Goal: Task Accomplishment & Management: Manage account settings

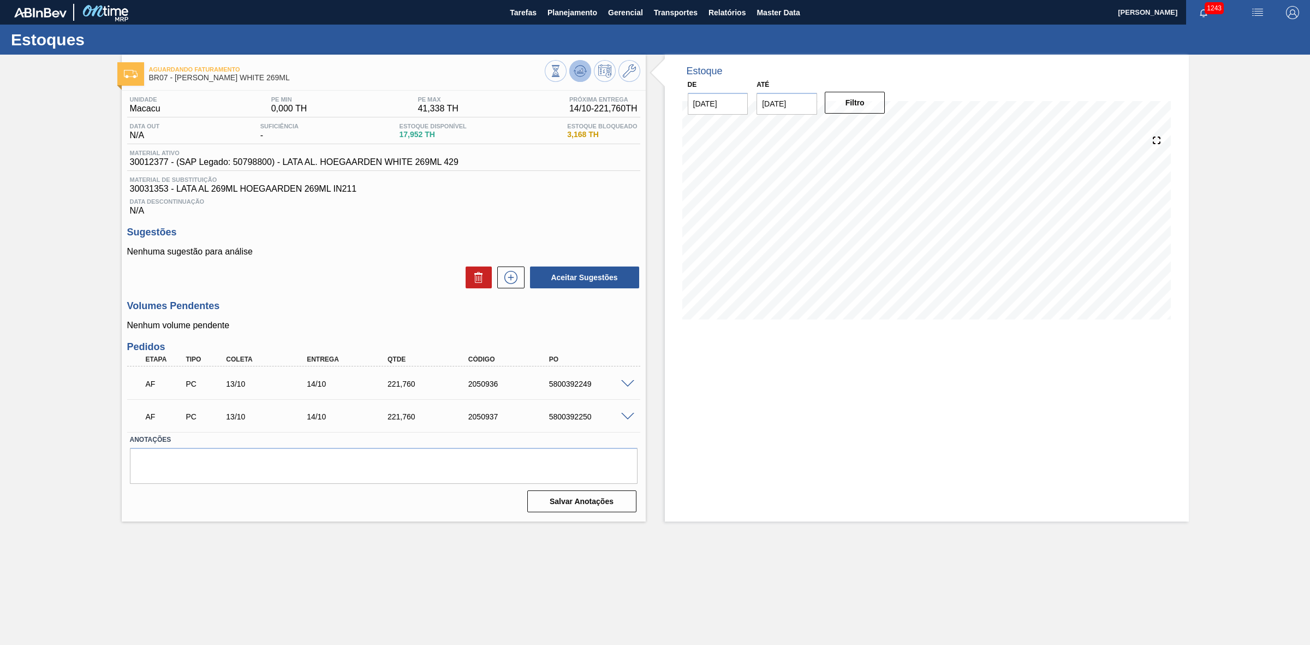
click at [581, 75] on icon at bounding box center [580, 70] width 13 height 13
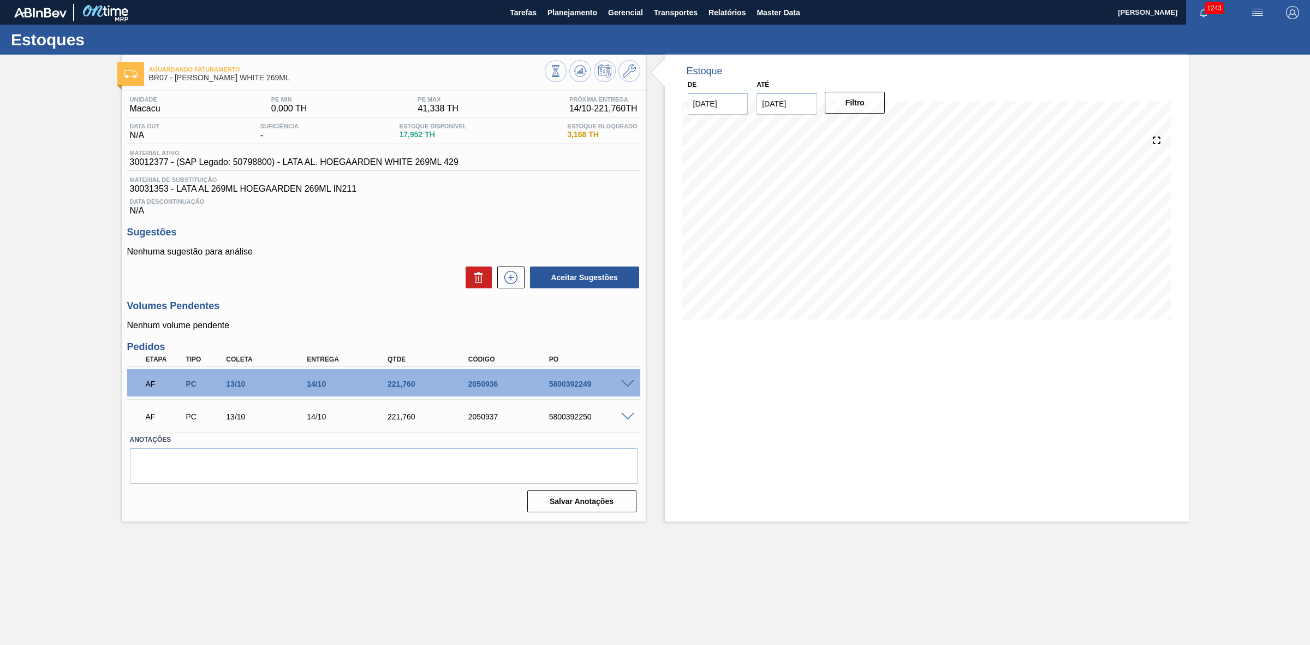
click at [627, 385] on span at bounding box center [627, 384] width 13 height 8
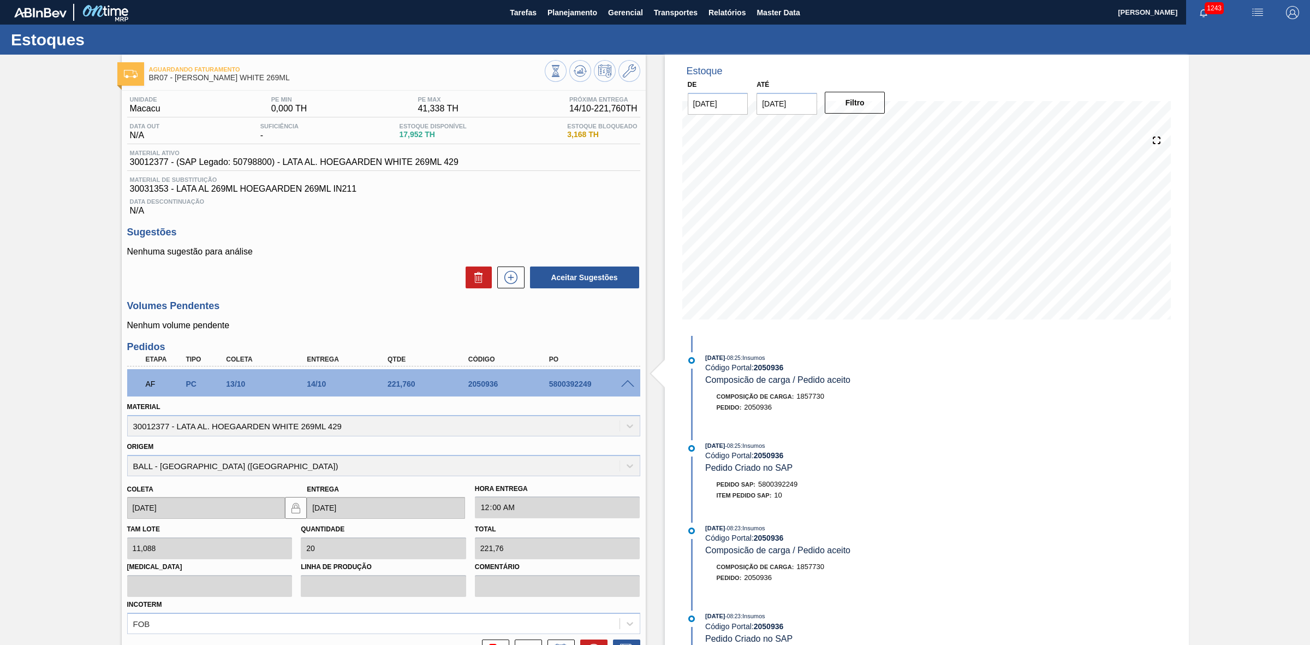
scroll to position [136, 0]
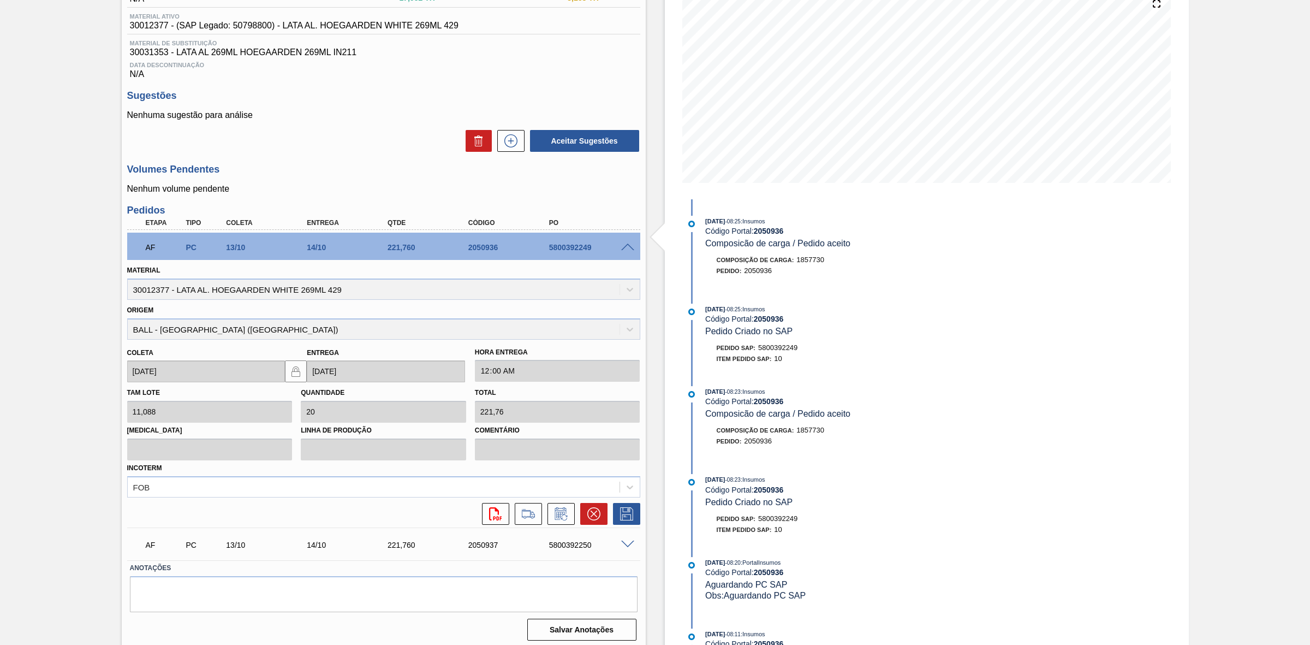
click at [628, 247] on span at bounding box center [627, 248] width 13 height 8
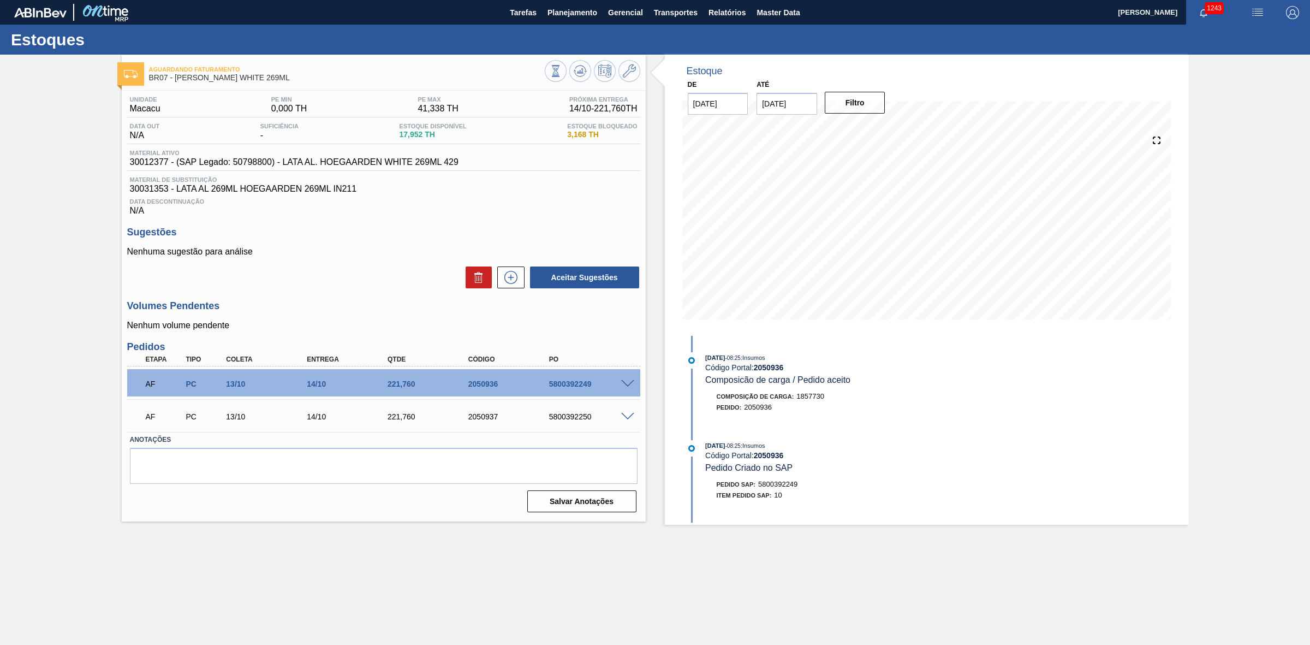
scroll to position [0, 0]
click at [521, 279] on button at bounding box center [510, 277] width 27 height 22
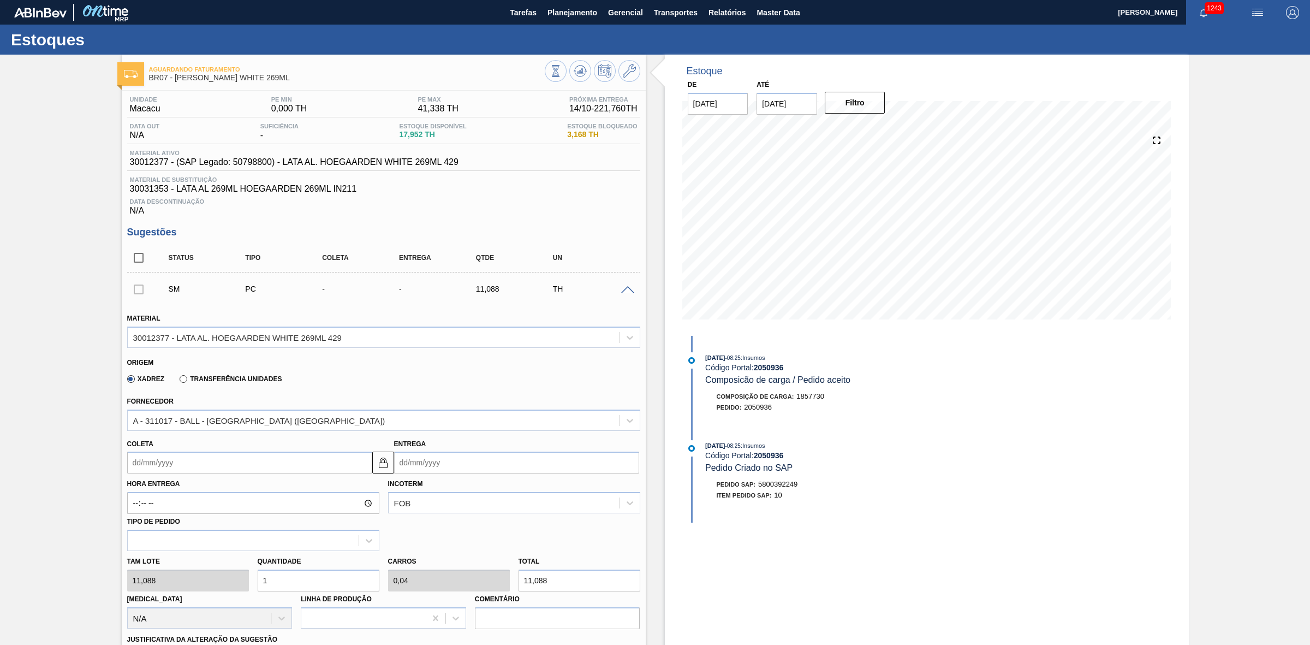
click at [274, 464] on input "Coleta" at bounding box center [249, 463] width 245 height 22
click at [162, 565] on div "13" at bounding box center [157, 559] width 15 height 15
type input "[DATE]"
click at [242, 591] on div "Tam lote 11,088 Quantidade 1 Carros 0,04 Total 11,088 Doca N/A Linha de Produçã…" at bounding box center [384, 590] width 522 height 78
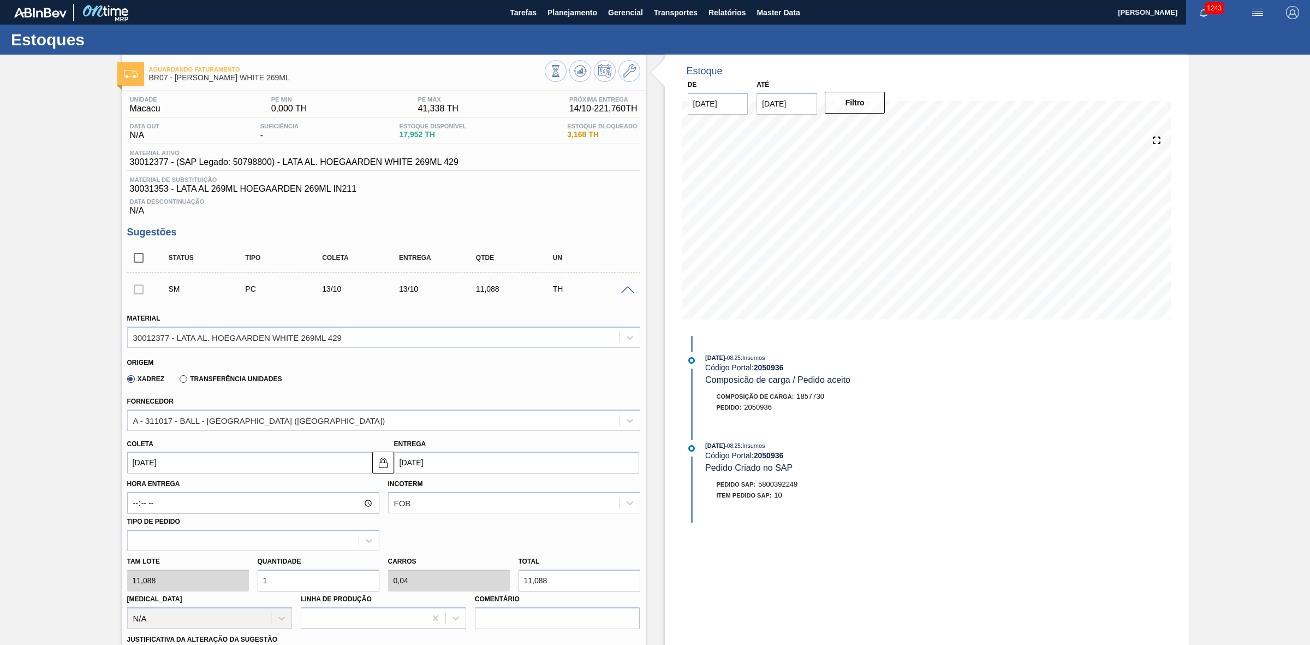
type input "2"
type input "0,08"
type input "22,176"
type input "25"
type input "1"
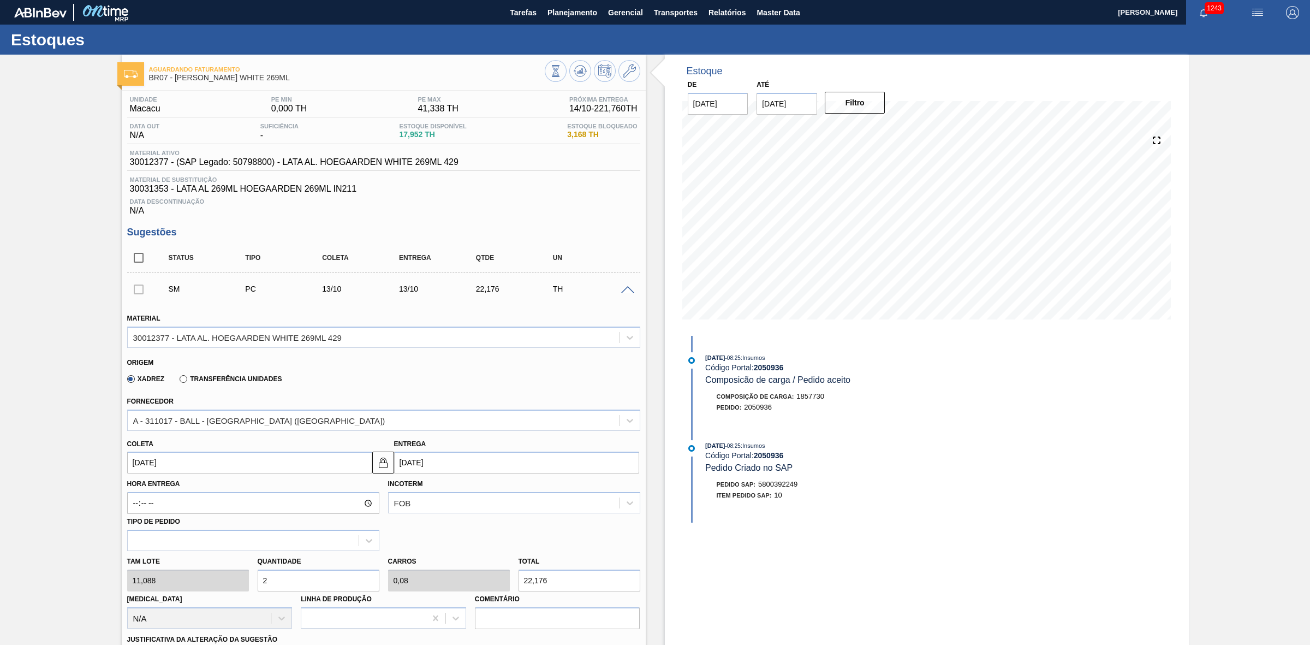
type input "277,2"
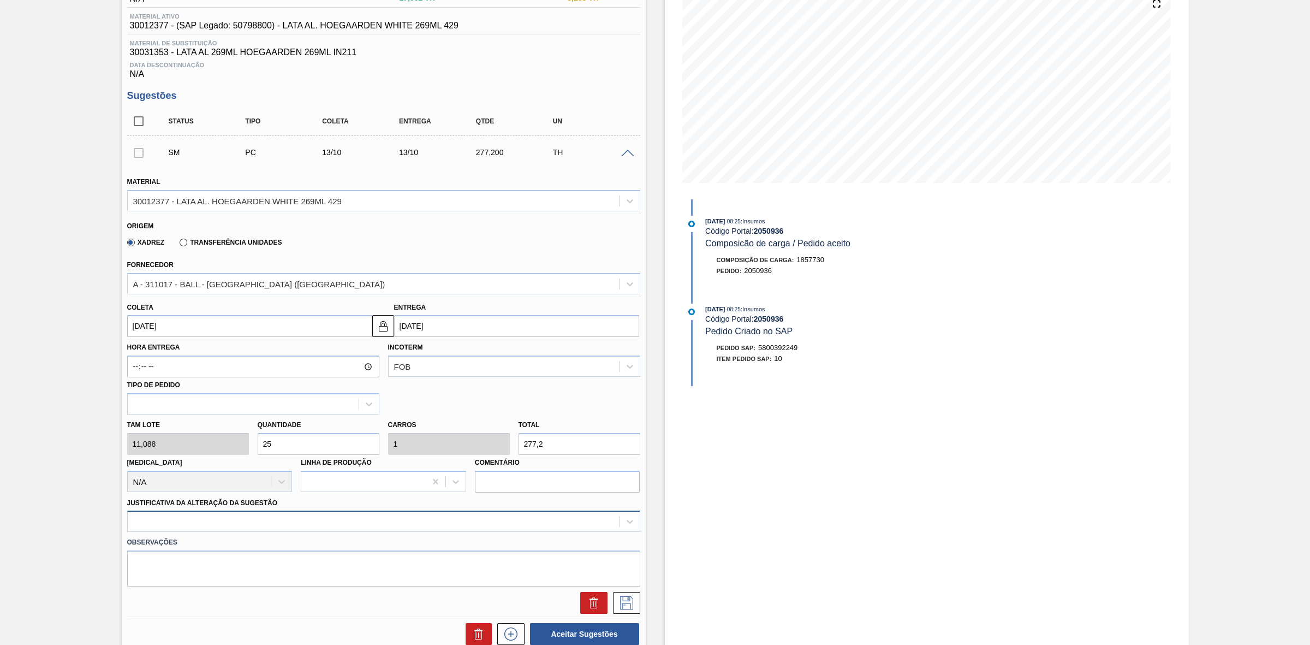
type input "25"
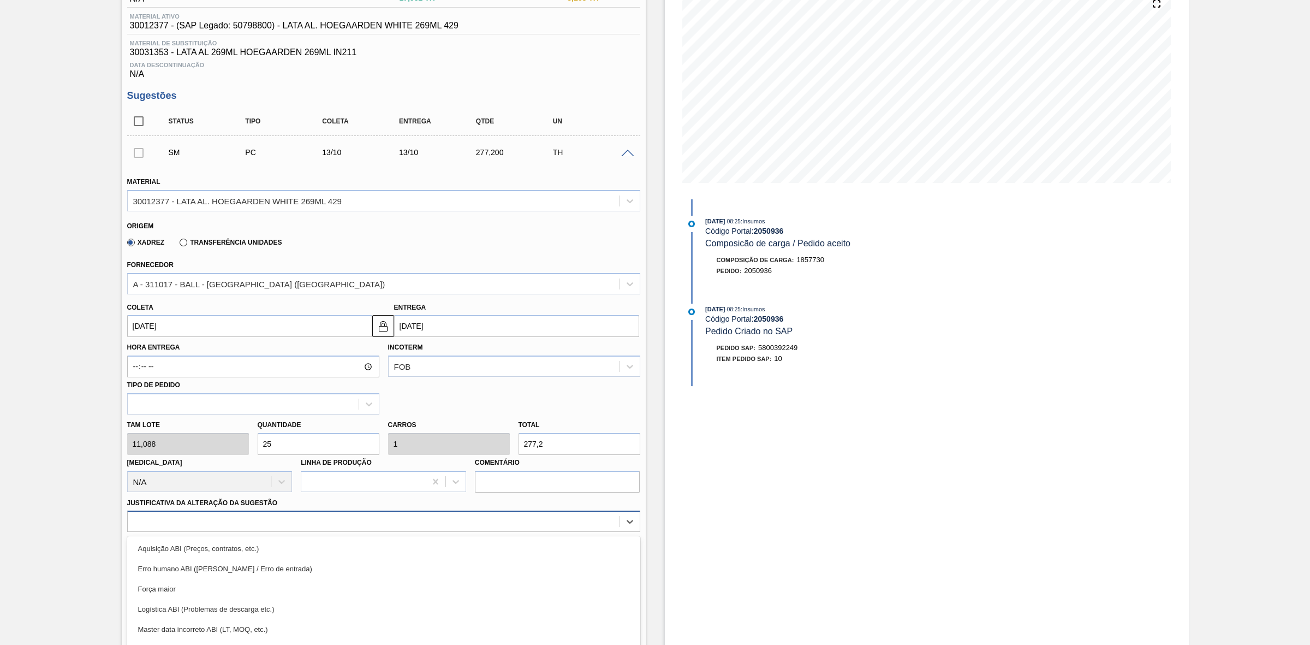
click at [332, 520] on div "option Força maior focused, 3 of 18. 18 results available. Use Up and Down to c…" at bounding box center [383, 520] width 513 height 21
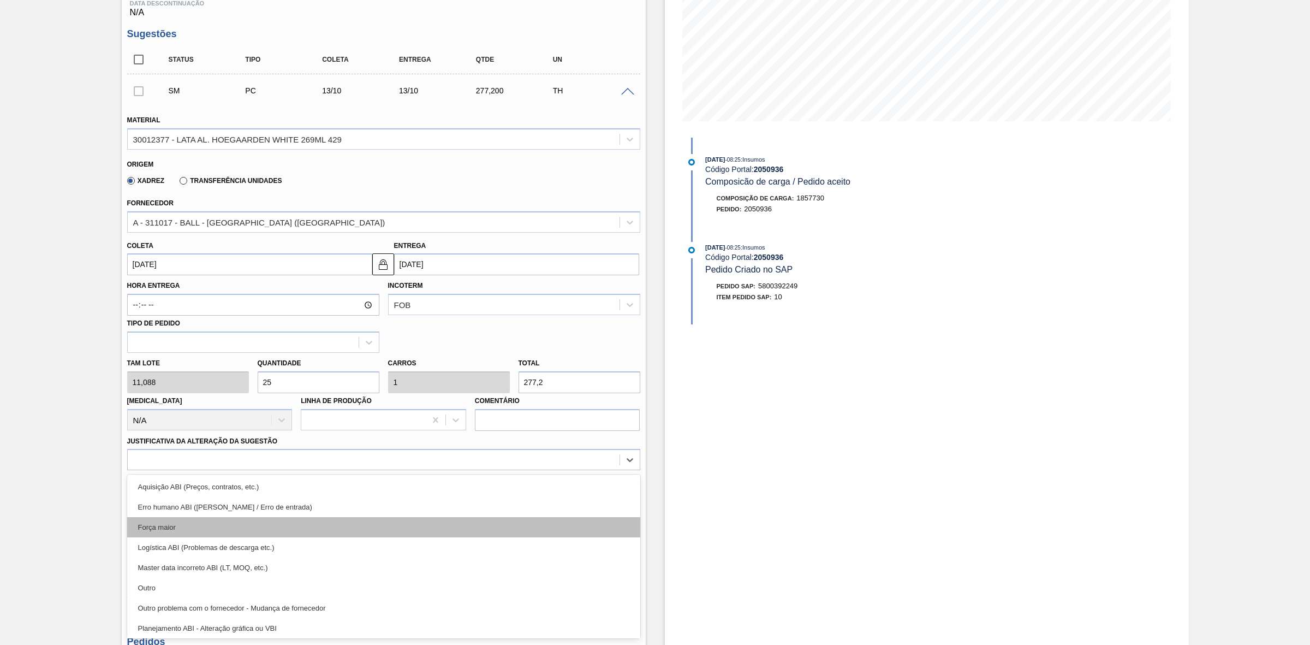
click at [268, 537] on div "Força maior" at bounding box center [383, 527] width 513 height 20
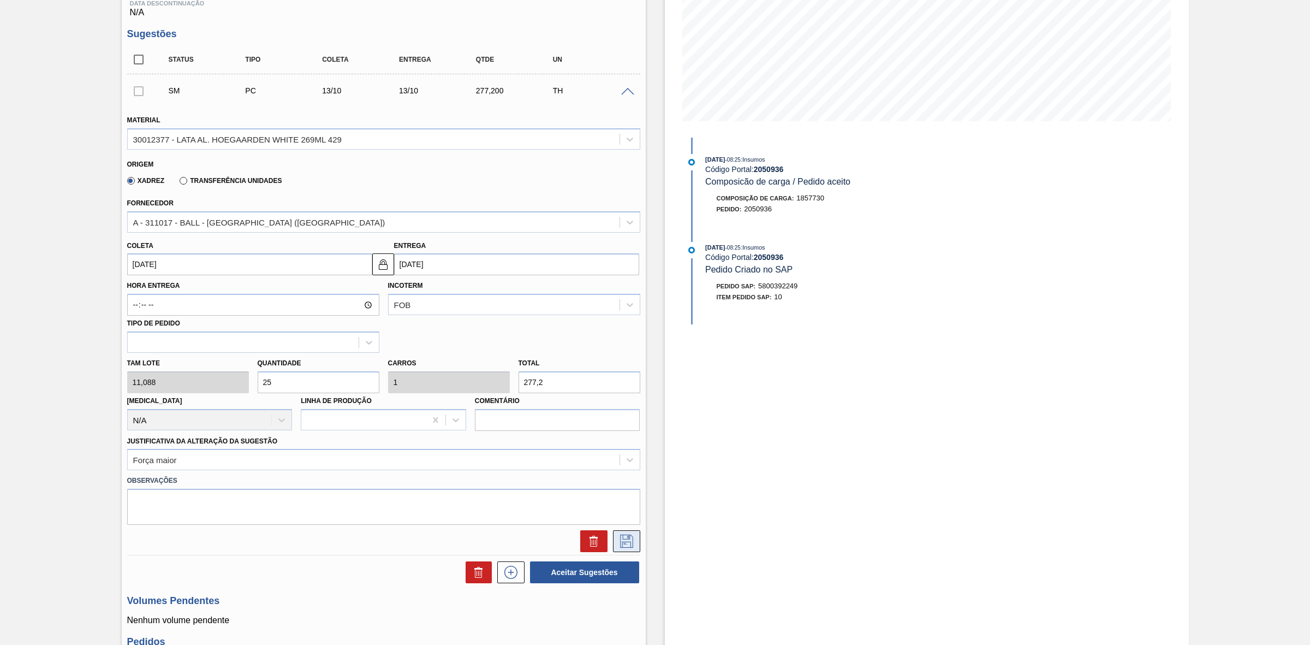
click at [631, 546] on icon at bounding box center [626, 541] width 17 height 13
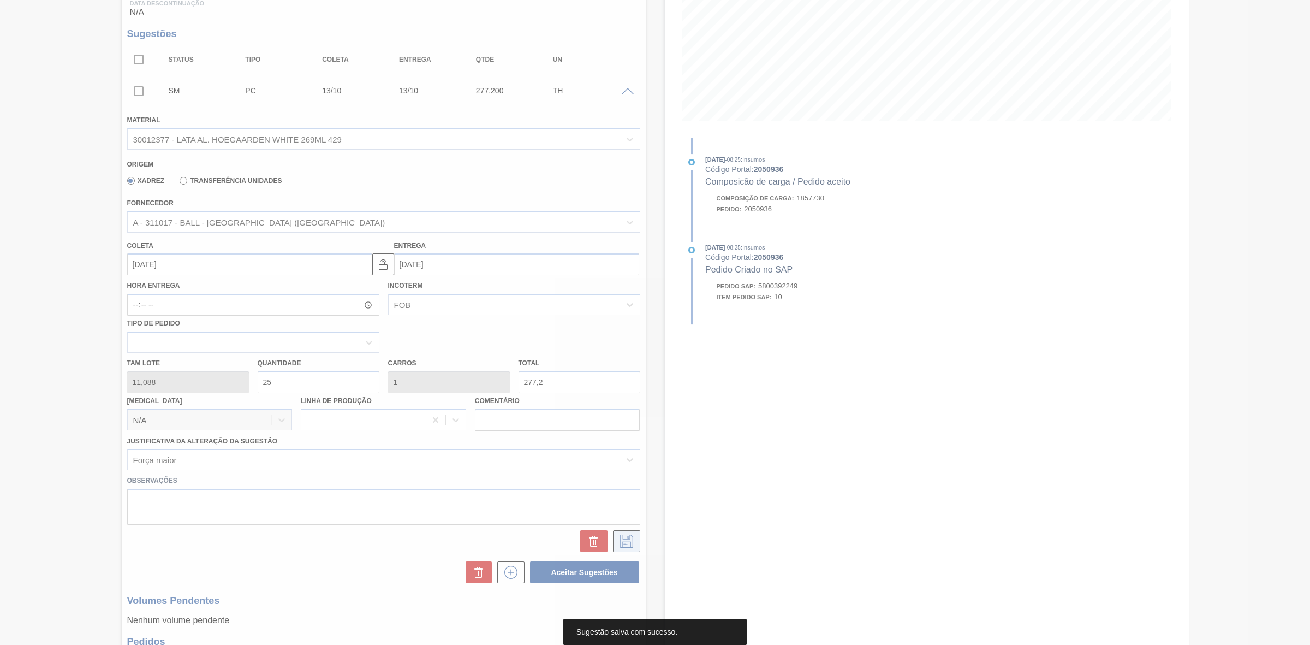
scroll to position [0, 0]
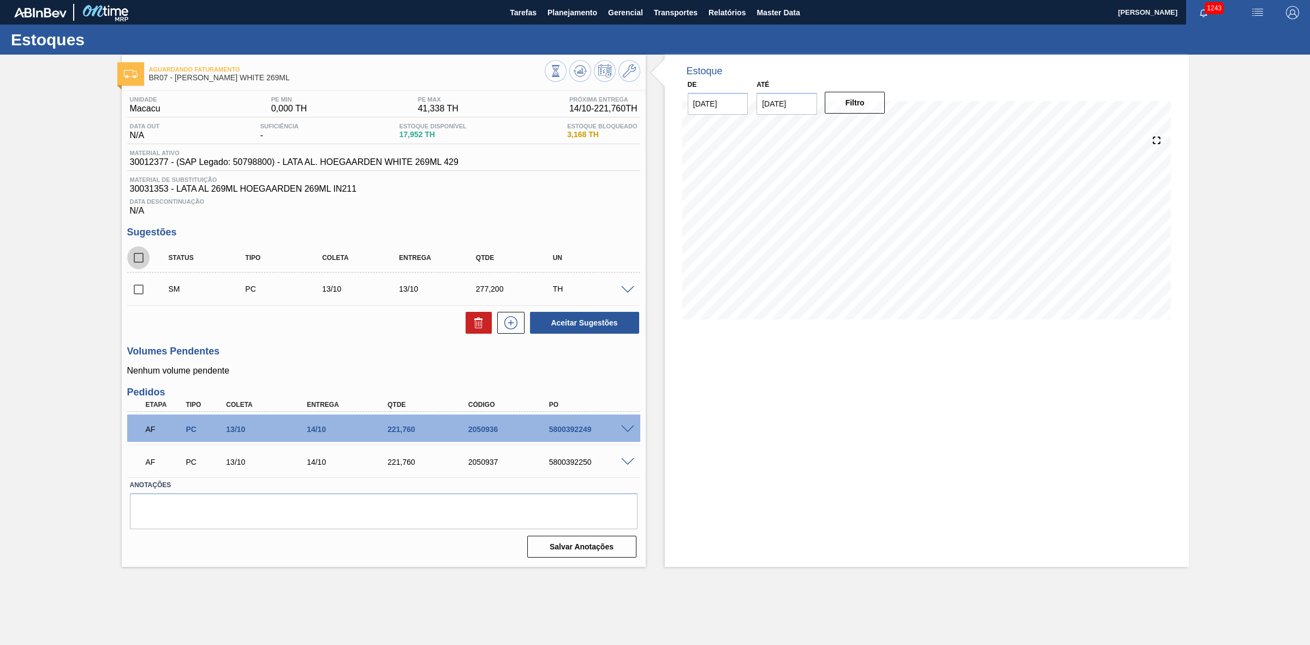
click at [141, 263] on input "checkbox" at bounding box center [138, 257] width 23 height 23
checkbox input "true"
click at [585, 326] on button "Aceitar Sugestões" at bounding box center [584, 323] width 109 height 22
checkbox input "false"
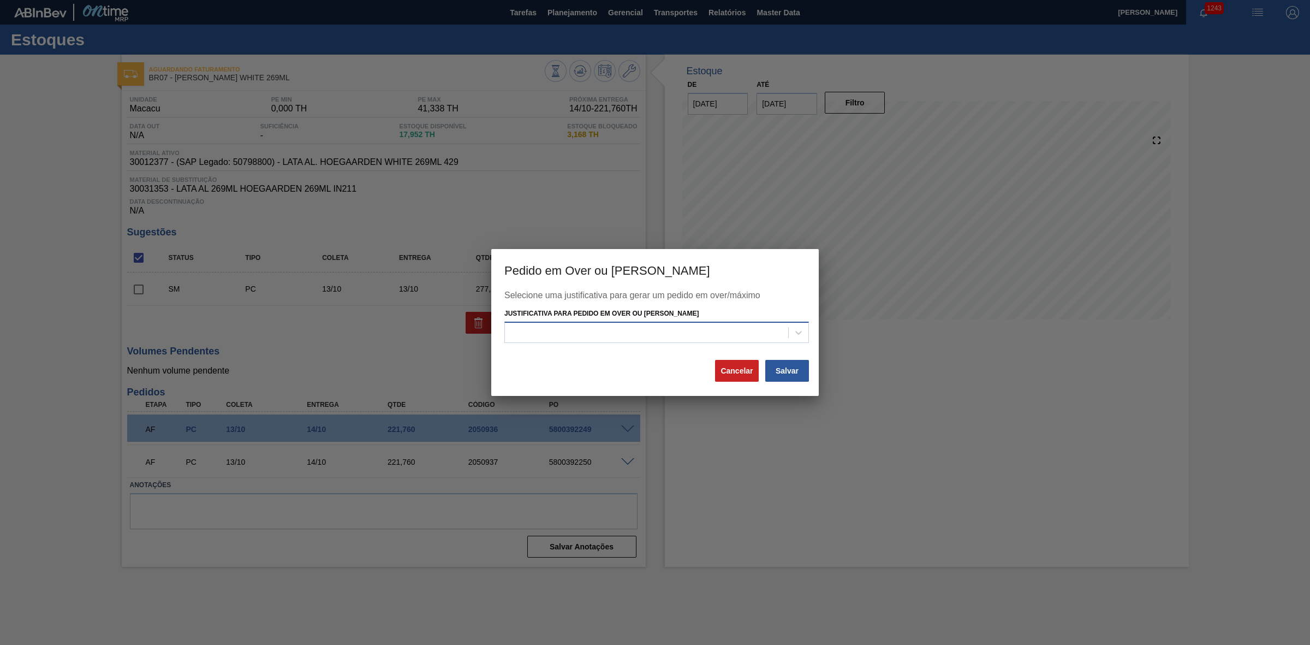
click at [650, 332] on div at bounding box center [646, 332] width 283 height 16
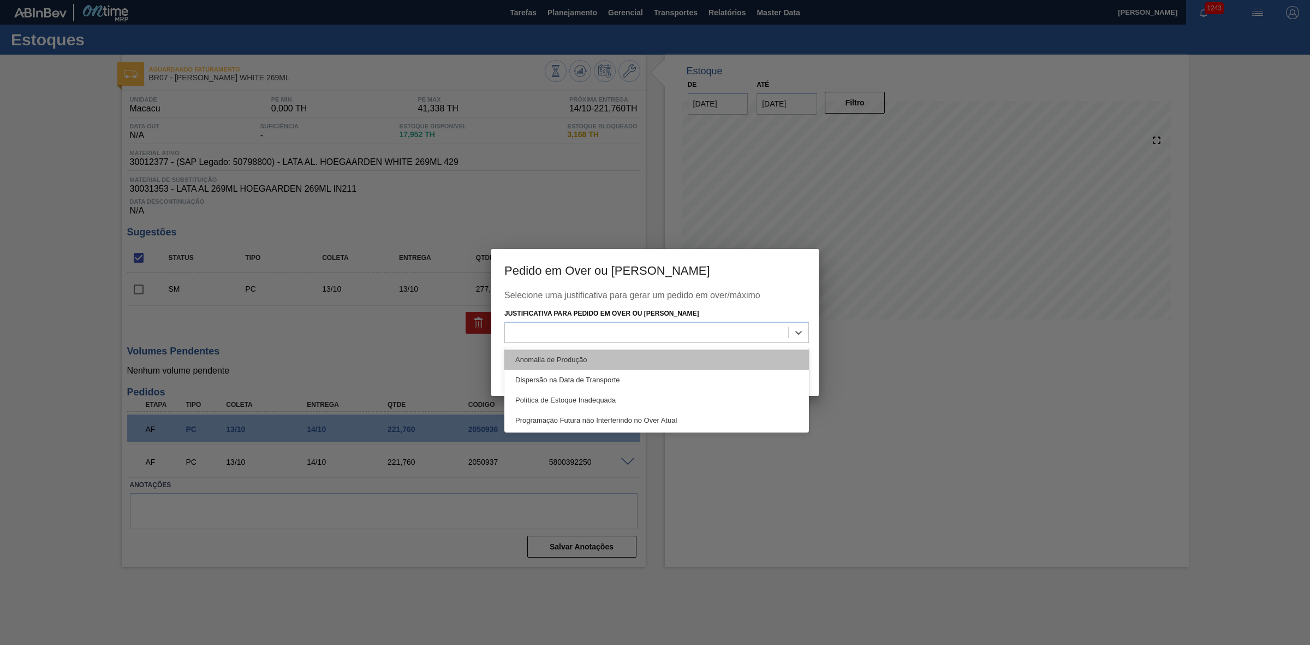
click at [635, 364] on div "Anomalia de Produção" at bounding box center [656, 359] width 305 height 20
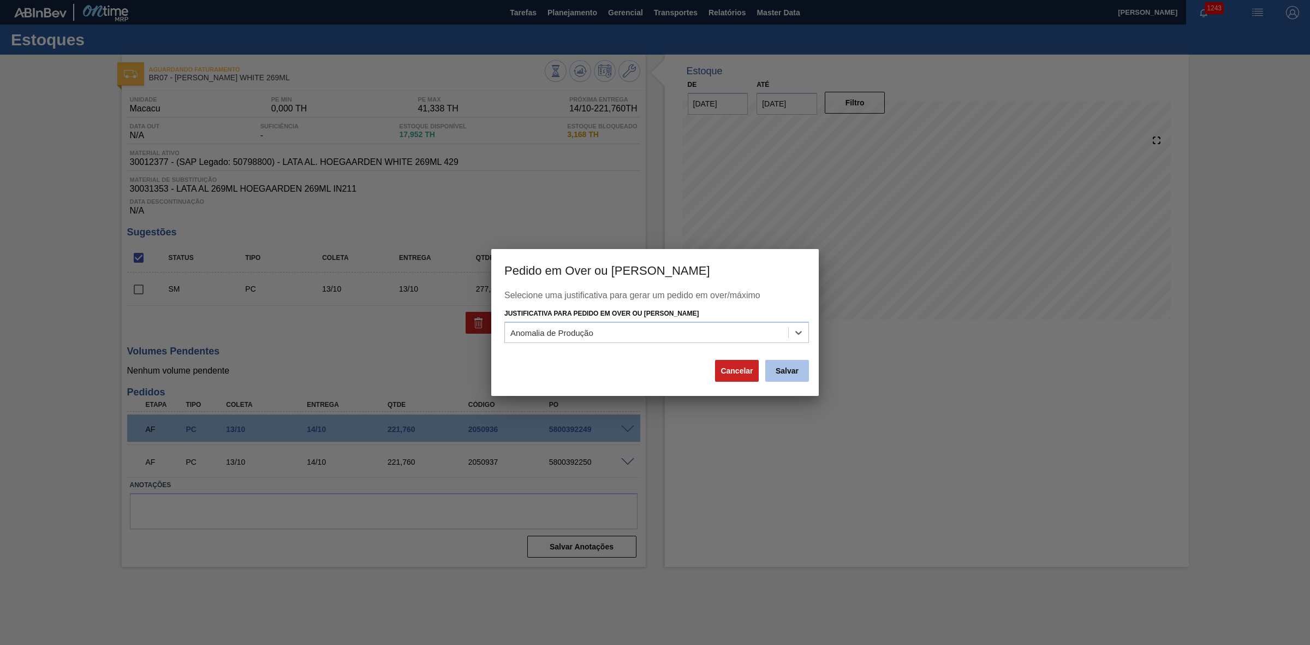
click at [778, 367] on button "Salvar" at bounding box center [787, 371] width 44 height 22
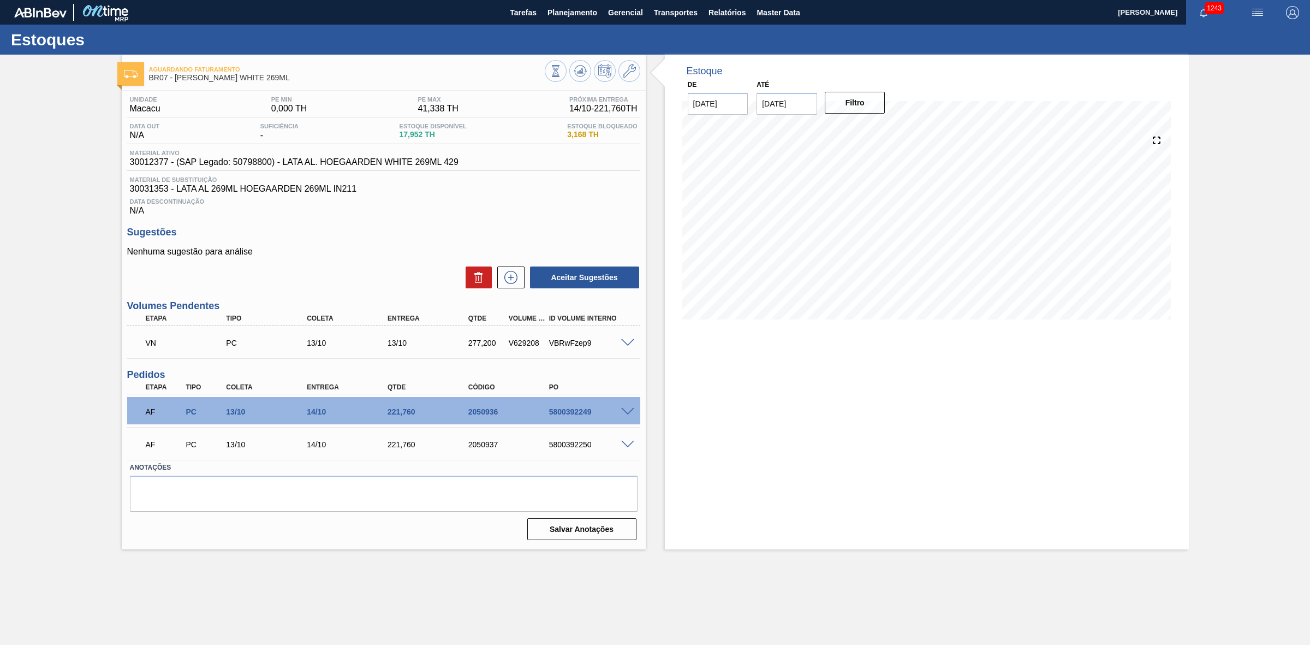
click at [626, 345] on span at bounding box center [627, 343] width 13 height 8
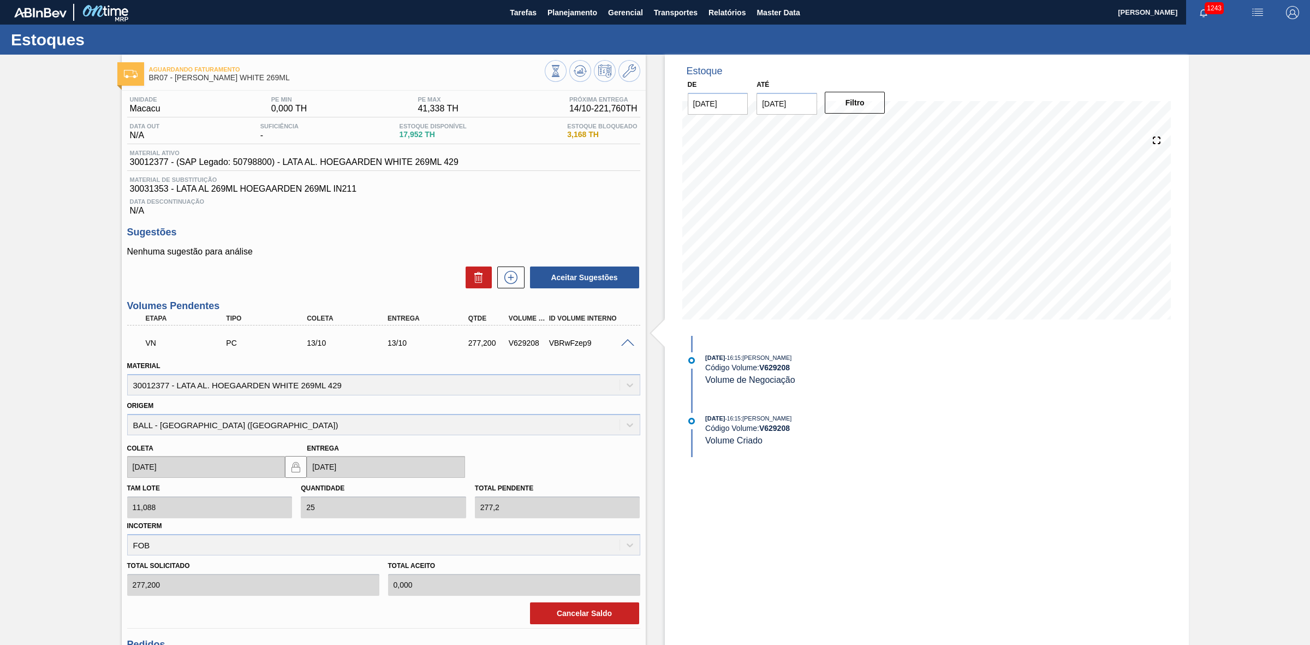
click at [626, 345] on span at bounding box center [627, 343] width 13 height 8
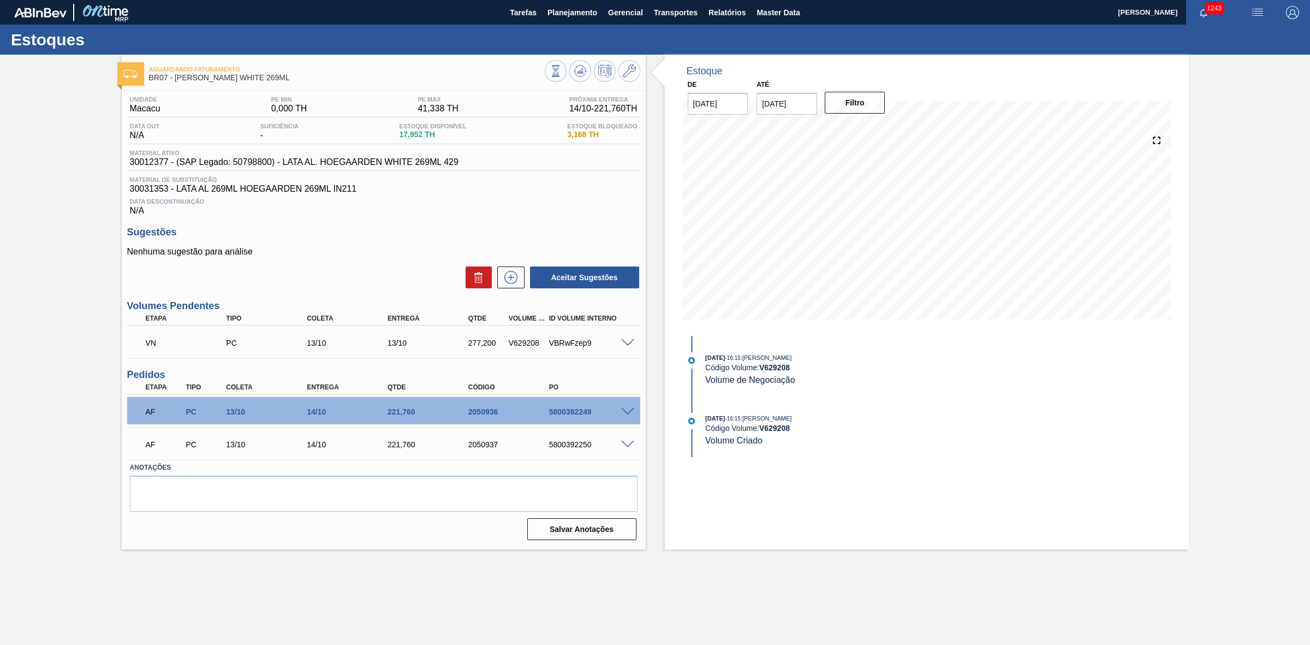
click at [627, 411] on span at bounding box center [627, 412] width 13 height 8
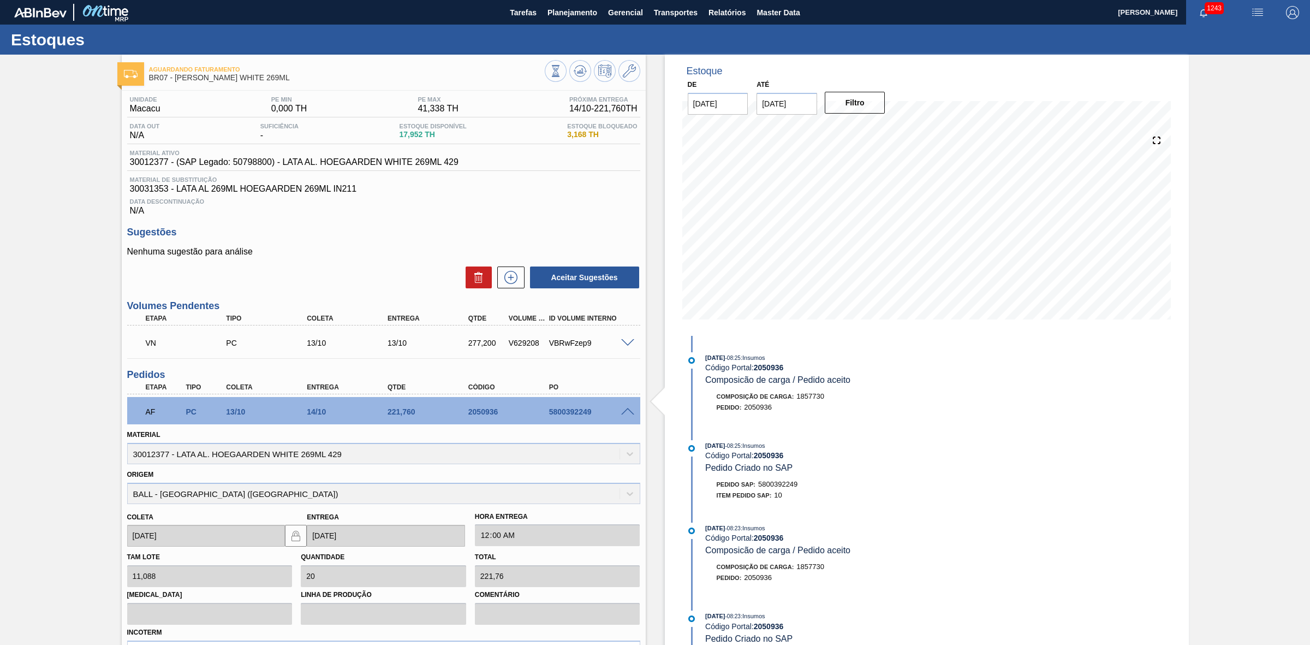
click at [627, 411] on span at bounding box center [627, 412] width 13 height 8
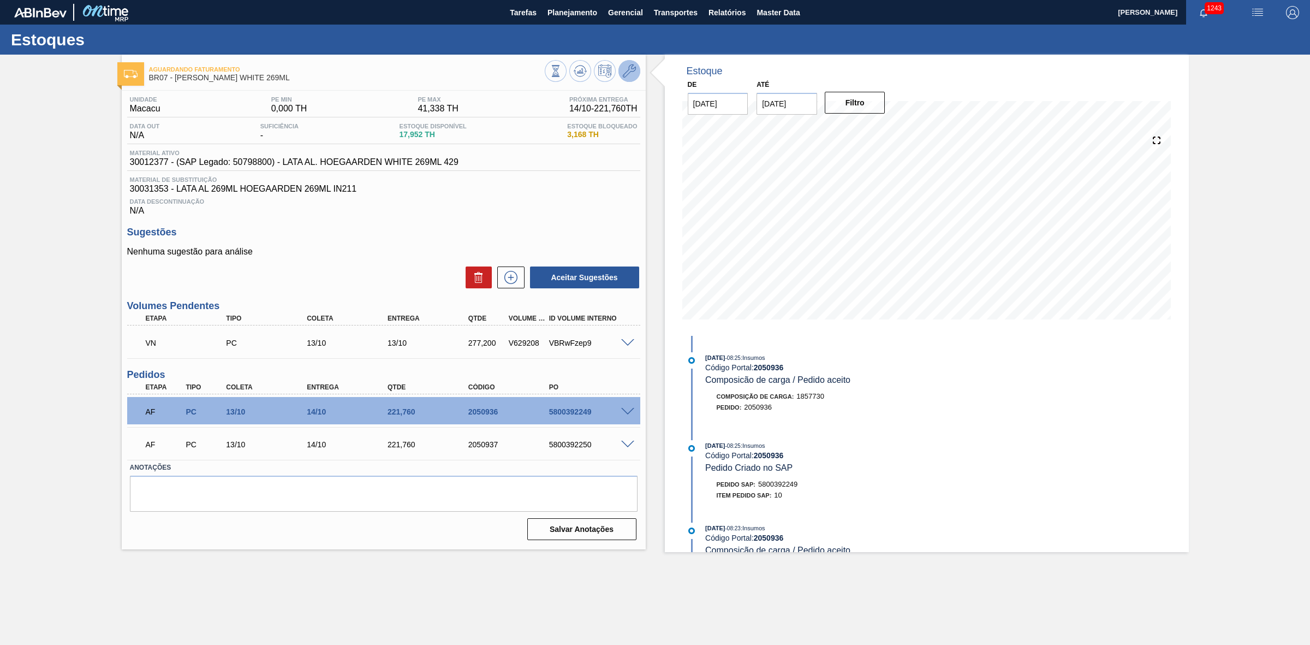
click at [634, 73] on icon at bounding box center [629, 70] width 13 height 13
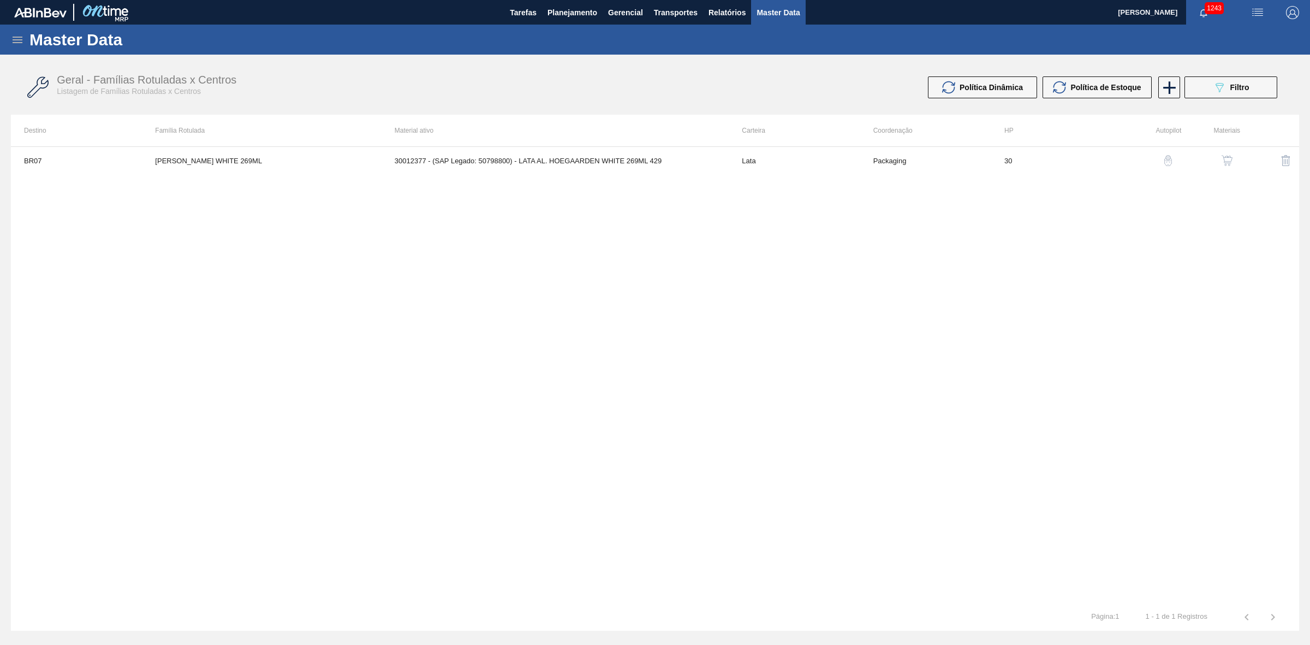
click at [1224, 157] on img "button" at bounding box center [1227, 160] width 11 height 11
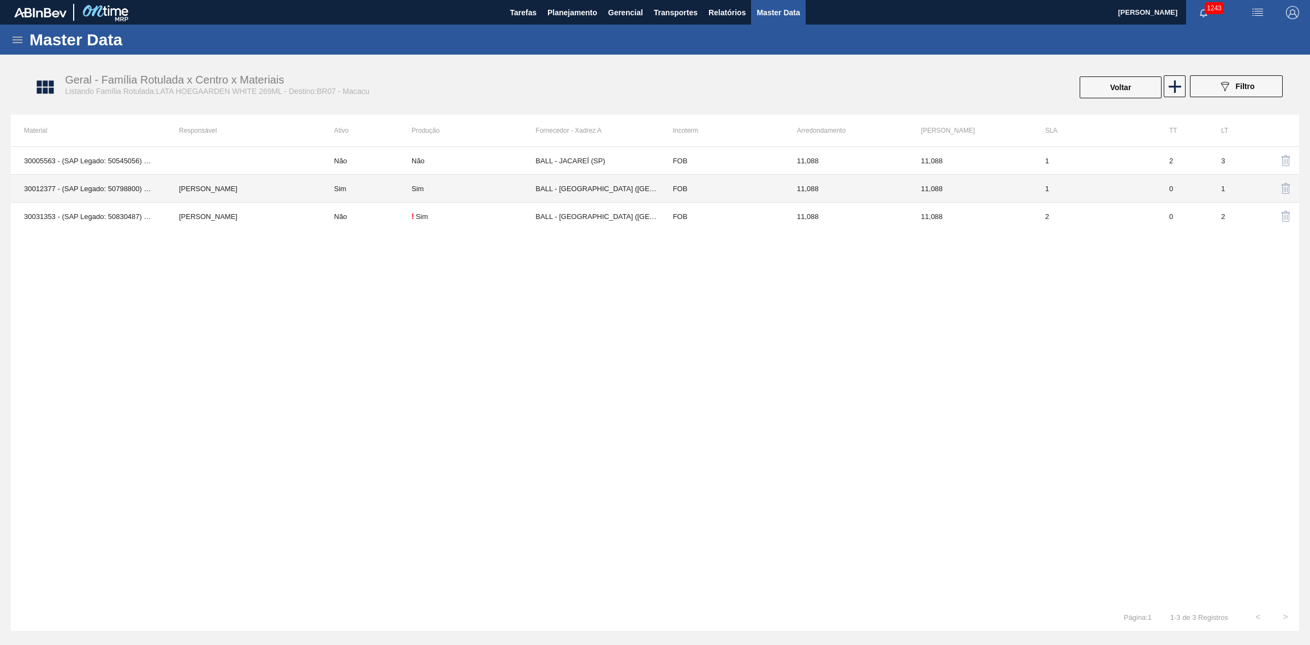
click at [438, 195] on td "Sim" at bounding box center [474, 189] width 124 height 28
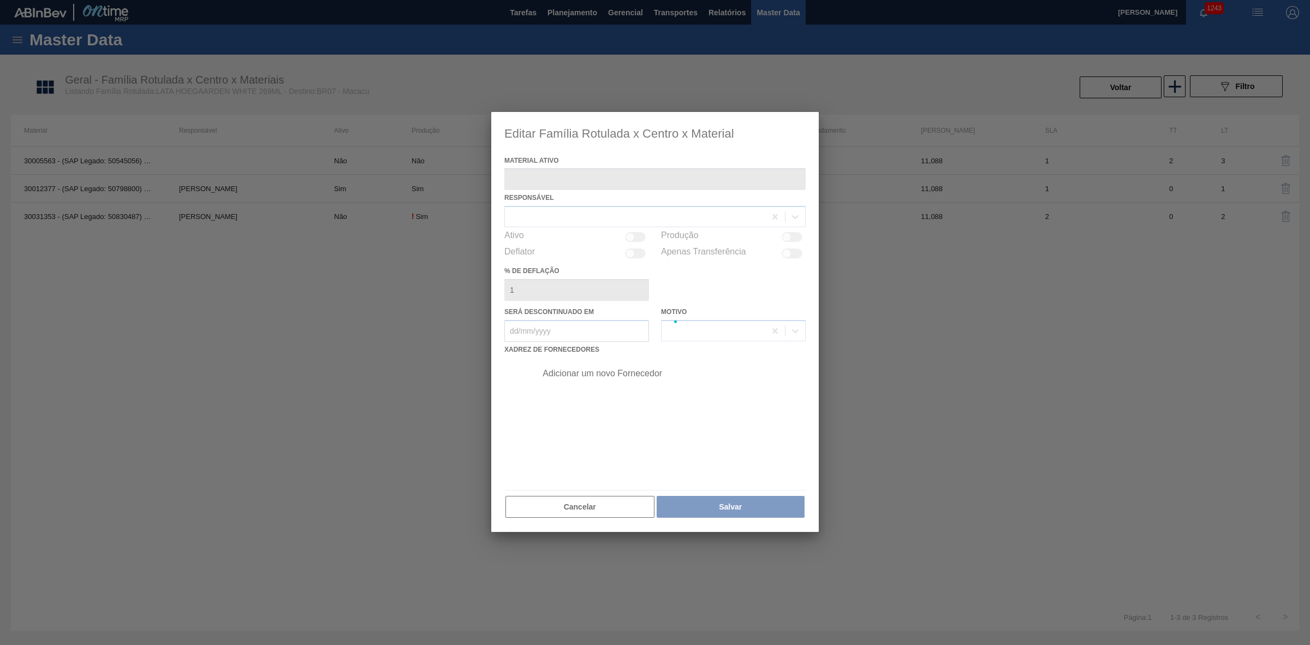
type ativo "30012377 - (SAP Legado: 50798800) - LATA AL. HOEGAARDEN WHITE 269ML 429"
checkbox input "true"
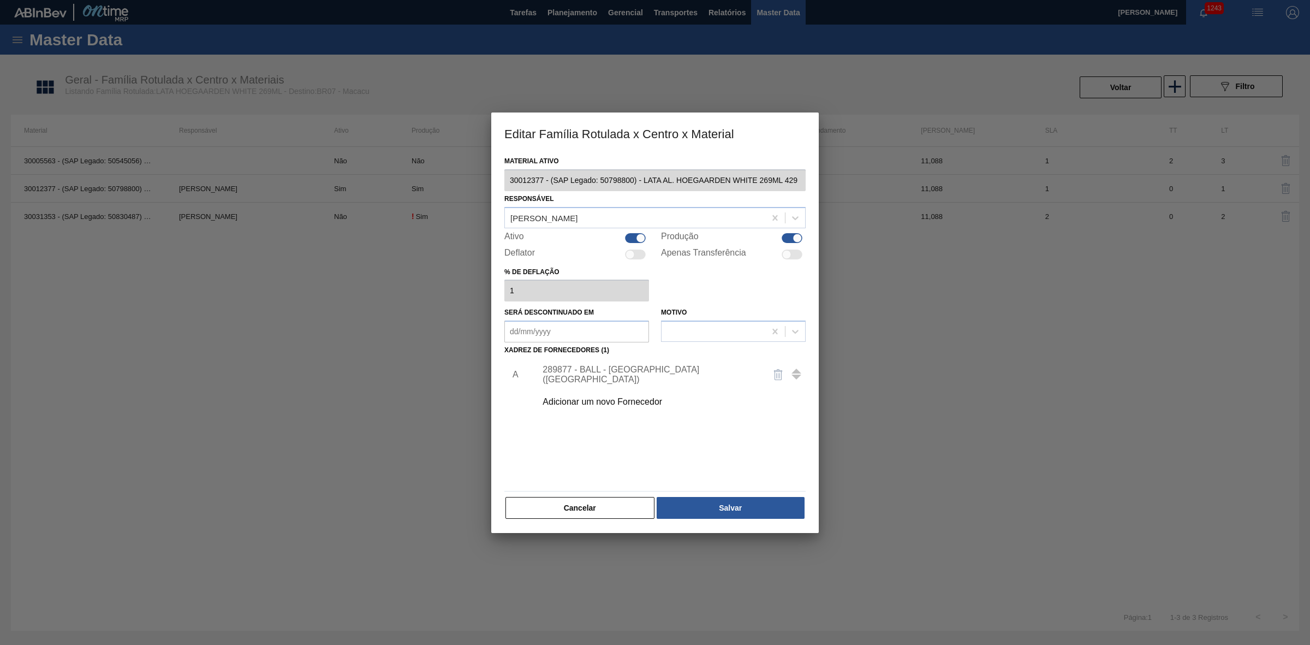
click at [587, 377] on div "289877 - BALL - TRÊS RIOS (RJ)" at bounding box center [650, 375] width 214 height 20
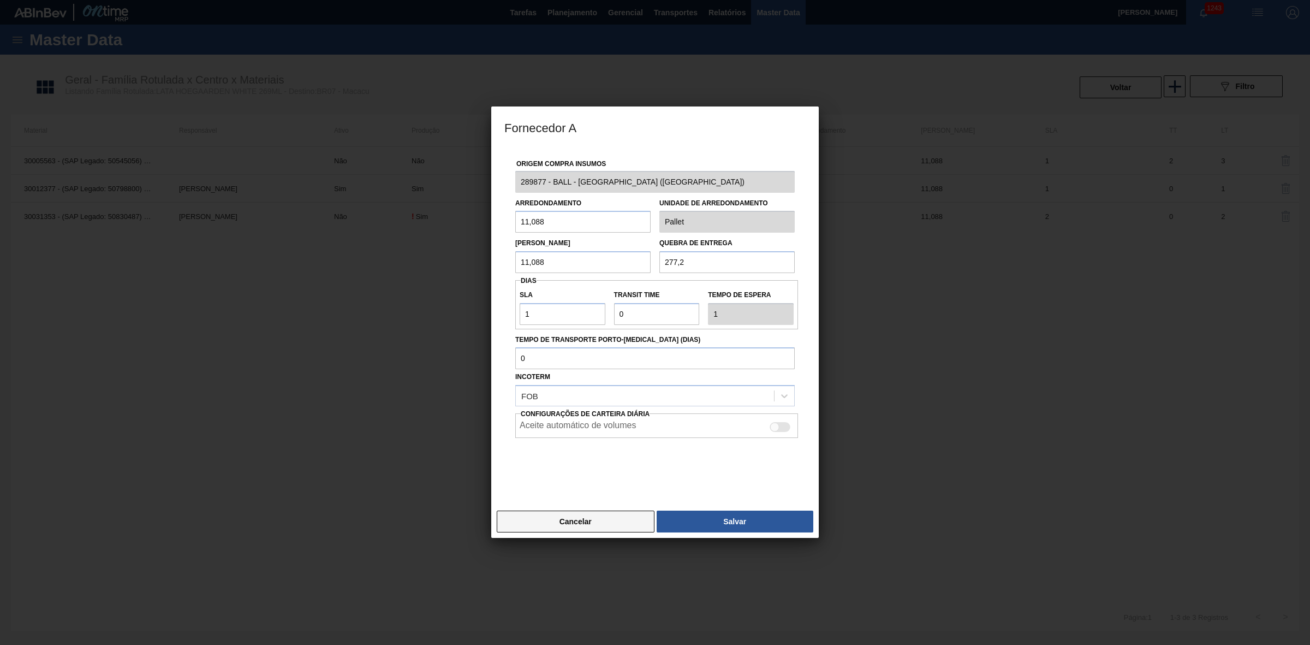
click at [580, 532] on button "Cancelar" at bounding box center [576, 521] width 158 height 22
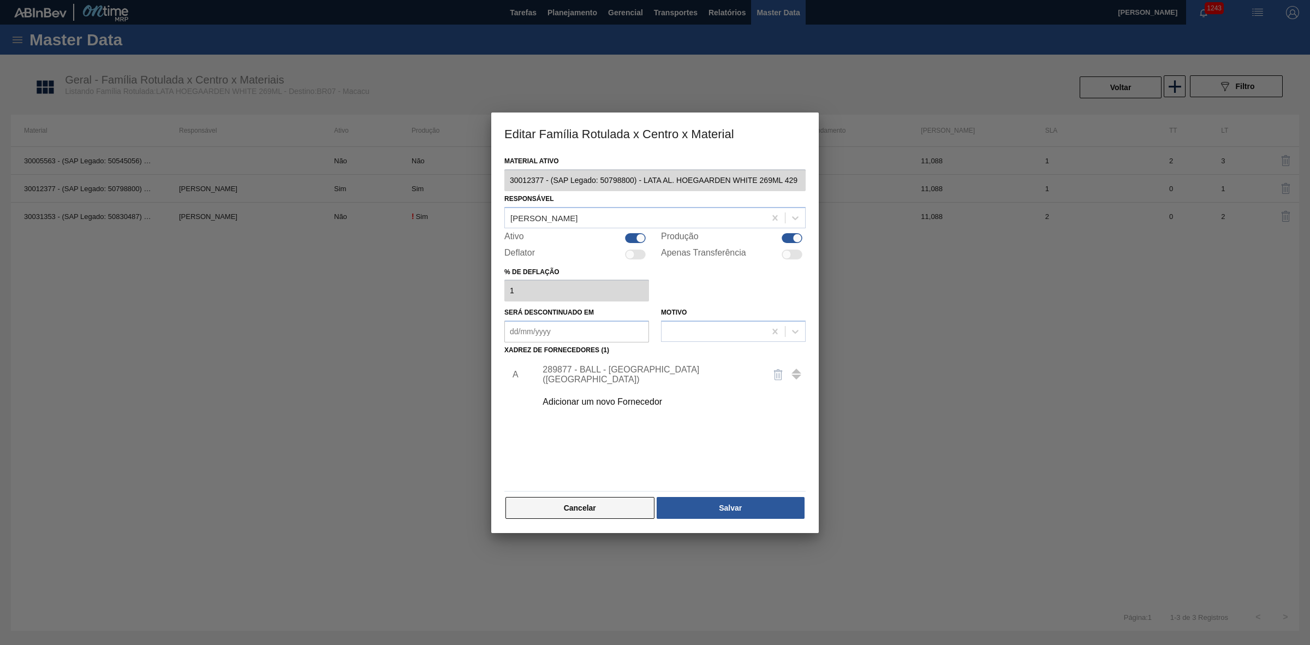
click at [571, 503] on button "Cancelar" at bounding box center [580, 508] width 149 height 22
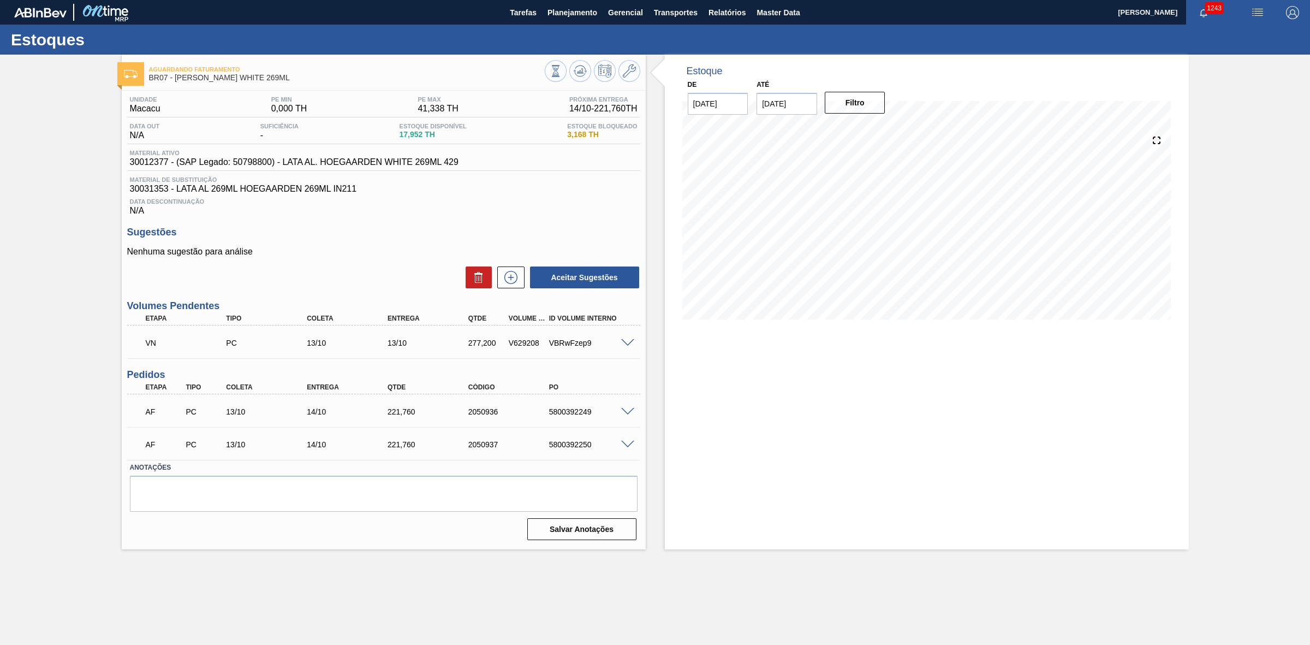
click at [344, 219] on div "Unidade Macacu PE MIN 0,000 TH PE MAX 41,338 TH Próxima Entrega 14/10 - 221,760…" at bounding box center [384, 317] width 524 height 453
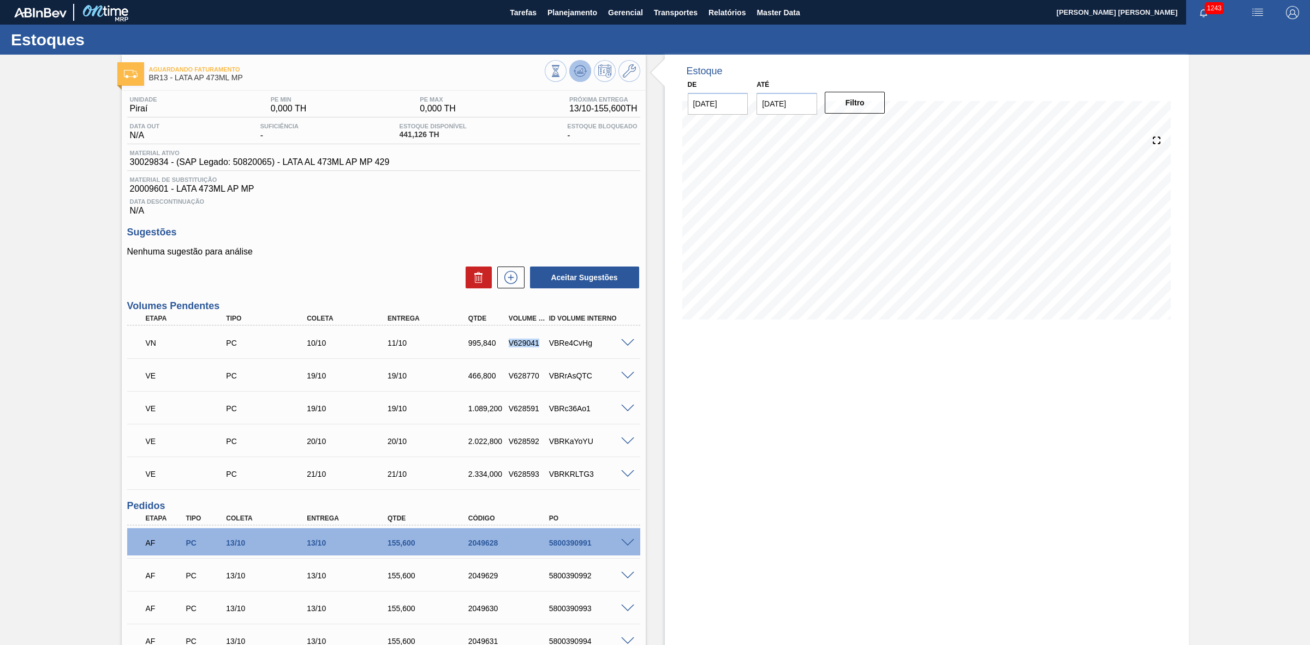
click at [582, 69] on icon at bounding box center [580, 70] width 13 height 13
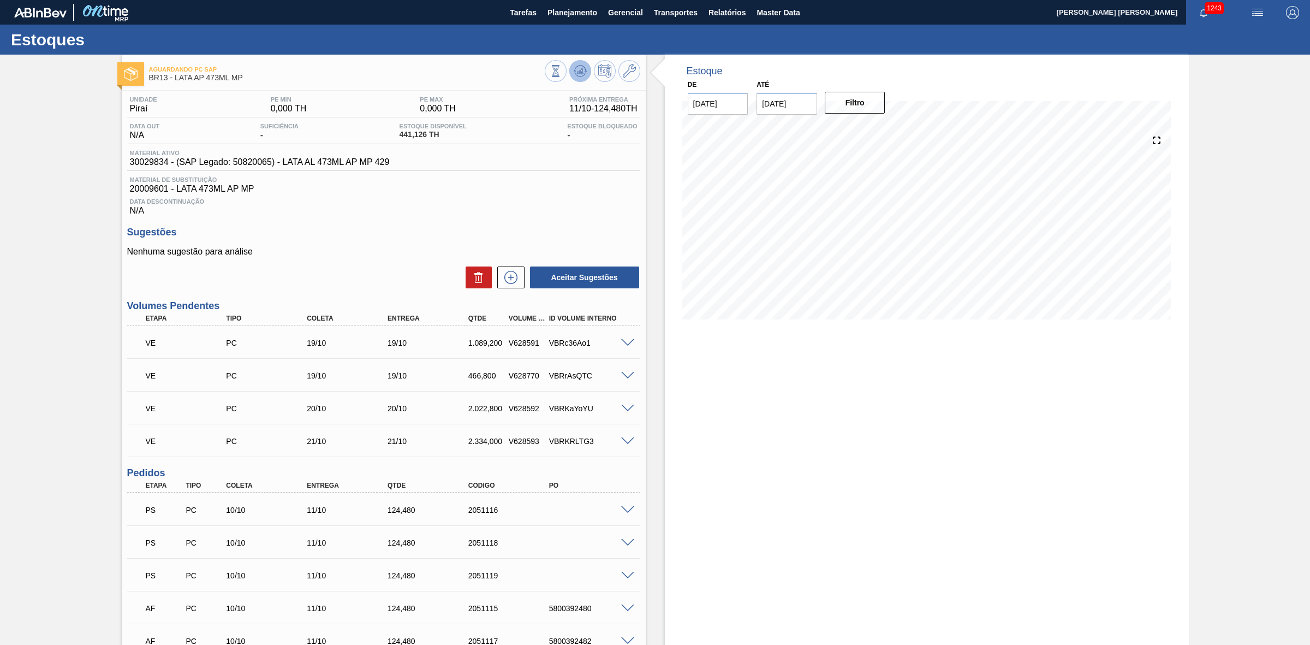
click at [579, 74] on icon at bounding box center [580, 70] width 13 height 13
click at [579, 75] on icon at bounding box center [580, 70] width 13 height 13
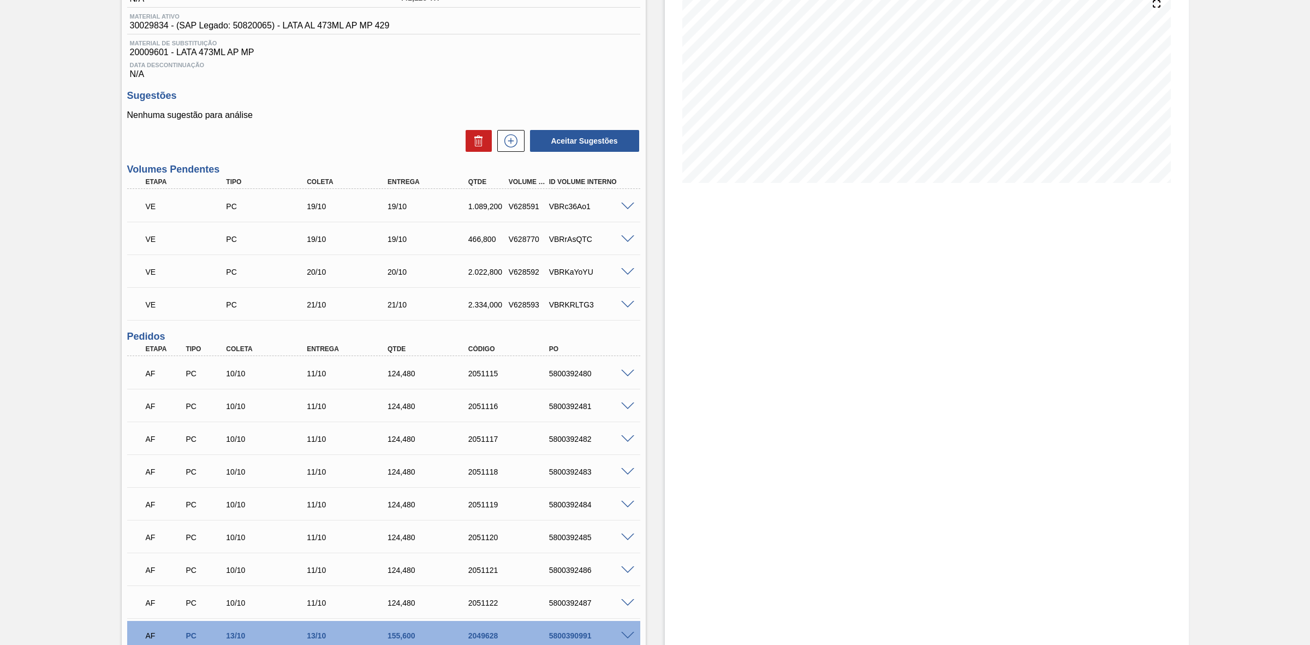
scroll to position [68, 0]
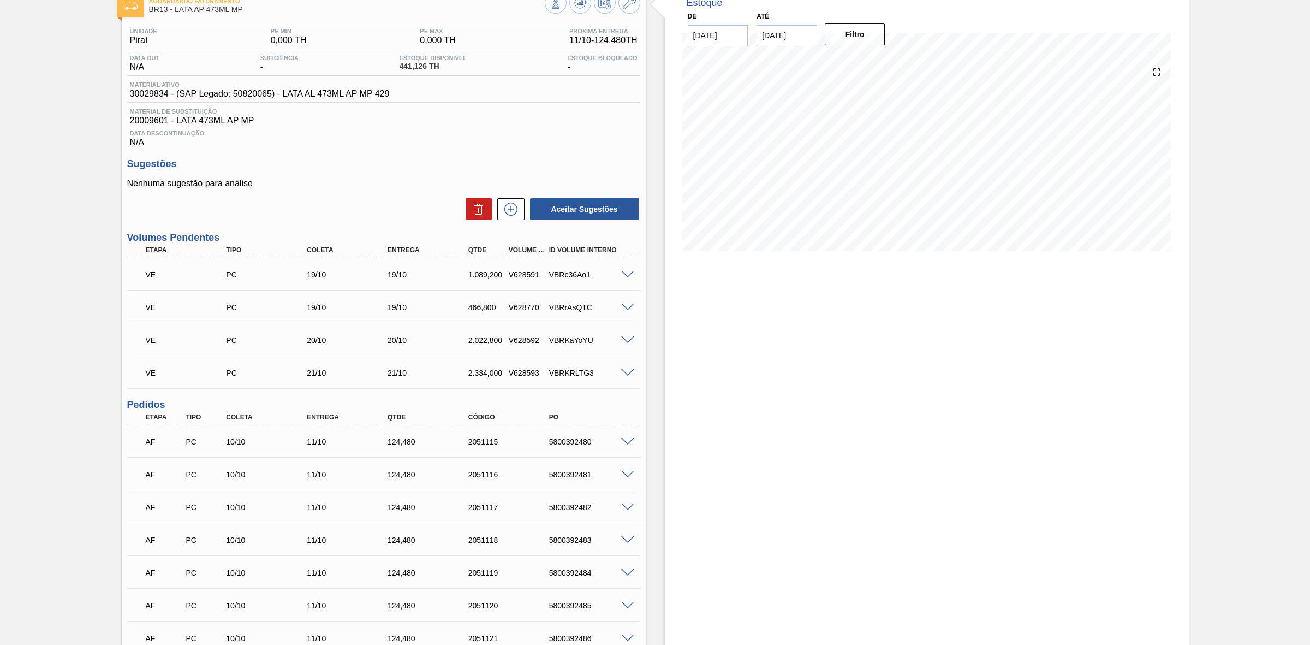
click at [624, 276] on span at bounding box center [627, 275] width 13 height 8
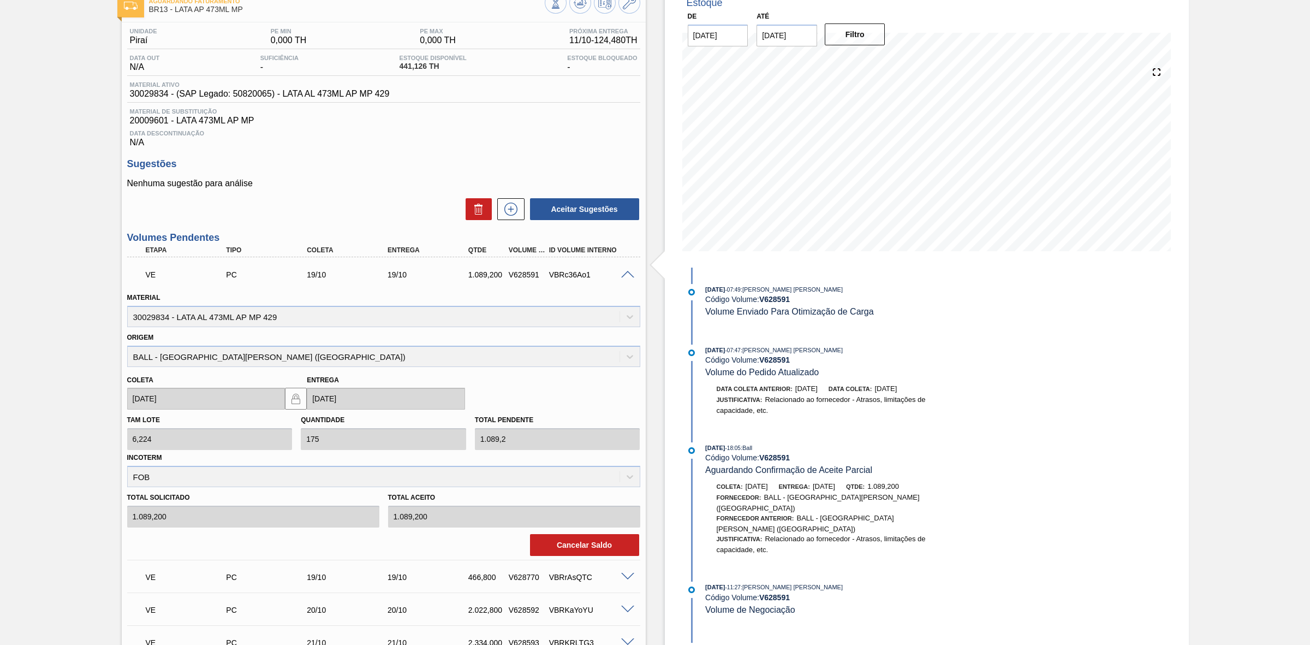
click at [627, 278] on span at bounding box center [627, 275] width 13 height 8
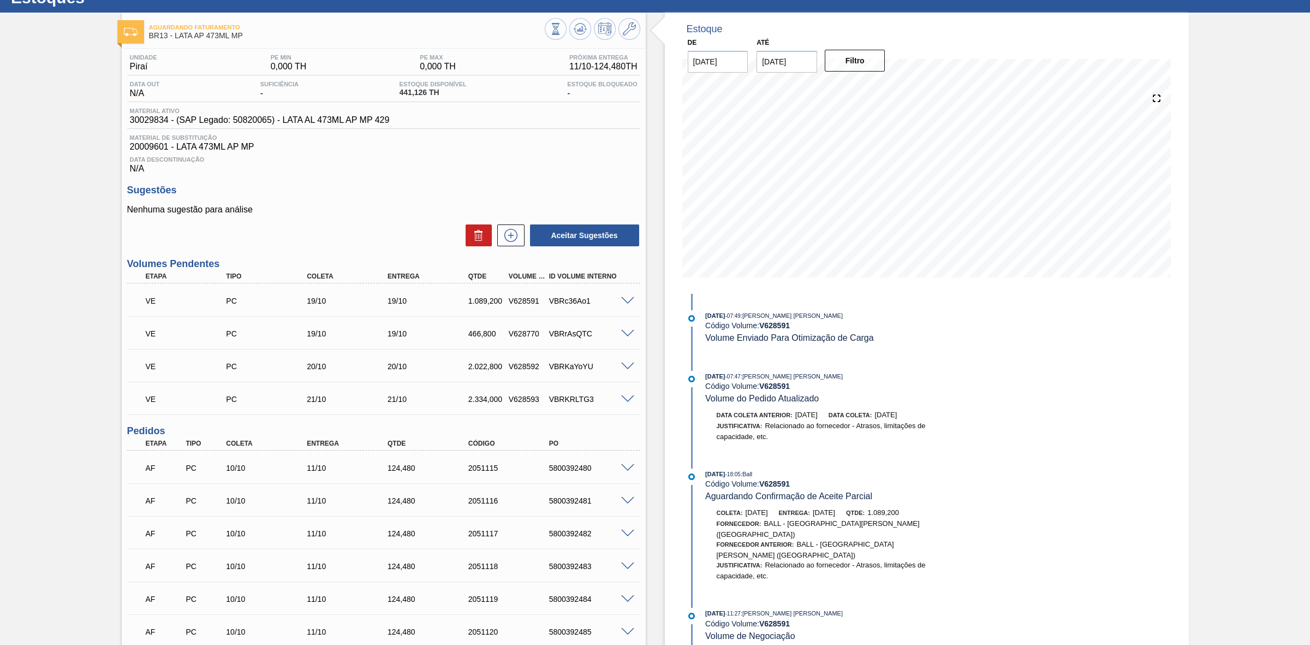
scroll to position [0, 0]
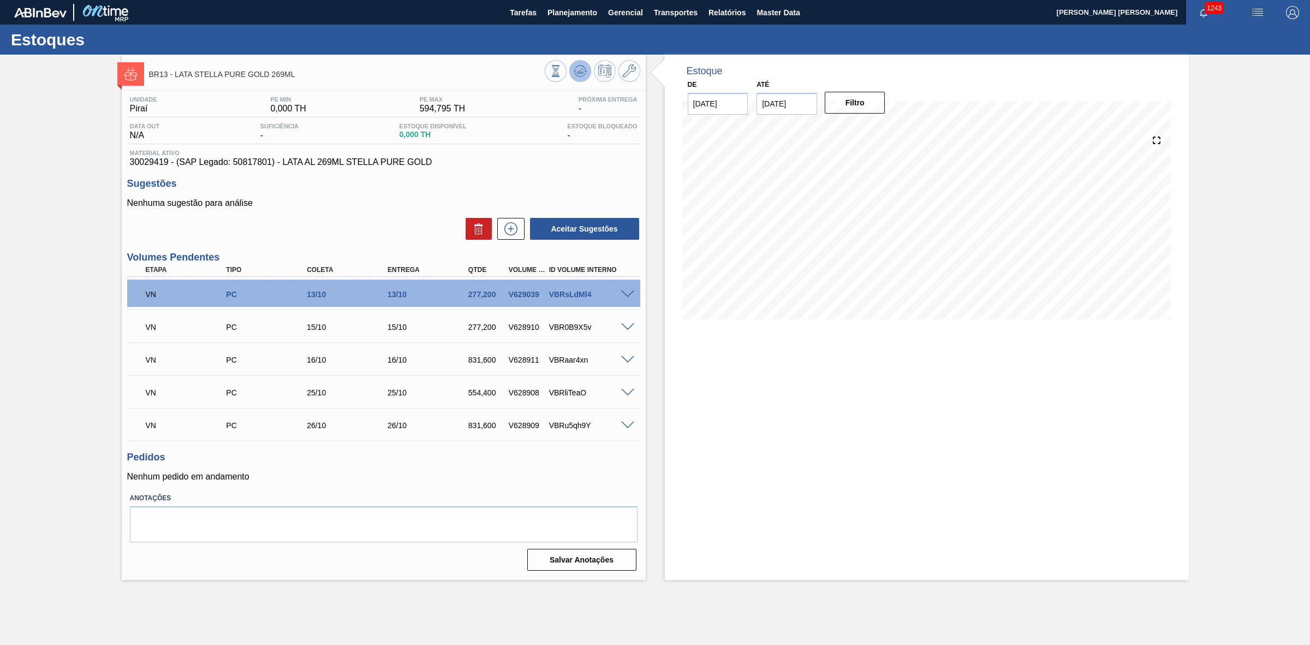
click at [578, 76] on icon at bounding box center [580, 70] width 13 height 13
click at [626, 427] on span at bounding box center [627, 425] width 13 height 8
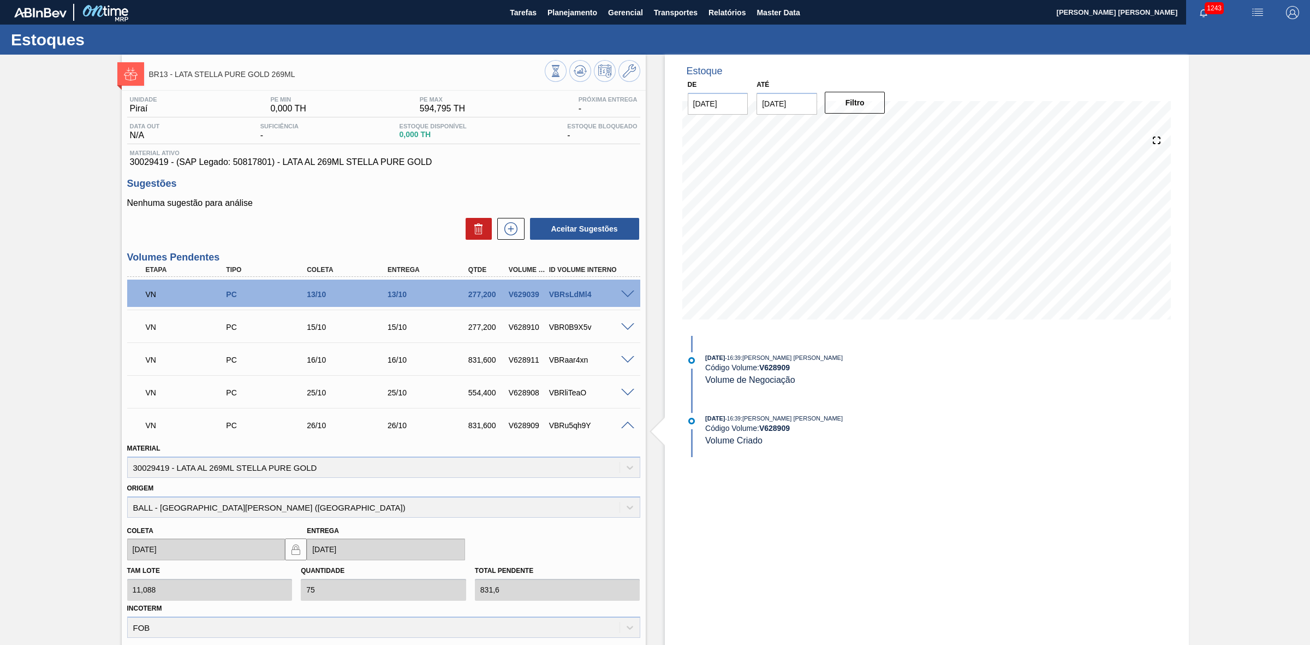
click at [626, 427] on span at bounding box center [627, 425] width 13 height 8
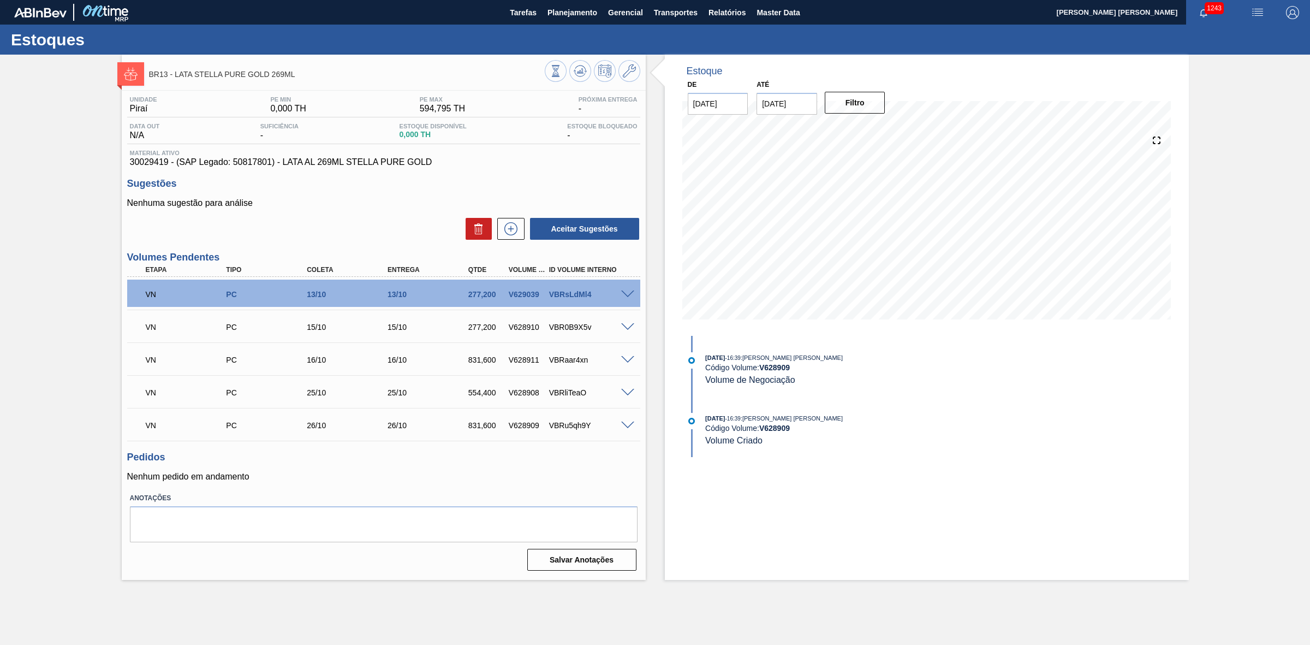
click at [626, 329] on span at bounding box center [627, 327] width 13 height 8
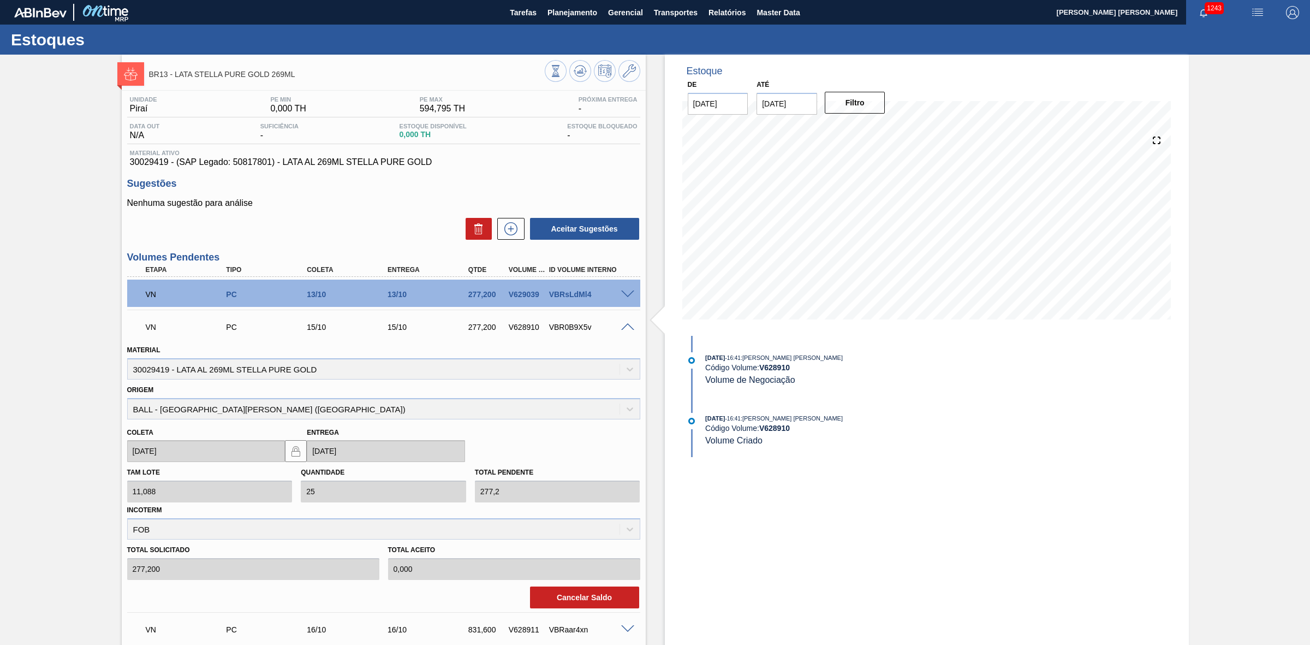
click at [627, 328] on span at bounding box center [627, 327] width 13 height 8
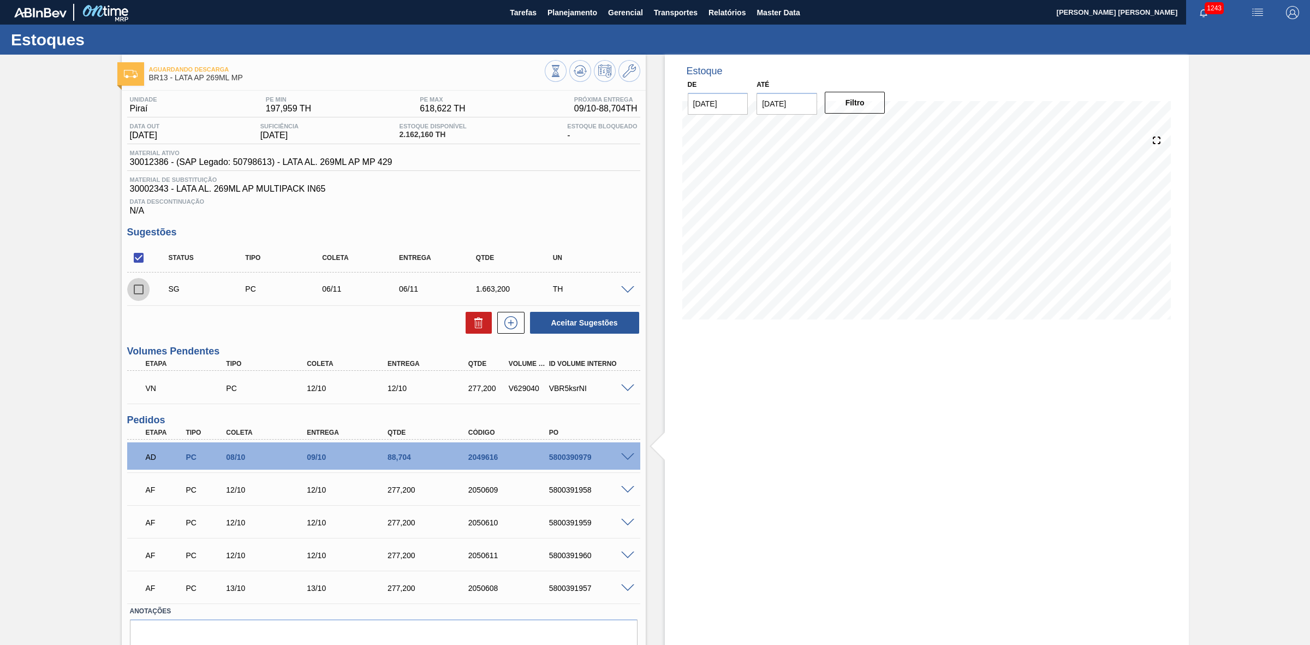
click at [140, 293] on input "checkbox" at bounding box center [138, 289] width 23 height 23
checkbox input "true"
click at [472, 328] on icon at bounding box center [478, 322] width 13 height 13
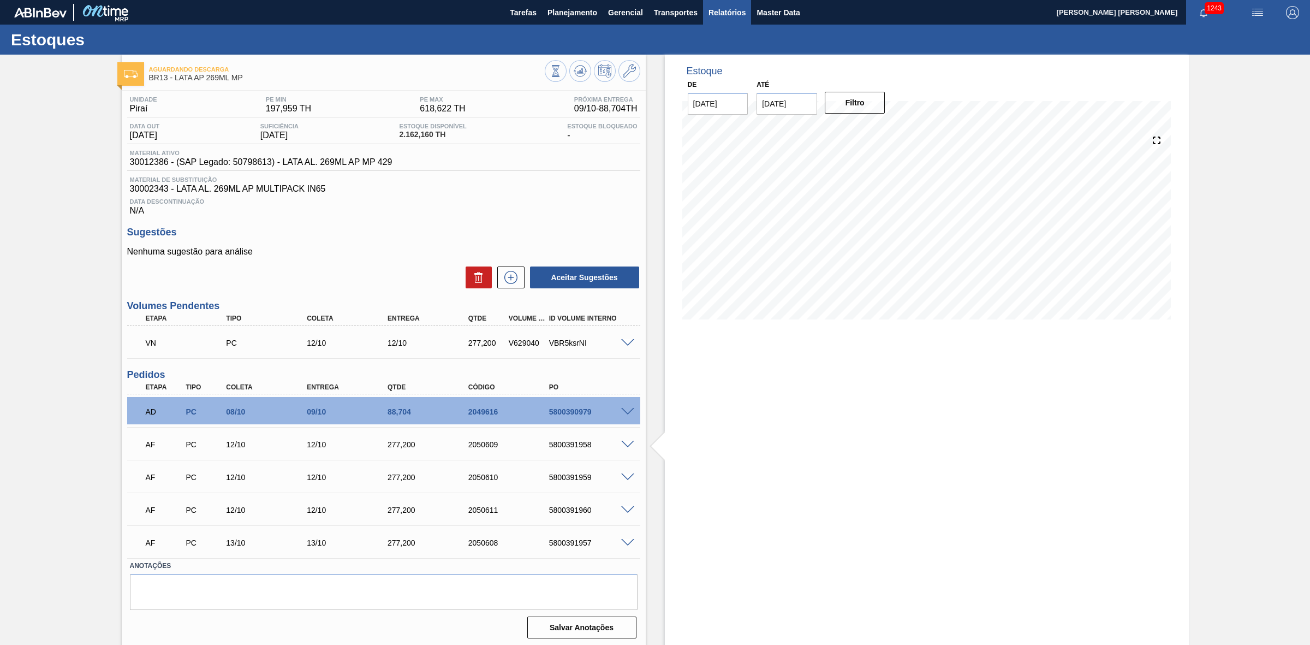
click at [728, 11] on span "Relatórios" at bounding box center [727, 12] width 37 height 13
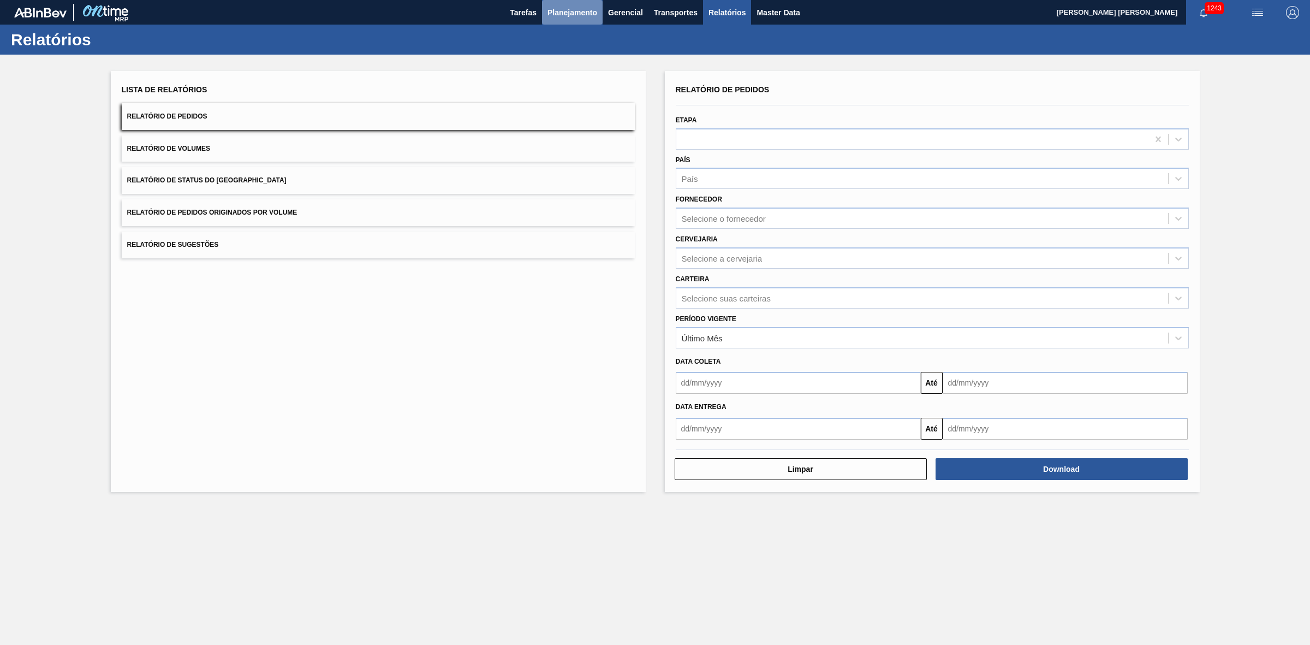
click at [585, 15] on span "Planejamento" at bounding box center [573, 12] width 50 height 13
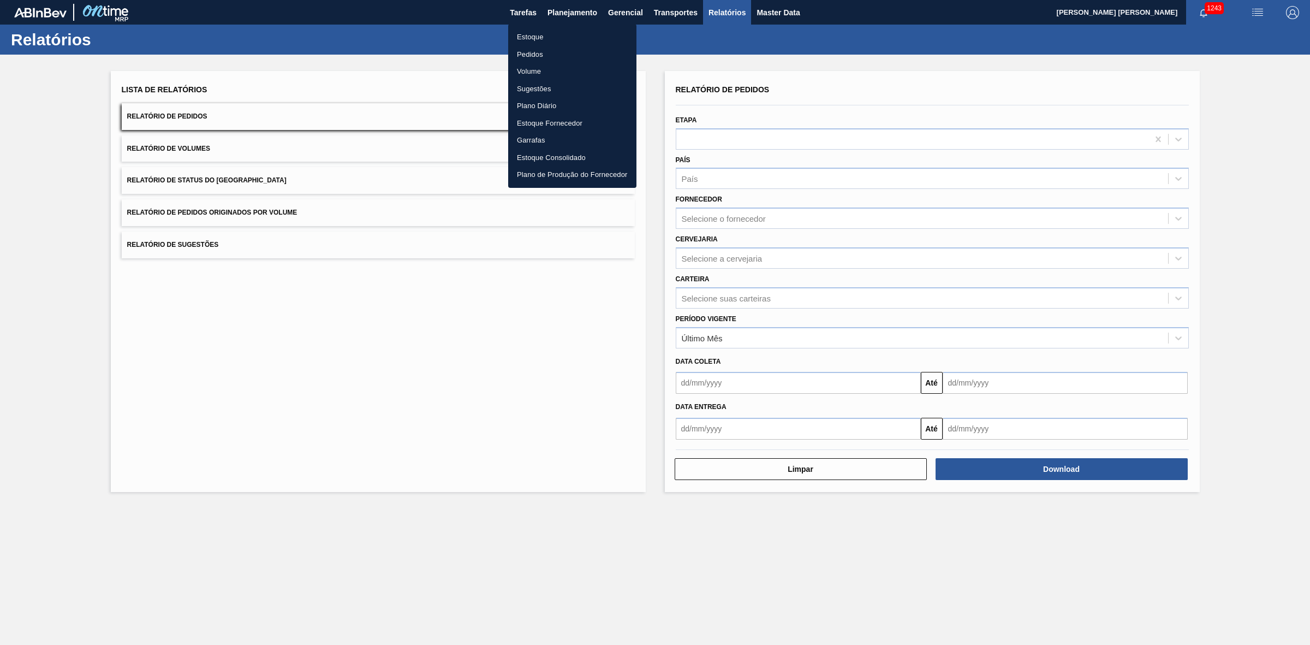
click at [541, 57] on li "Pedidos" at bounding box center [572, 54] width 128 height 17
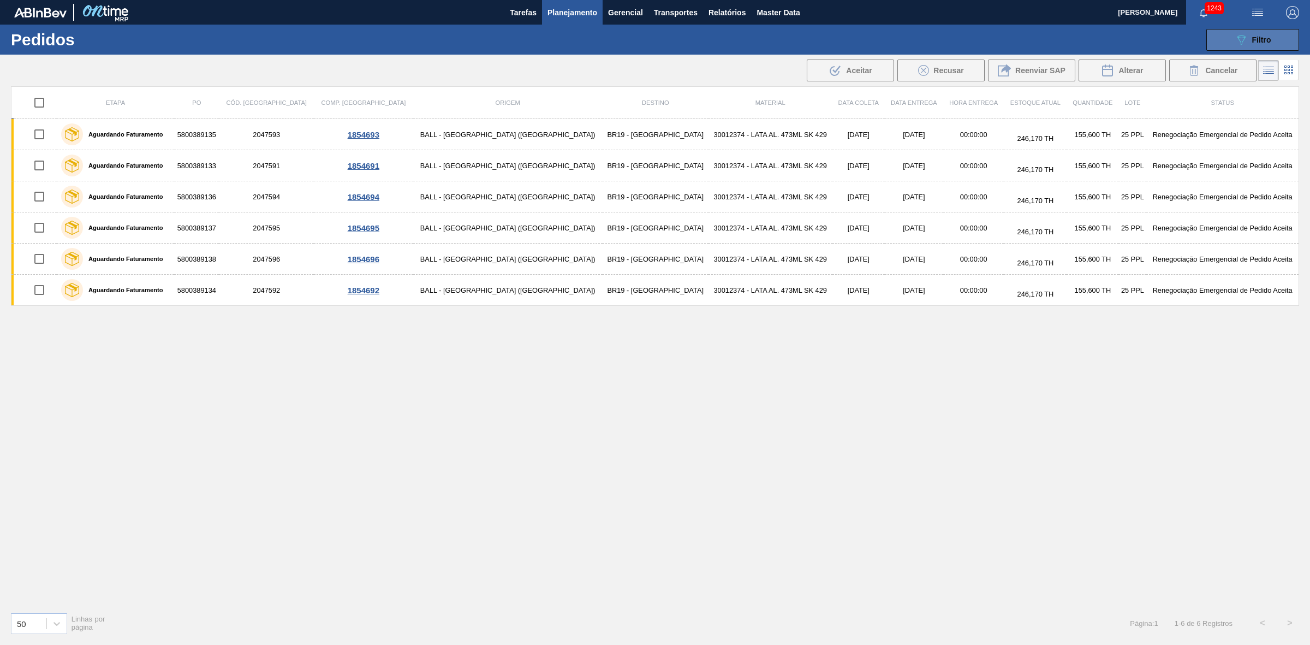
click at [1242, 48] on button "089F7B8B-B2A5-4AFE-B5C0-19BA573D28AC Filtro" at bounding box center [1253, 40] width 93 height 22
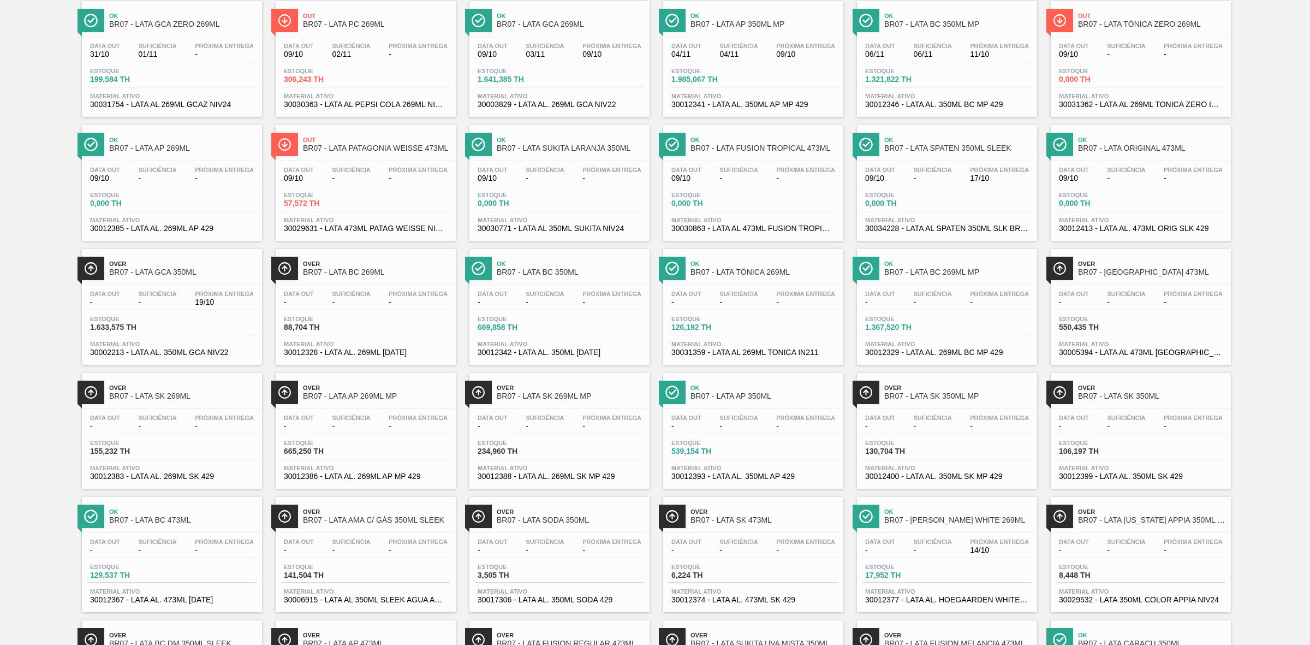
scroll to position [68, 0]
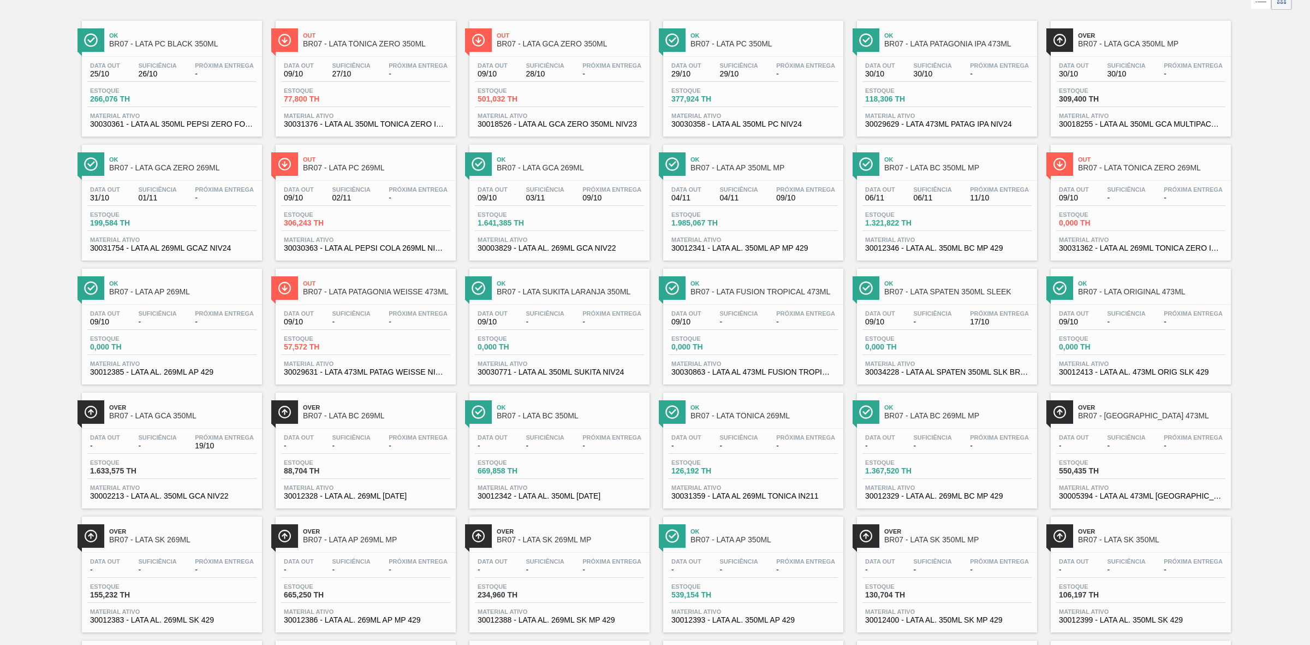
click at [923, 324] on span "-" at bounding box center [932, 322] width 38 height 8
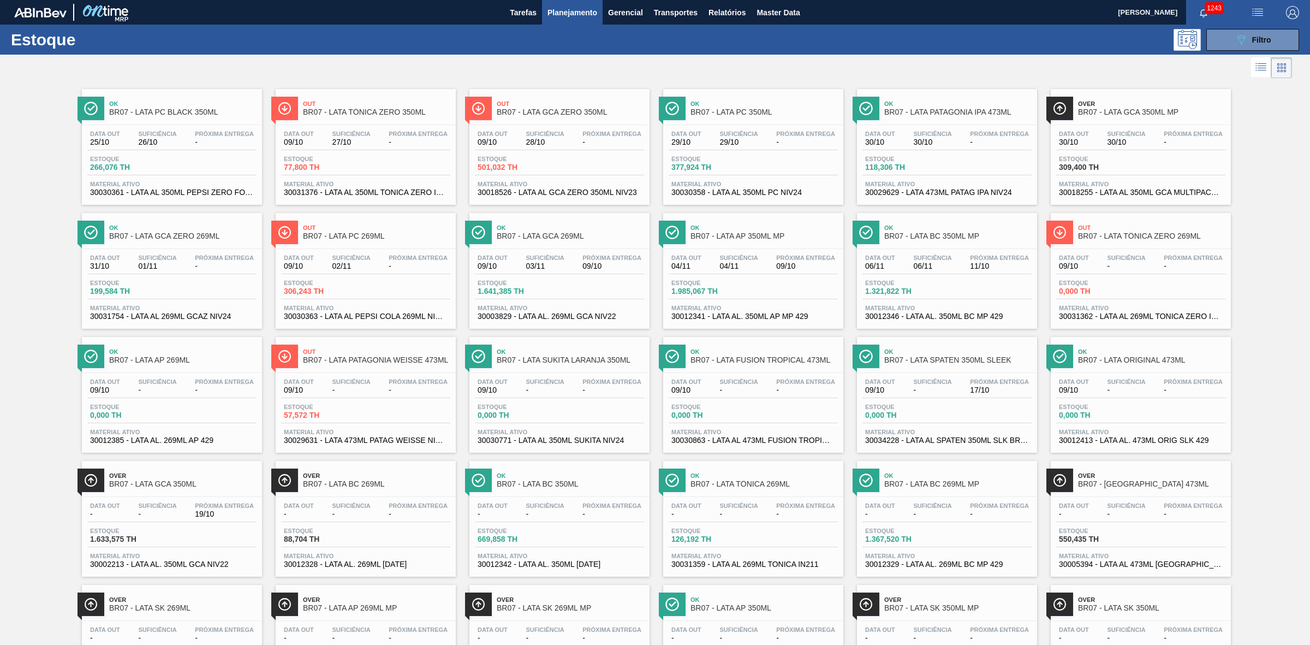
scroll to position [463, 0]
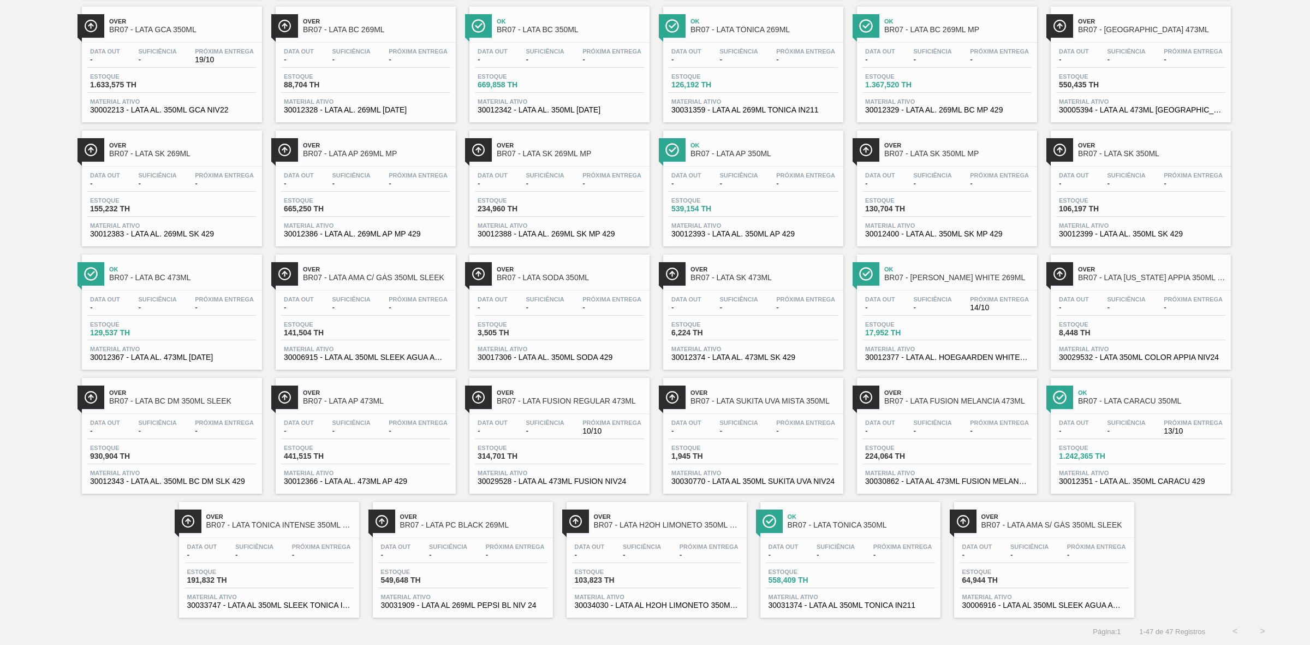
click at [757, 178] on div "Suficiência -" at bounding box center [739, 180] width 44 height 16
click at [571, 66] on div "Data out - Suficiência - Próxima Entrega - Estoque 669,858 TH Material ativo 30…" at bounding box center [560, 80] width 180 height 74
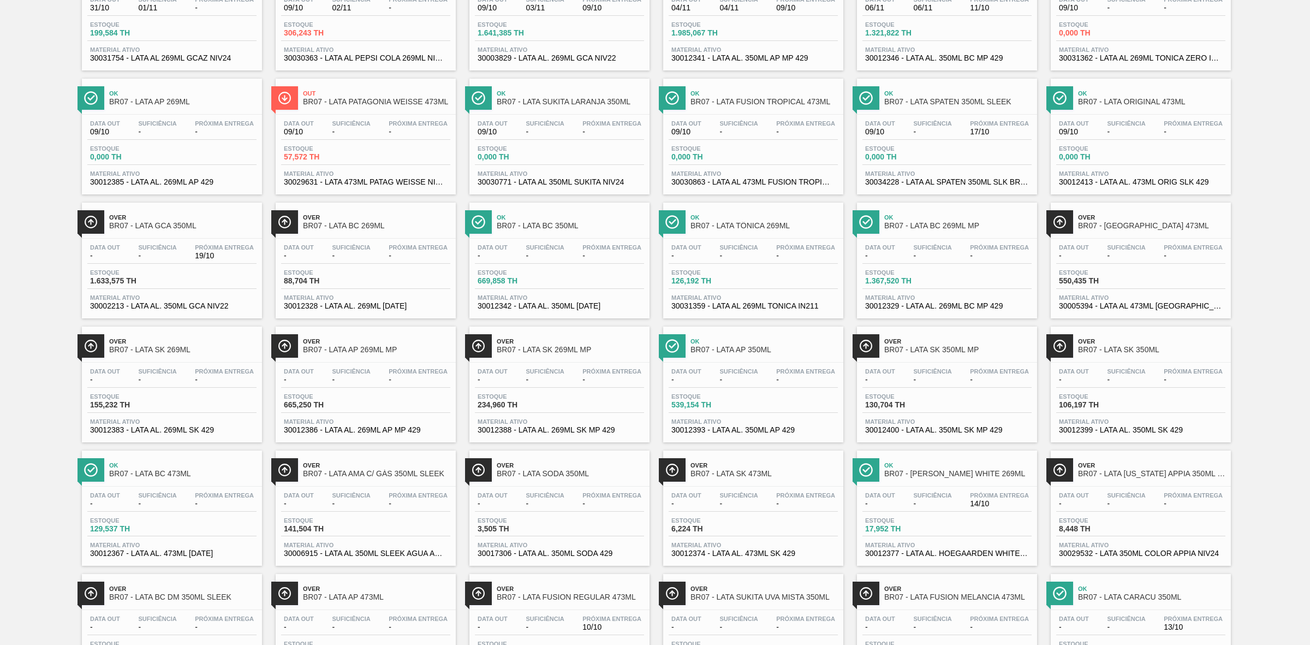
scroll to position [190, 0]
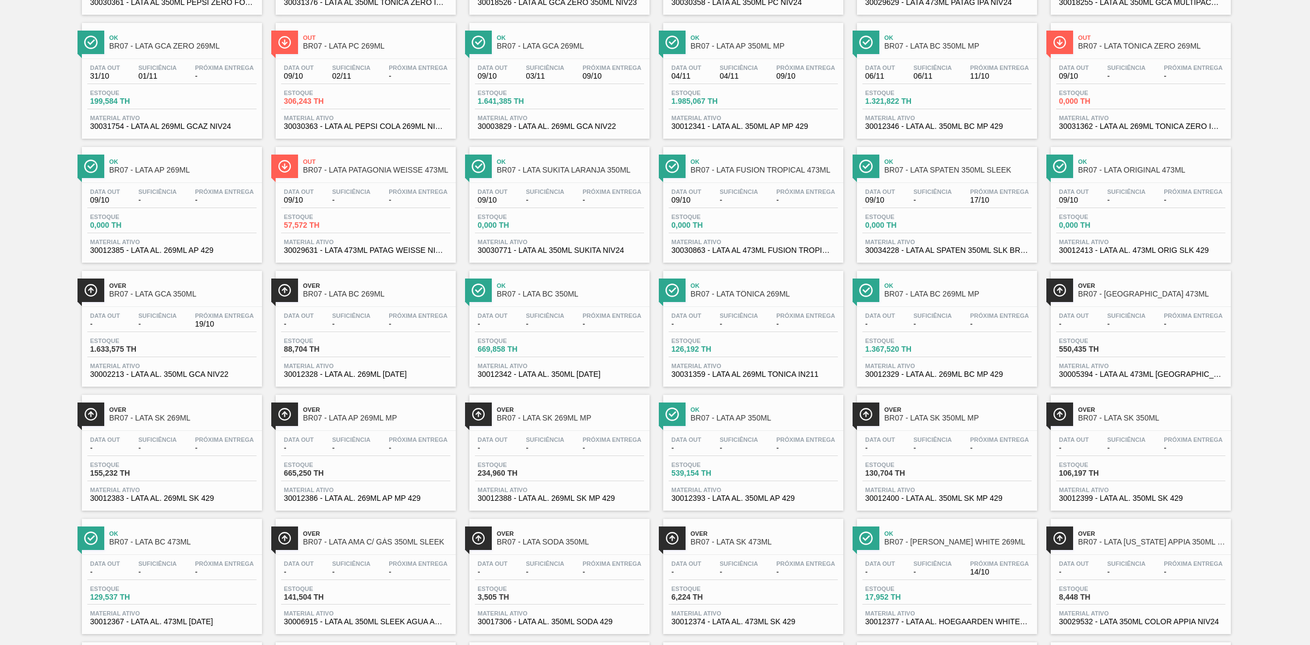
click at [923, 94] on span "Estoque" at bounding box center [903, 93] width 76 height 7
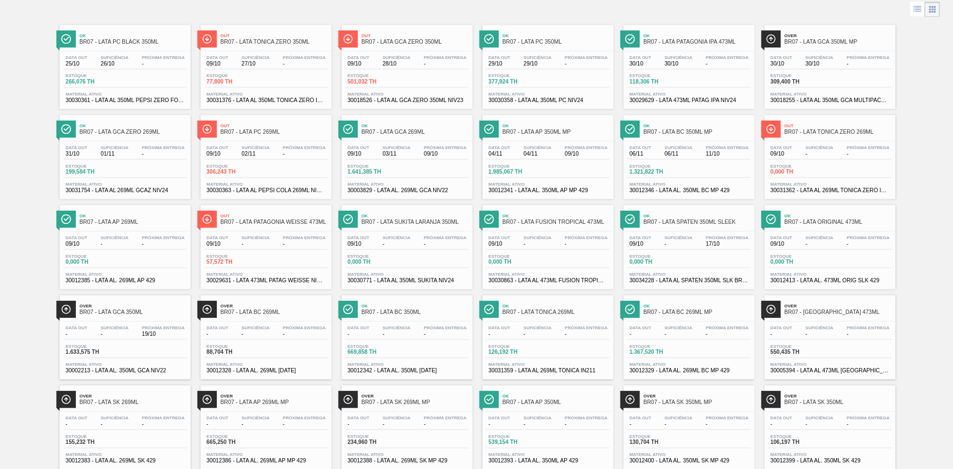
scroll to position [54, 0]
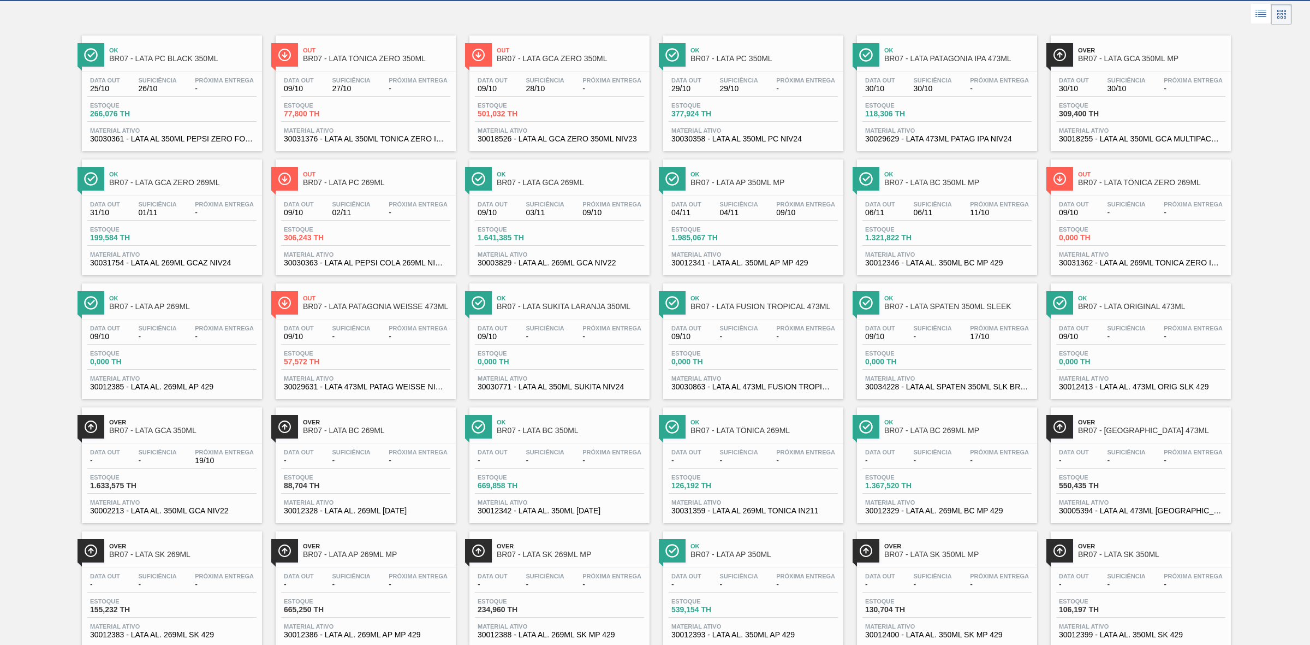
click at [771, 205] on div "Data [DATE] Suficiência 04/11 Próxima Entrega 09/10" at bounding box center [753, 211] width 169 height 20
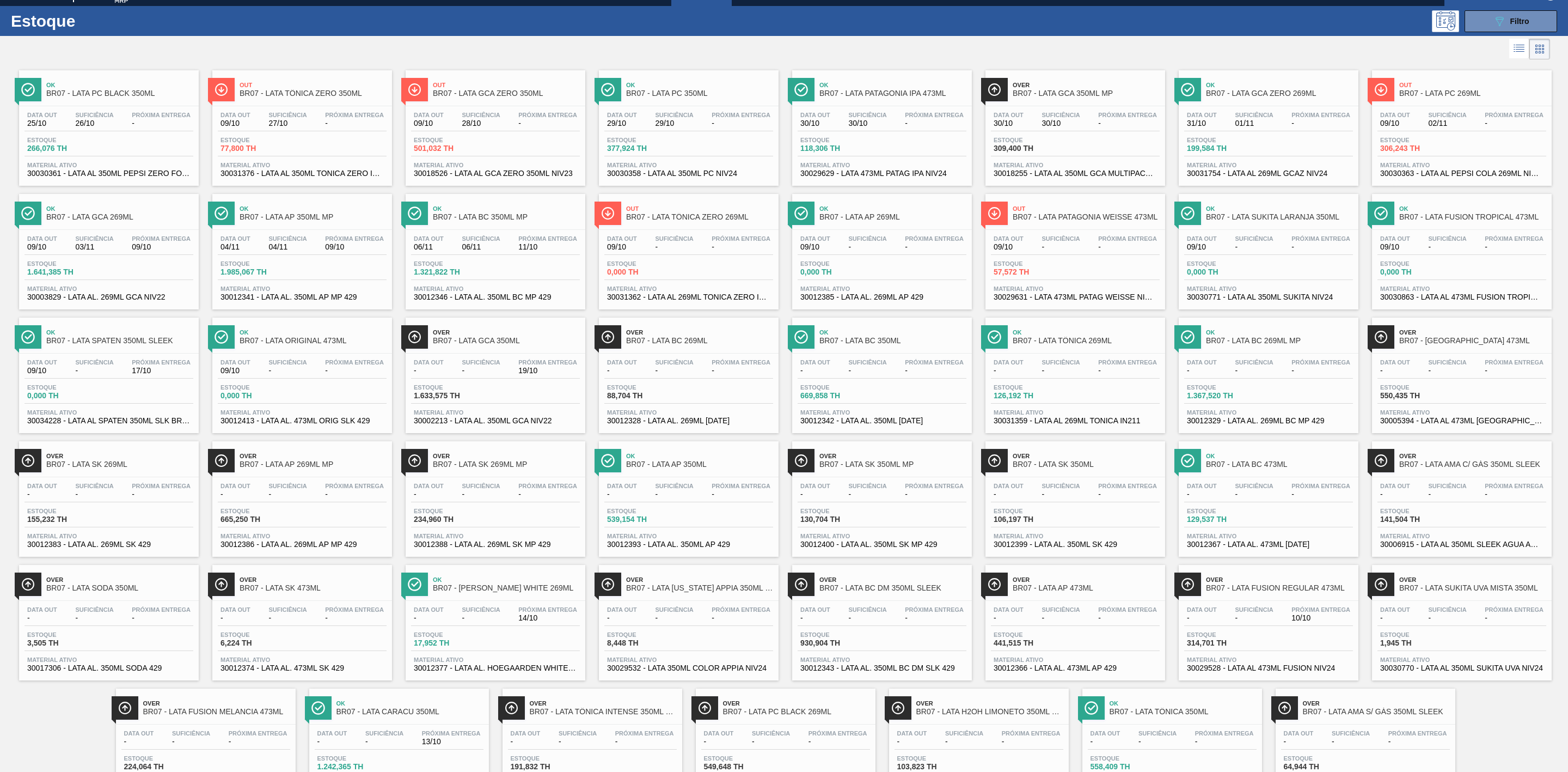
scroll to position [0, 0]
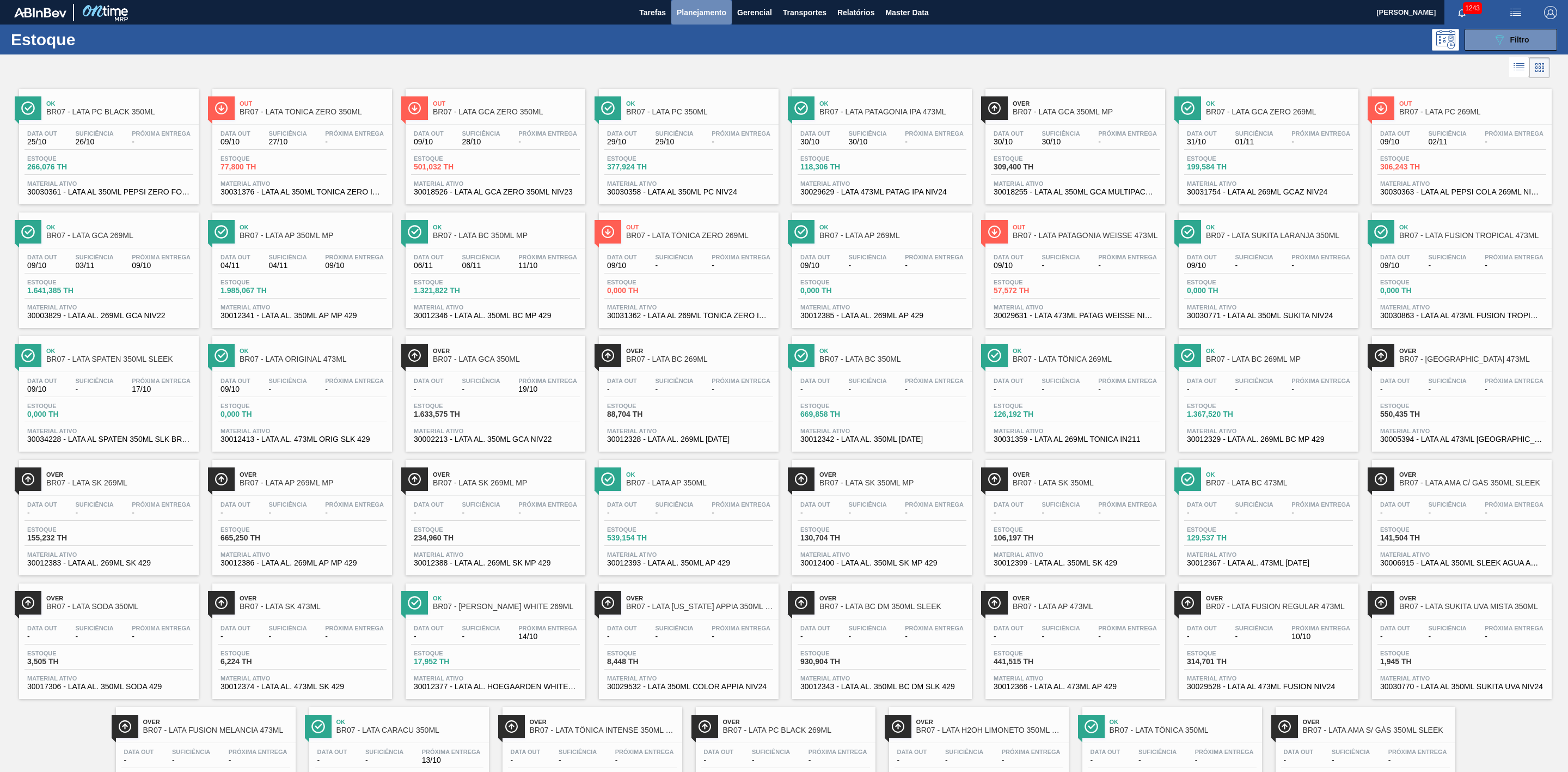
click at [688, 11] on span "Planejamento" at bounding box center [702, 12] width 50 height 13
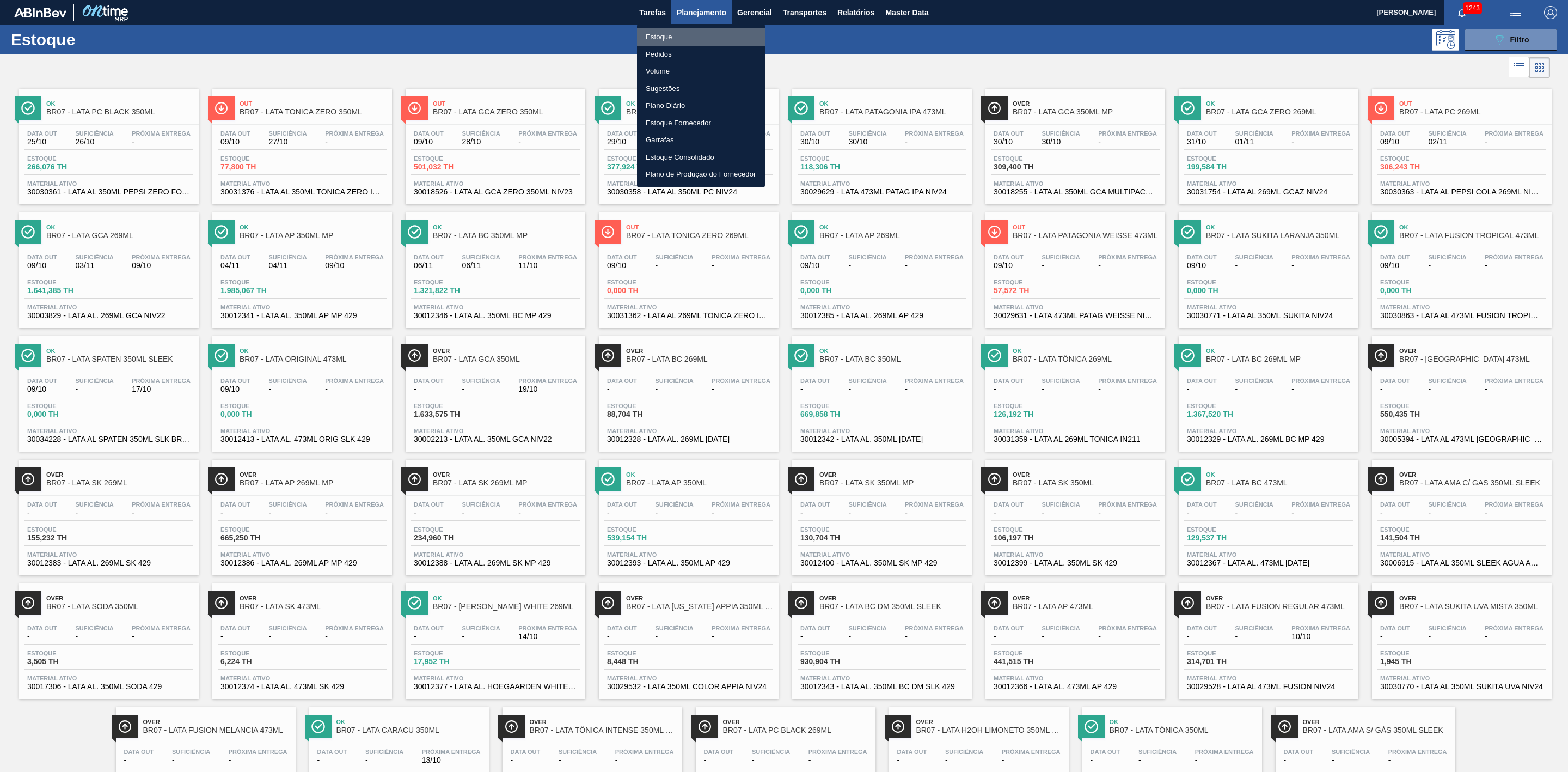
click at [685, 39] on li "Estoque" at bounding box center [701, 36] width 128 height 17
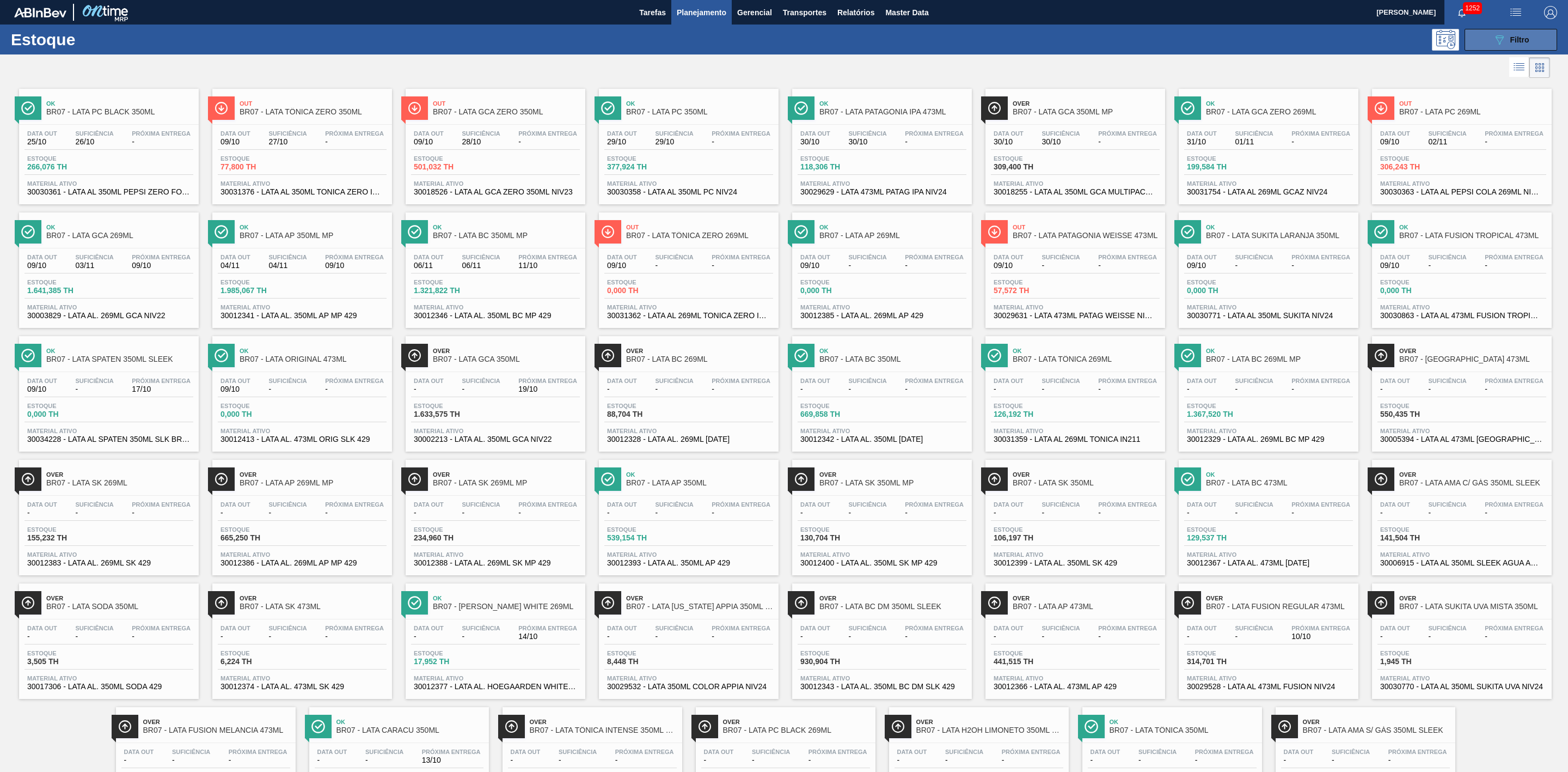
click at [1307, 38] on button "089F7B8B-B2A5-4AFE-B5C0-19BA573D28AC Filtro" at bounding box center [1511, 40] width 93 height 22
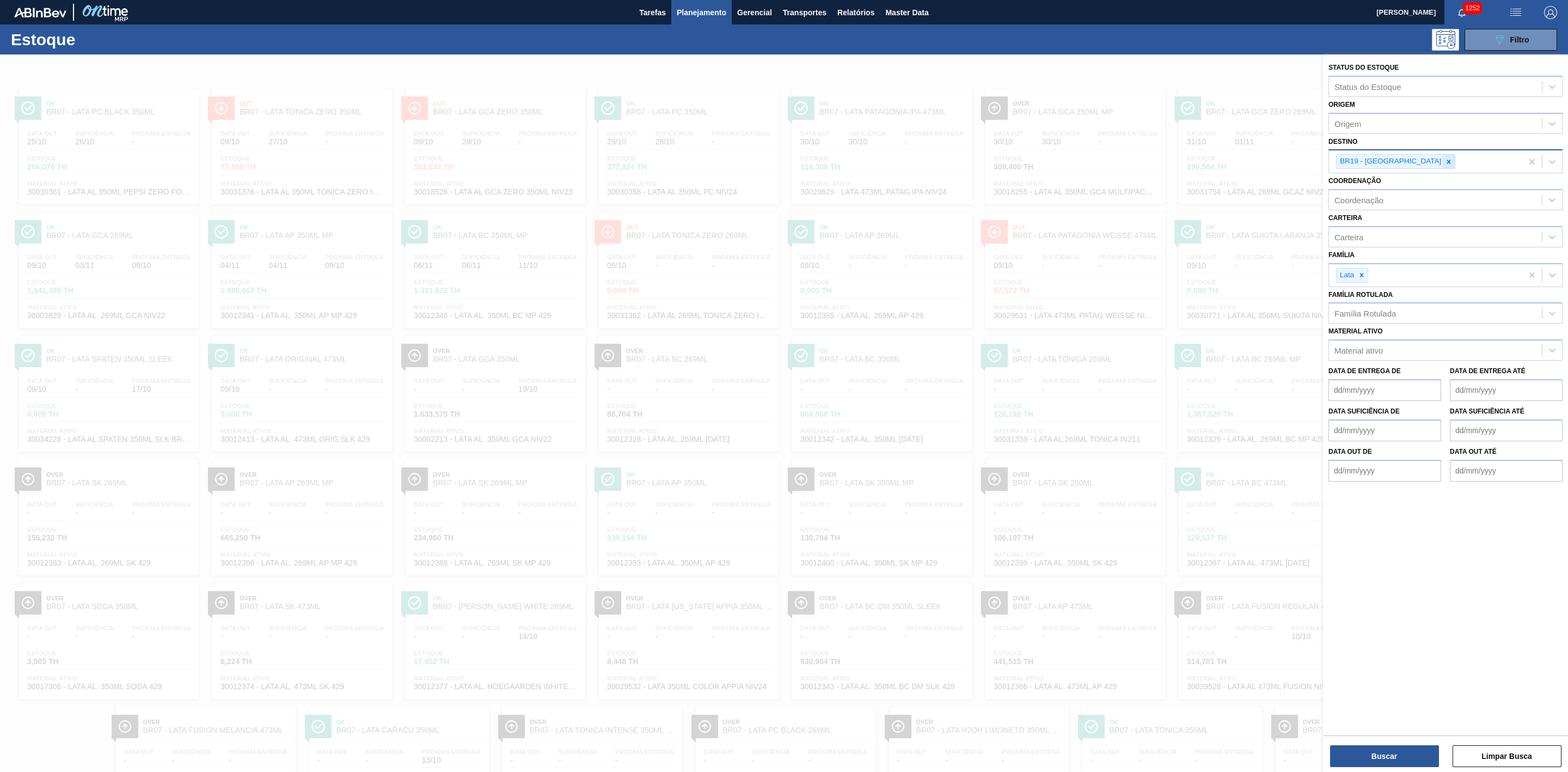
click at [1307, 163] on div at bounding box center [1449, 162] width 12 height 14
type input "23"
click at [1307, 196] on div "BR23 - Jaguariúna" at bounding box center [1445, 187] width 234 height 20
click at [1307, 642] on button "Buscar" at bounding box center [1384, 756] width 109 height 22
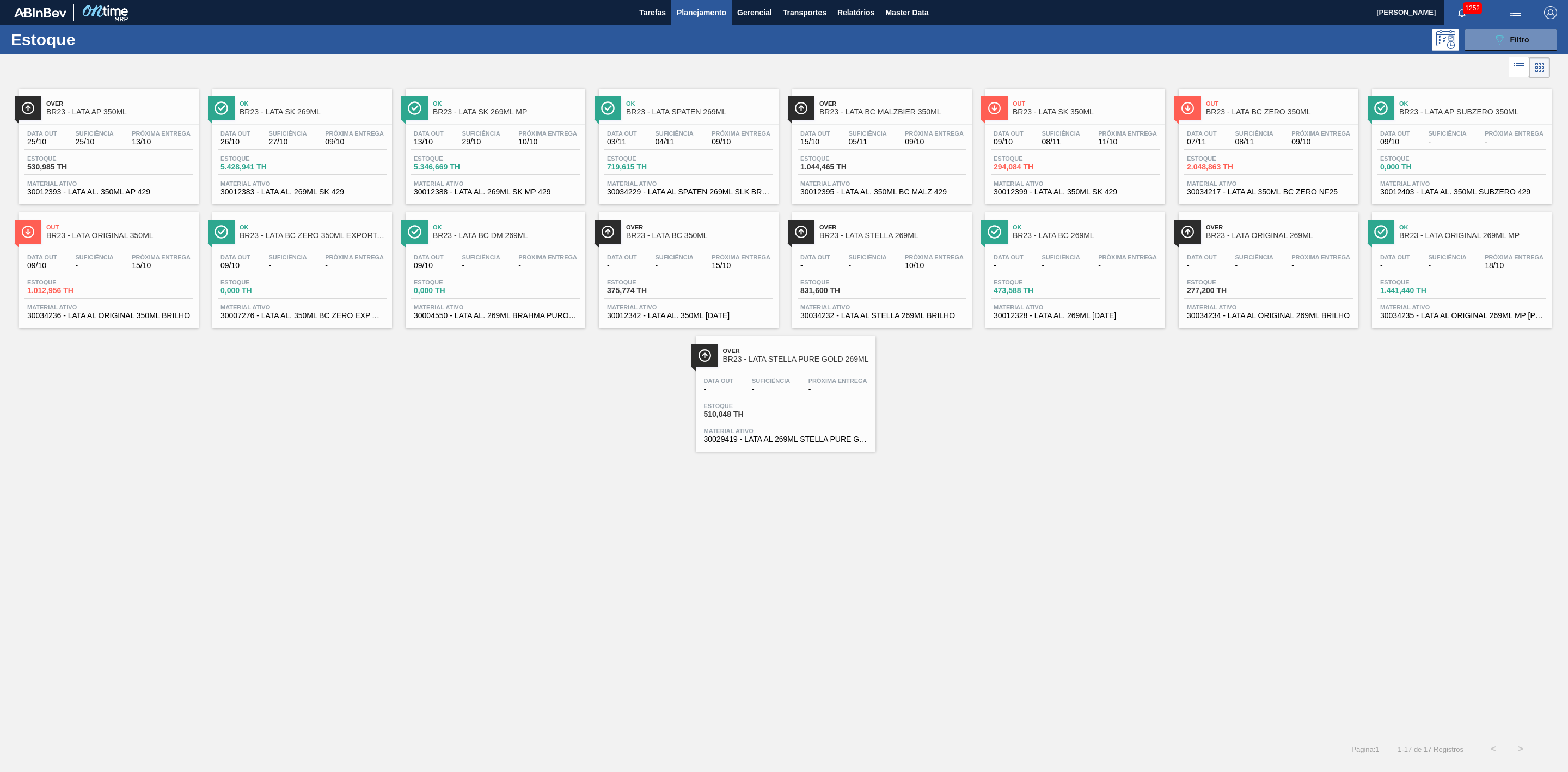
click at [919, 141] on span "09/10" at bounding box center [934, 142] width 59 height 8
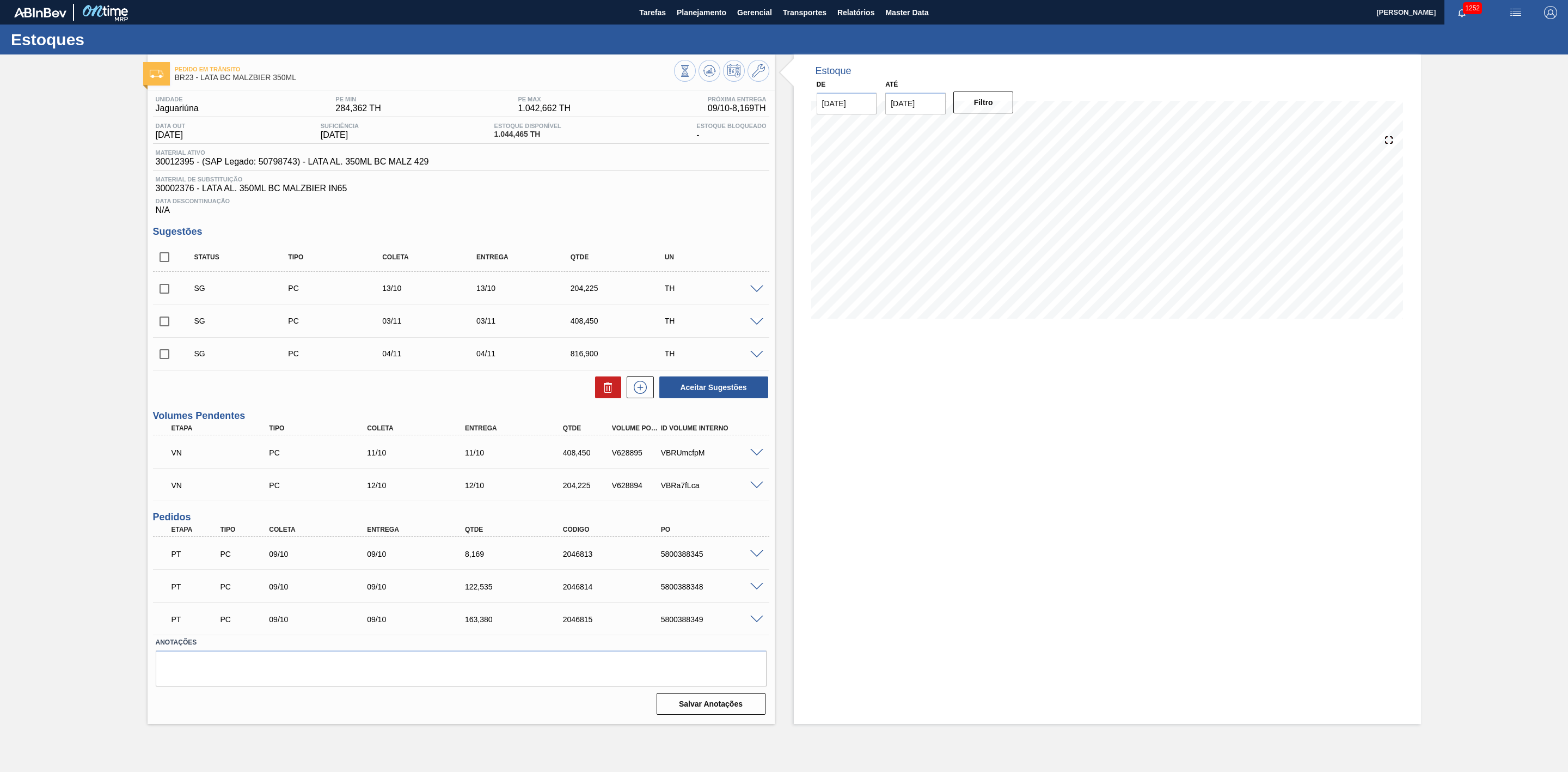
click at [163, 262] on input "checkbox" at bounding box center [164, 256] width 23 height 23
checkbox input "true"
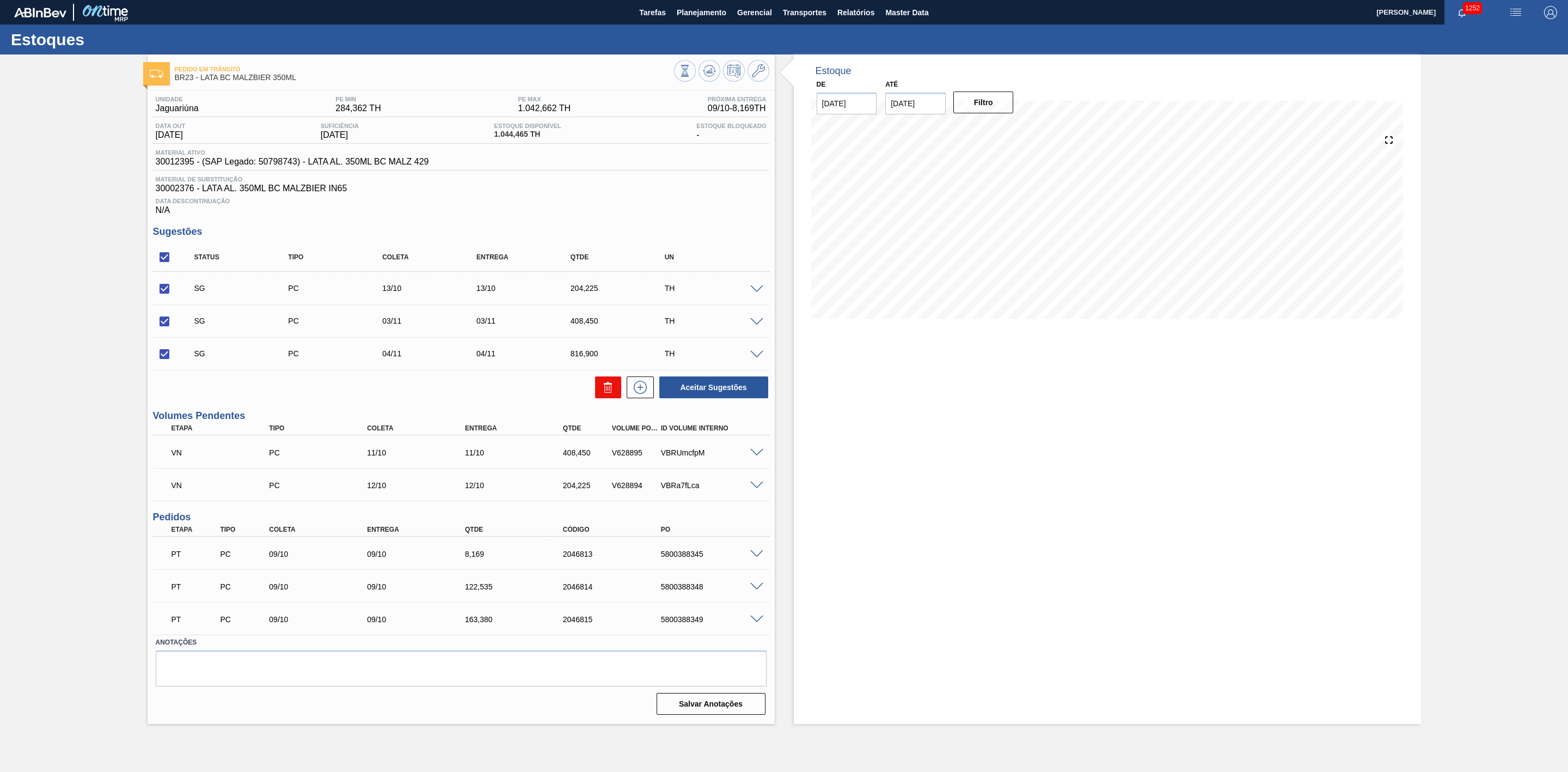
click at [595, 384] on button at bounding box center [608, 387] width 26 height 22
checkbox input "false"
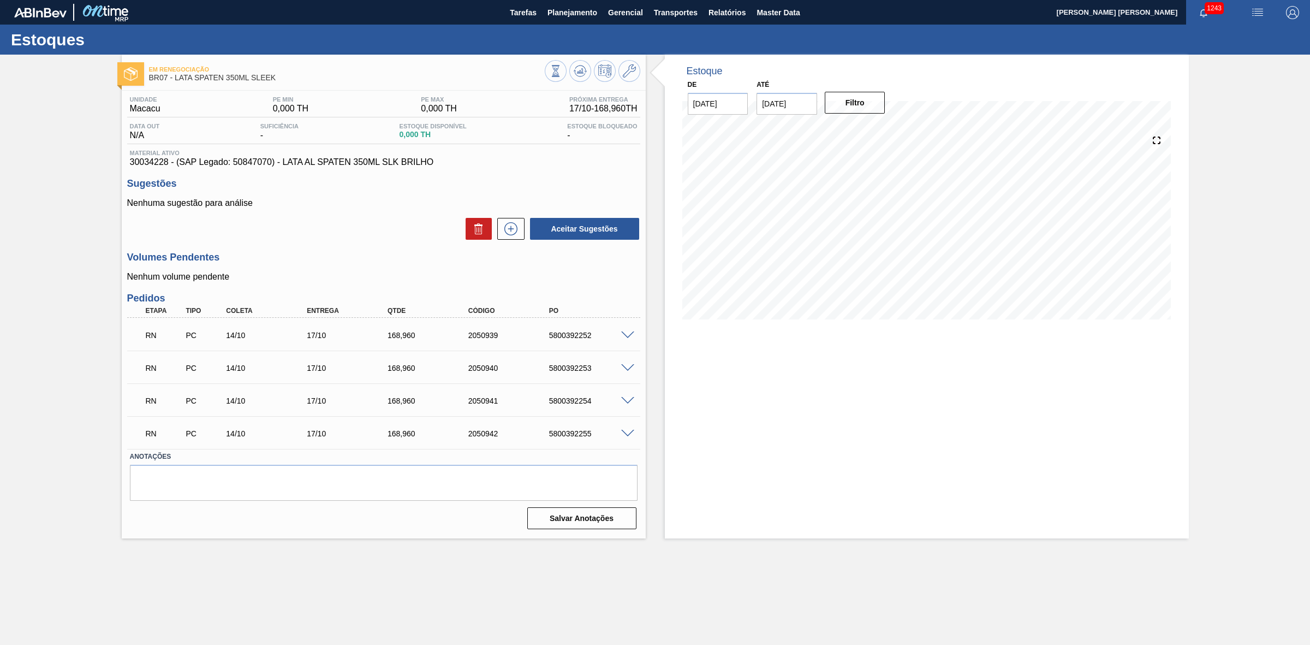
click at [624, 334] on span at bounding box center [627, 335] width 13 height 8
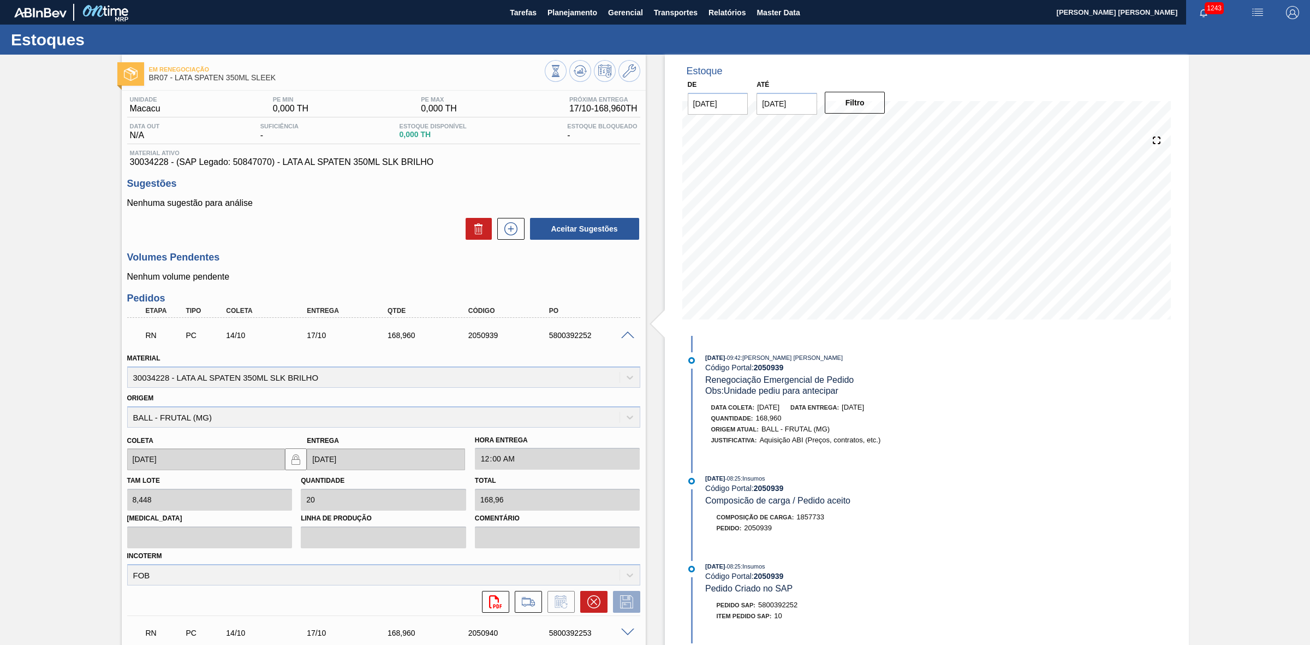
click at [625, 334] on span at bounding box center [627, 335] width 13 height 8
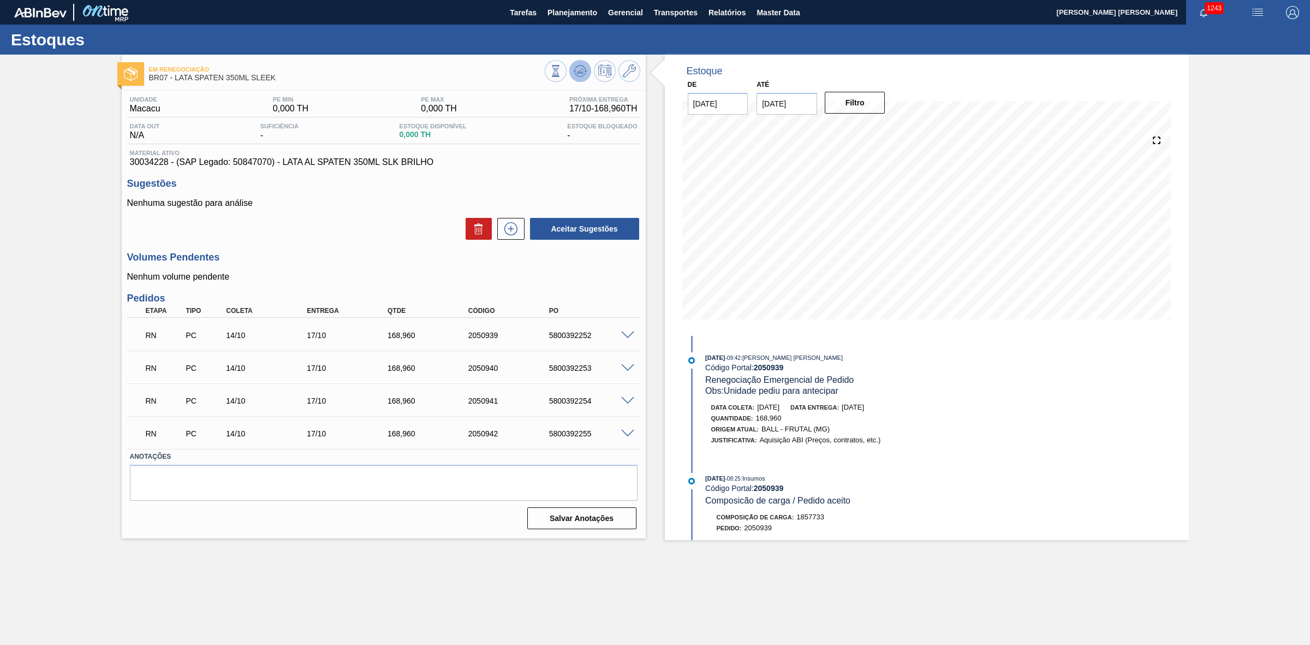
click at [577, 72] on icon at bounding box center [580, 70] width 7 height 5
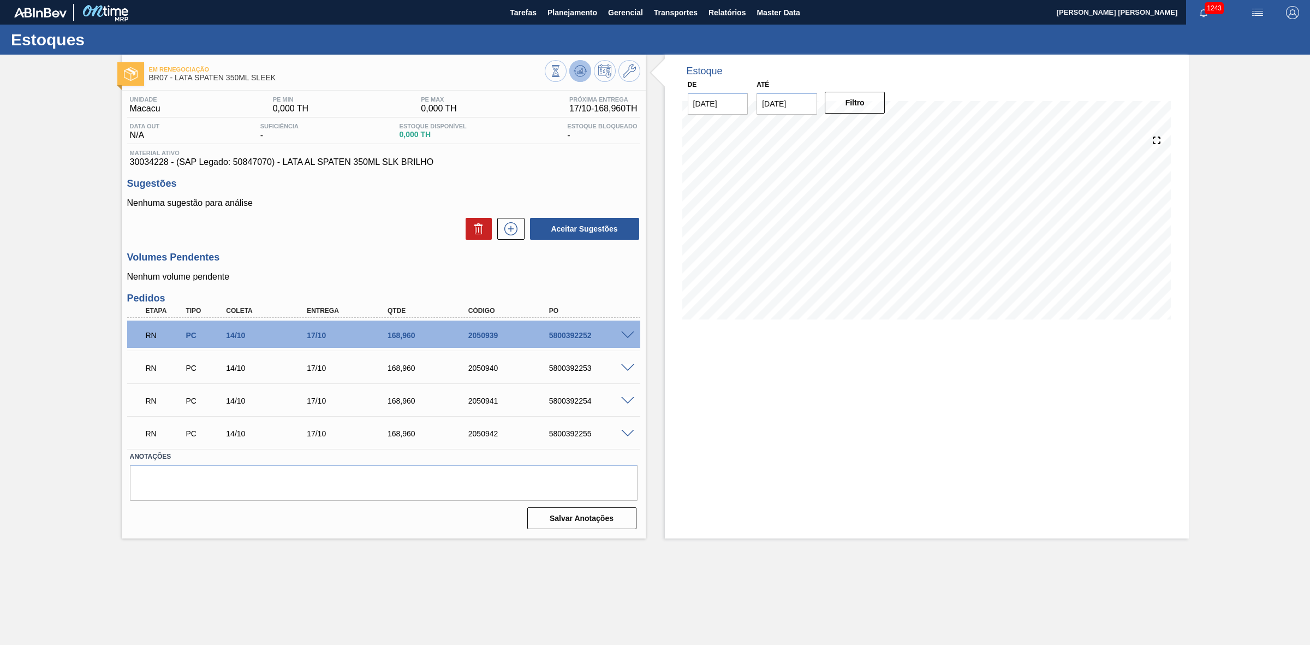
click at [580, 74] on icon at bounding box center [580, 70] width 13 height 13
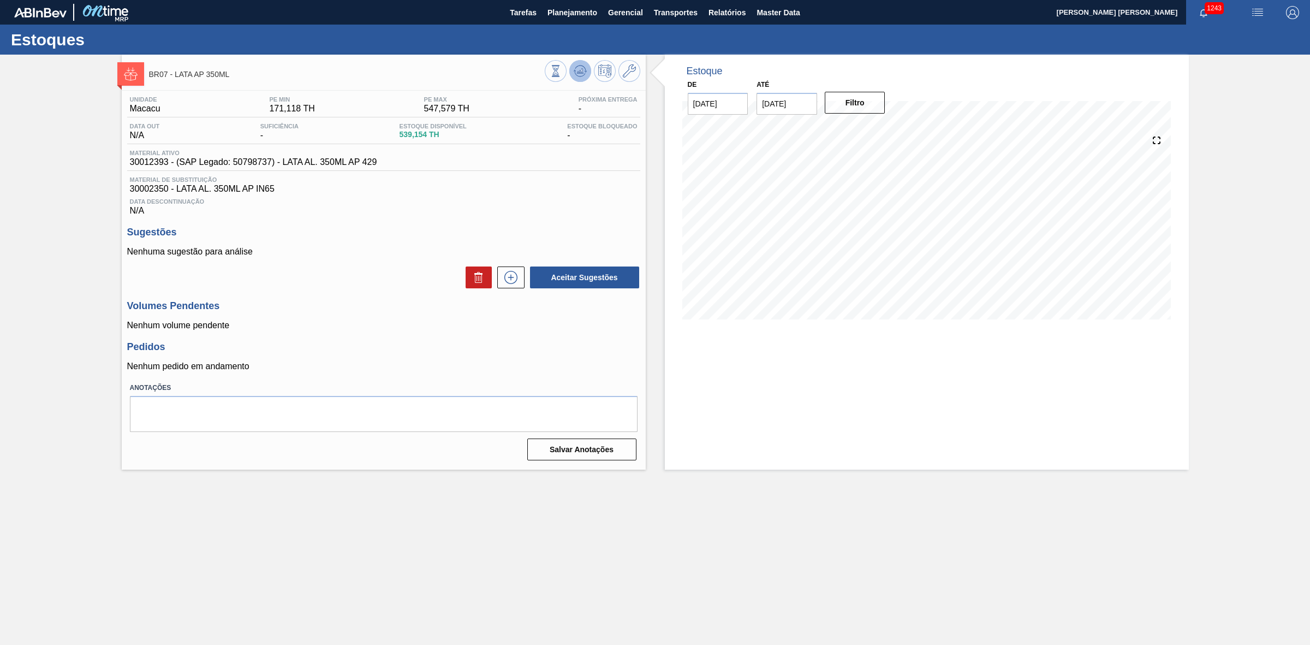
click at [578, 76] on icon at bounding box center [580, 70] width 13 height 13
click at [571, 69] on button at bounding box center [580, 71] width 22 height 22
click at [581, 74] on icon at bounding box center [580, 70] width 13 height 13
click at [580, 72] on icon at bounding box center [579, 71] width 1 height 3
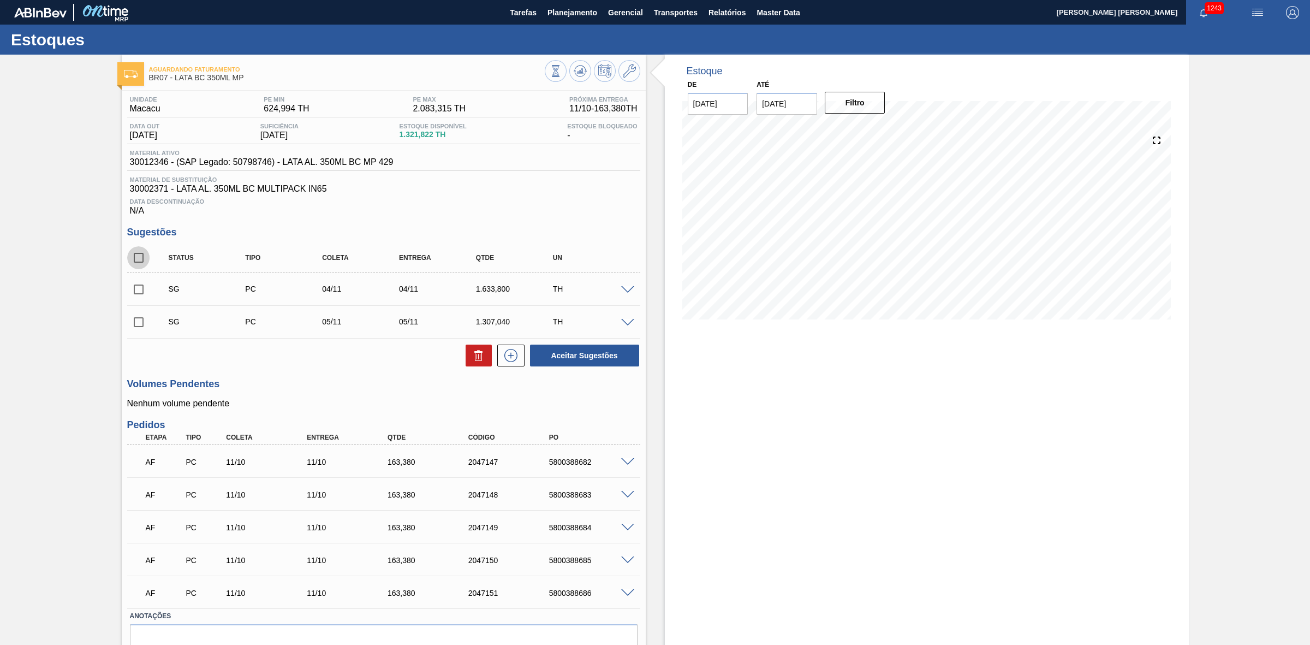
click at [146, 260] on input "checkbox" at bounding box center [138, 257] width 23 height 23
checkbox input "true"
click at [468, 355] on button at bounding box center [479, 356] width 26 height 22
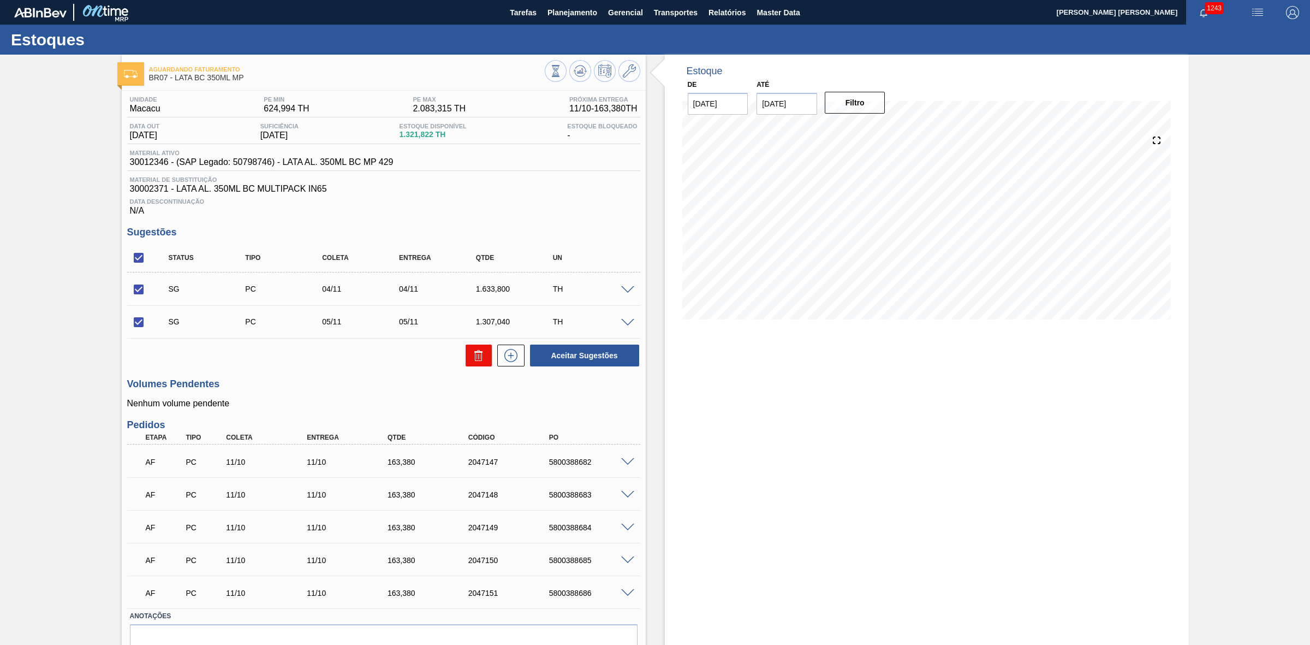
checkbox input "false"
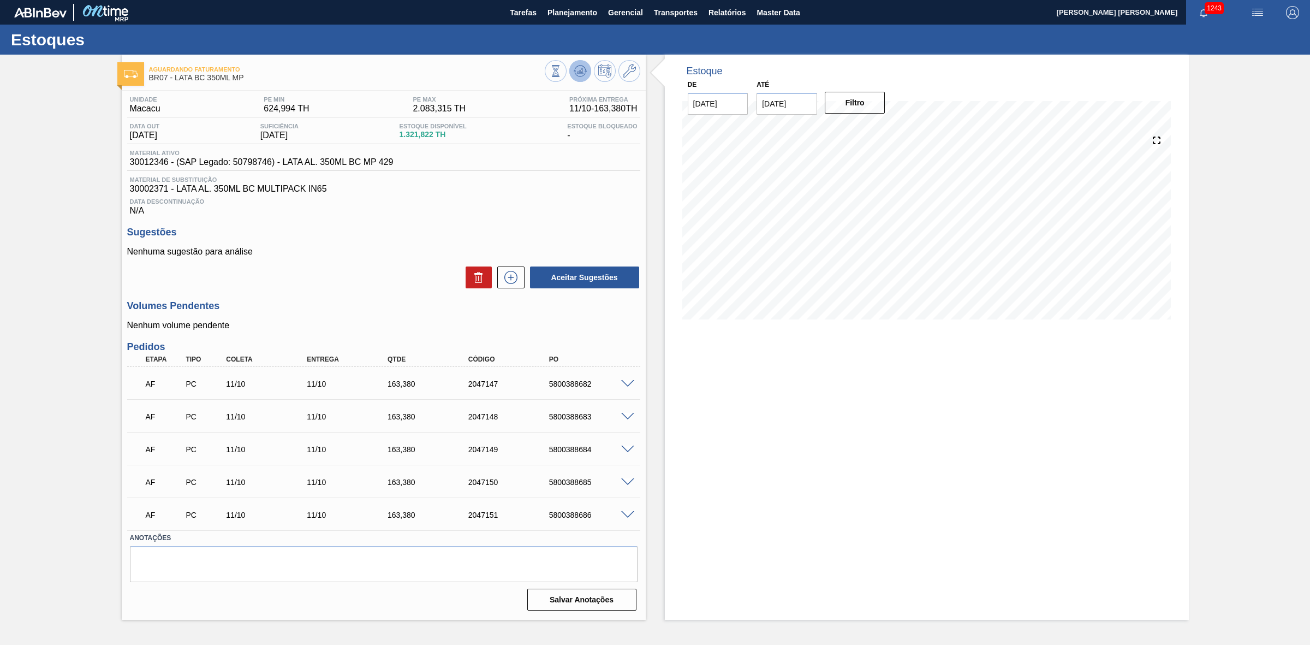
click at [576, 70] on icon at bounding box center [580, 70] width 13 height 13
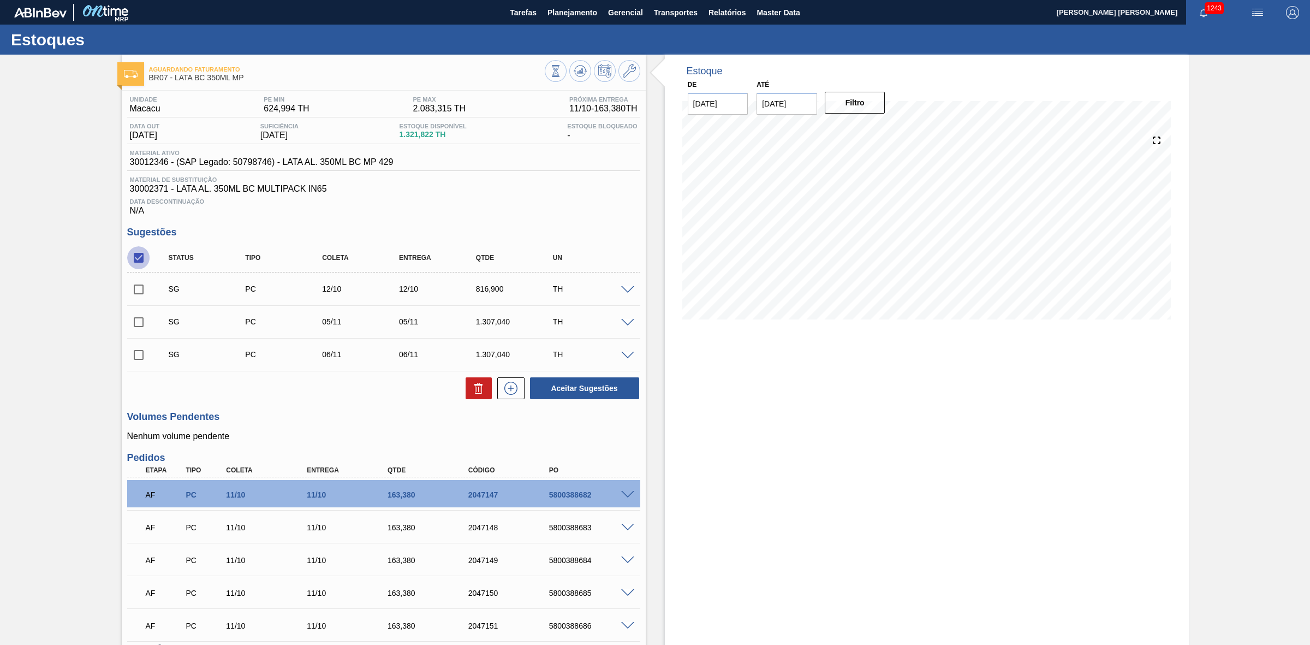
click at [140, 257] on input "checkbox" at bounding box center [138, 257] width 23 height 23
click at [139, 263] on input "checkbox" at bounding box center [138, 257] width 23 height 23
checkbox input "true"
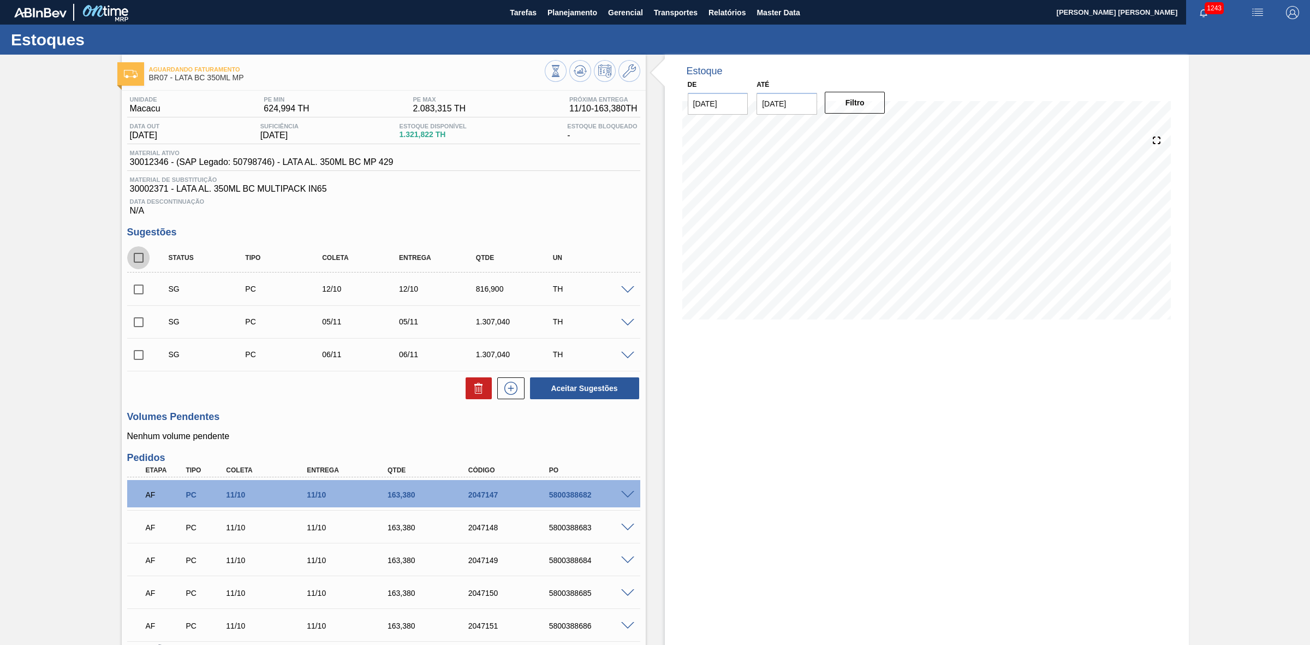
checkbox input "true"
click at [468, 394] on button at bounding box center [479, 388] width 26 height 22
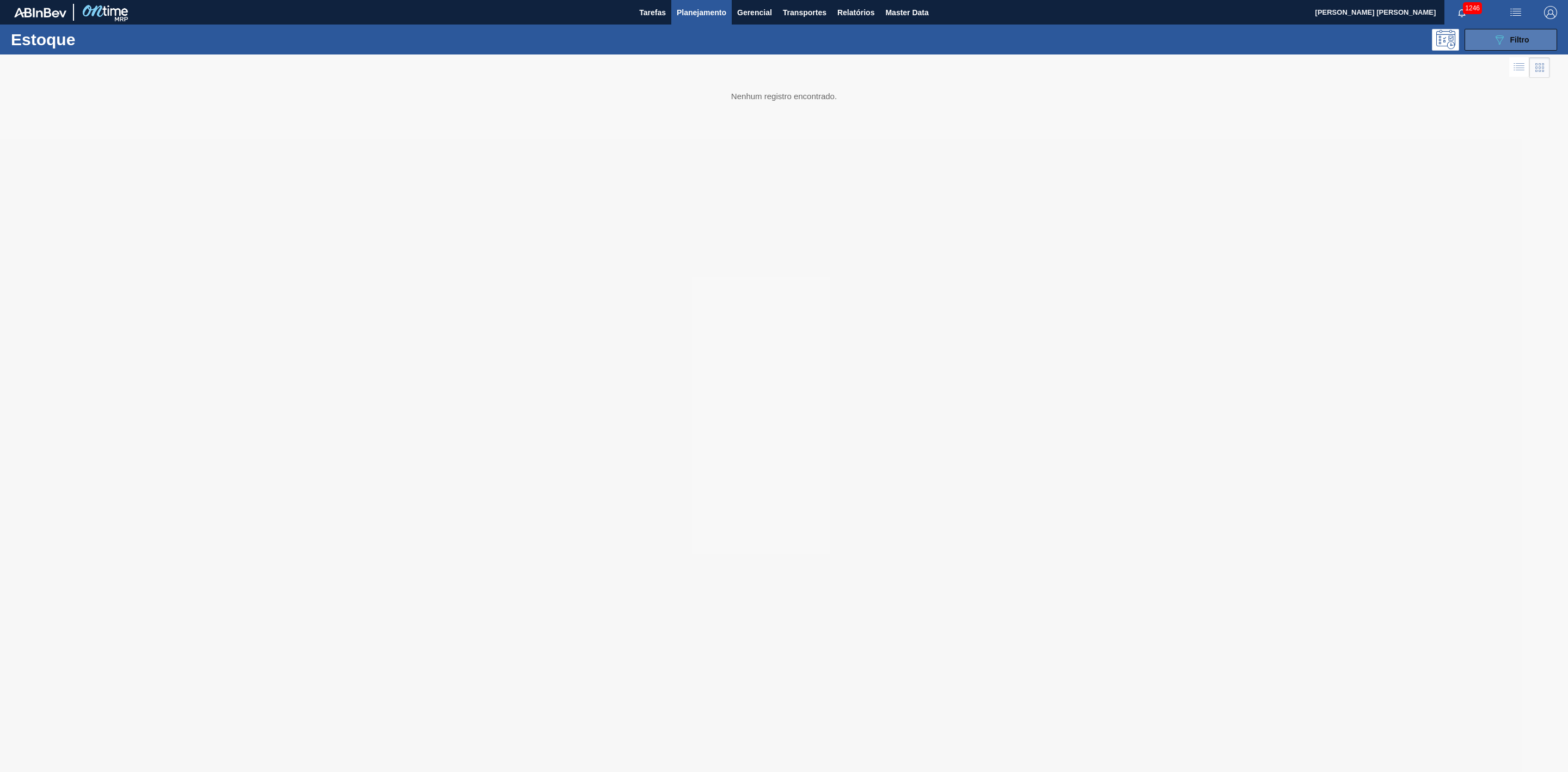
click at [1490, 32] on button "089F7B8B-B2A5-4AFE-B5C0-19BA573D28AC Filtro" at bounding box center [1511, 40] width 93 height 22
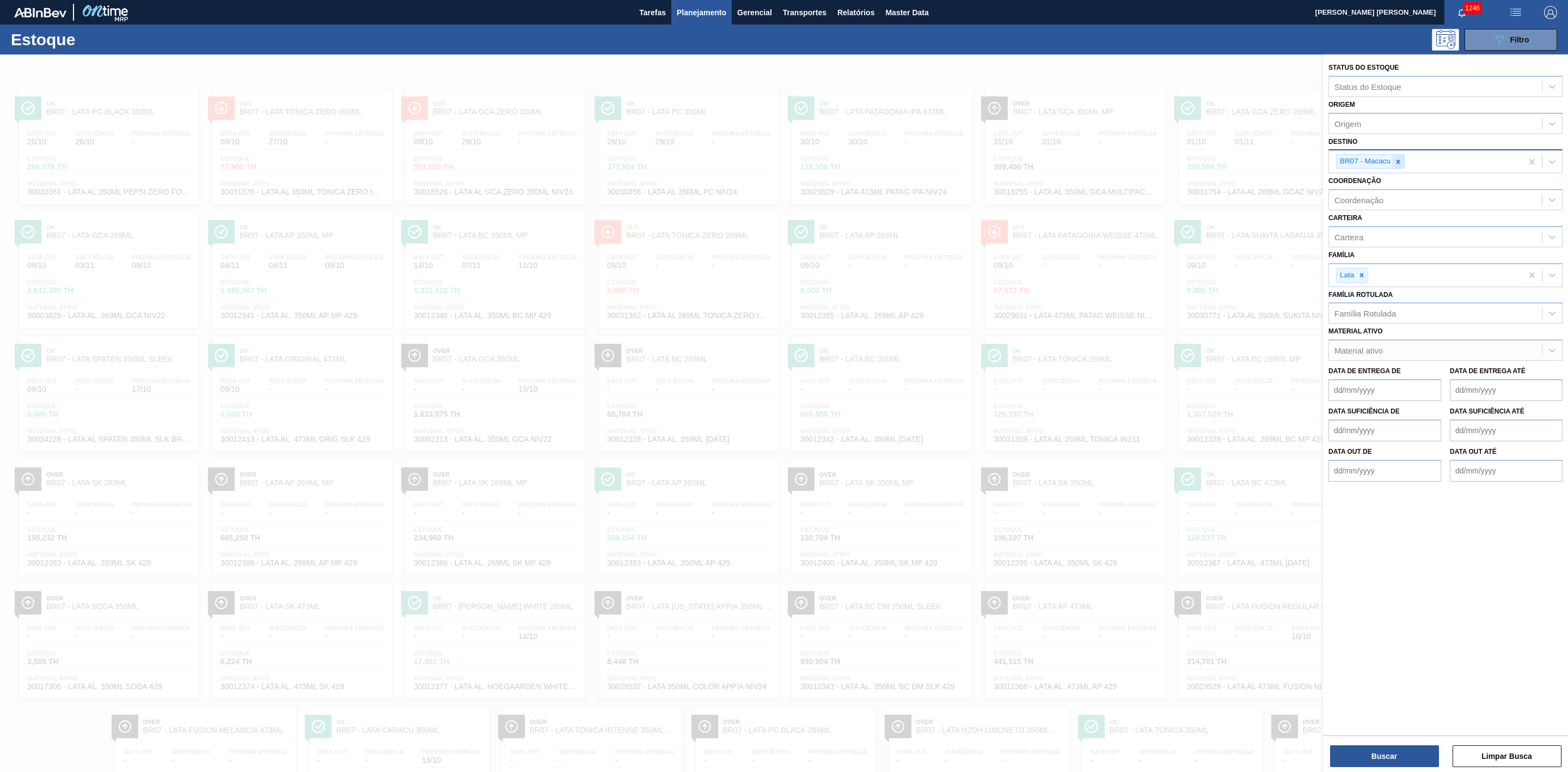
click at [1400, 156] on div at bounding box center [1398, 162] width 12 height 14
type input "19"
click at [1358, 196] on div "BR19 - Nova Rio" at bounding box center [1445, 190] width 234 height 20
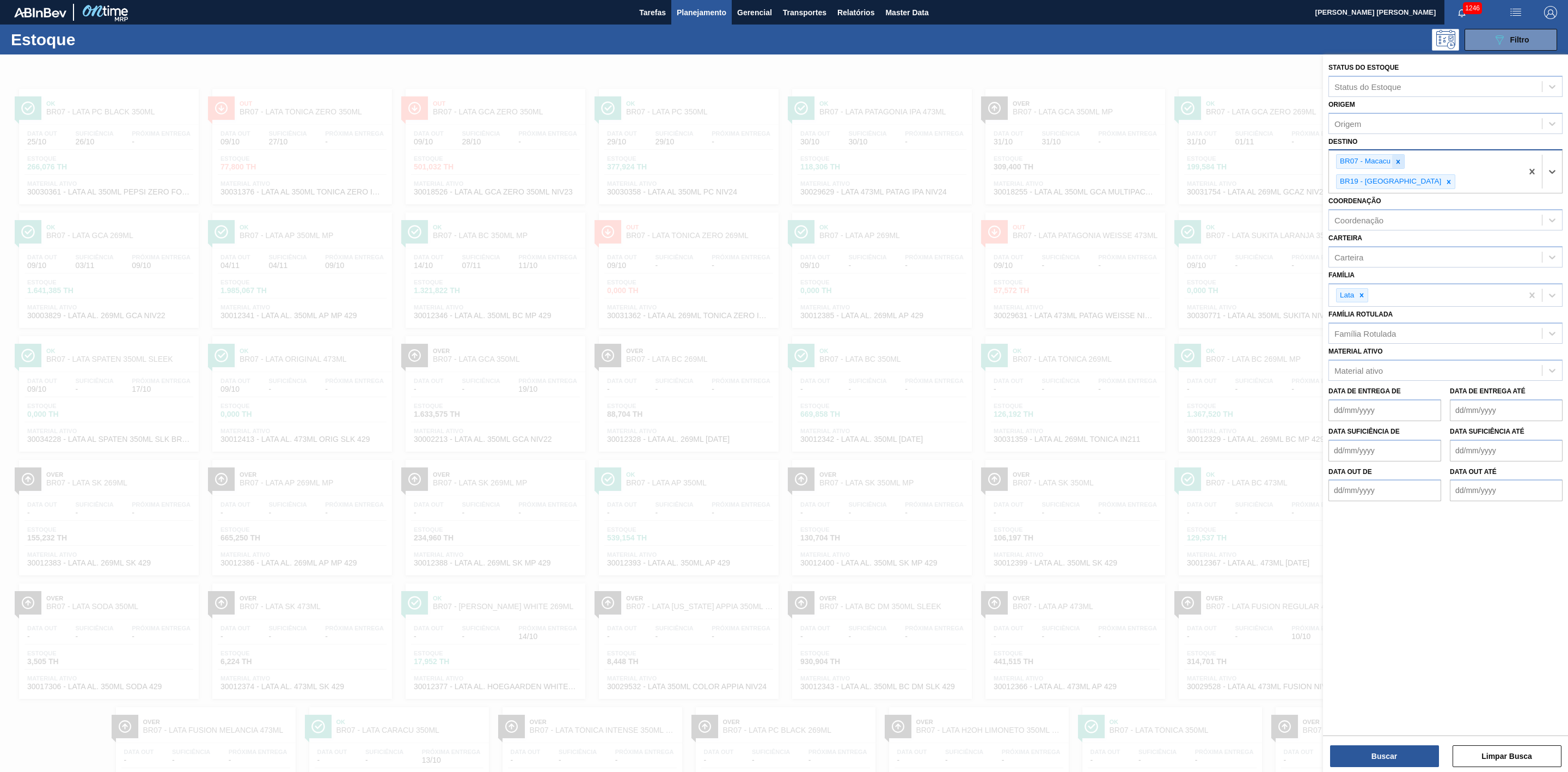
click at [1396, 162] on icon at bounding box center [1398, 162] width 8 height 8
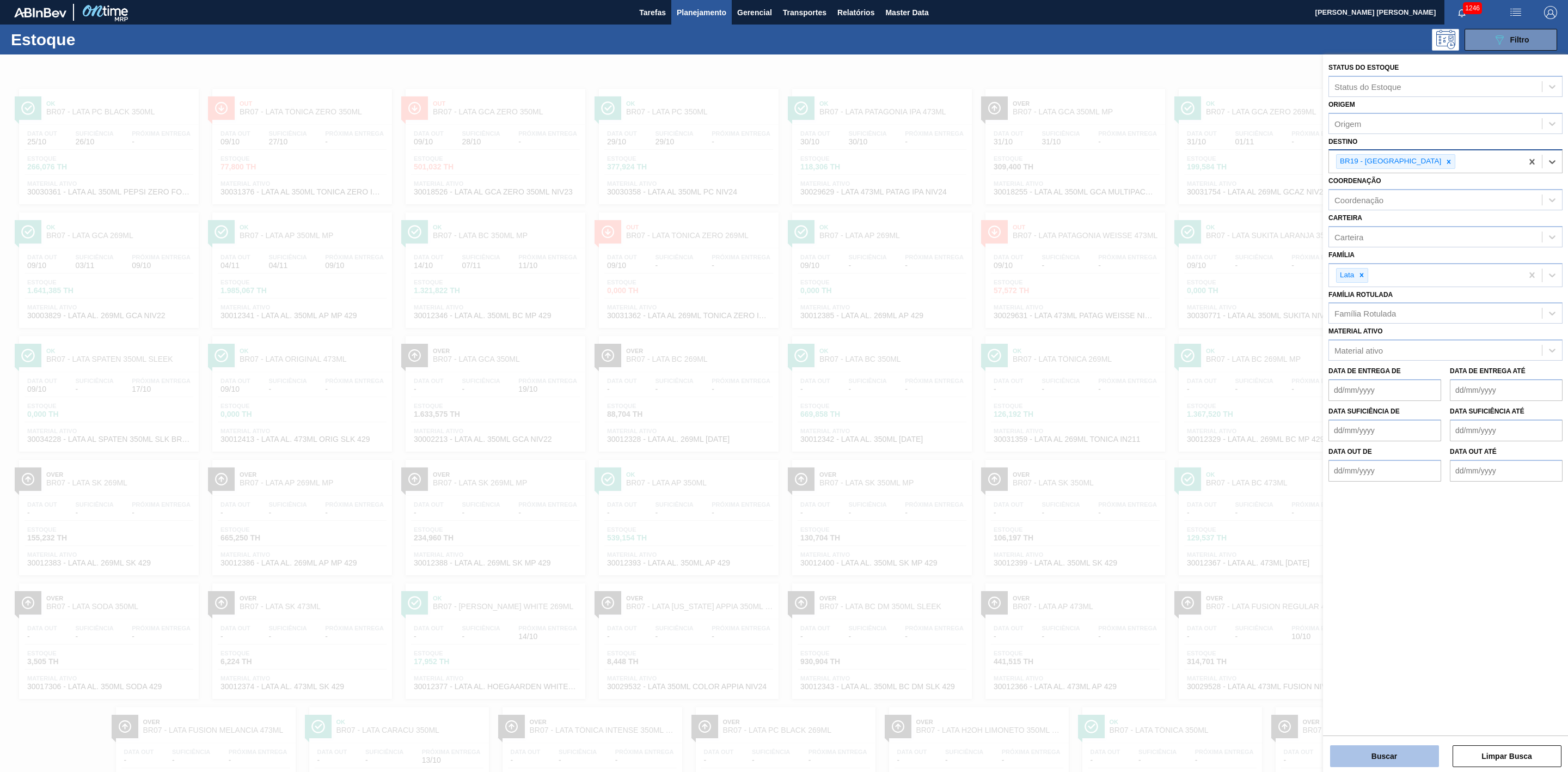
click at [1376, 760] on button "Buscar" at bounding box center [1384, 756] width 109 height 22
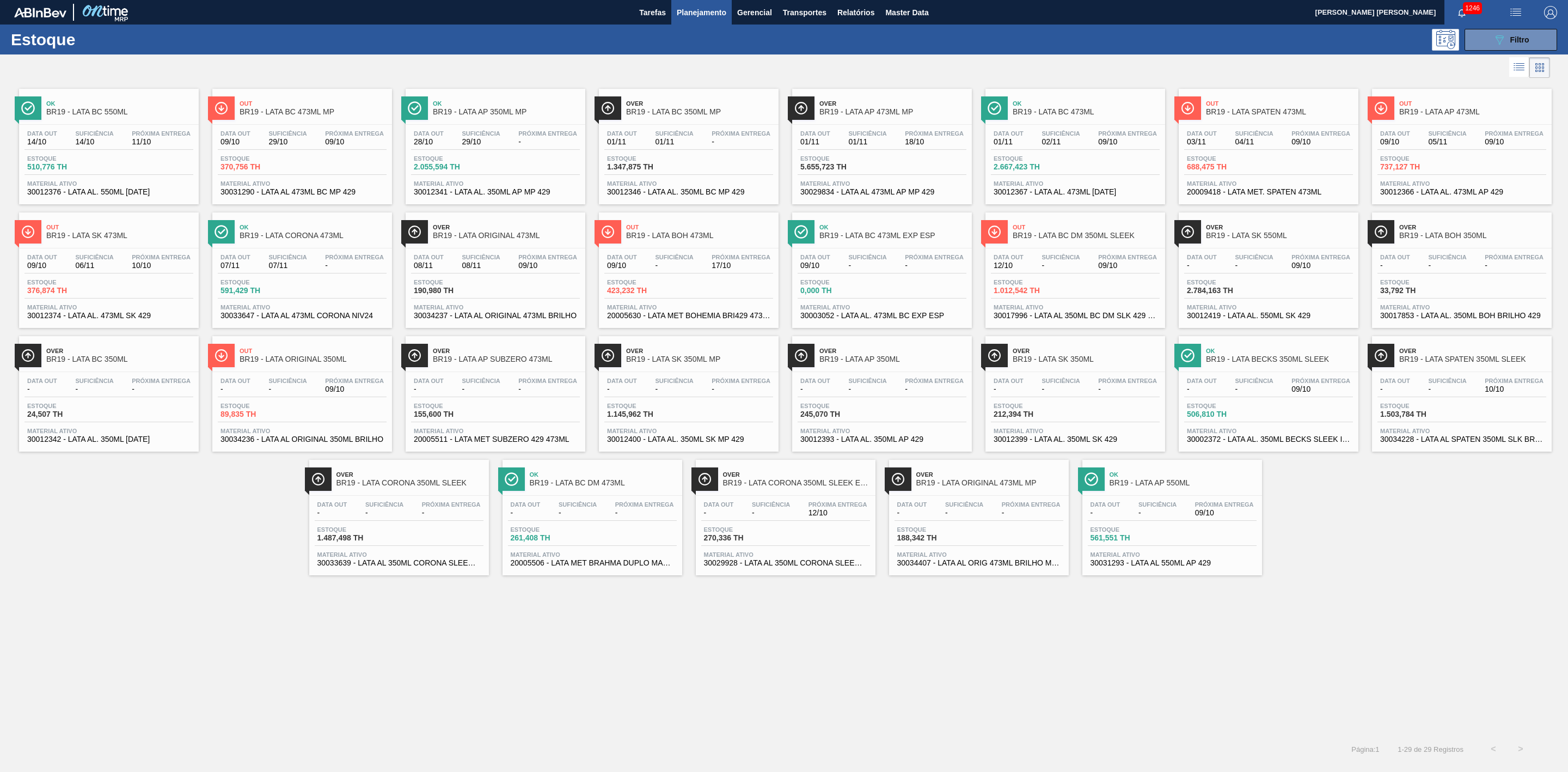
click at [1085, 283] on div "Estoque 1.012,542 TH" at bounding box center [1075, 289] width 169 height 20
click at [318, 150] on div "Data out 09/10 Suficiência 29/10 Próxima Entrega 09/10" at bounding box center [301, 140] width 169 height 20
click at [335, 123] on div "Out BR19 - LATA BC 473ML MP Data out 09/10 Suficiência 29/10 Próxima Entrega 09…" at bounding box center [302, 147] width 180 height 116
click at [1508, 43] on div "089F7B8B-B2A5-4AFE-B5C0-19BA573D28AC Filtro" at bounding box center [1511, 39] width 37 height 13
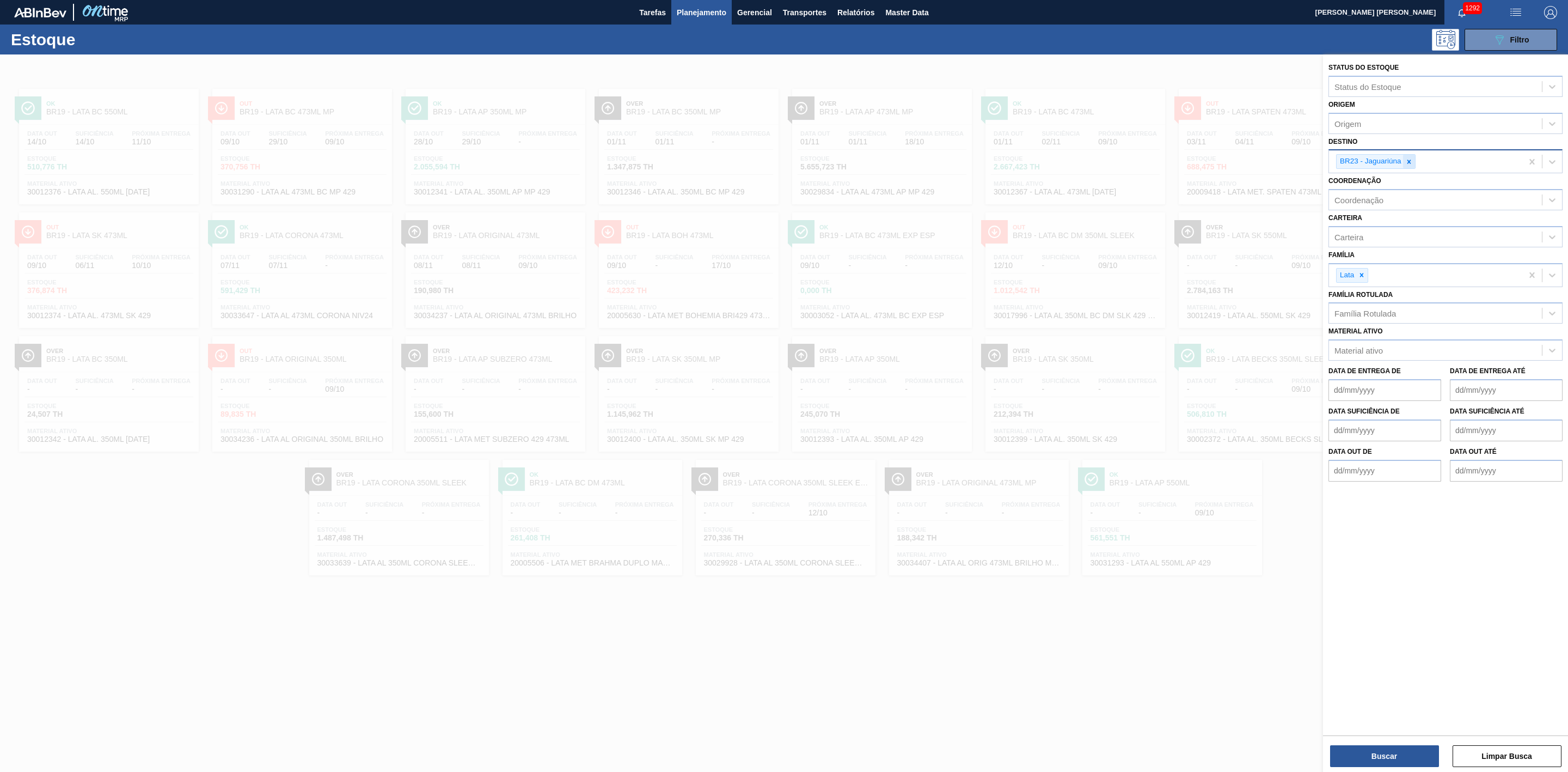
click at [1410, 161] on icon at bounding box center [1409, 162] width 4 height 4
type input "0"
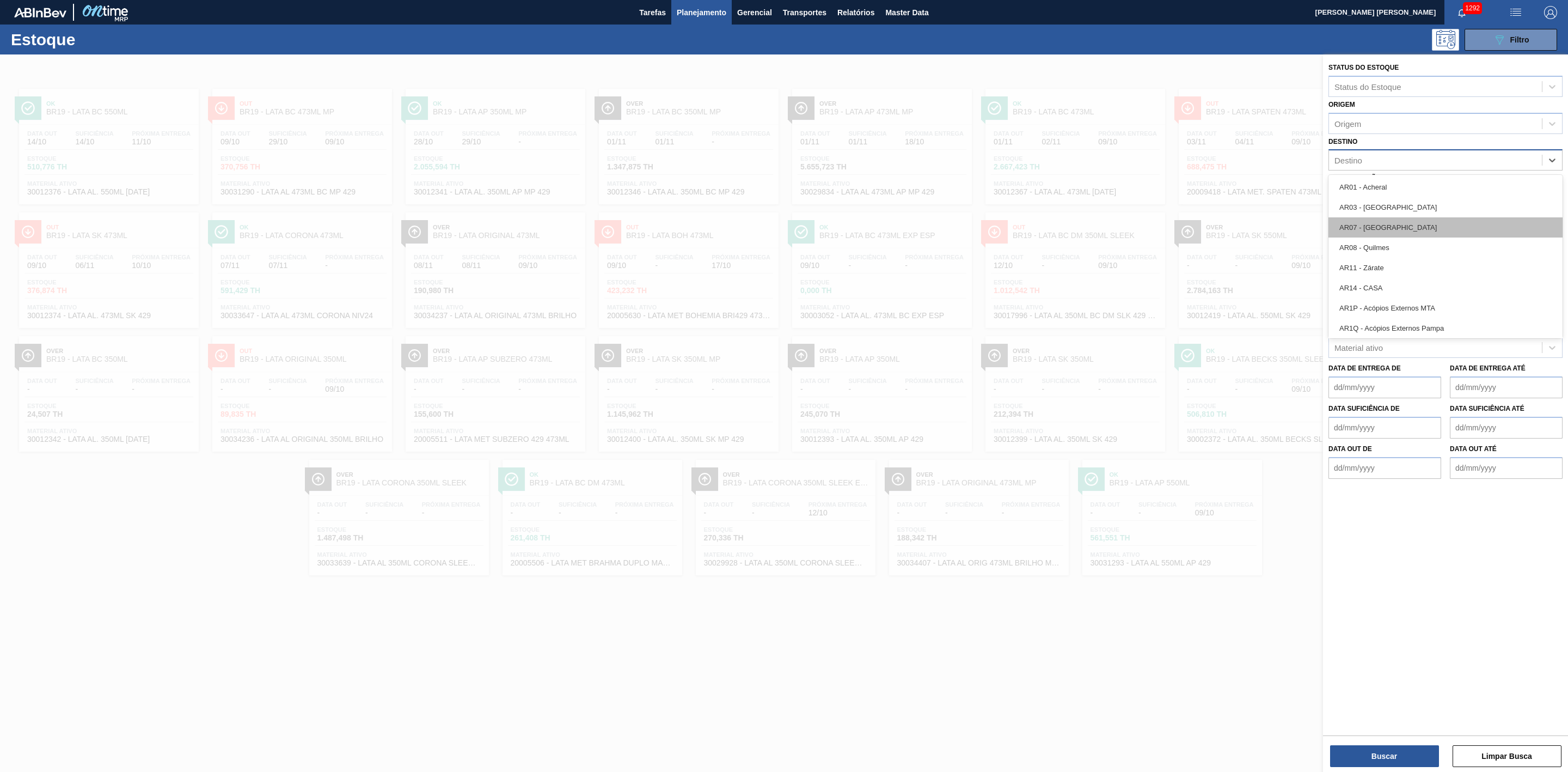
type input "13"
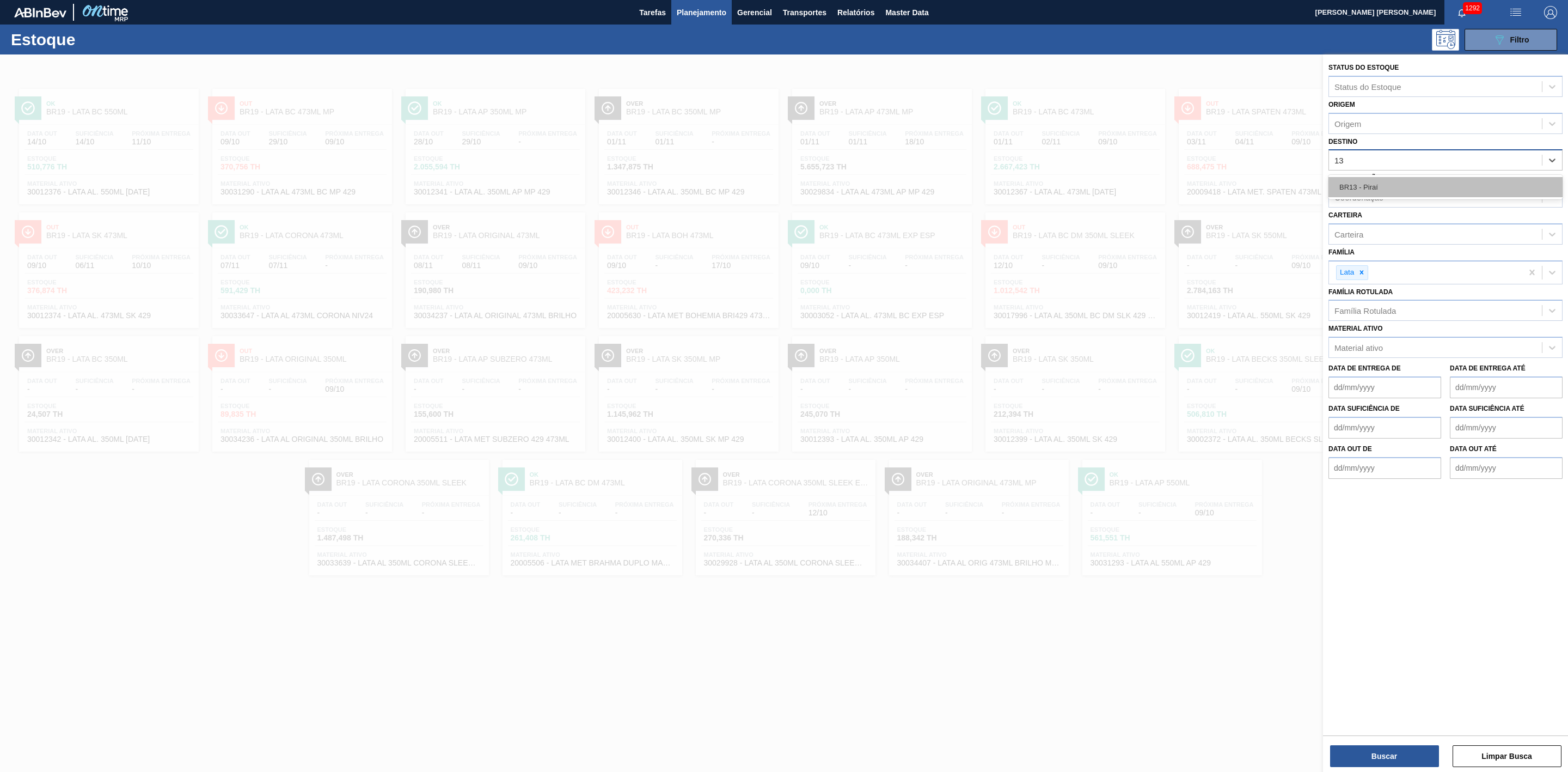
click at [1357, 188] on div "BR13 - Piraí" at bounding box center [1445, 187] width 234 height 20
click at [1375, 765] on button "Buscar" at bounding box center [1384, 756] width 109 height 22
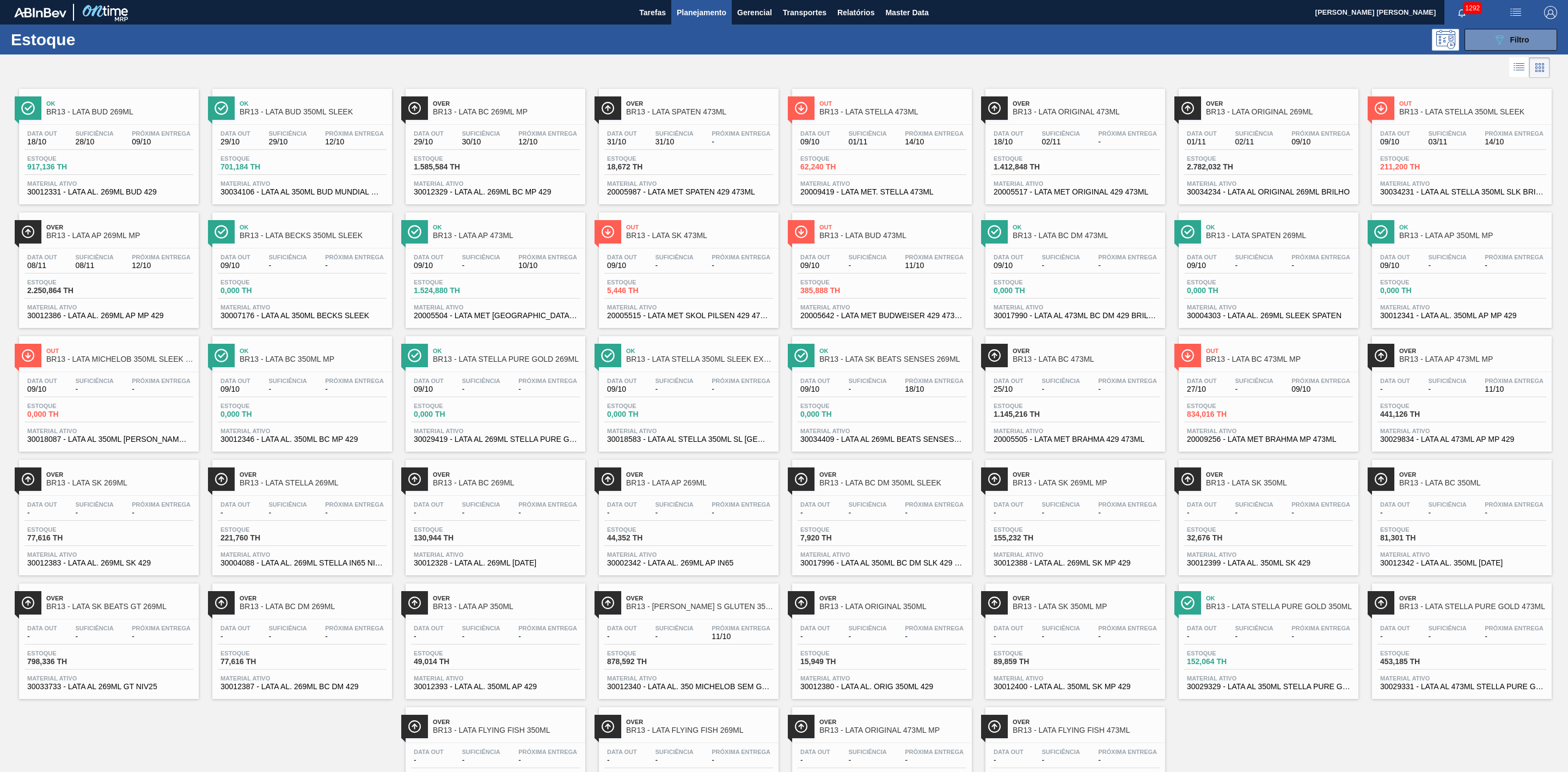
click at [544, 376] on div "Ok BR13 - LATA STELLA PURE GOLD 269ML Data out 09/10 Suficiência - Próxima Entr…" at bounding box center [496, 394] width 180 height 116
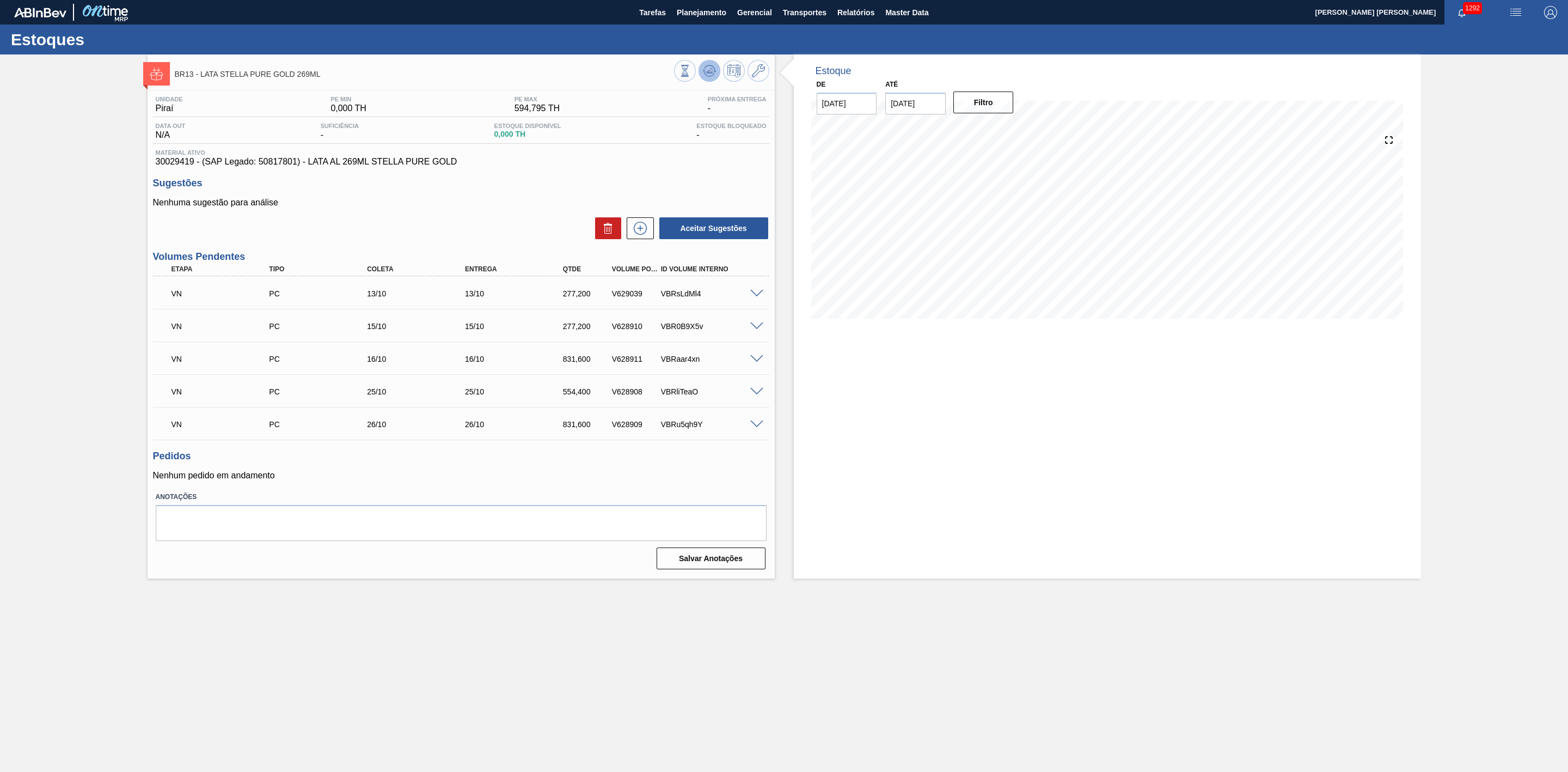
click at [704, 66] on icon at bounding box center [709, 70] width 13 height 13
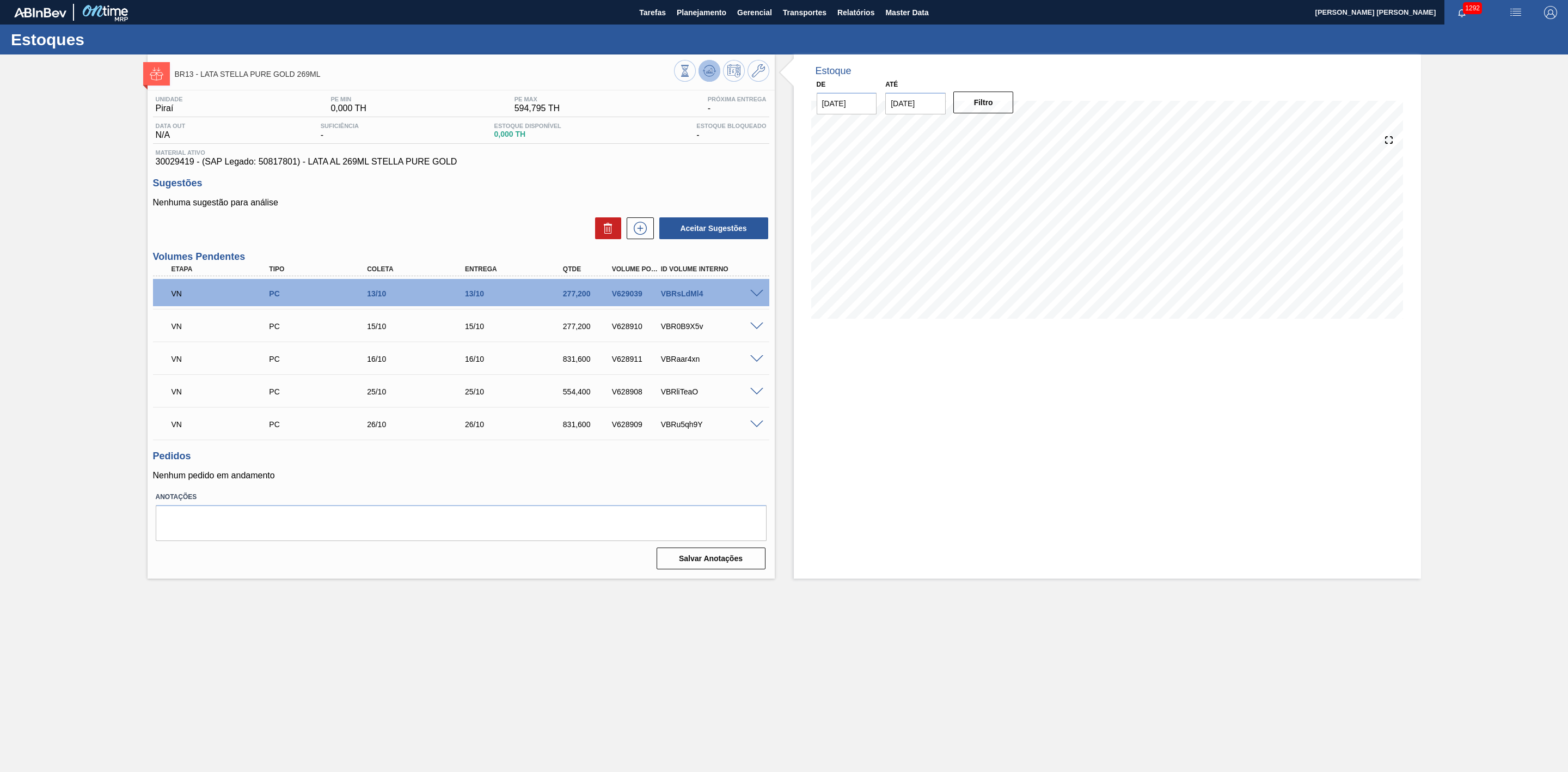
click at [705, 74] on icon at bounding box center [708, 73] width 11 height 5
click at [750, 325] on span at bounding box center [756, 326] width 13 height 8
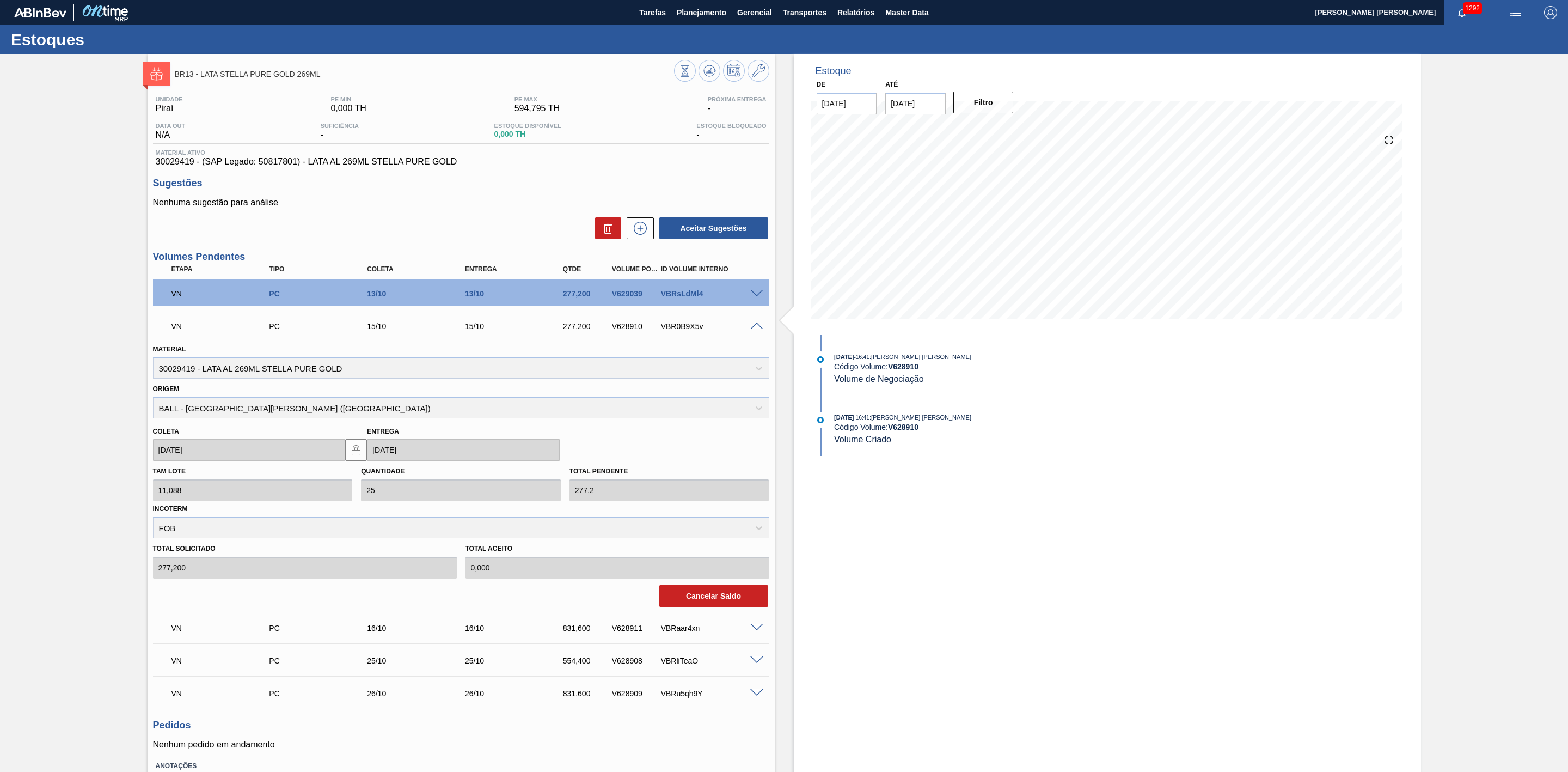
click at [756, 330] on span at bounding box center [756, 326] width 13 height 8
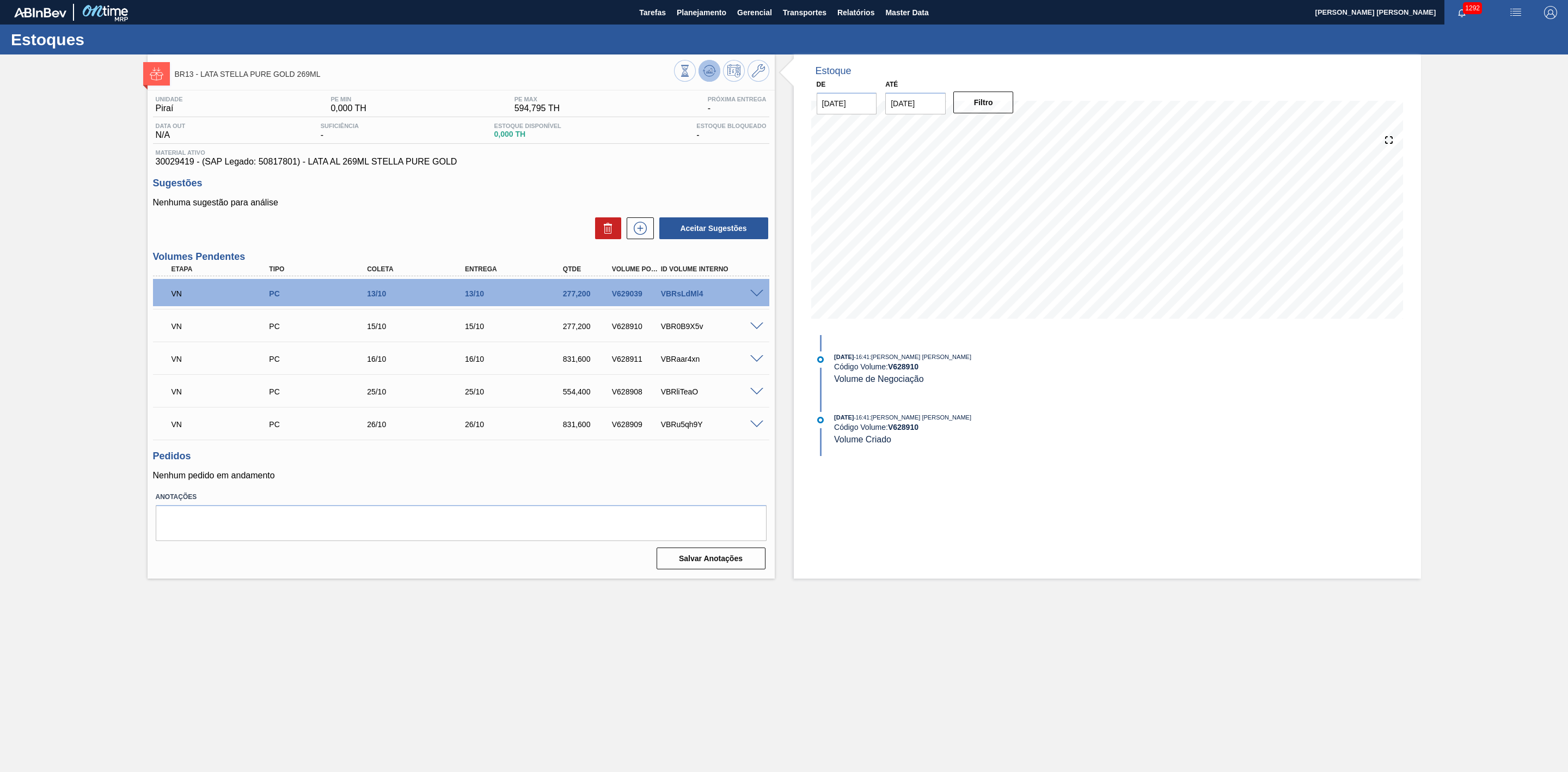
click at [703, 74] on icon at bounding box center [709, 70] width 13 height 13
click at [712, 78] on span at bounding box center [709, 70] width 13 height 13
click at [709, 66] on icon at bounding box center [709, 70] width 13 height 13
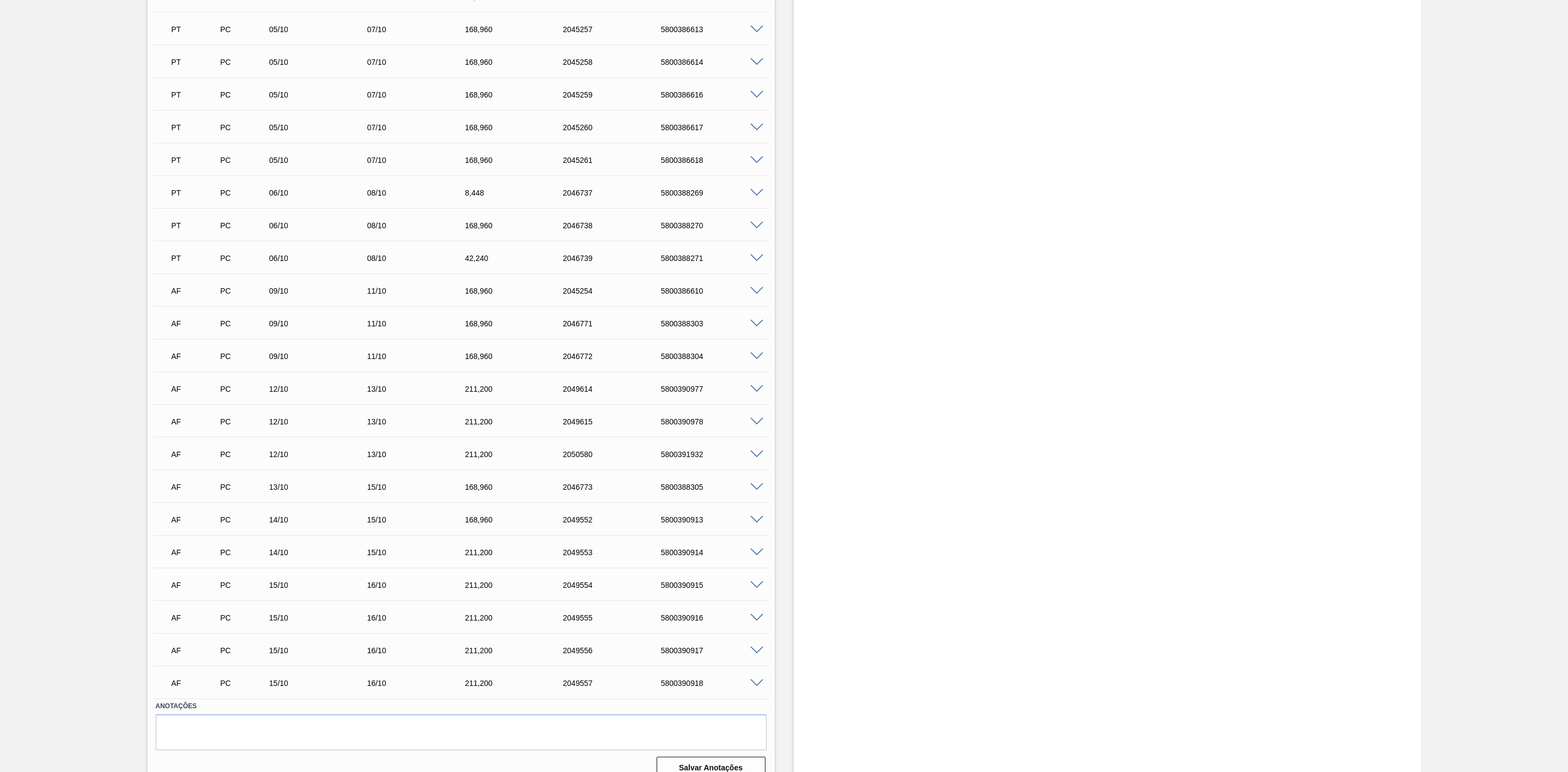
scroll to position [558, 0]
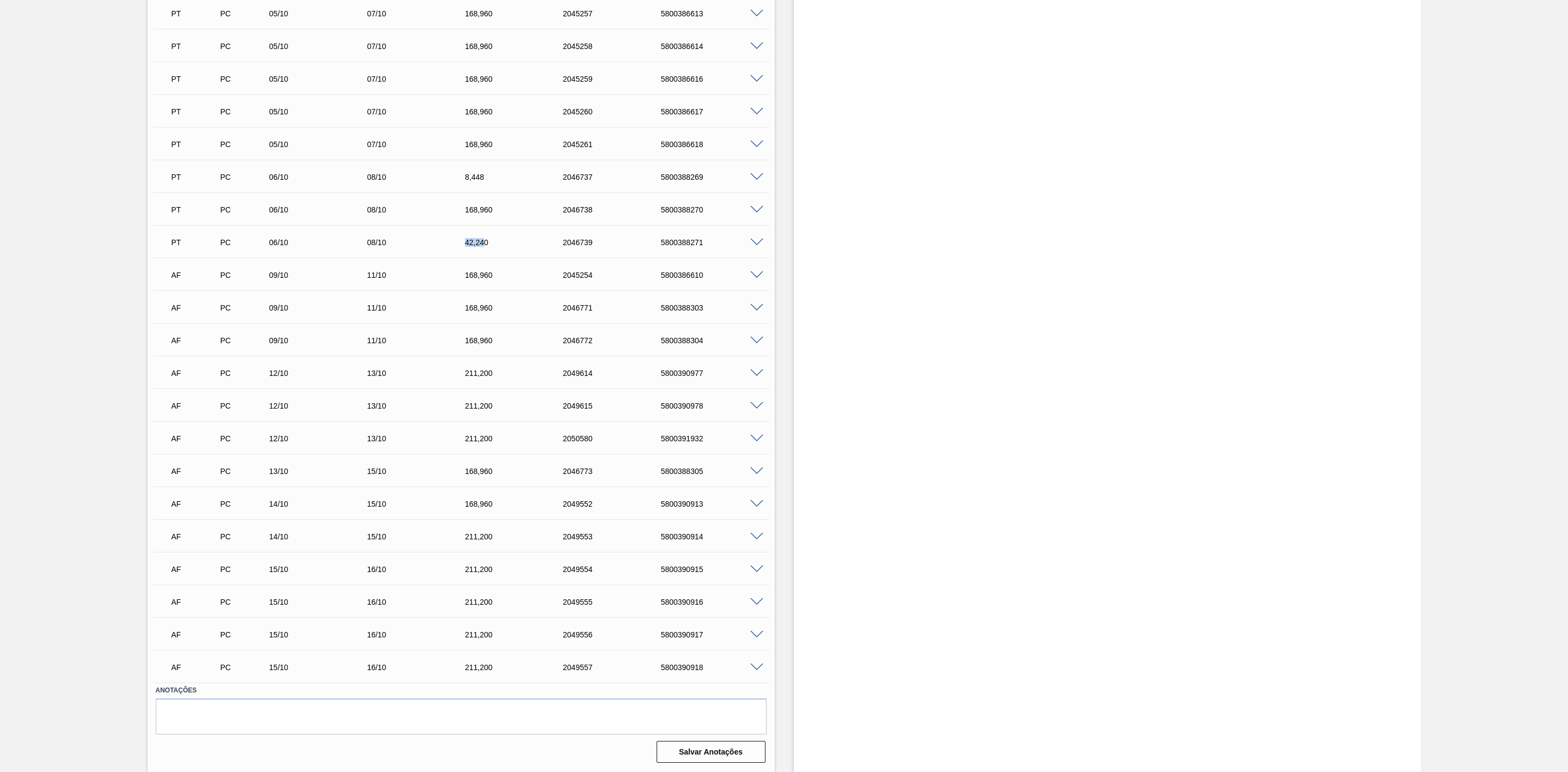
drag, startPoint x: 458, startPoint y: 239, endPoint x: 485, endPoint y: 234, distance: 27.5
click at [485, 234] on div "PT PC 06/10 08/10 42,[PHONE_NUMBER] 5800388271" at bounding box center [458, 241] width 588 height 22
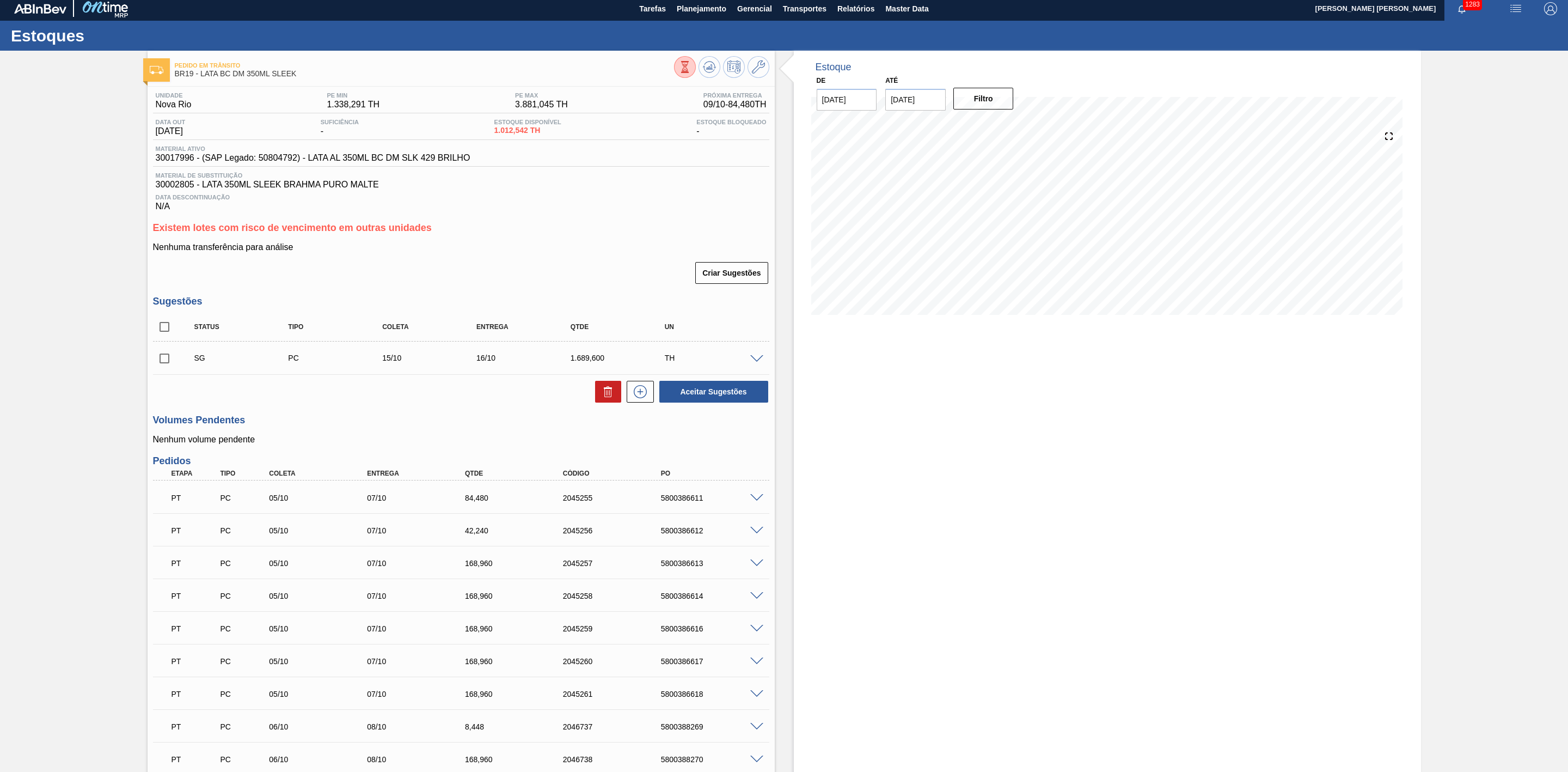
scroll to position [0, 0]
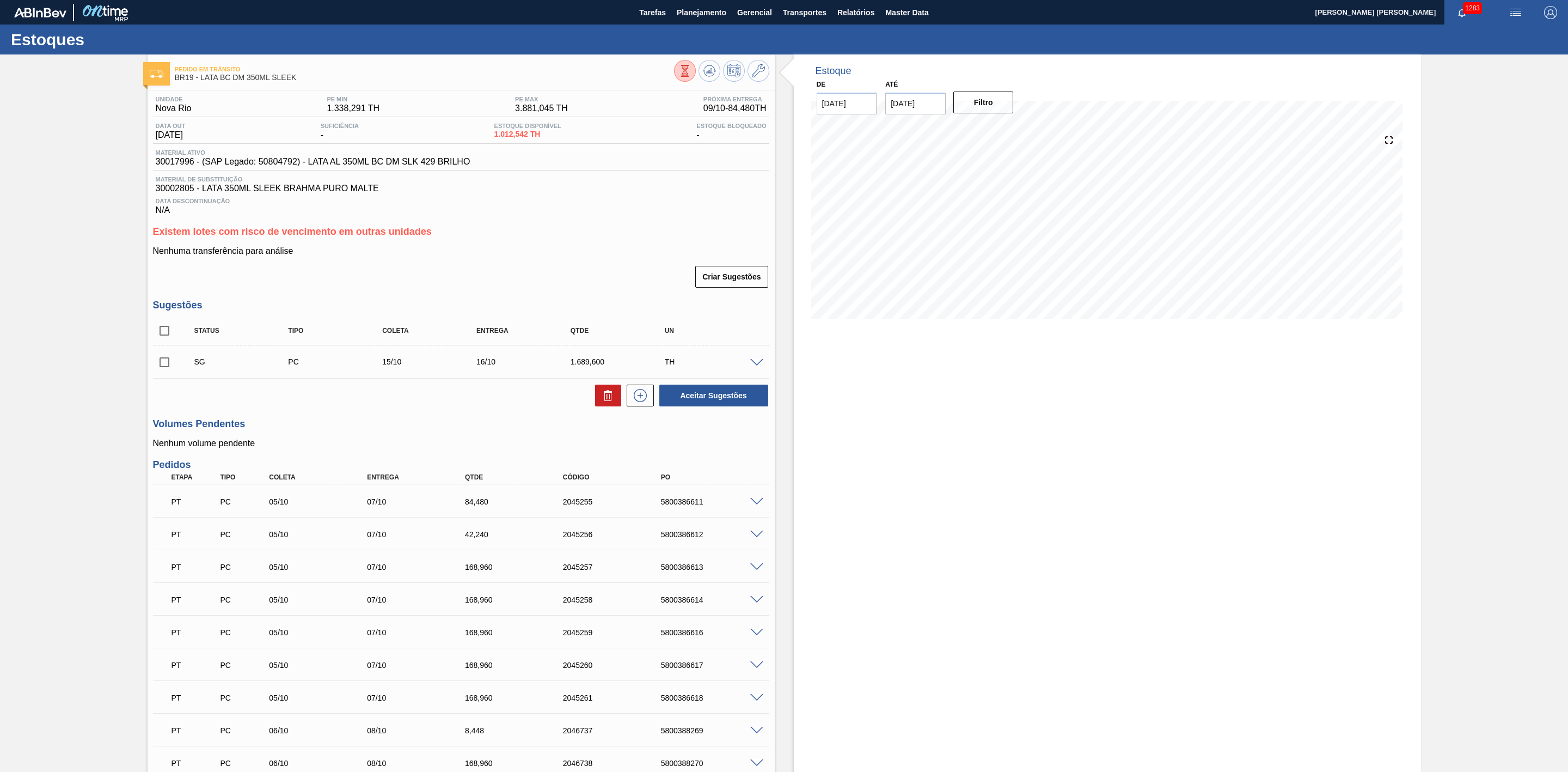
click at [158, 342] on input "checkbox" at bounding box center [164, 330] width 23 height 23
checkbox input "true"
click at [603, 402] on icon at bounding box center [607, 395] width 13 height 13
checkbox input "false"
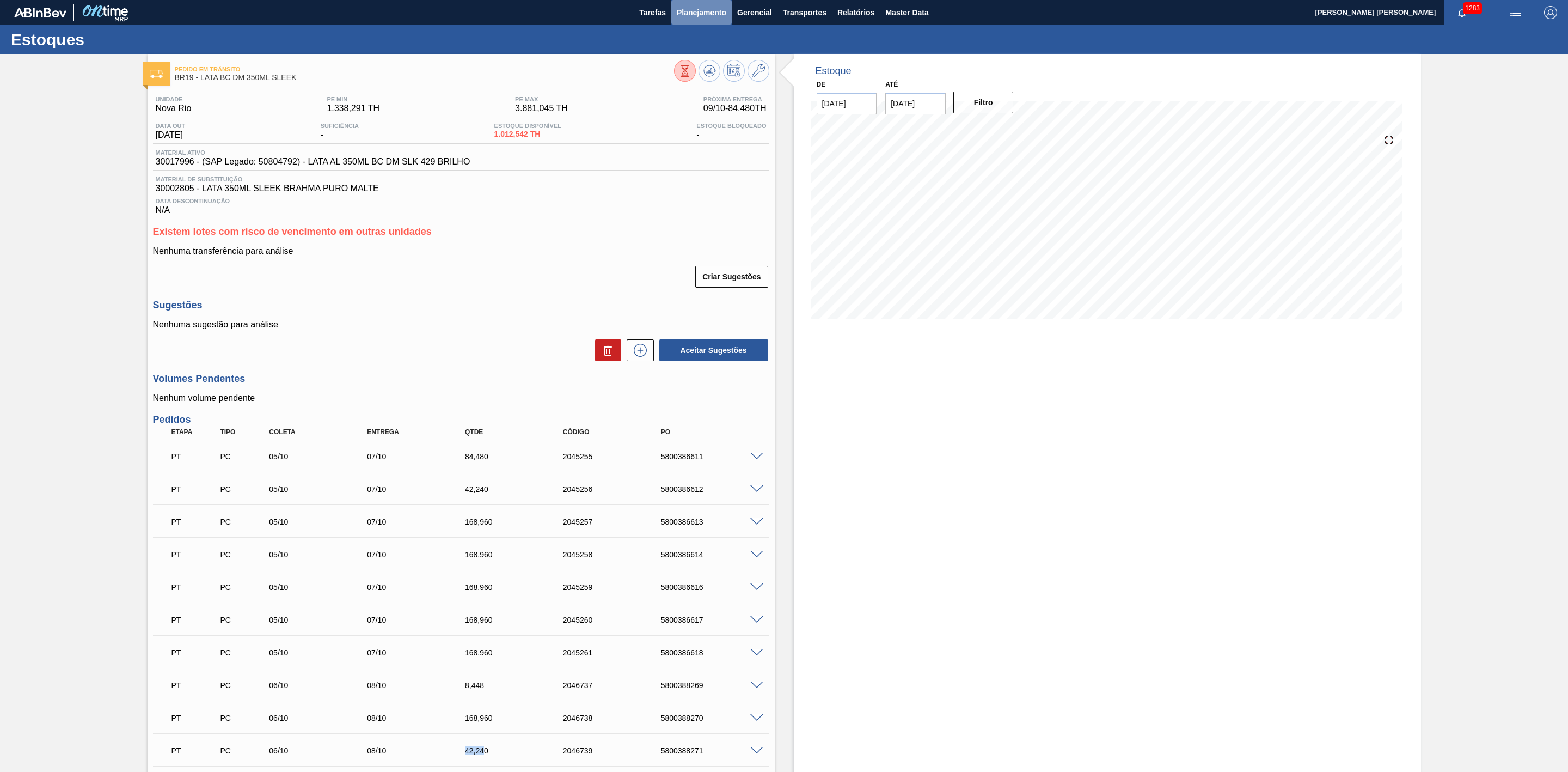
click at [712, 8] on span "Planejamento" at bounding box center [702, 12] width 50 height 13
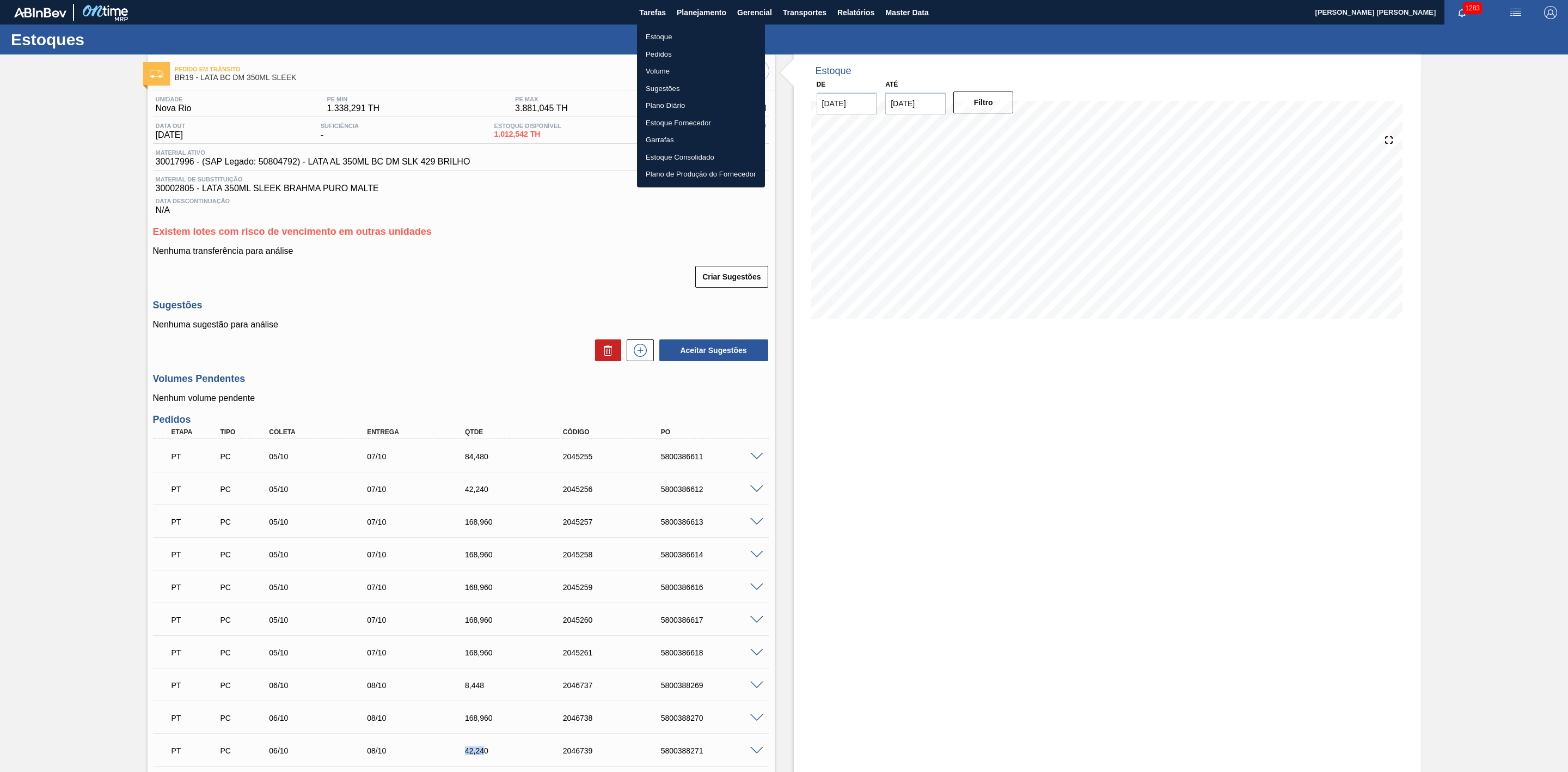
click at [666, 58] on li "Pedidos" at bounding box center [701, 54] width 128 height 17
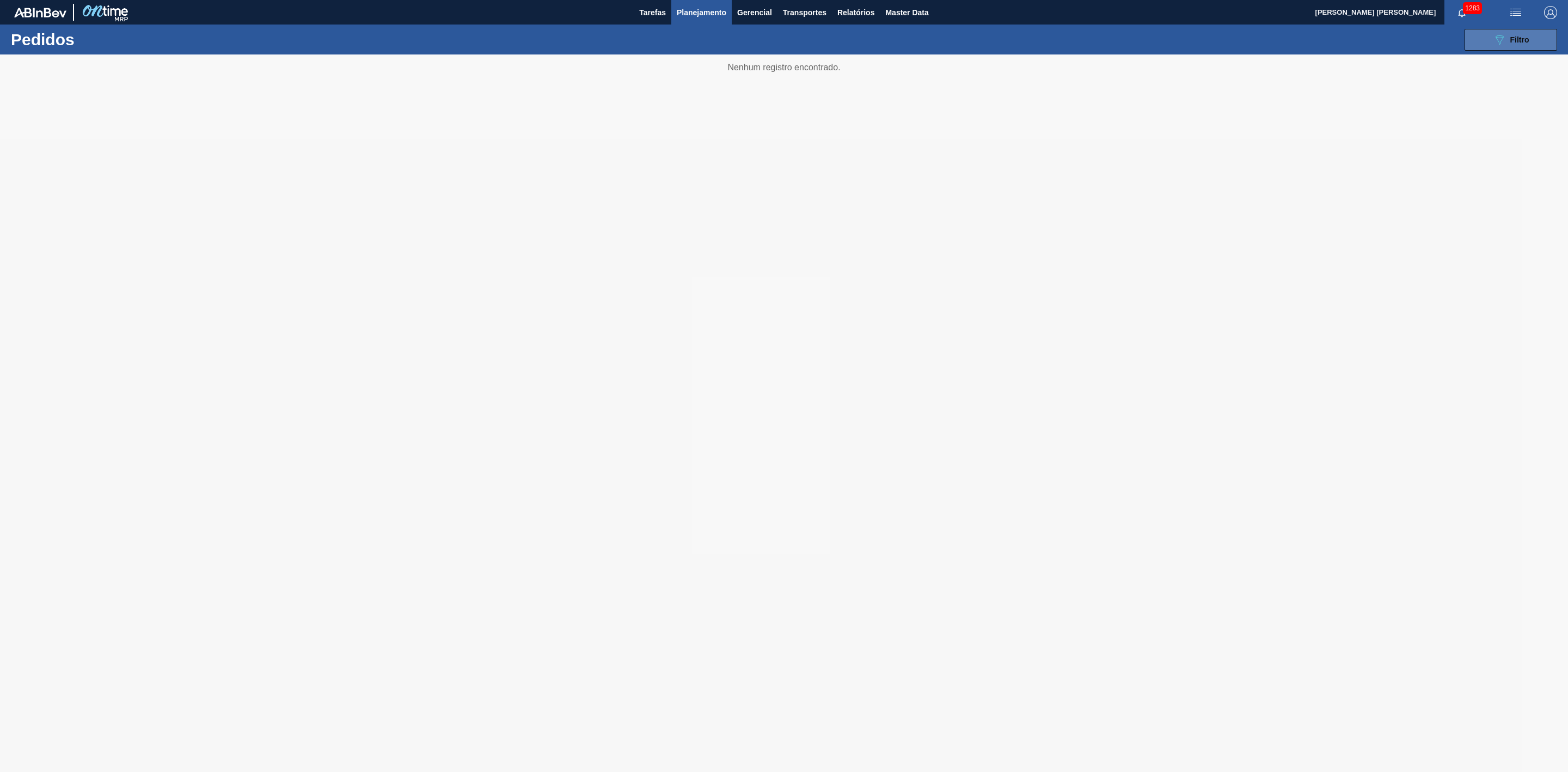
click at [1507, 31] on button "089F7B8B-B2A5-4AFE-B5C0-19BA573D28AC Filtro" at bounding box center [1511, 40] width 93 height 22
click at [1419, 273] on div at bounding box center [784, 413] width 1568 height 717
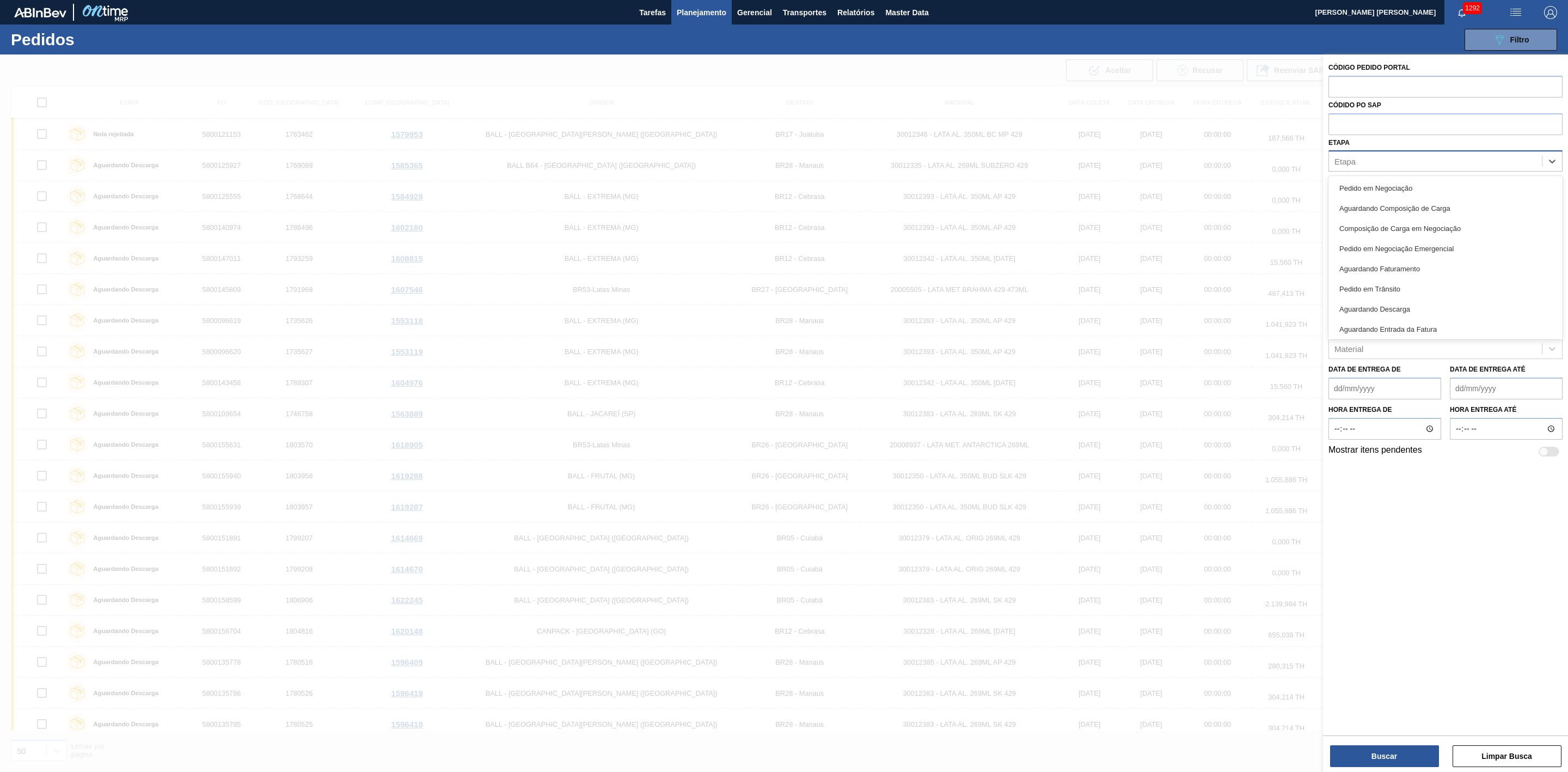
click at [1370, 164] on div "Etapa" at bounding box center [1435, 162] width 212 height 16
type input "em"
click at [1380, 263] on div "Em Renegociação" at bounding box center [1445, 268] width 234 height 20
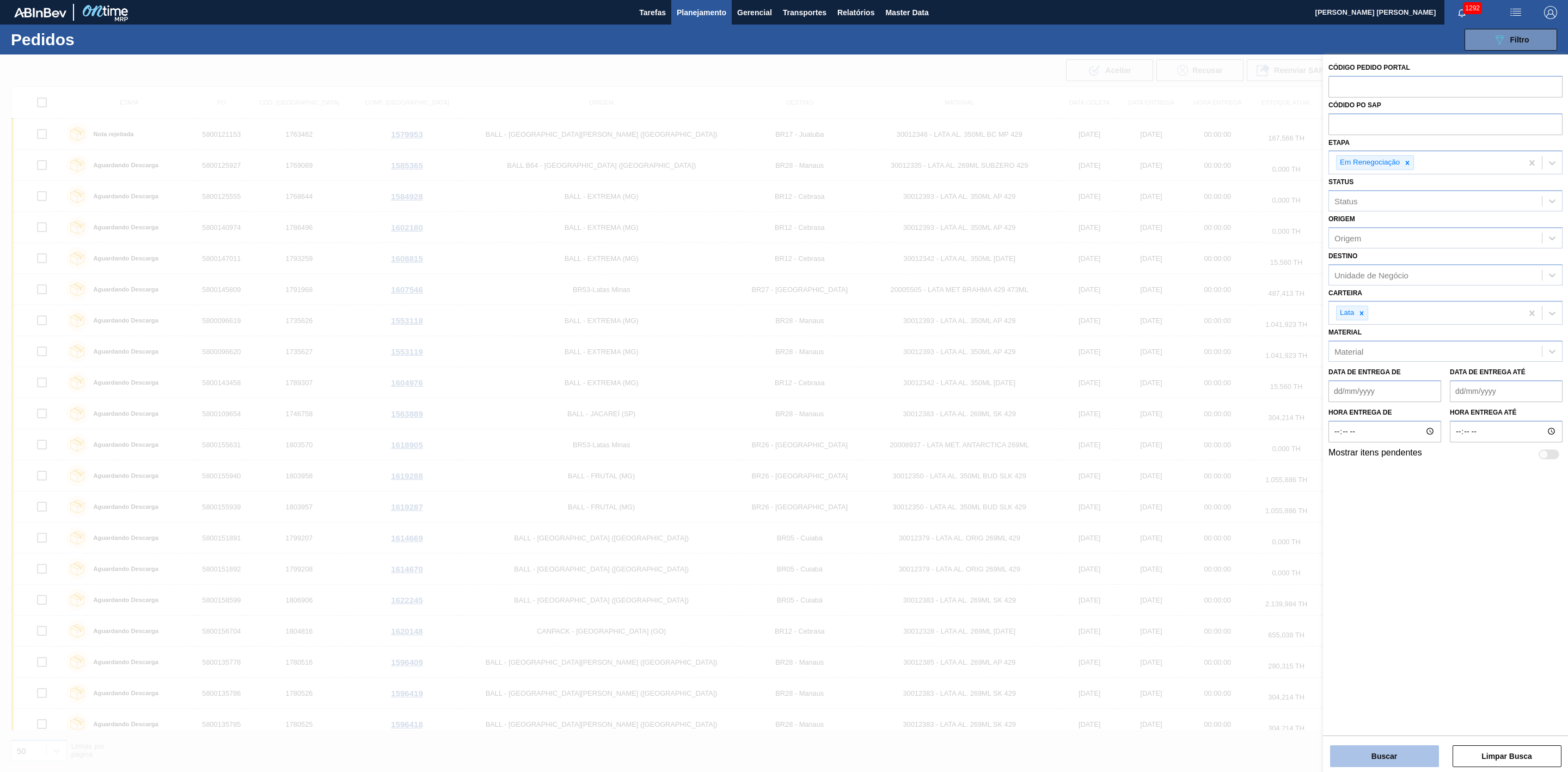
click at [1387, 754] on button "Buscar" at bounding box center [1384, 756] width 109 height 22
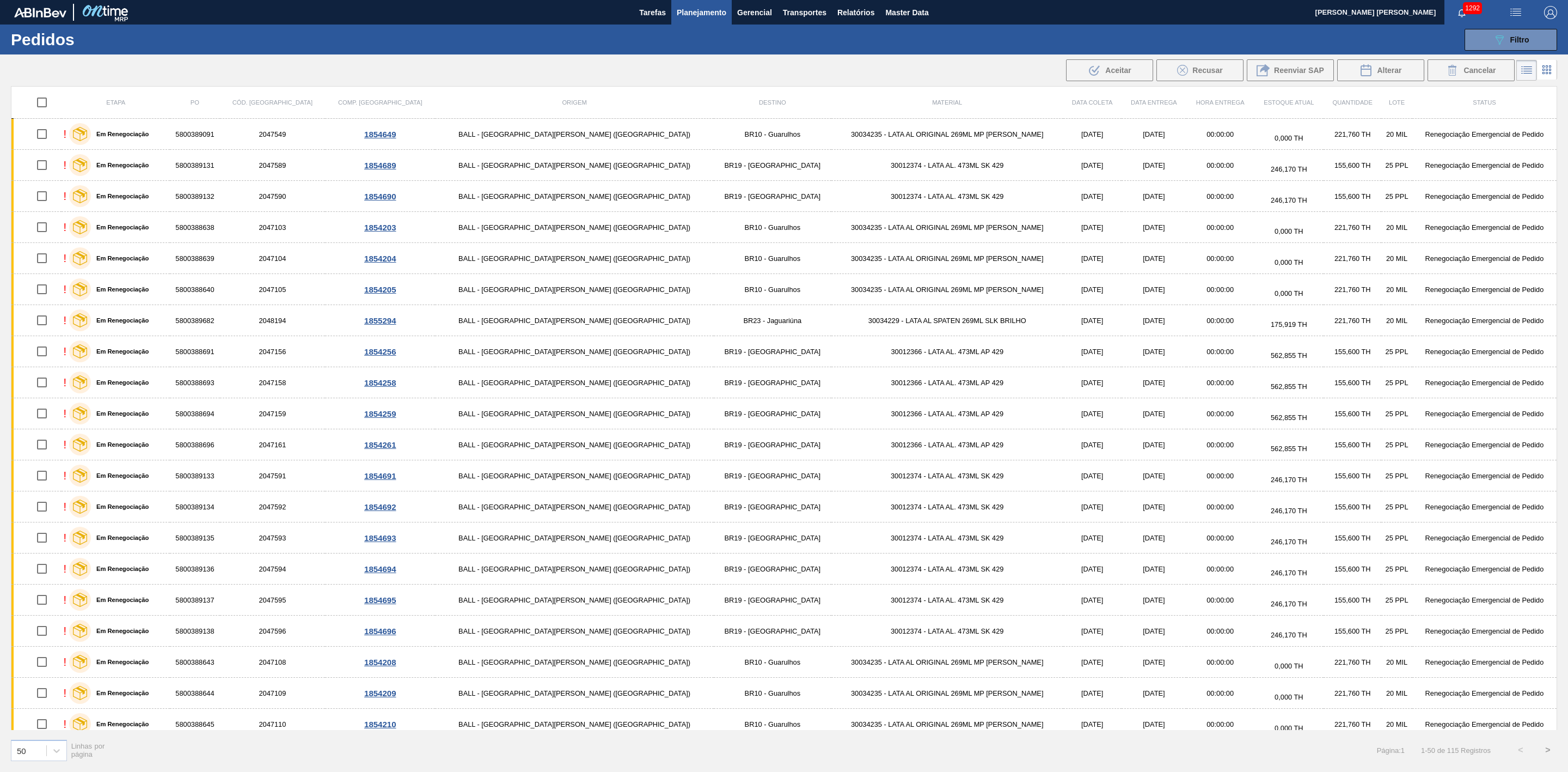
click at [48, 102] on input "checkbox" at bounding box center [42, 102] width 23 height 23
checkbox input "true"
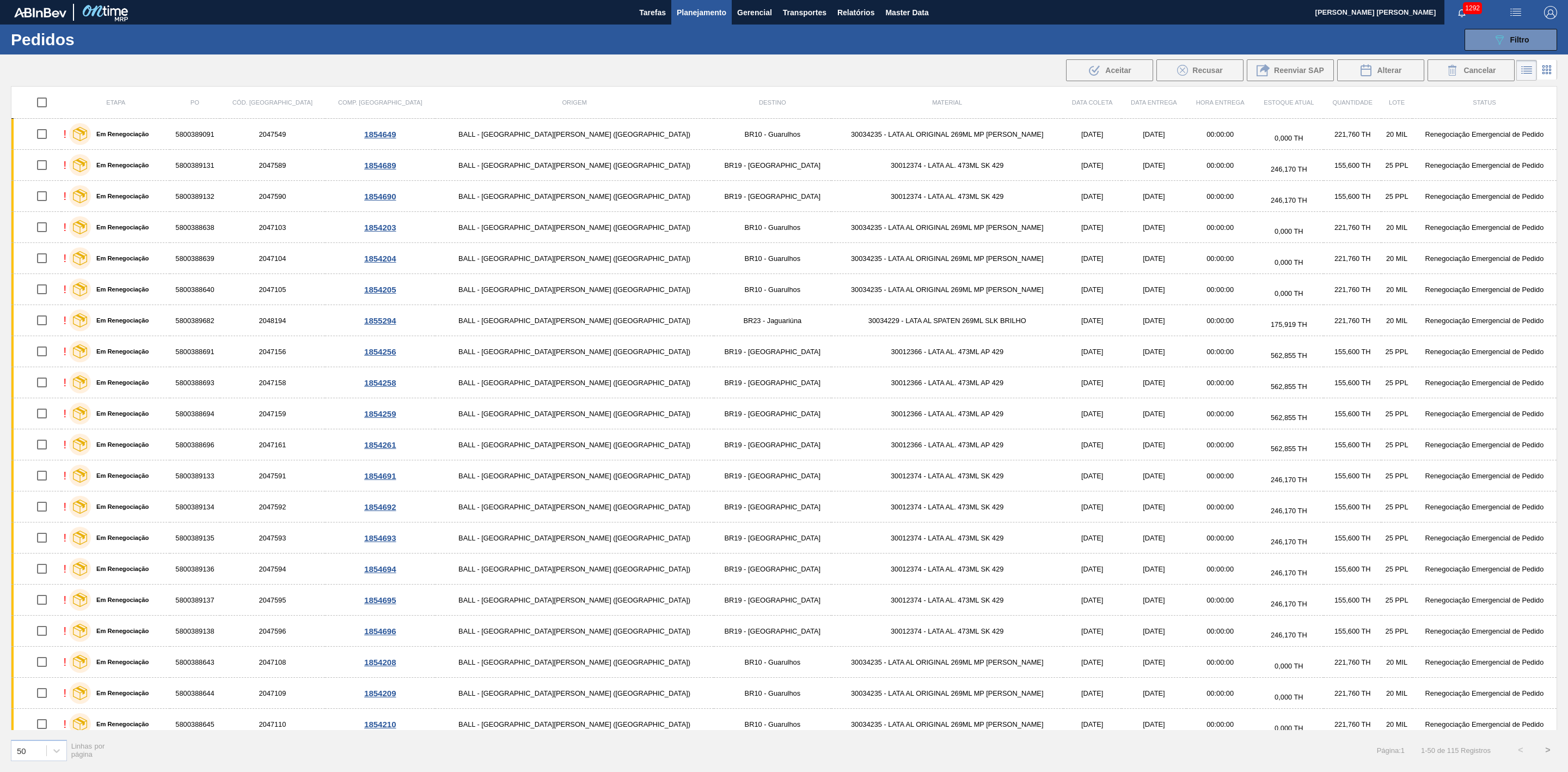
checkbox input "true"
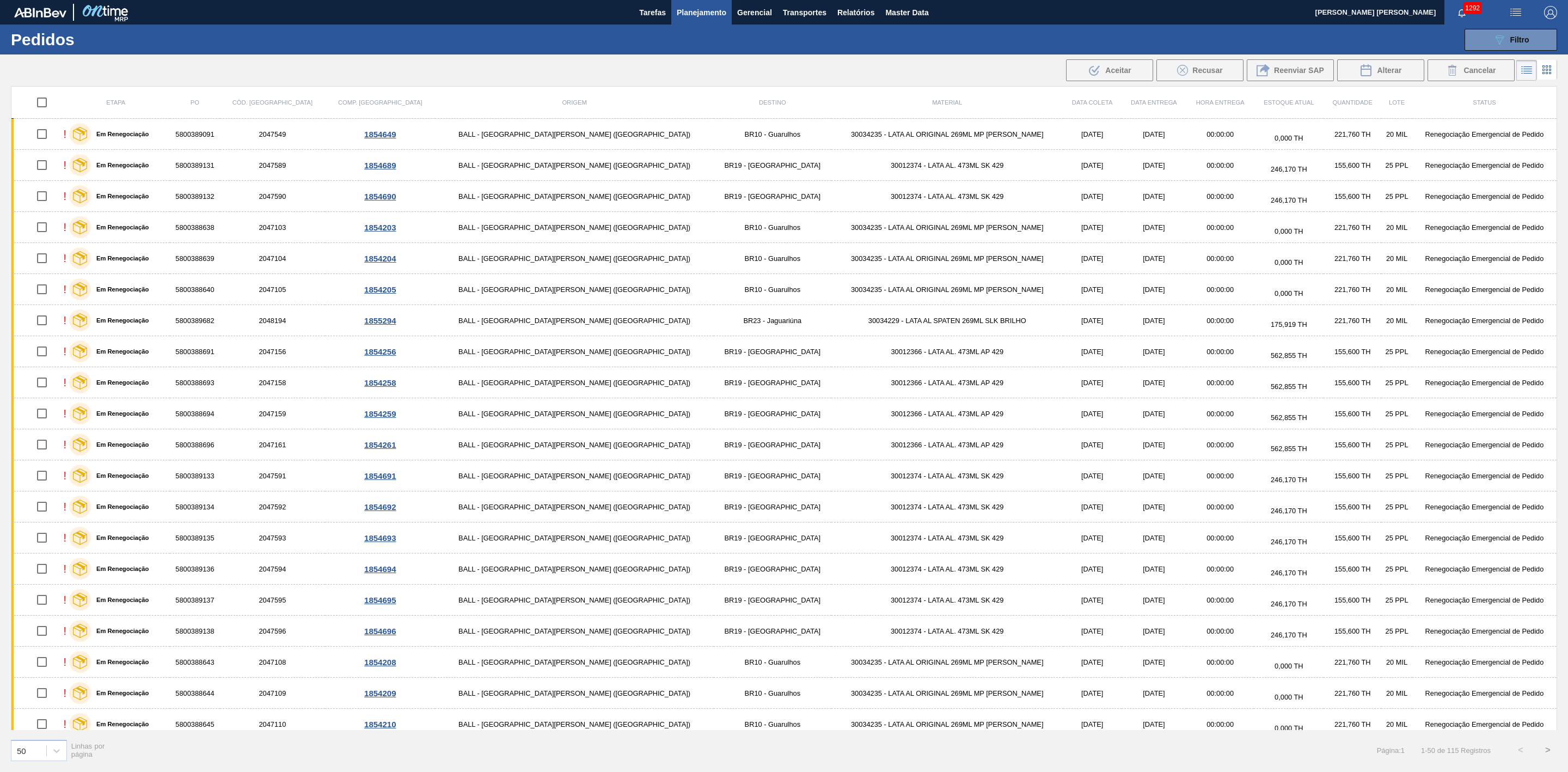
checkbox input "true"
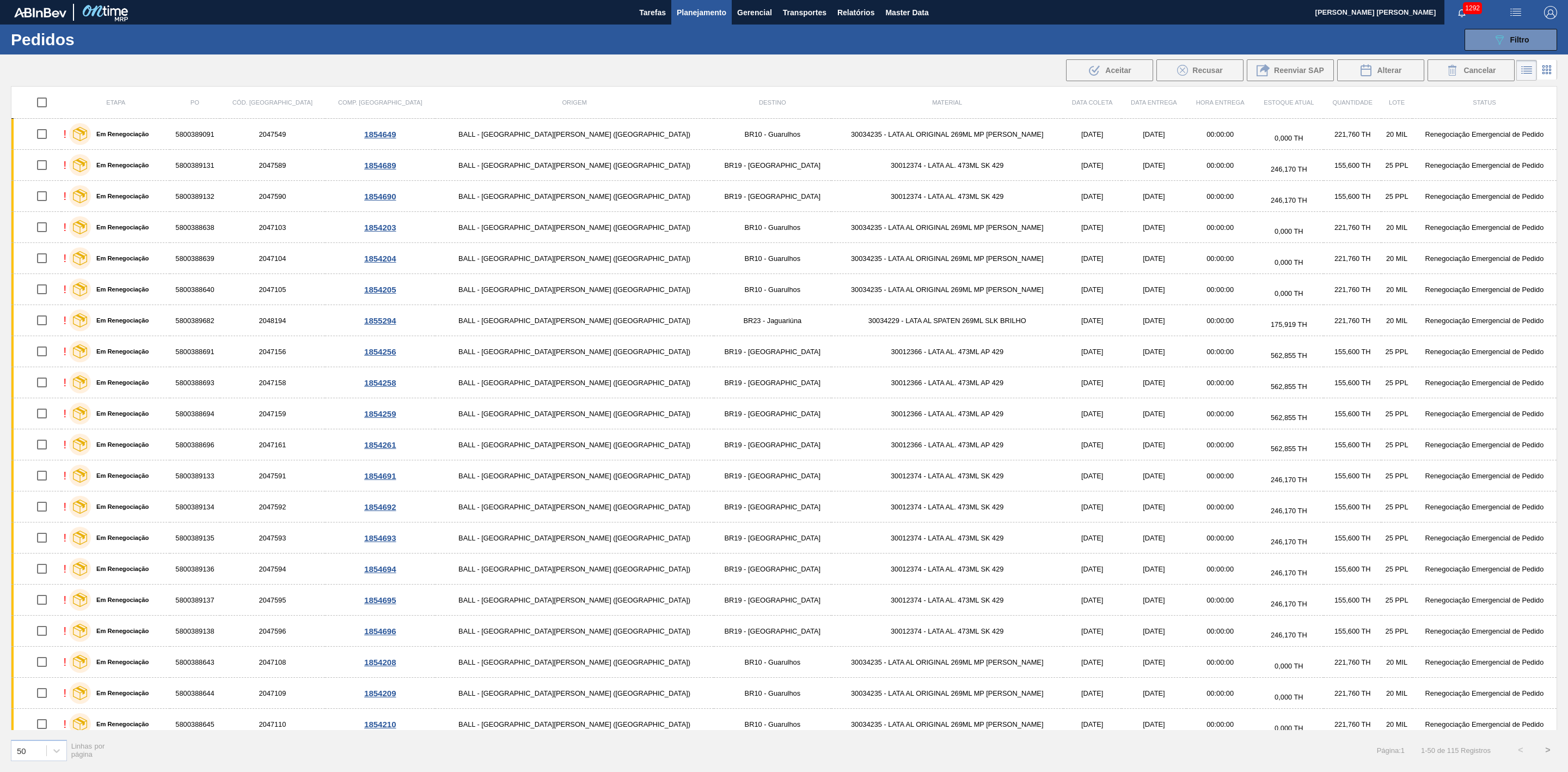
checkbox input "true"
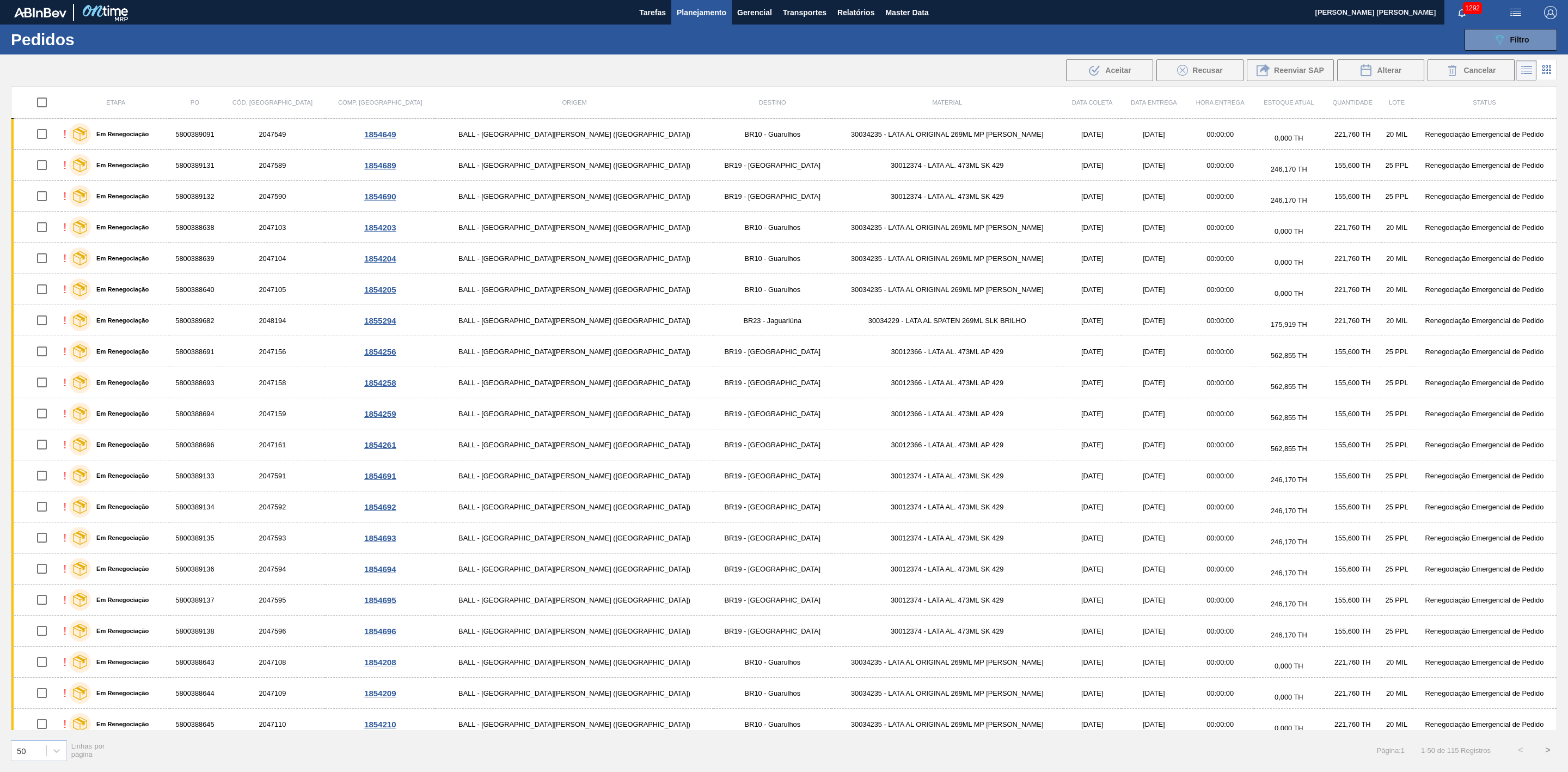
checkbox input "true"
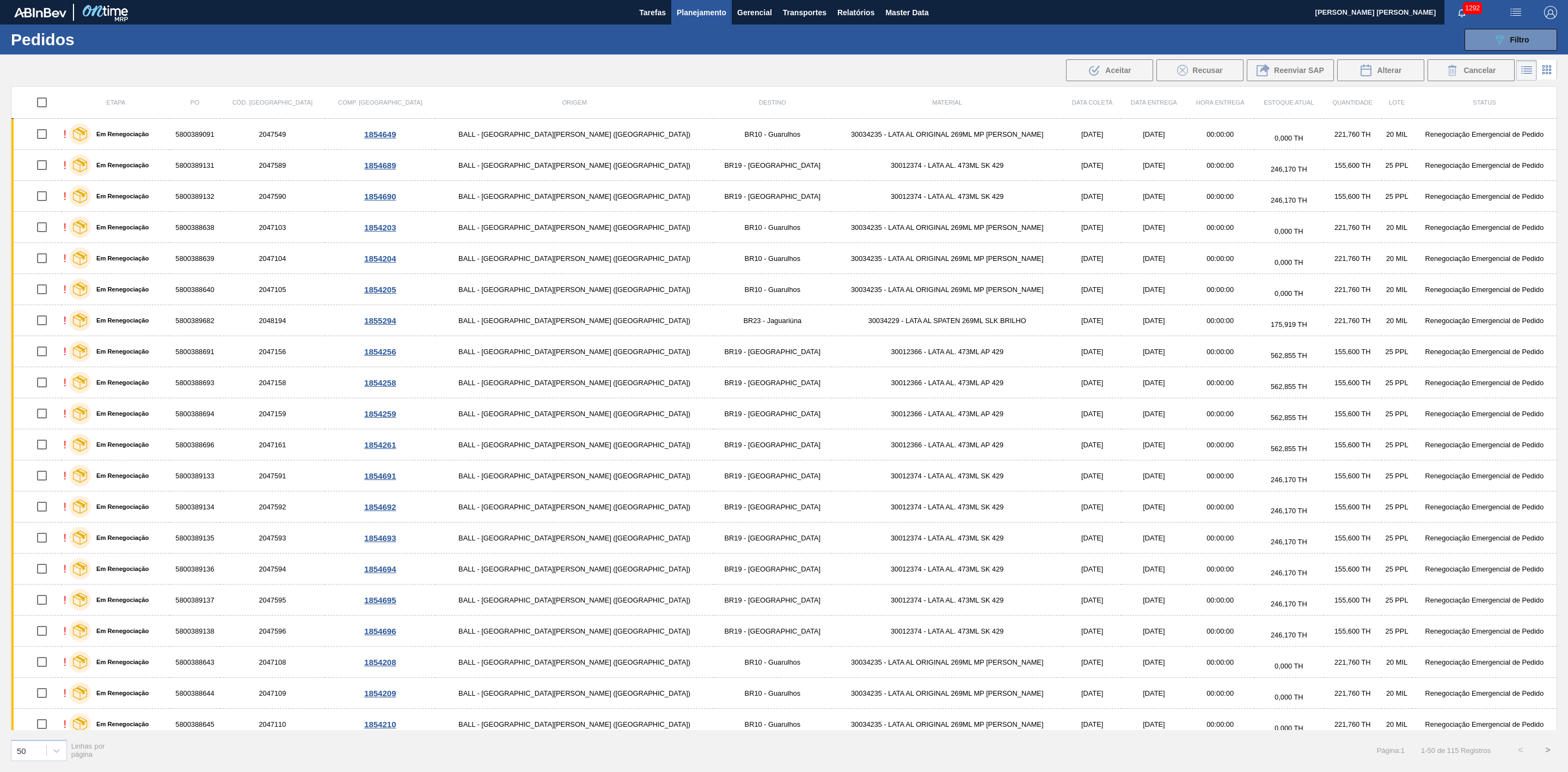
checkbox input "true"
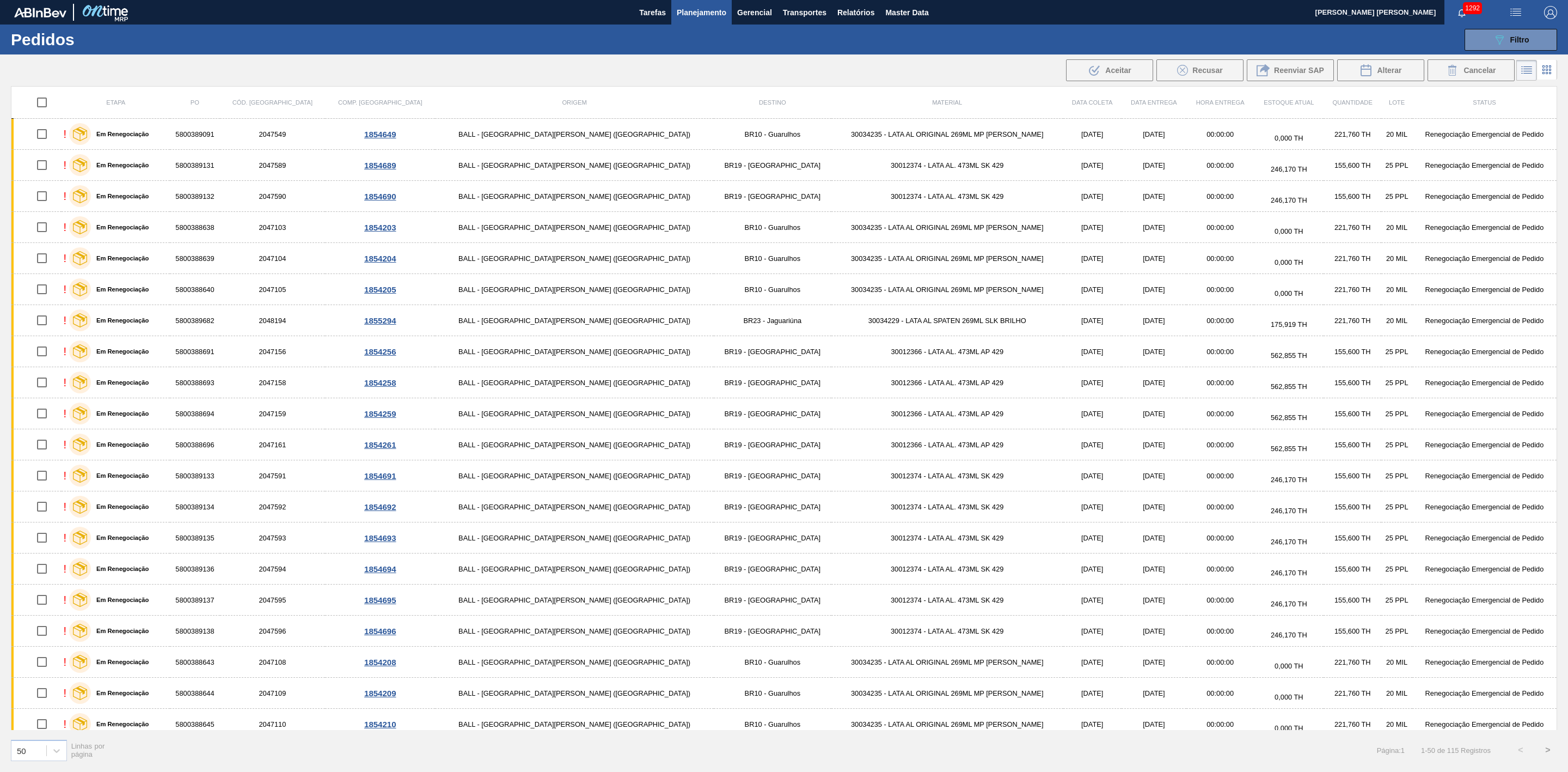
checkbox input "true"
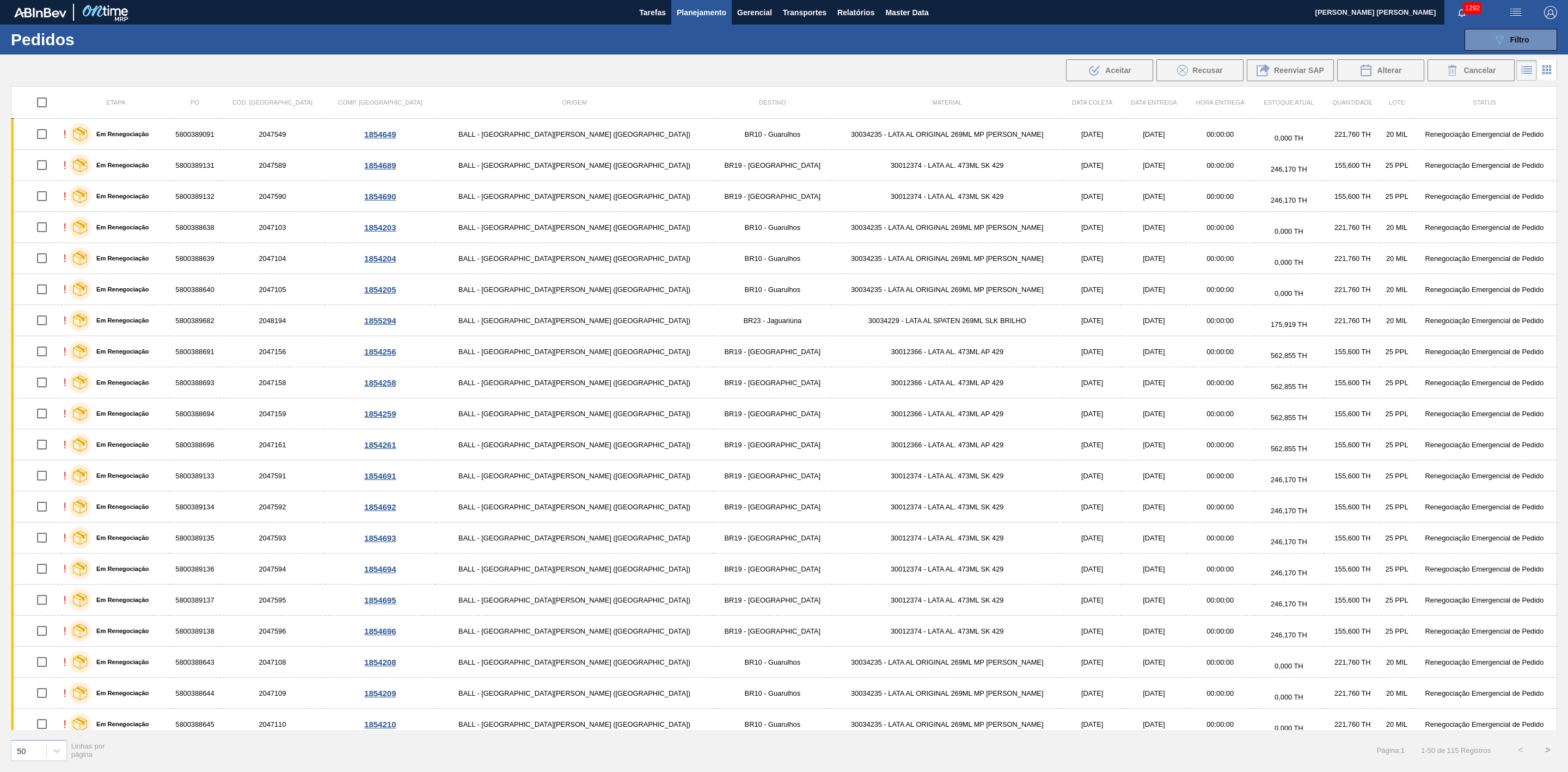
checkbox input "true"
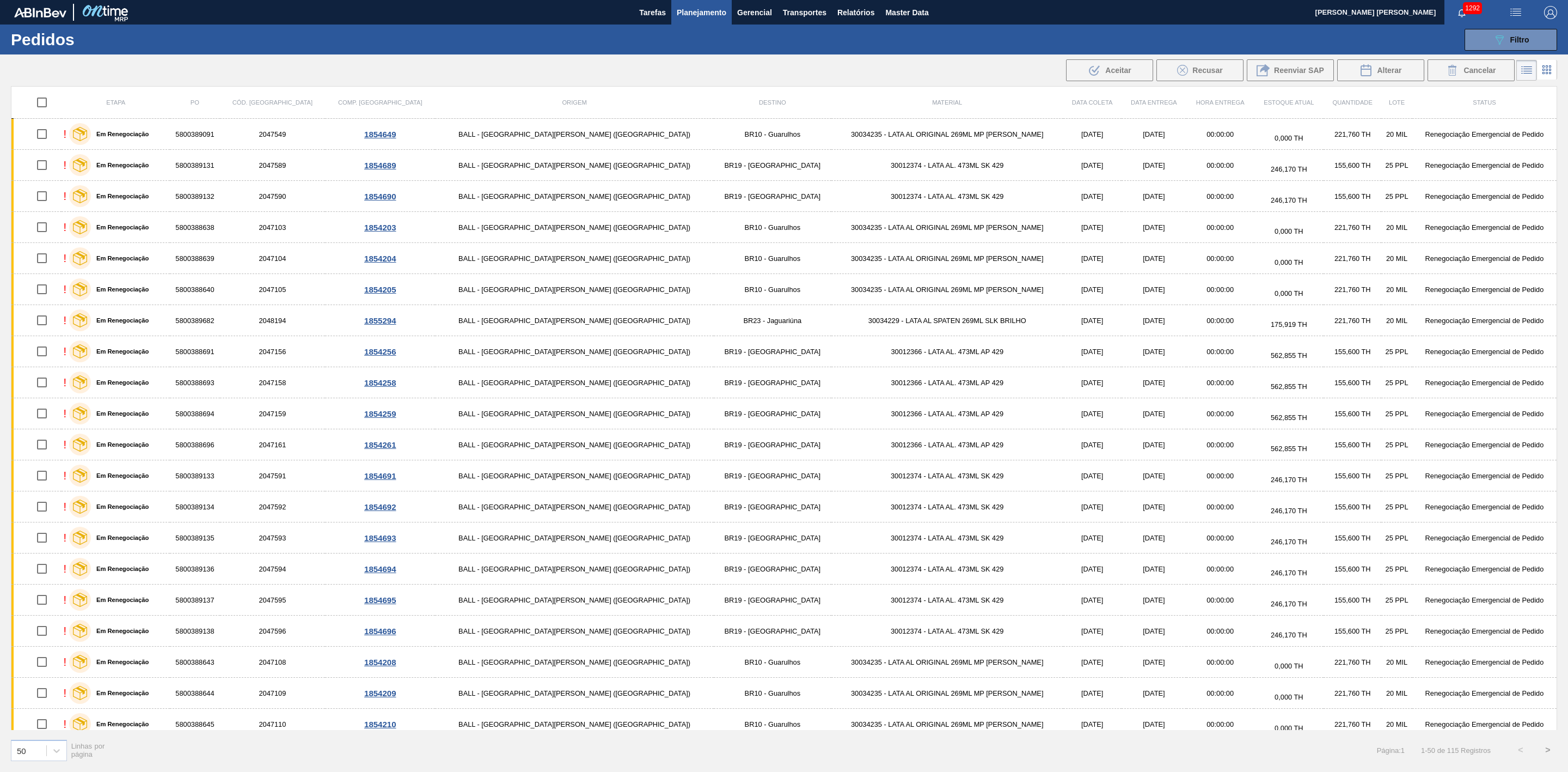
checkbox input "true"
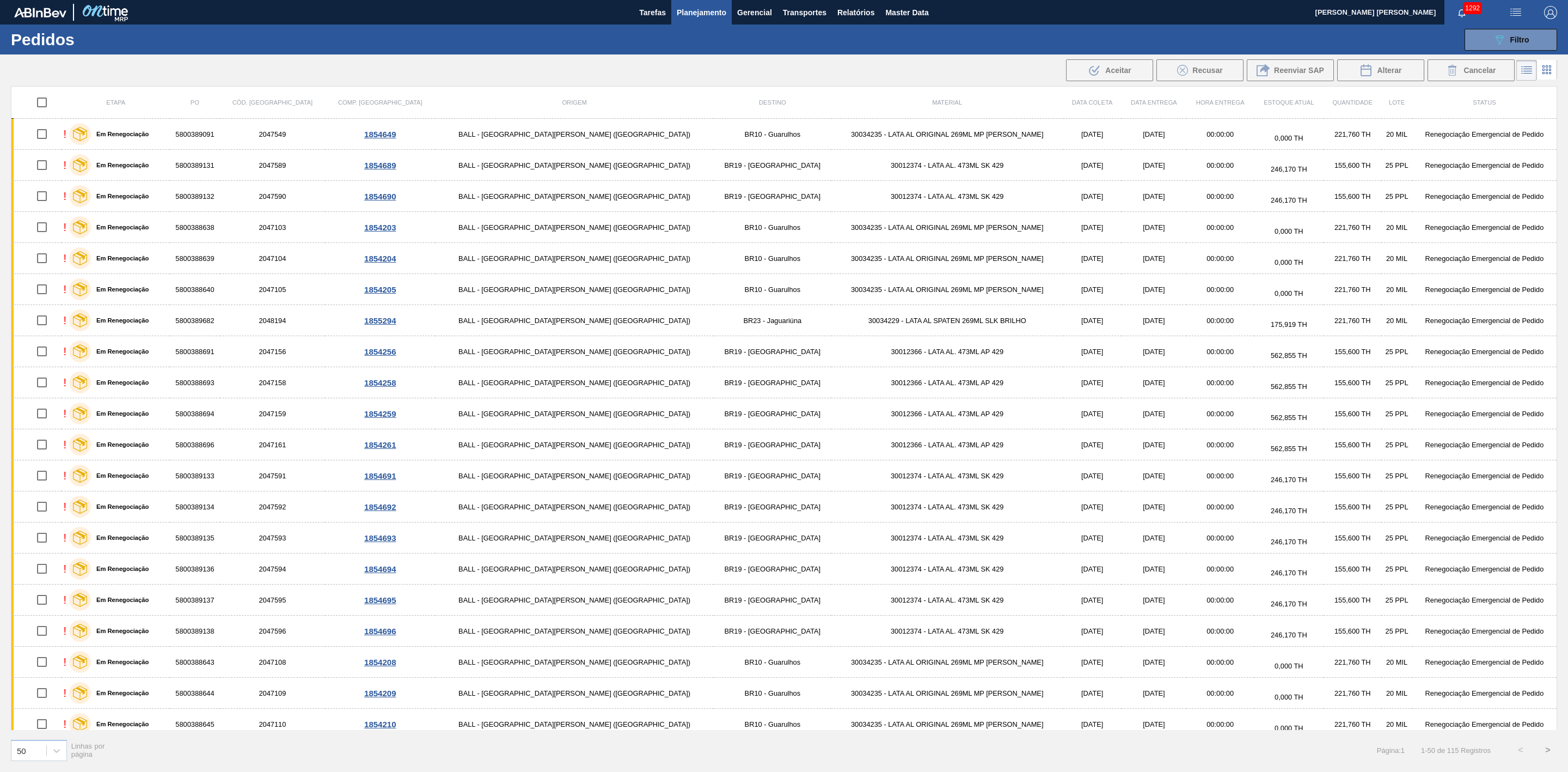
checkbox input "true"
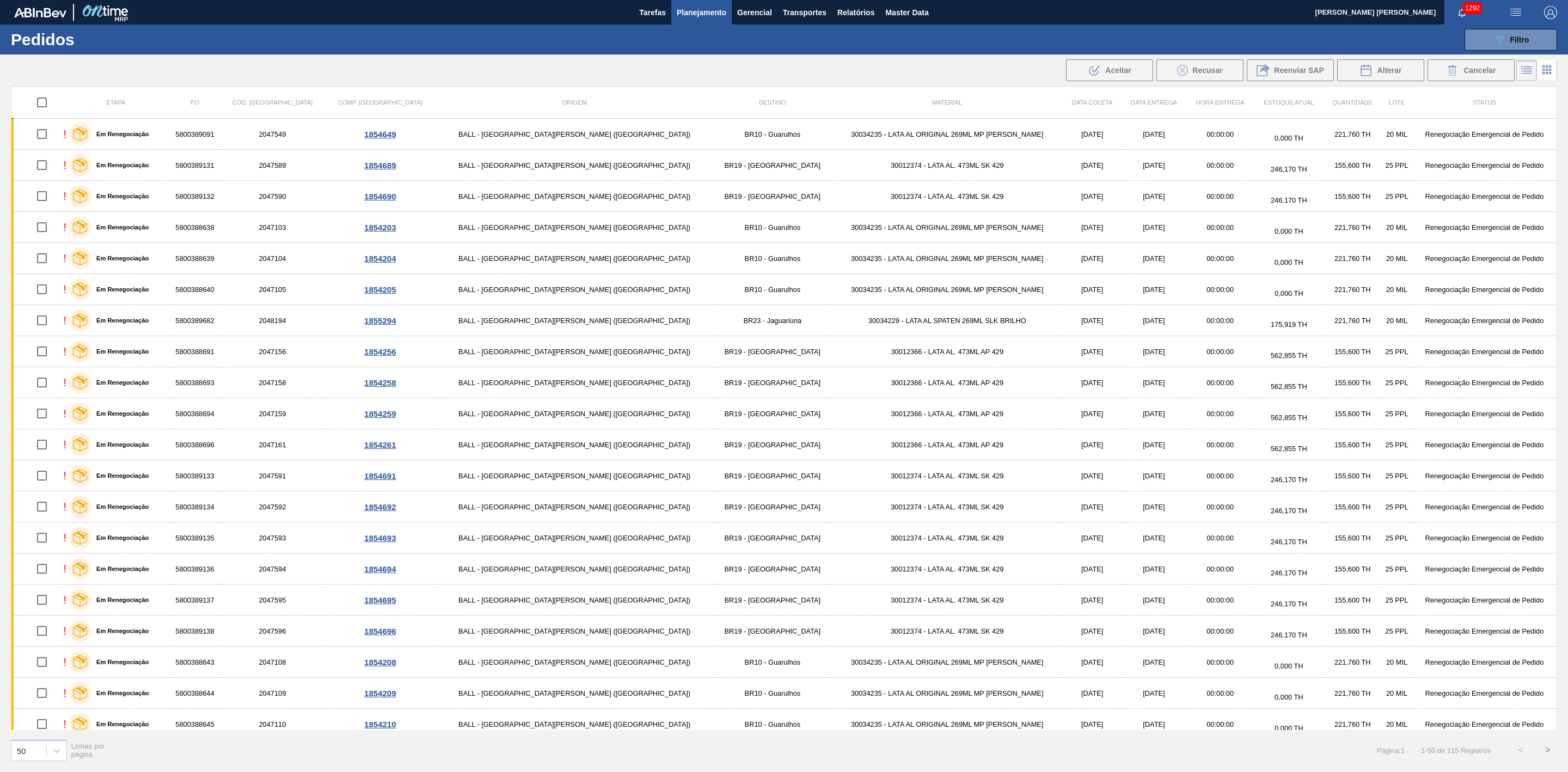
checkbox input "true"
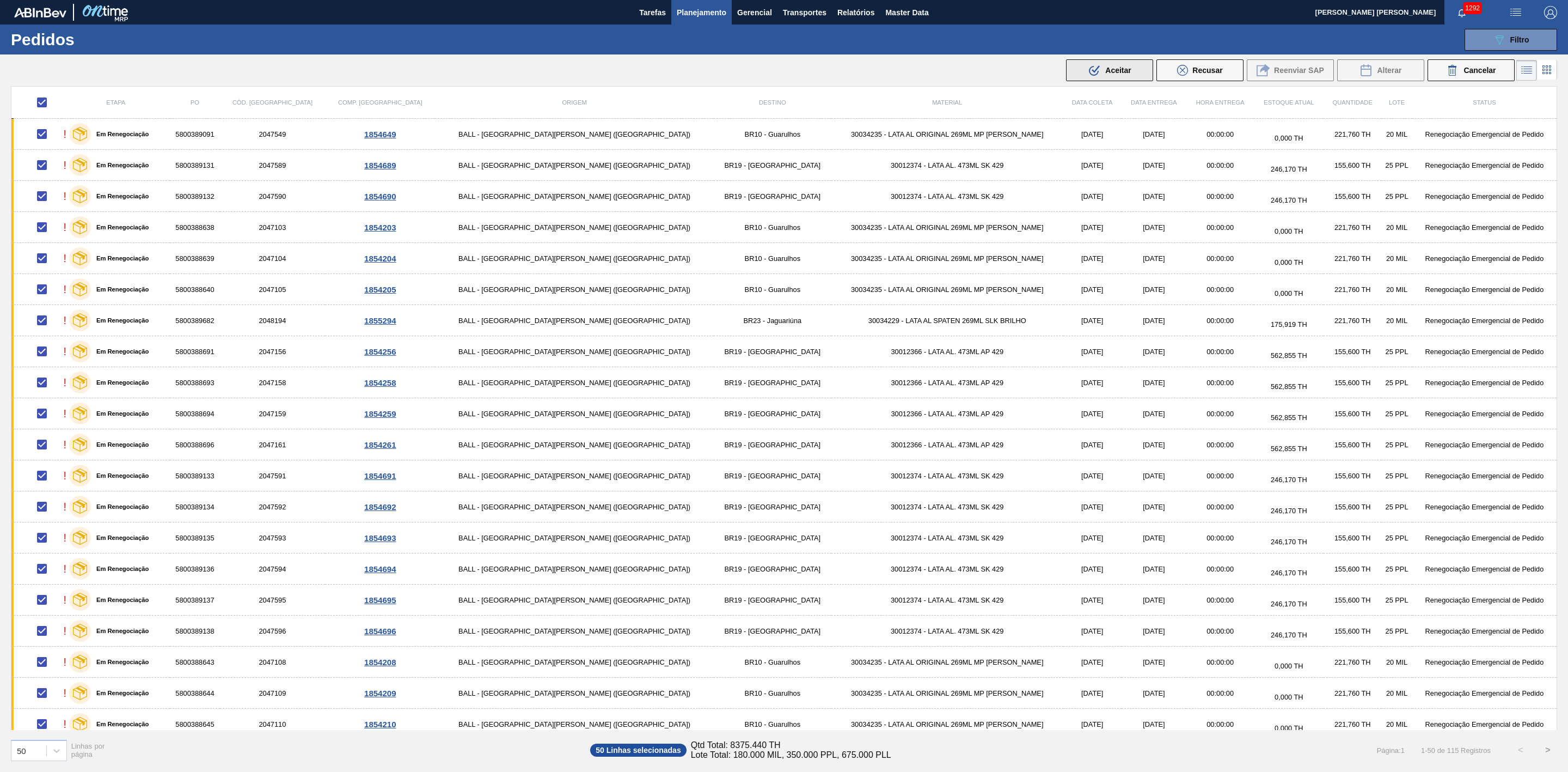
click at [1090, 67] on icon ".b{fill:var(--color-action-default)}" at bounding box center [1094, 70] width 13 height 13
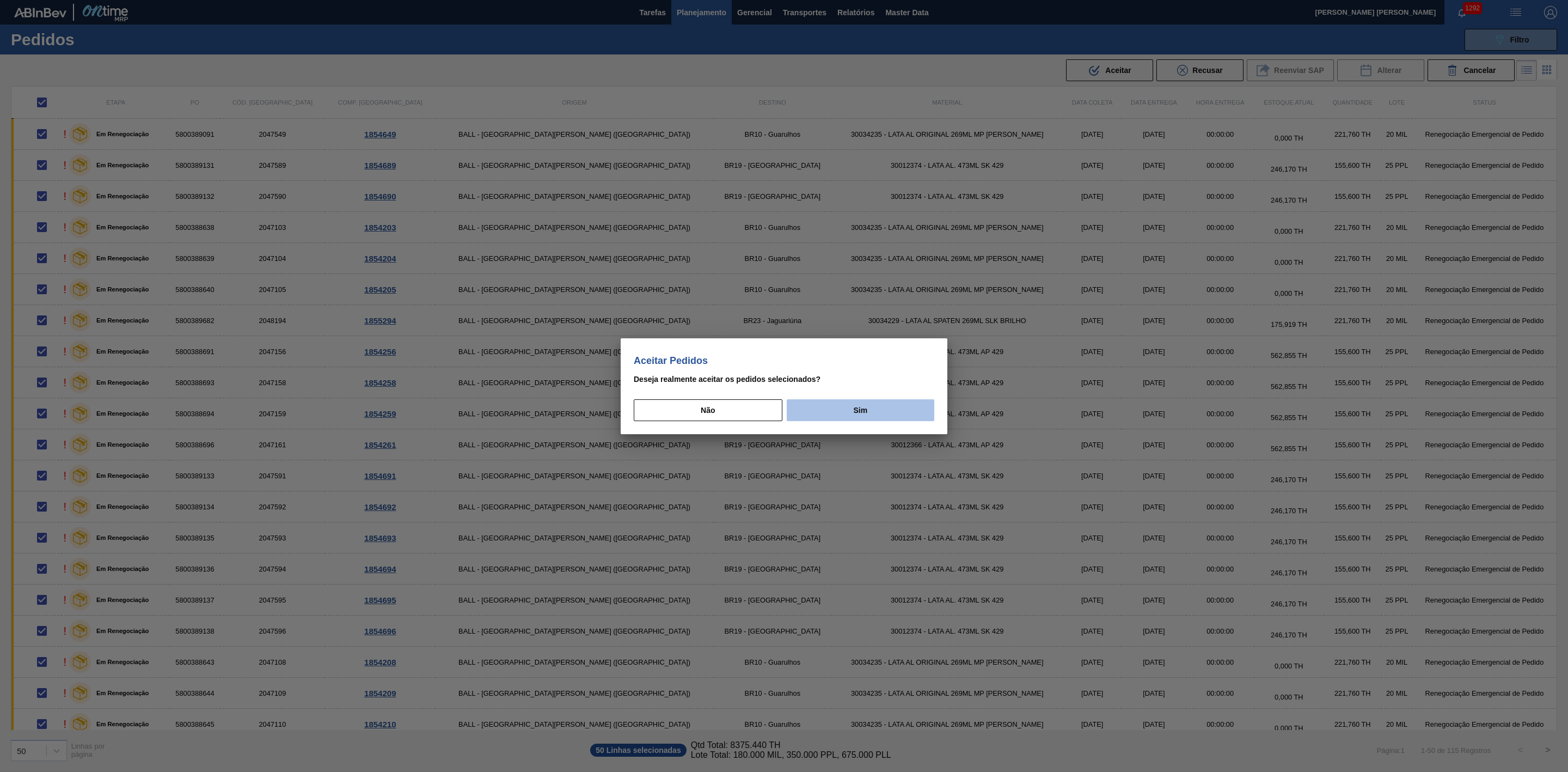
click at [855, 414] on button "Sim" at bounding box center [861, 410] width 148 height 22
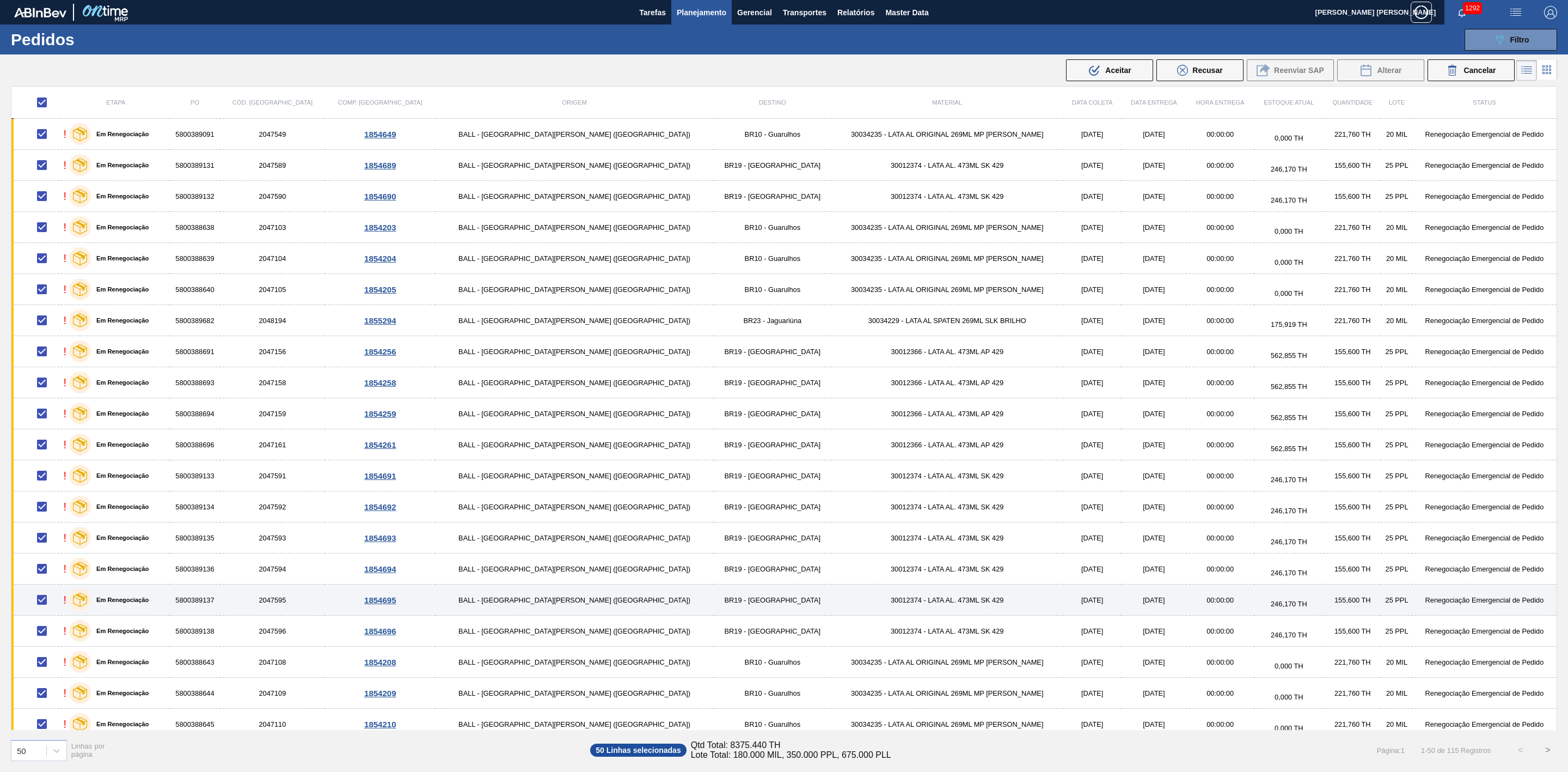
checkbox input "false"
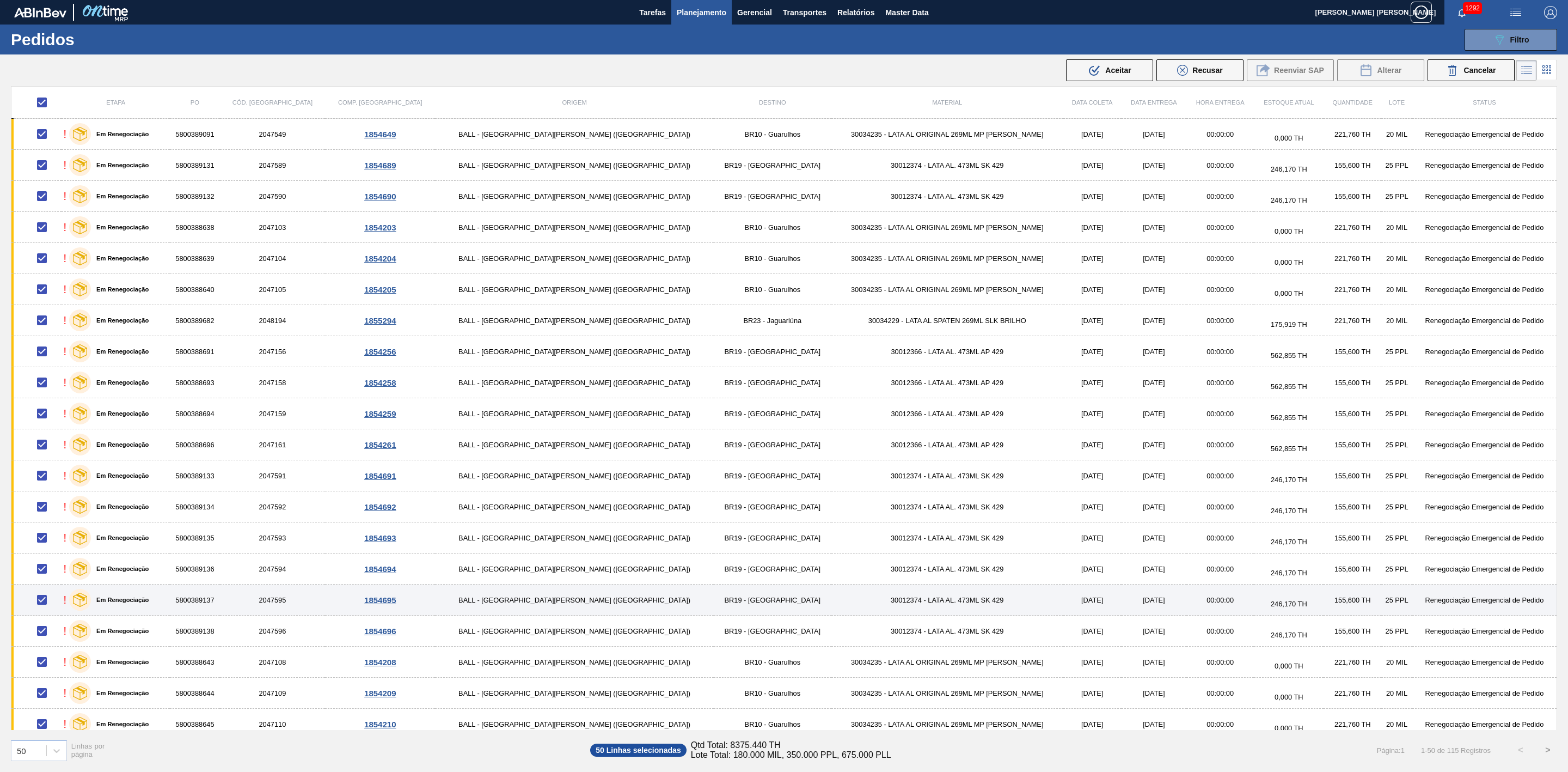
checkbox input "false"
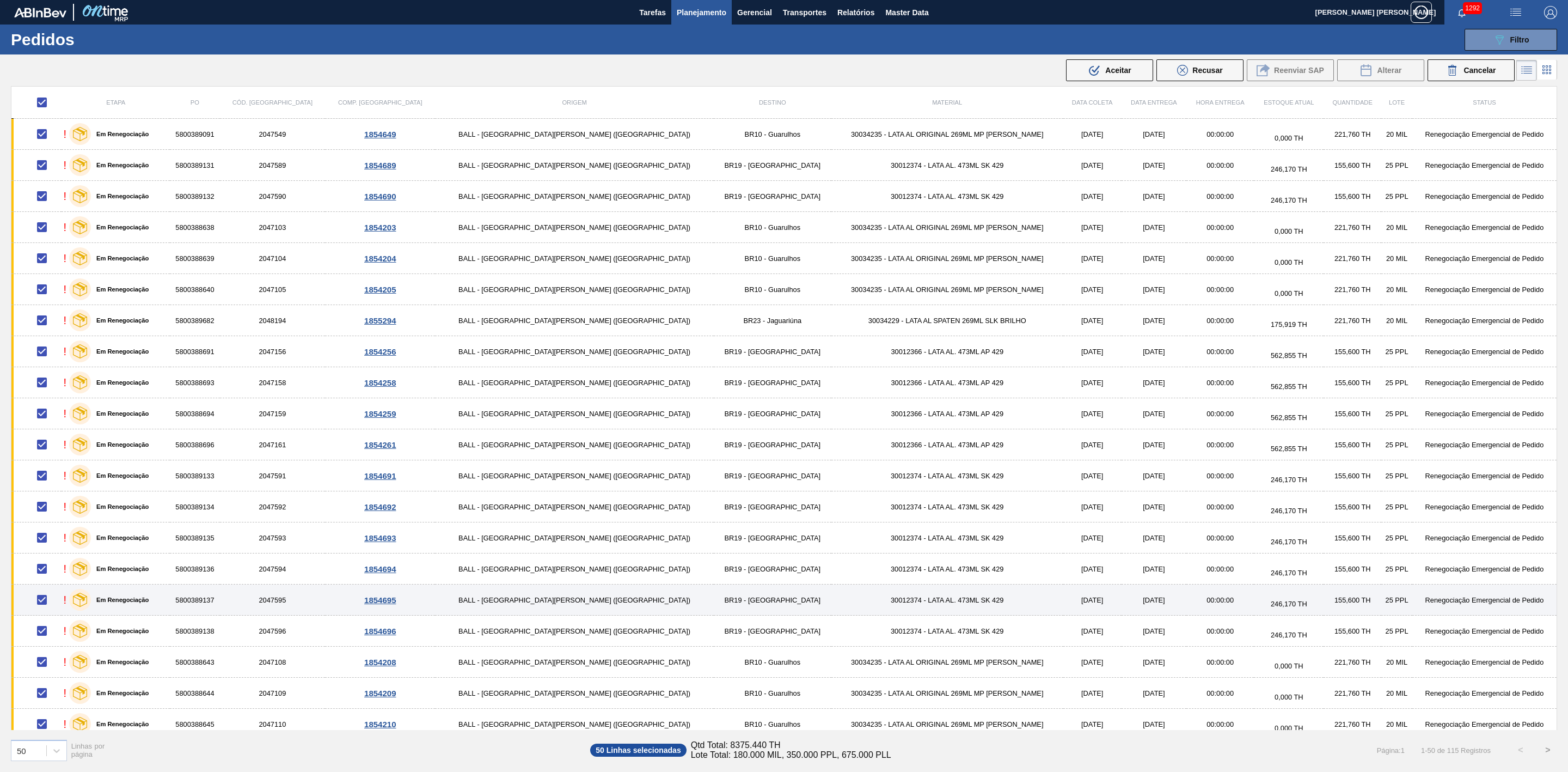
checkbox input "false"
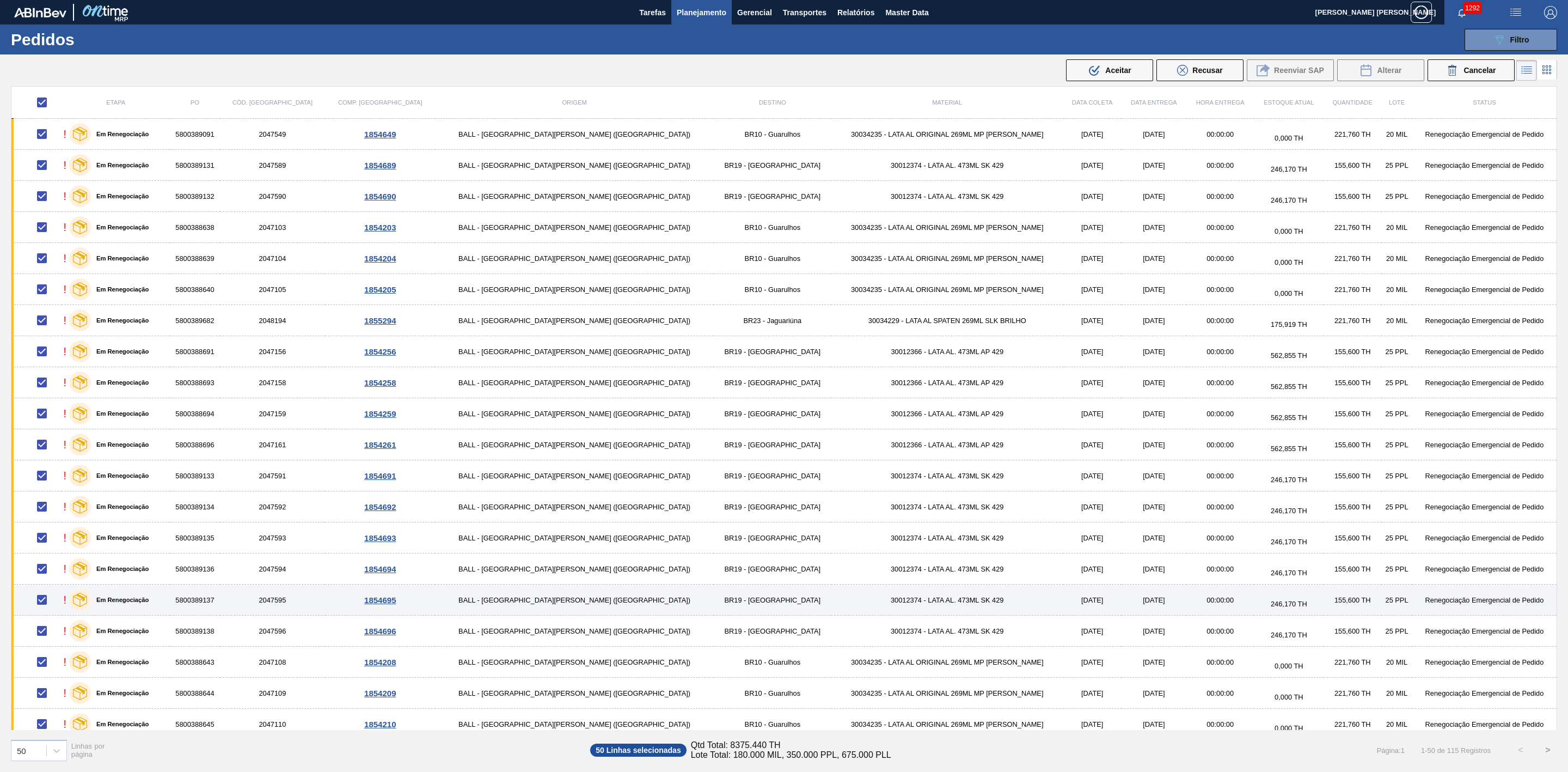
checkbox input "false"
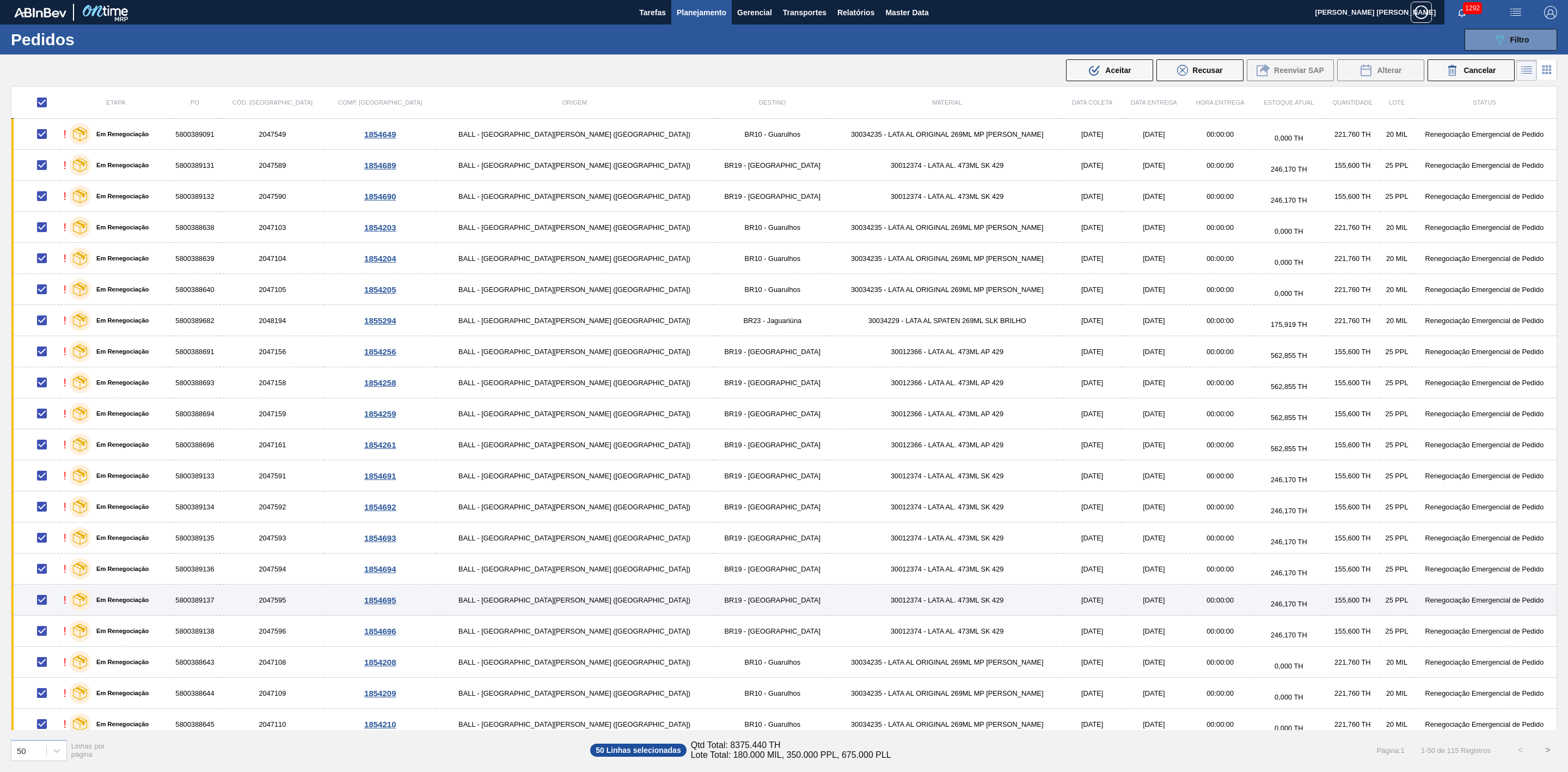
checkbox input "false"
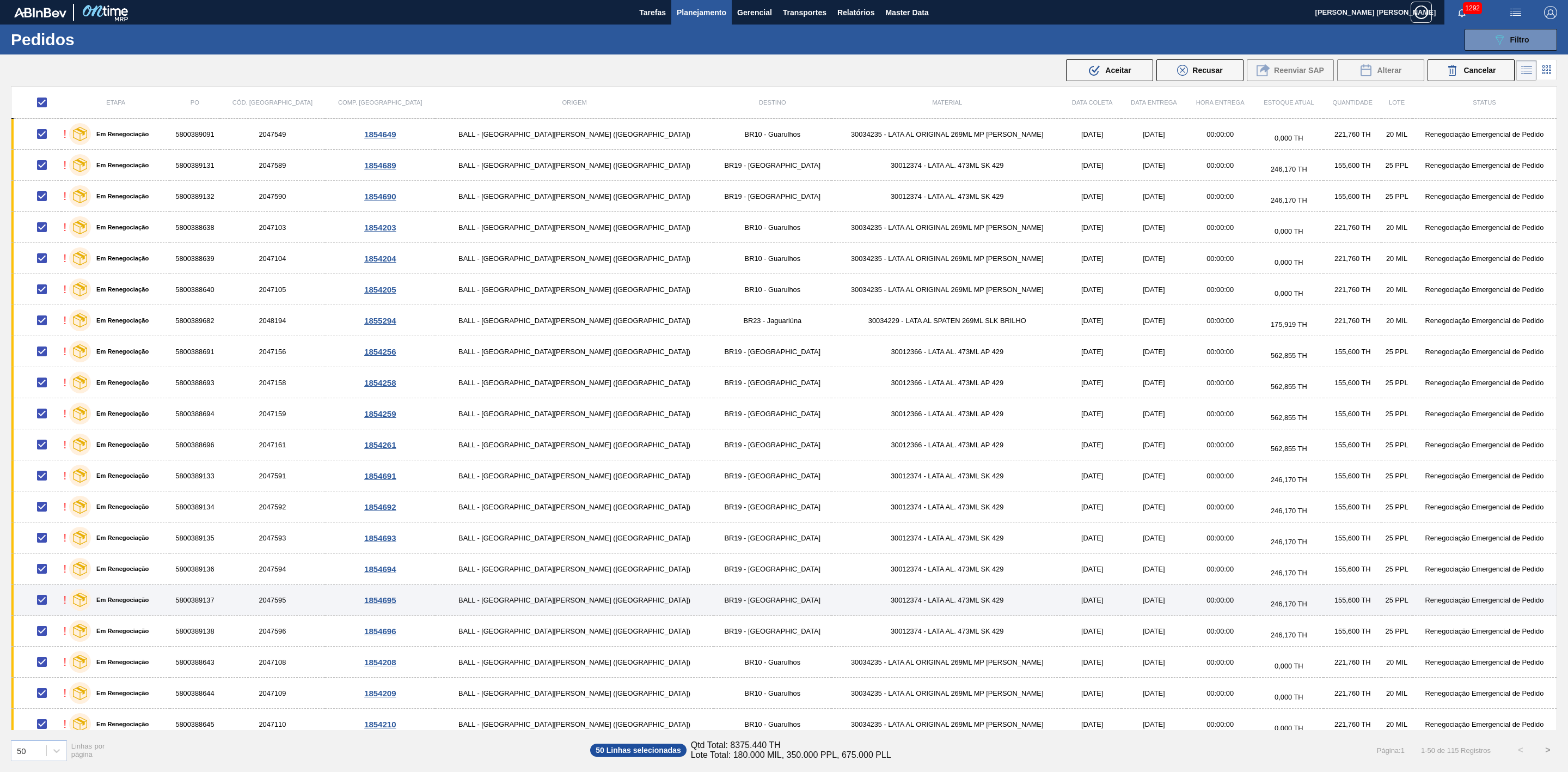
checkbox input "false"
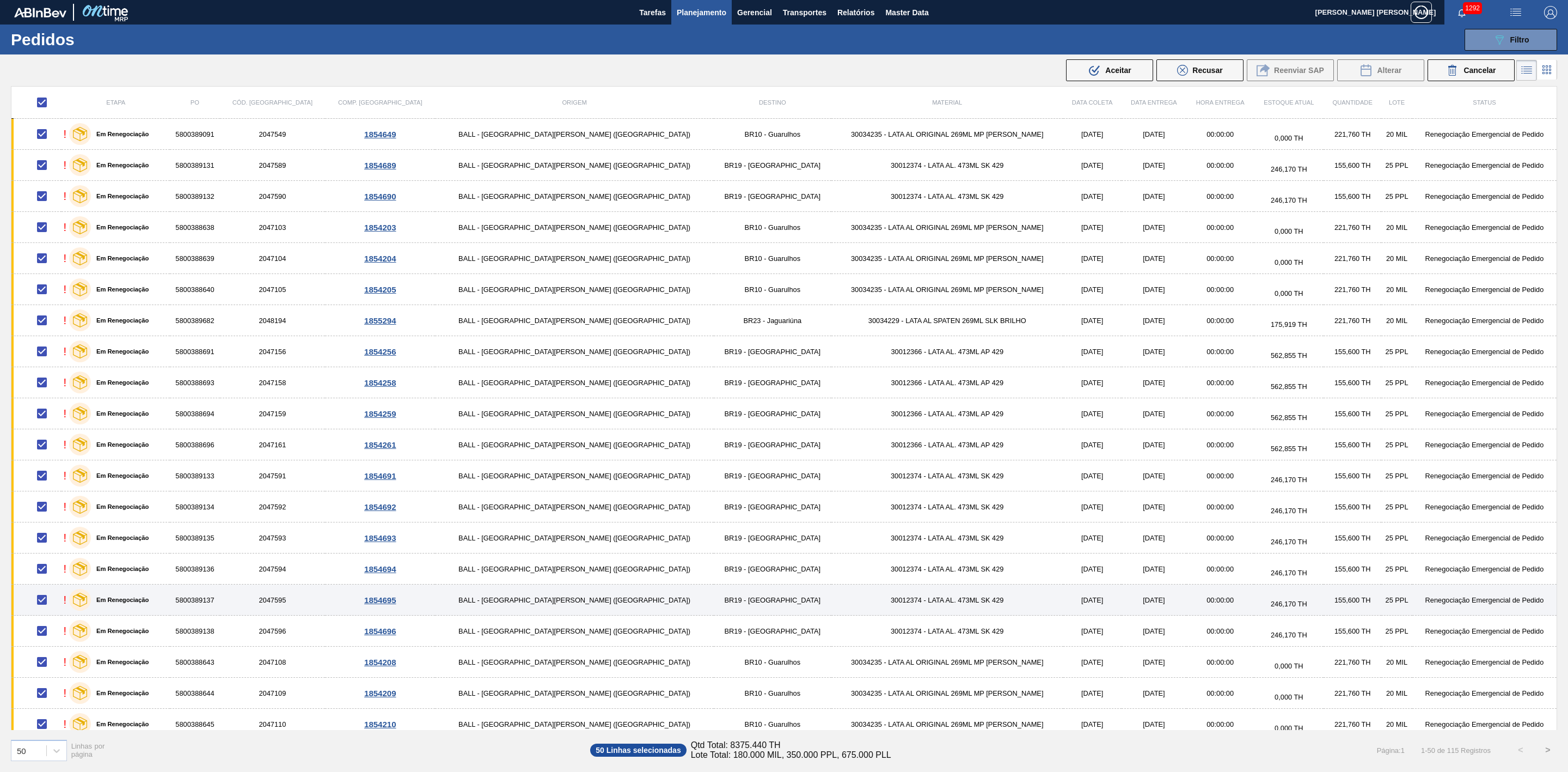
checkbox input "false"
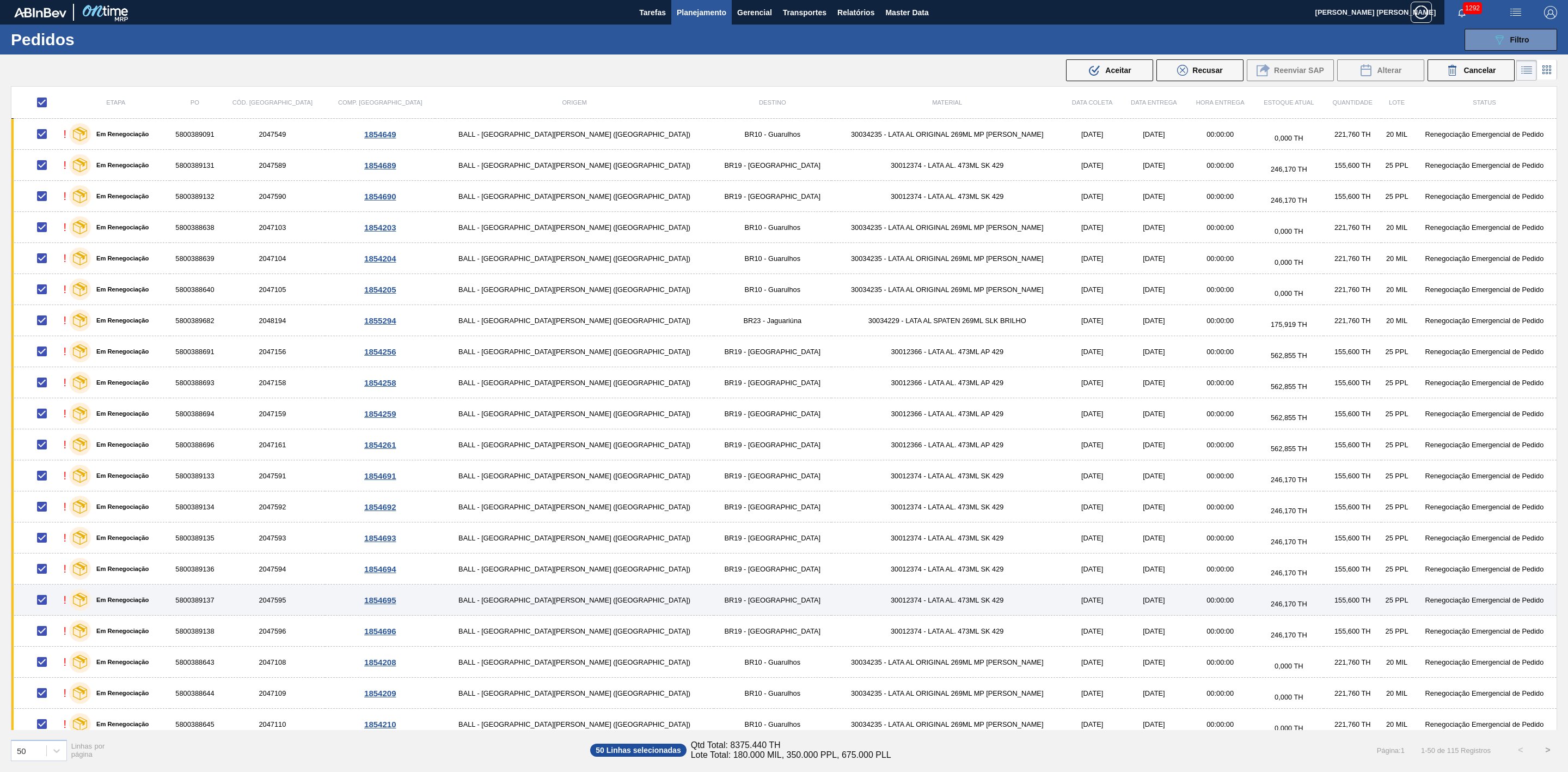
checkbox input "false"
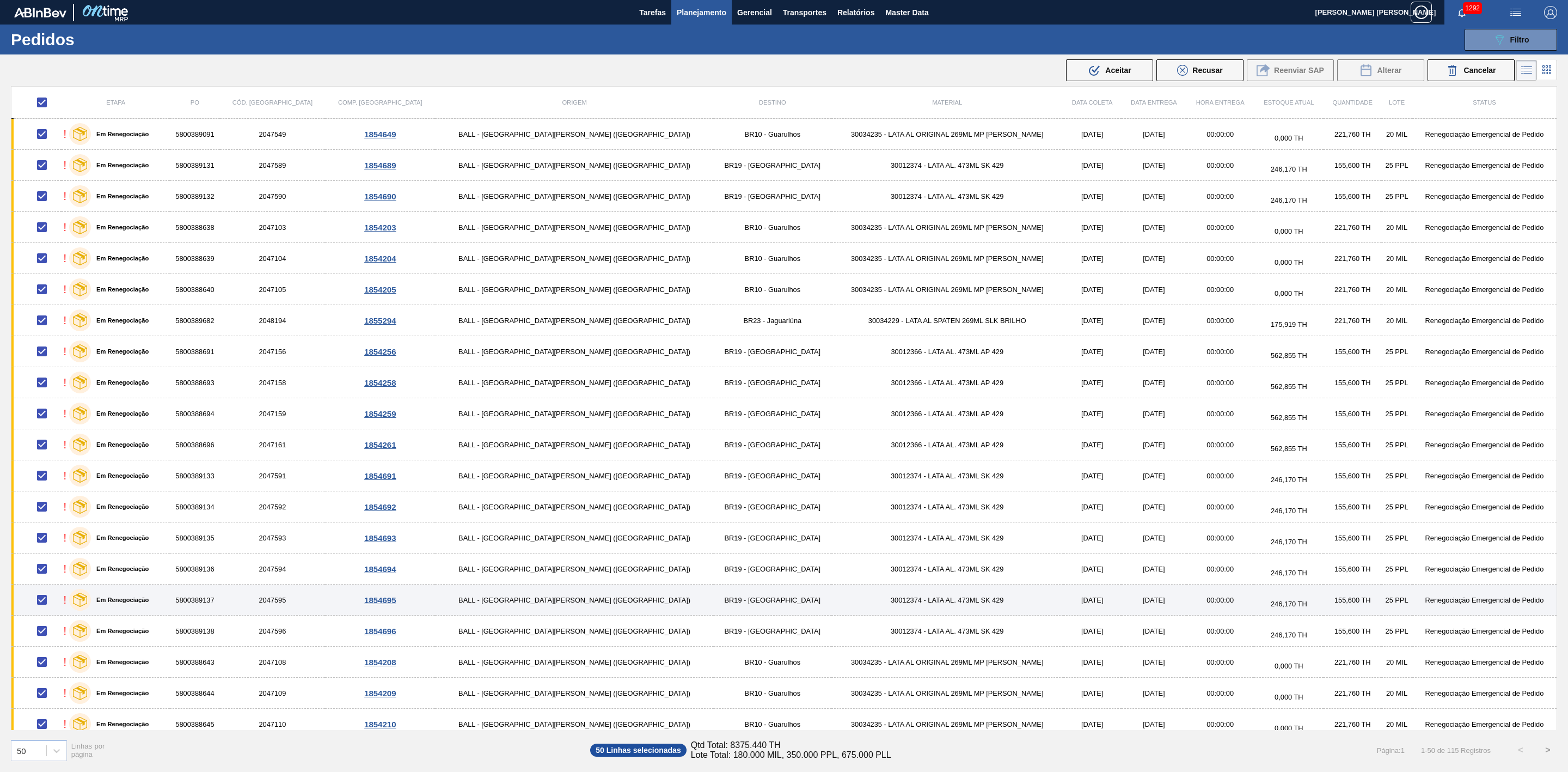
checkbox input "false"
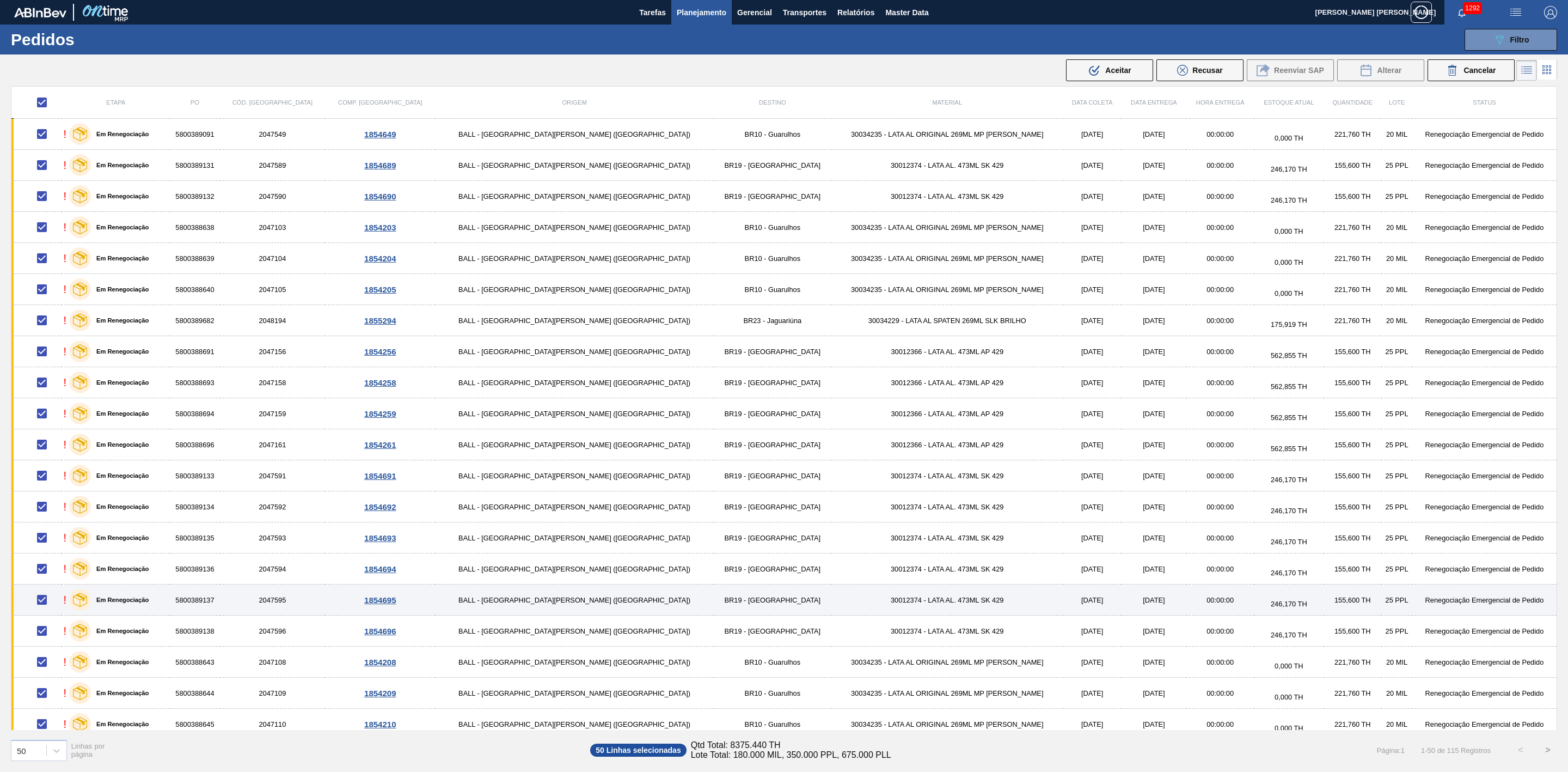
checkbox input "false"
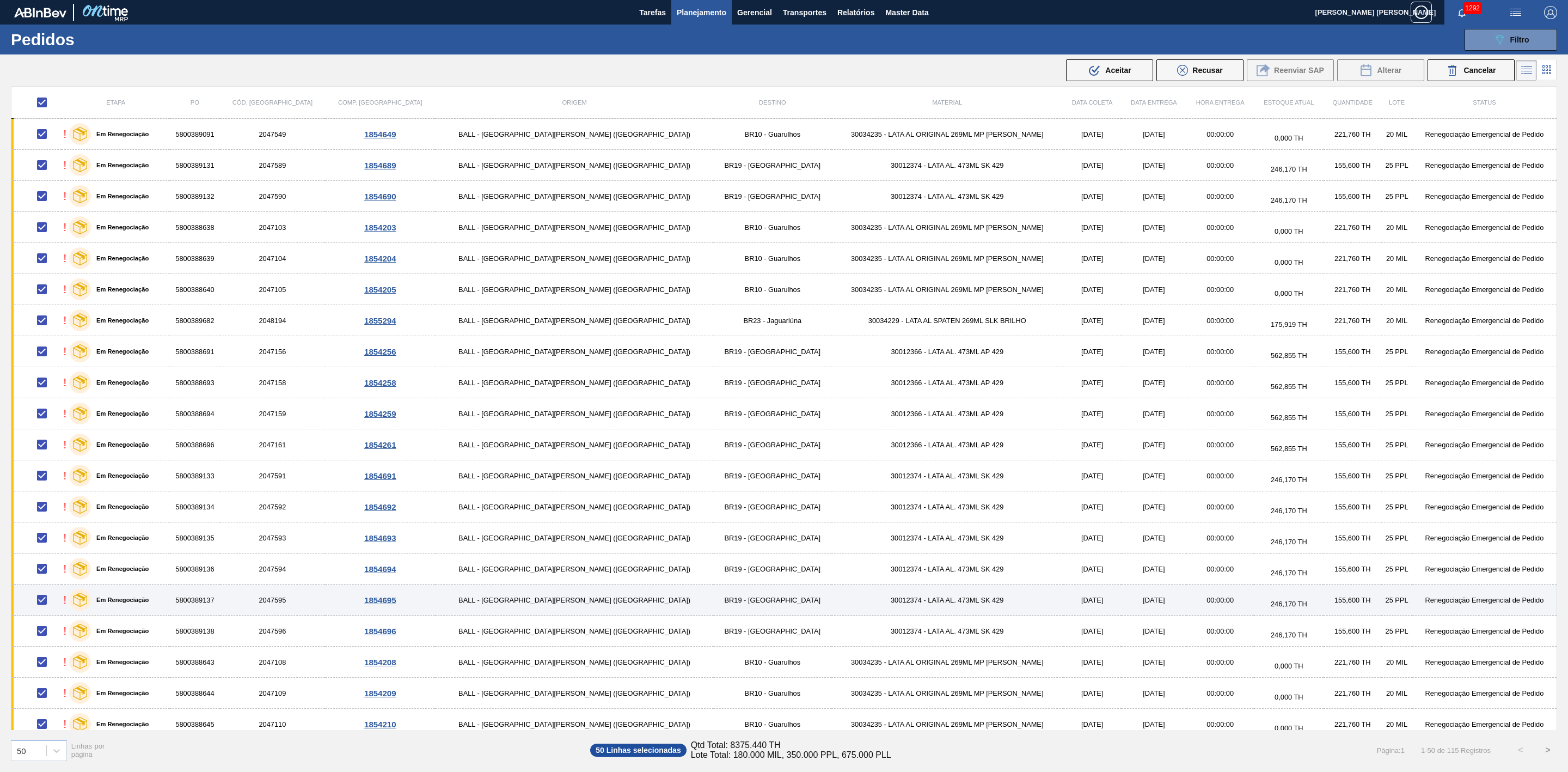
checkbox input "false"
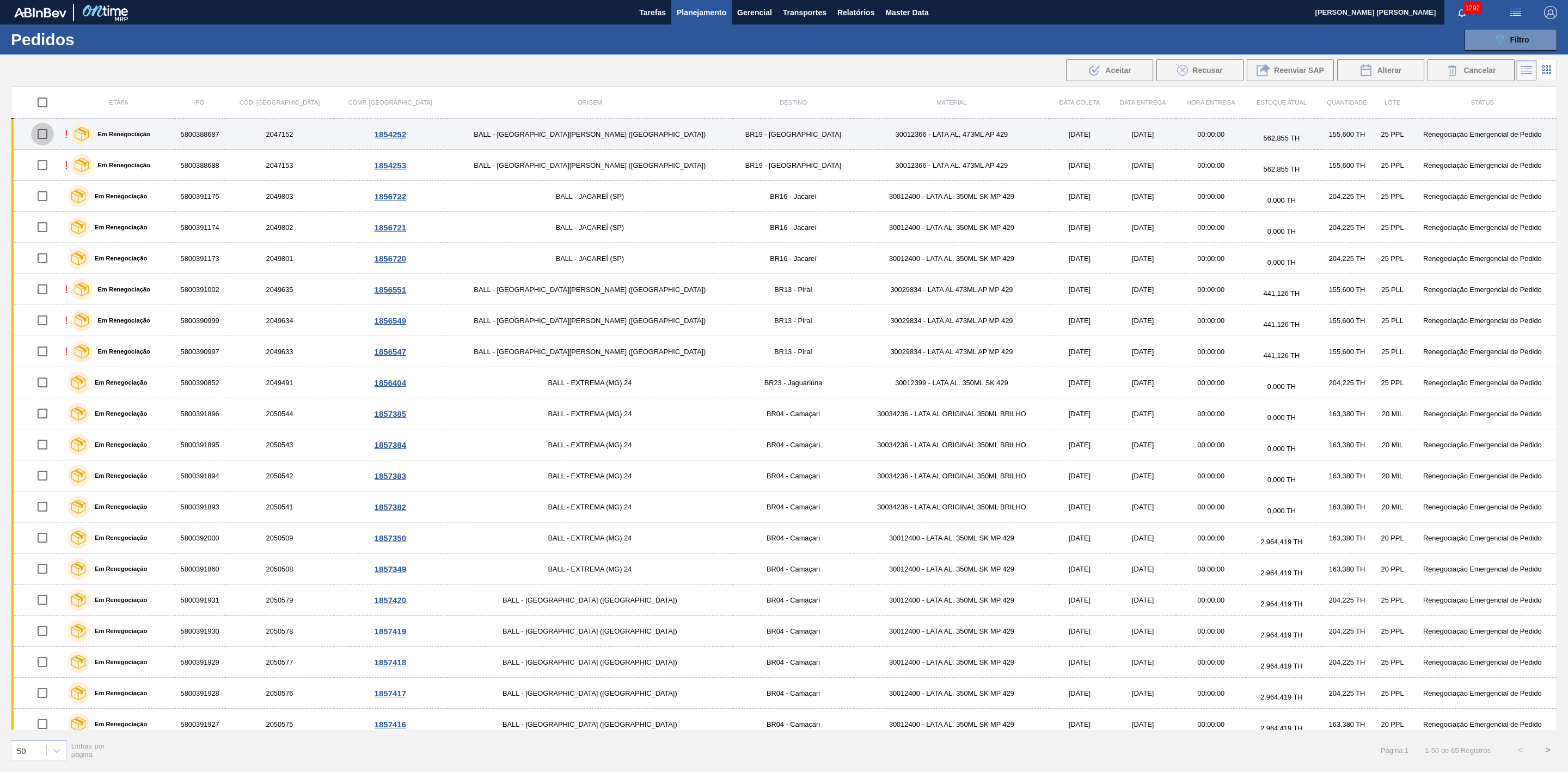
click at [46, 135] on input "checkbox" at bounding box center [42, 134] width 23 height 23
checkbox input "true"
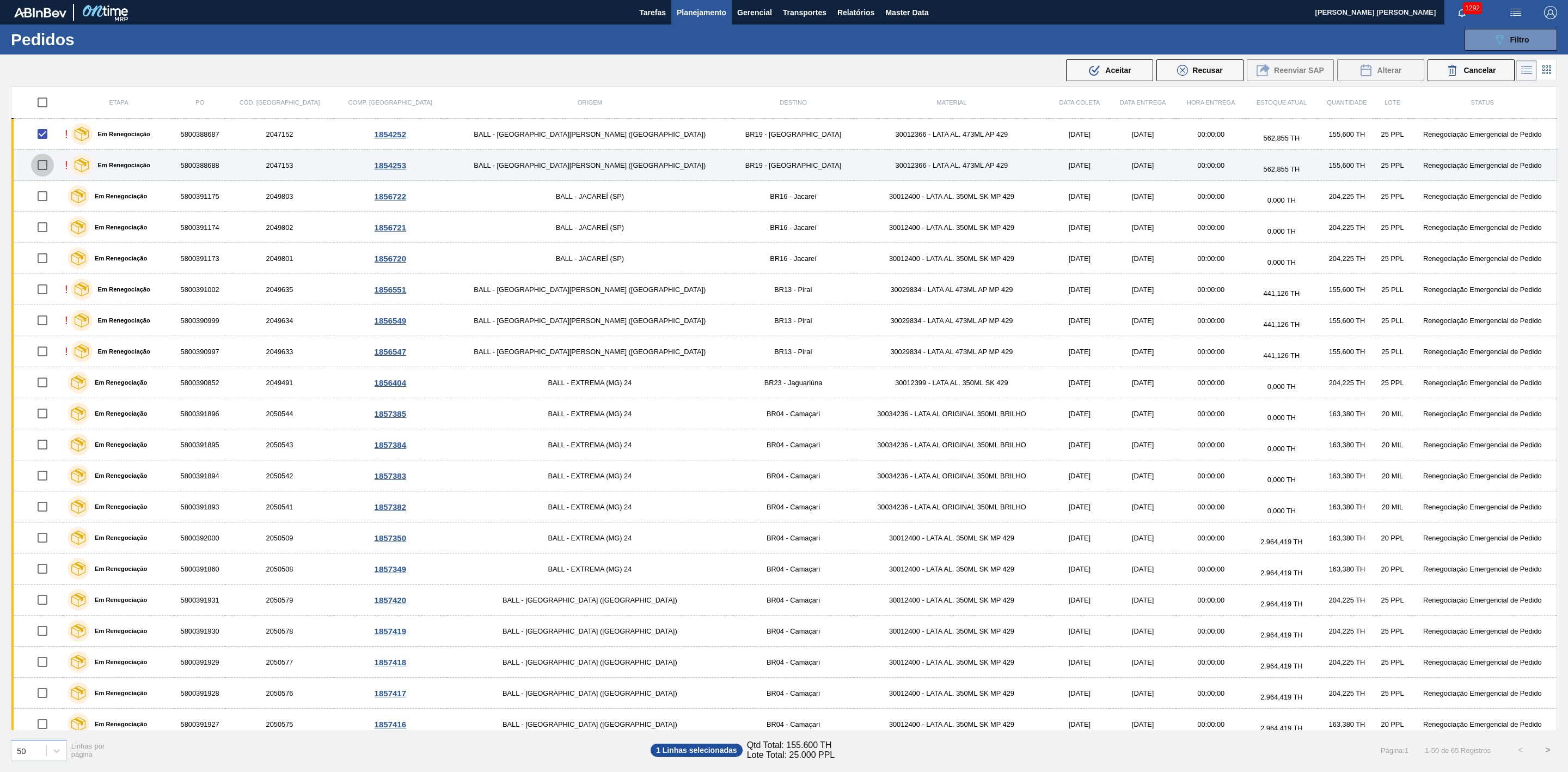
click at [51, 164] on input "checkbox" at bounding box center [42, 165] width 23 height 23
checkbox input "true"
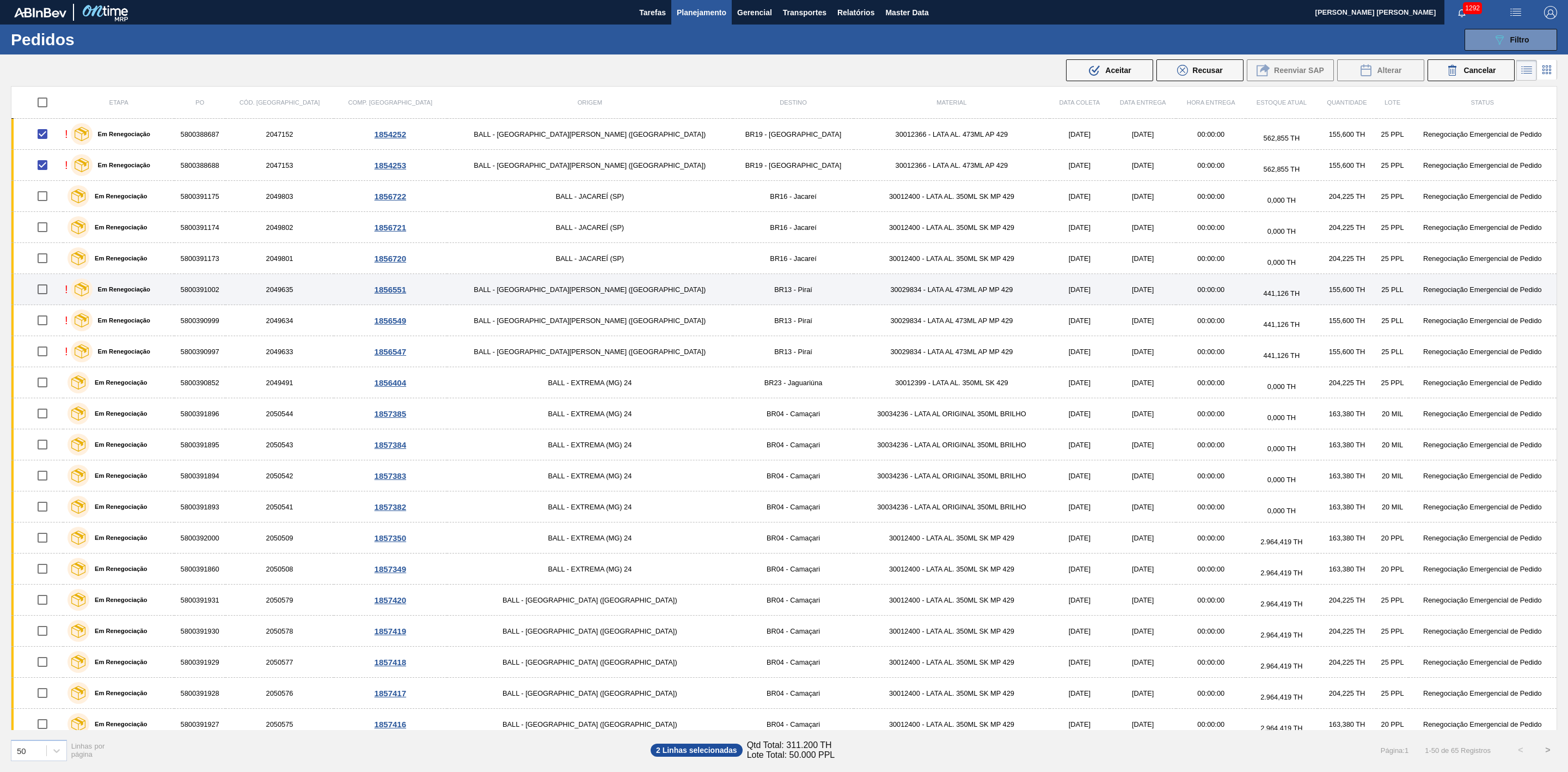
click at [54, 292] on input "checkbox" at bounding box center [42, 288] width 23 height 23
checkbox input "true"
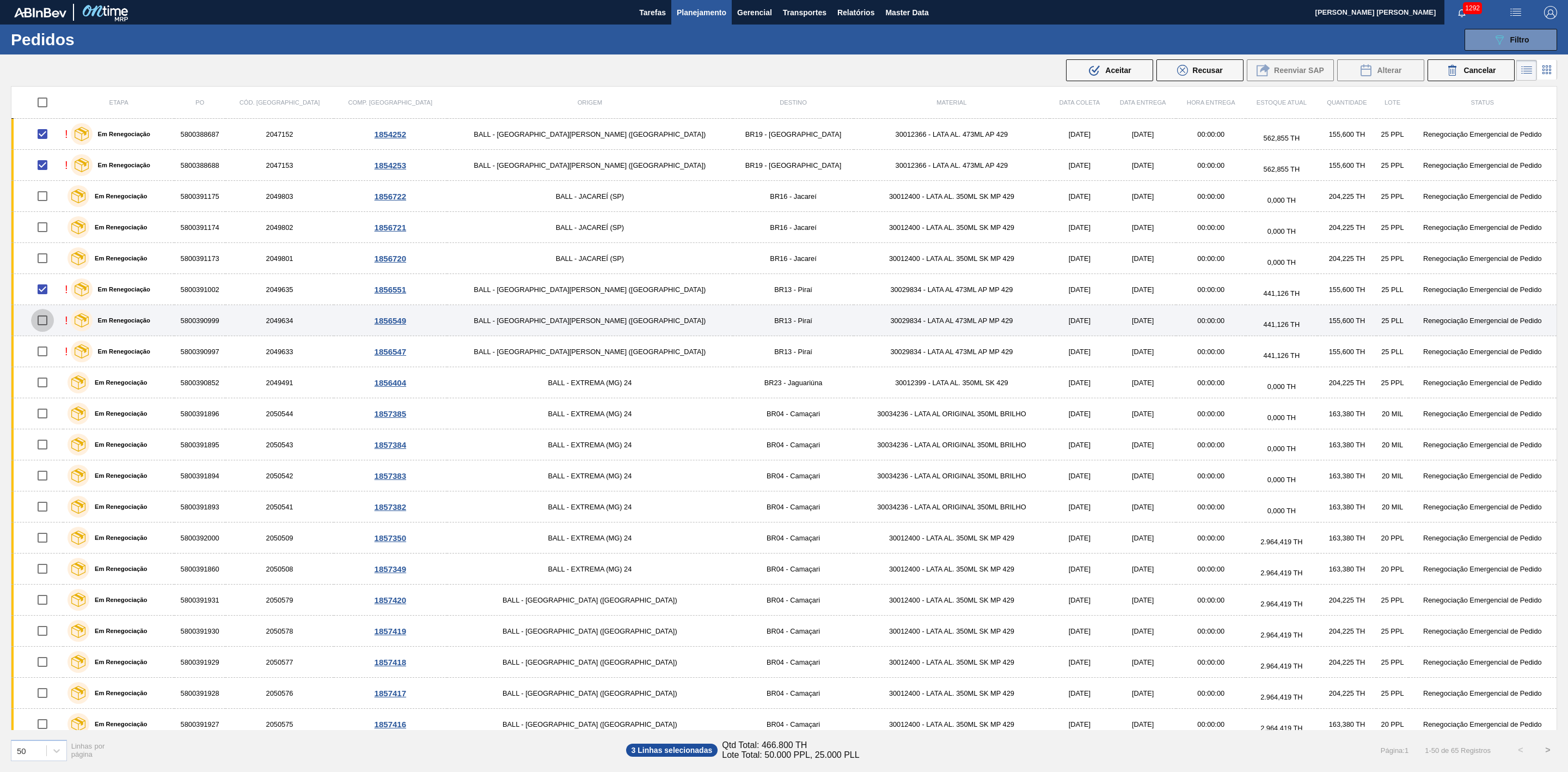
click at [54, 318] on input "checkbox" at bounding box center [42, 320] width 23 height 23
checkbox input "true"
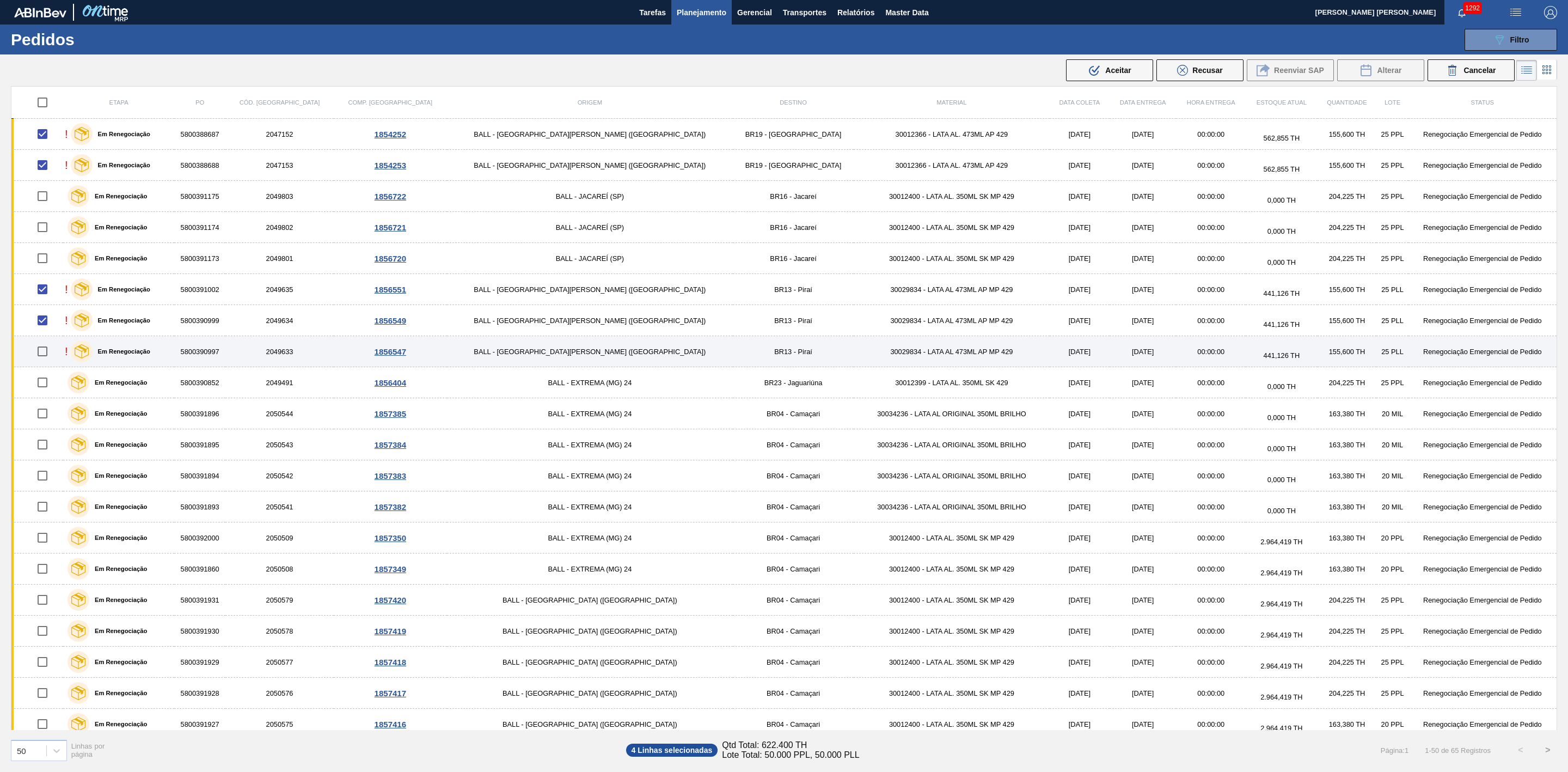
click at [54, 348] on input "checkbox" at bounding box center [42, 351] width 23 height 23
checkbox input "true"
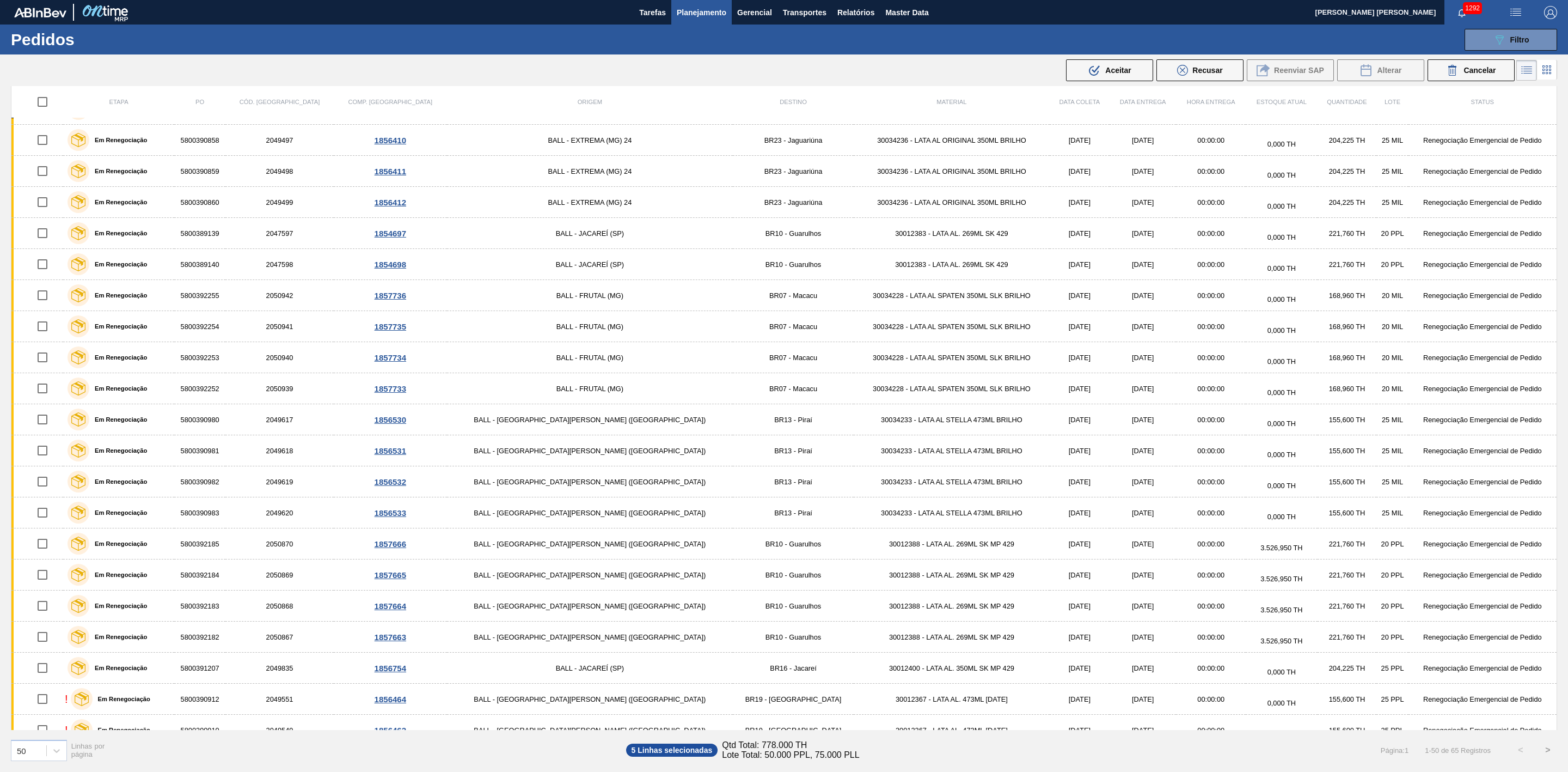
scroll to position [955, 0]
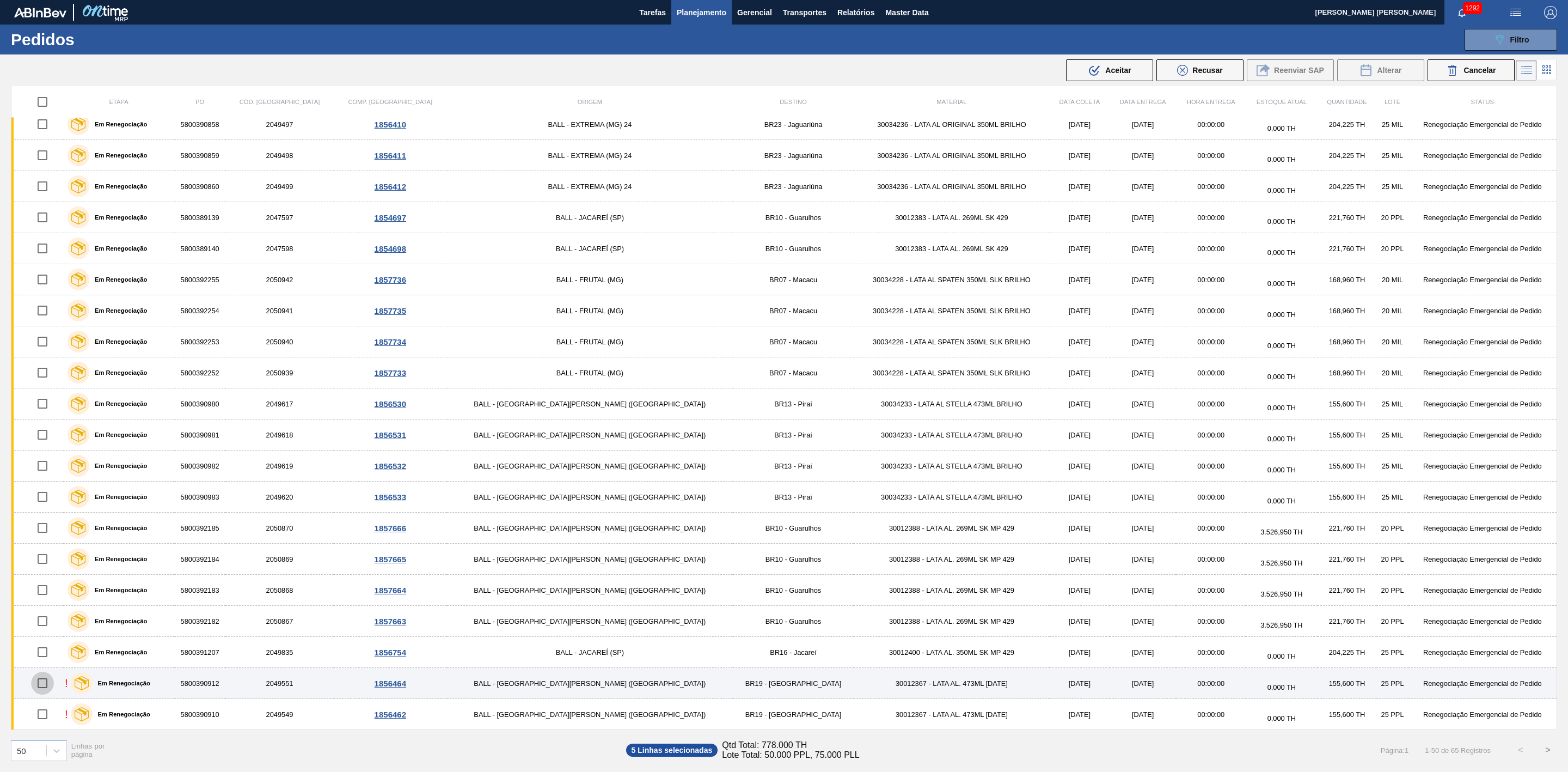
click at [53, 674] on input "checkbox" at bounding box center [42, 682] width 23 height 23
checkbox input "true"
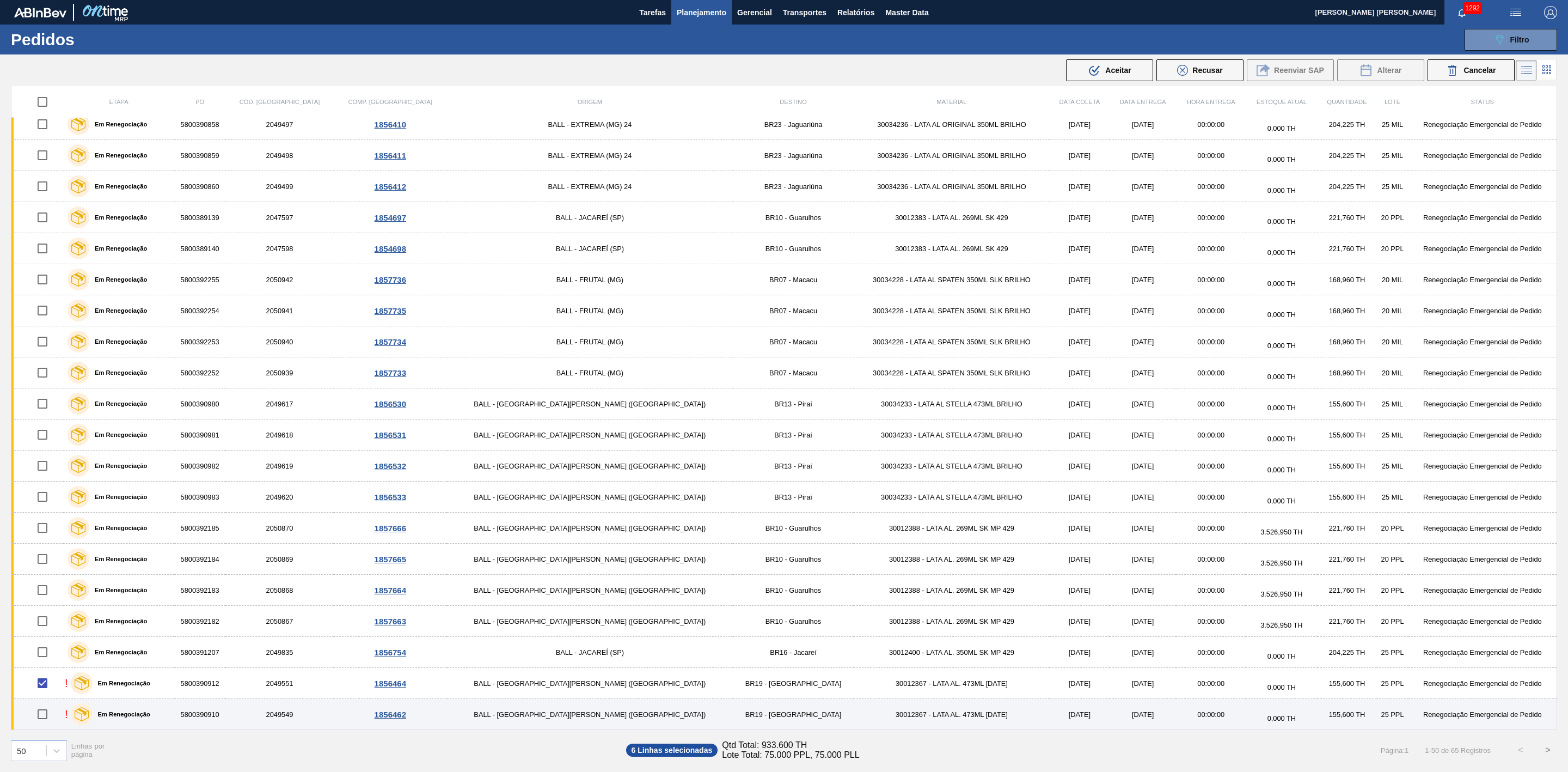
click at [46, 723] on input "checkbox" at bounding box center [42, 713] width 23 height 23
checkbox input "true"
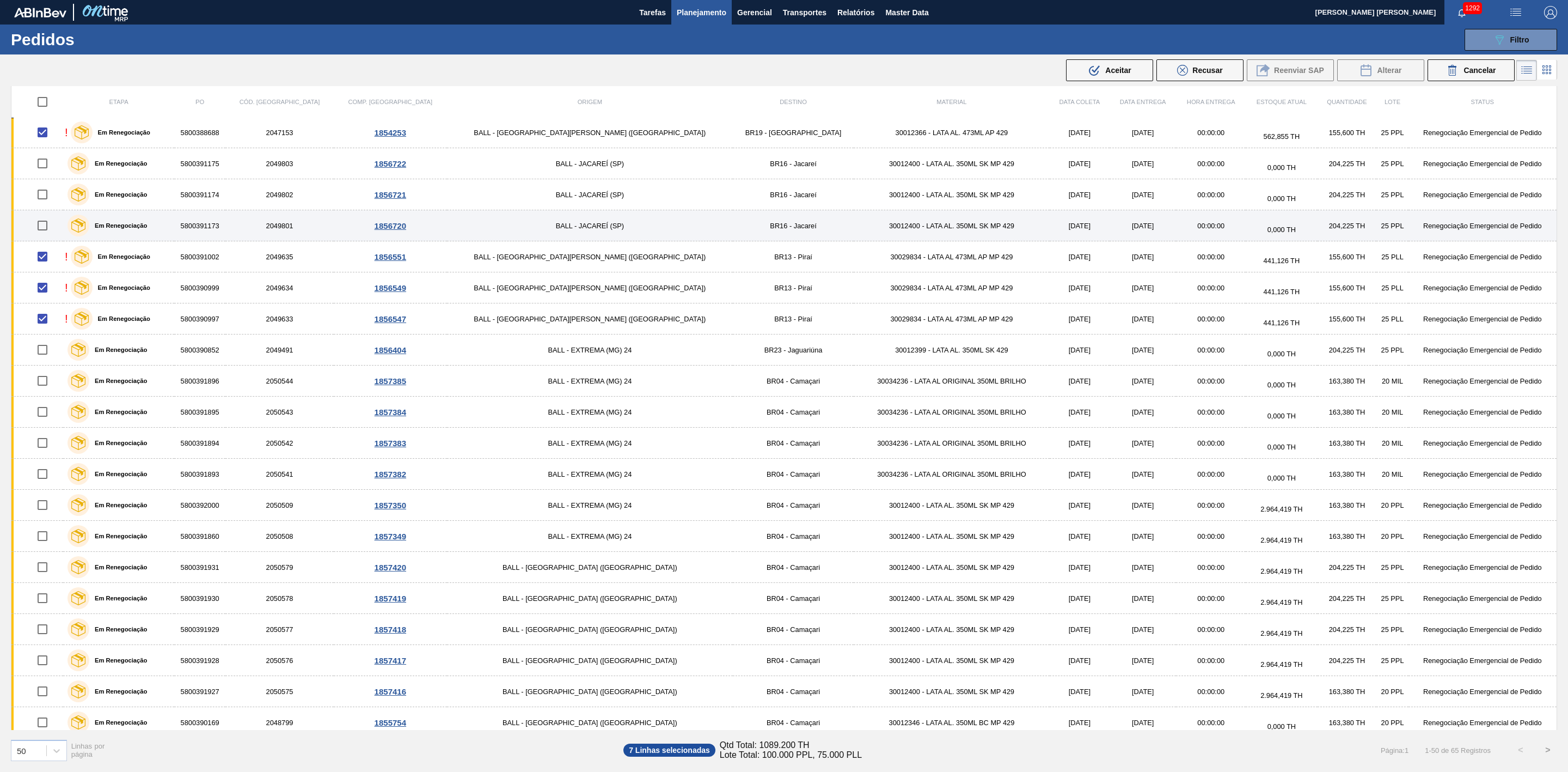
scroll to position [0, 0]
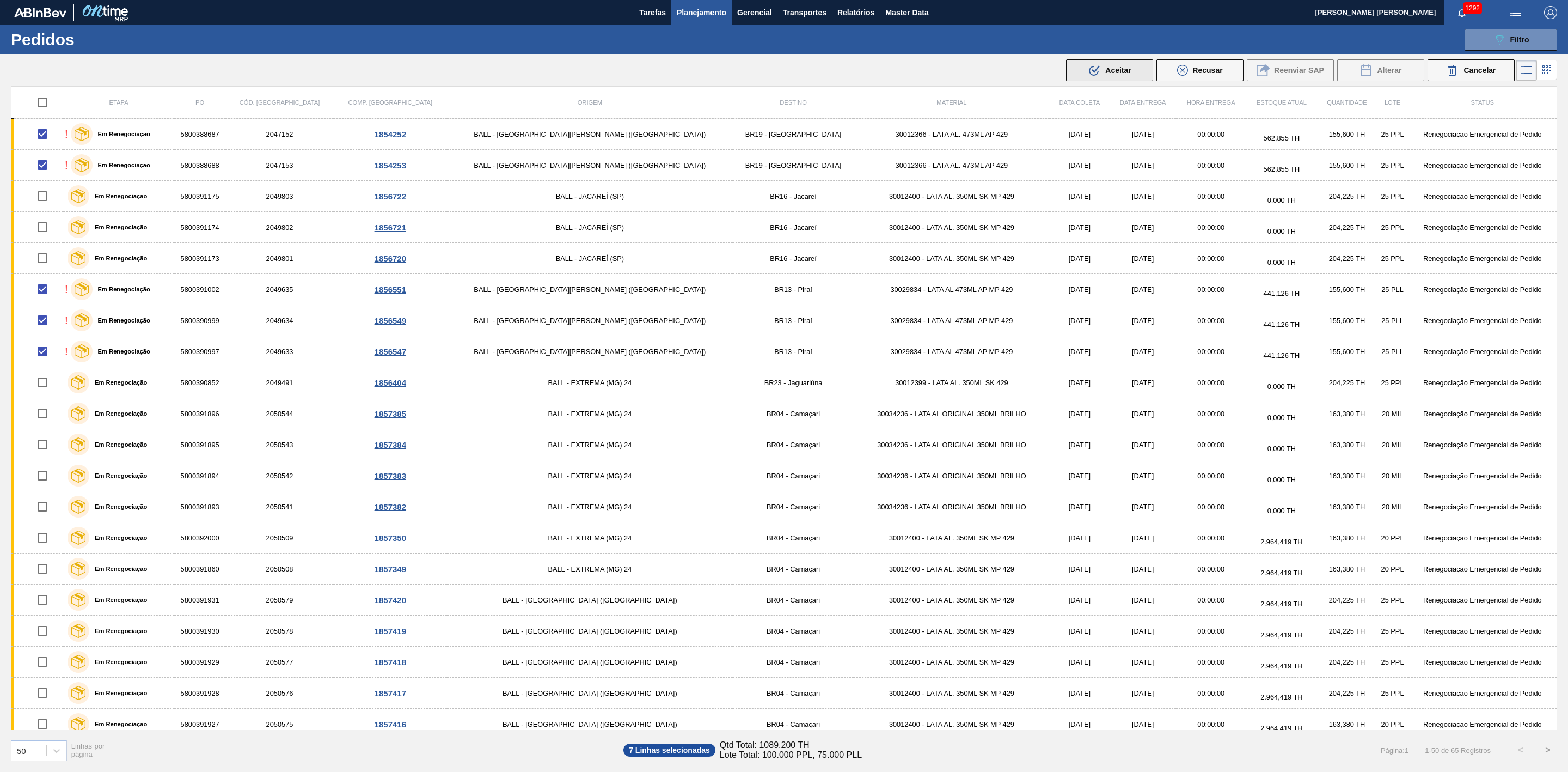
click at [1126, 68] on span "Aceitar" at bounding box center [1118, 70] width 26 height 9
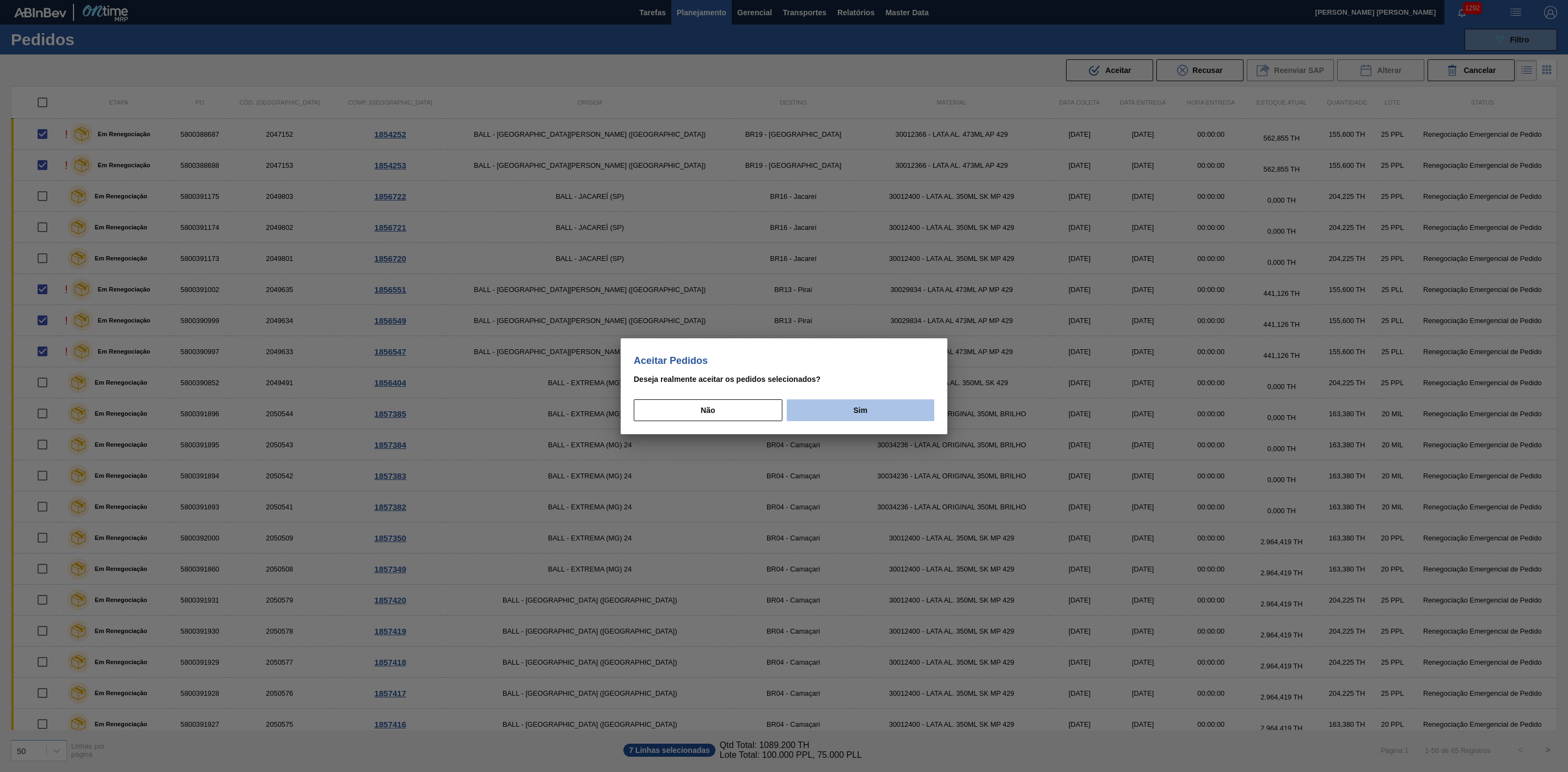
click at [891, 406] on button "Sim" at bounding box center [861, 410] width 148 height 22
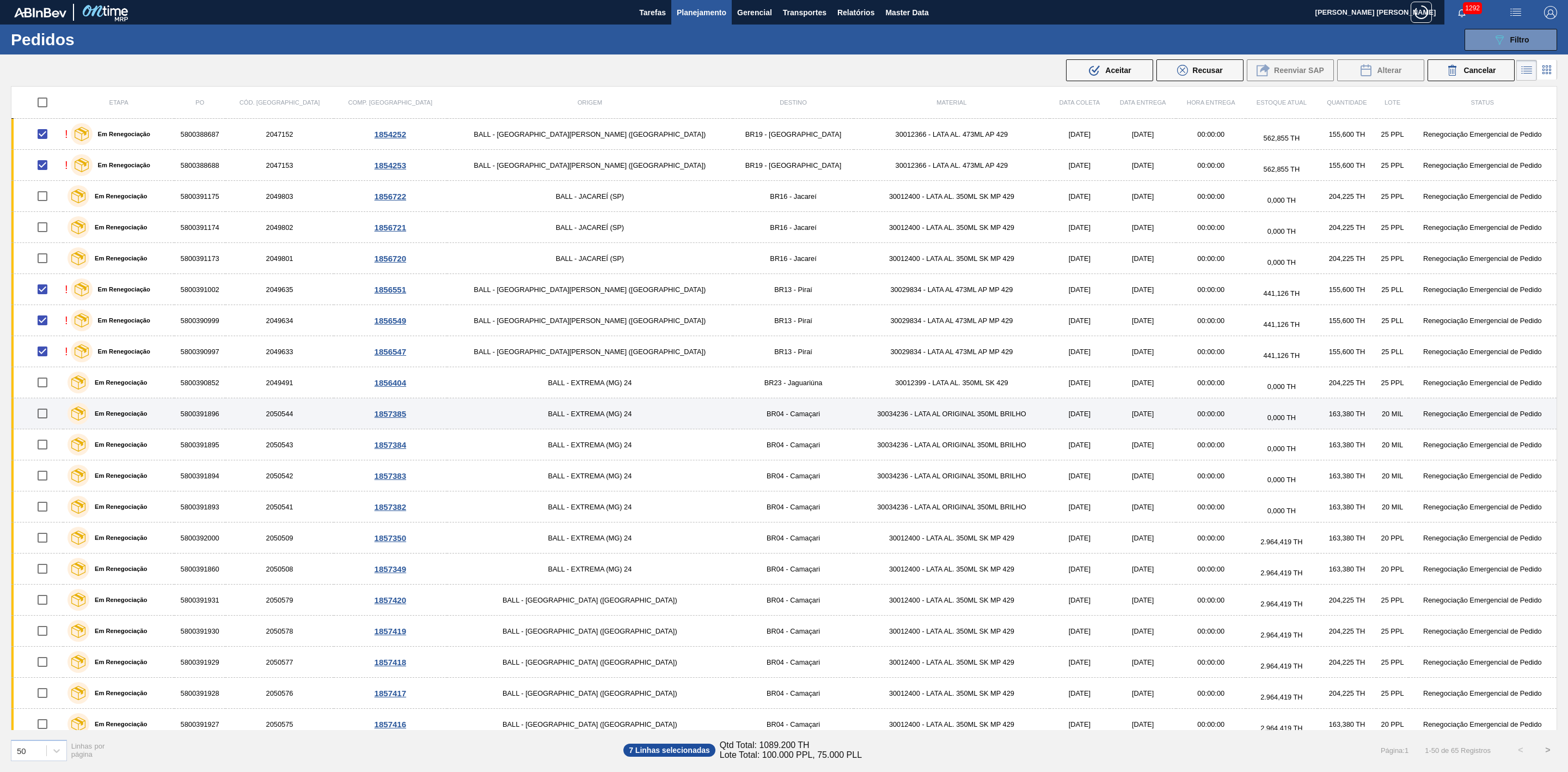
checkbox input "false"
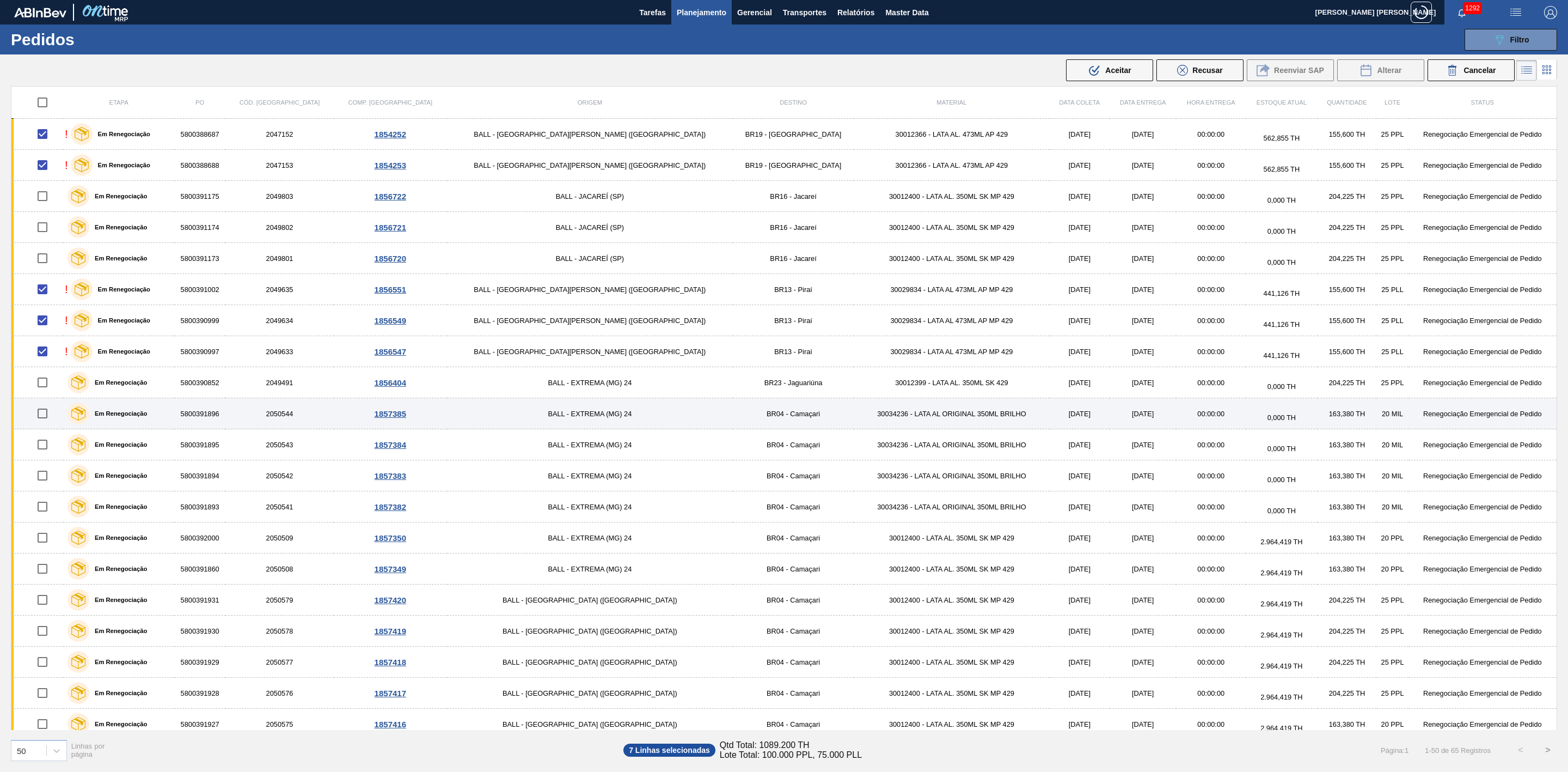
checkbox input "false"
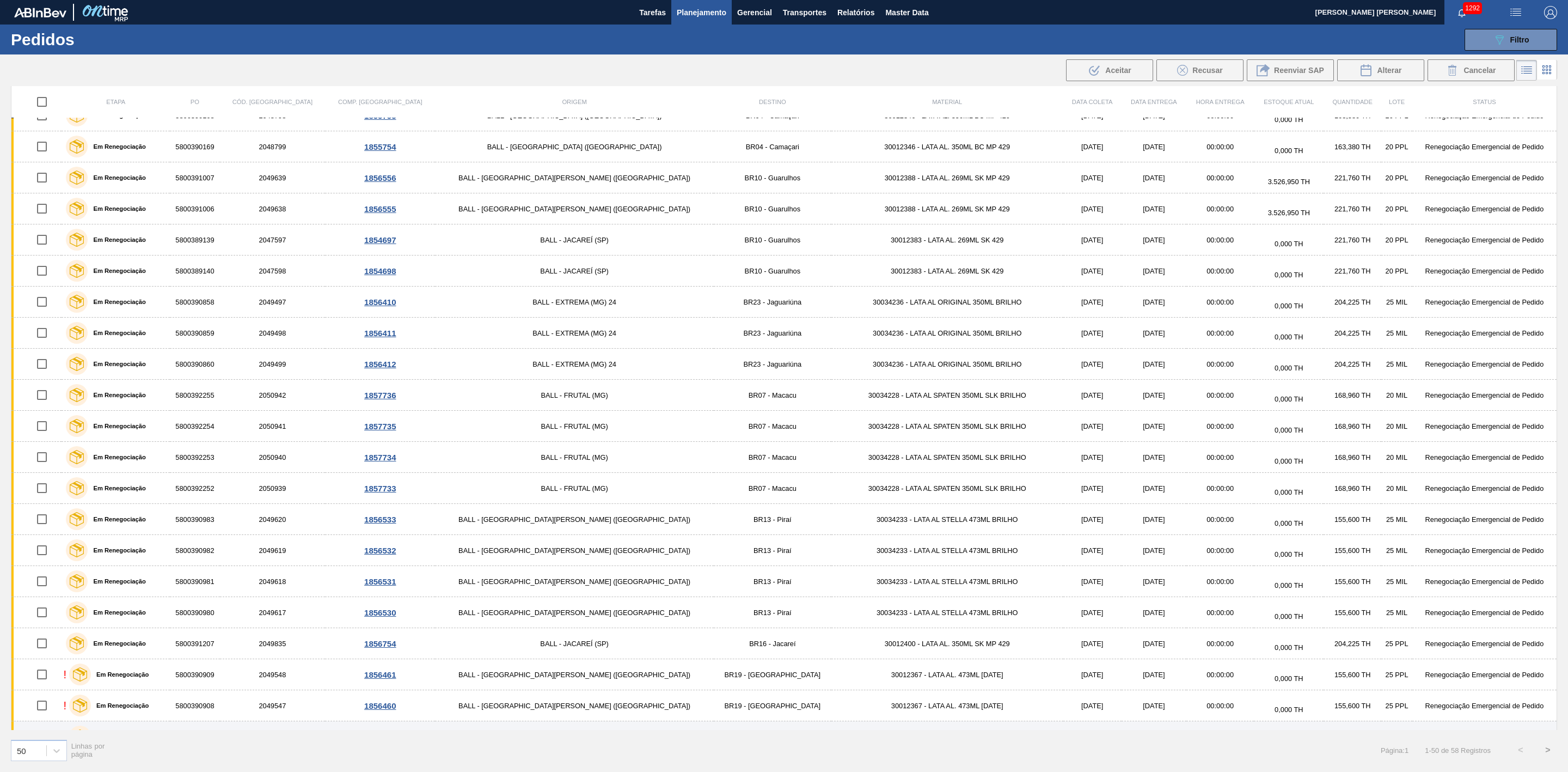
scroll to position [955, 0]
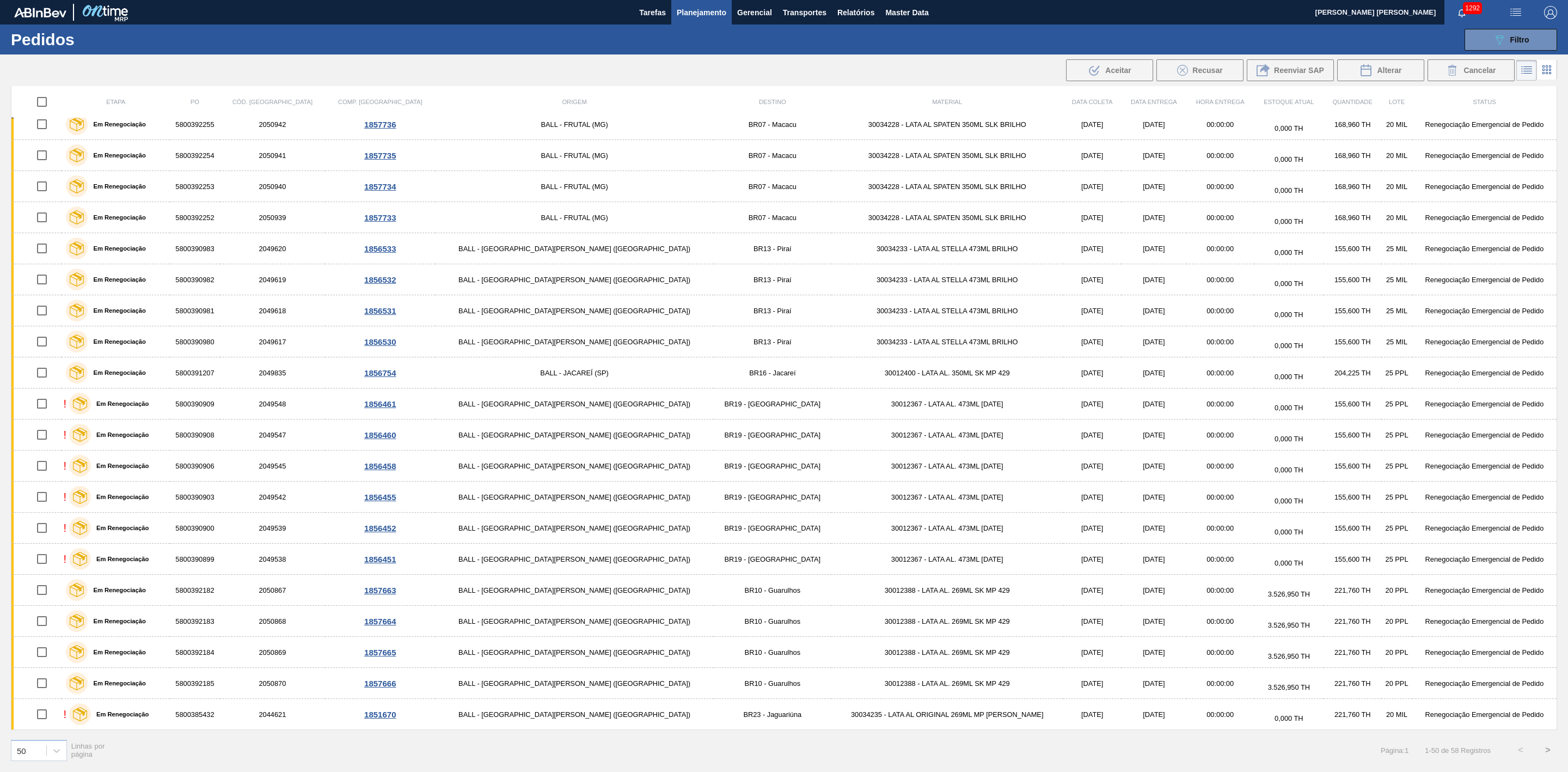
click at [1555, 745] on button ">" at bounding box center [1548, 749] width 27 height 27
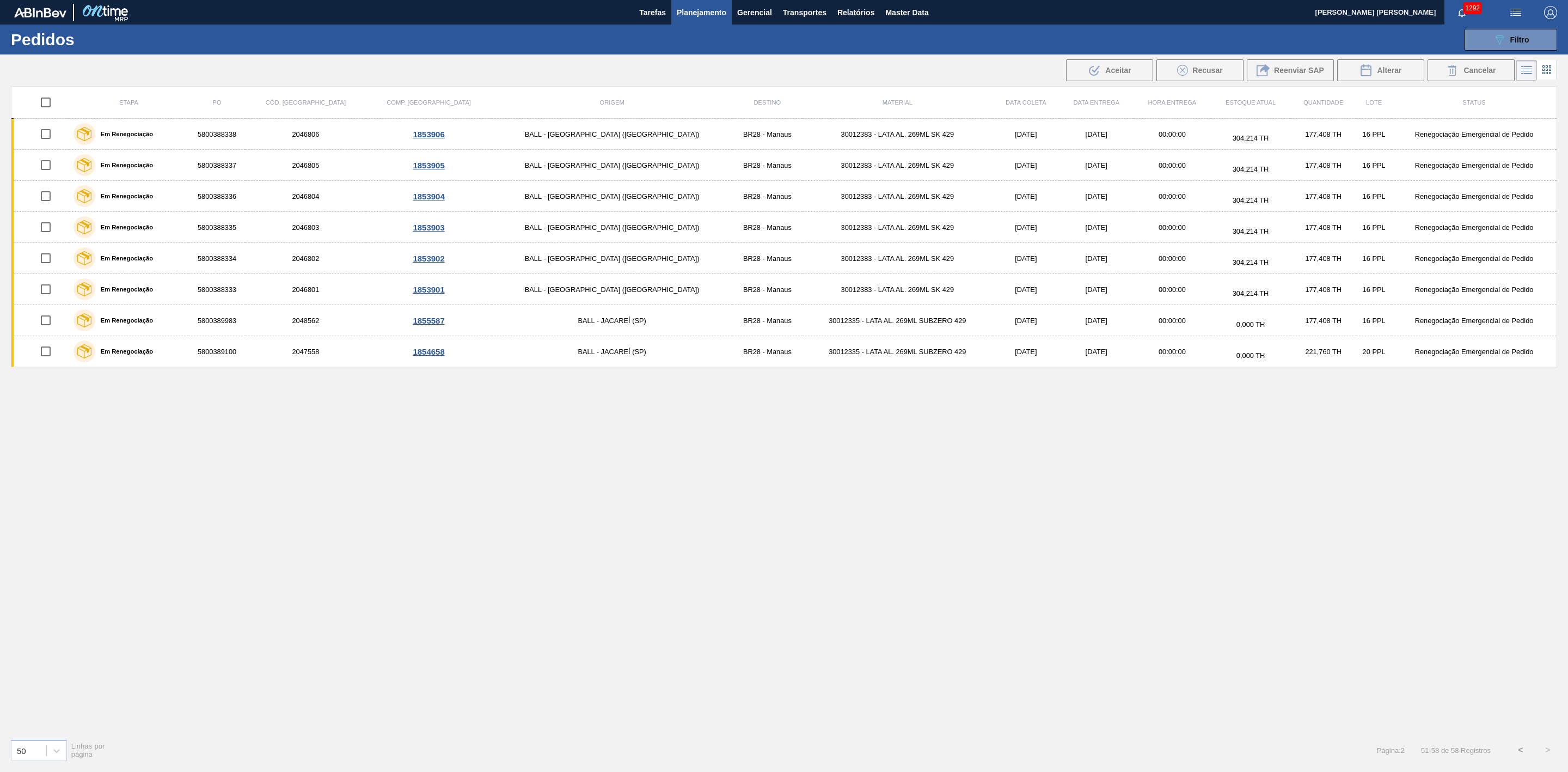
scroll to position [0, 0]
click at [1512, 750] on button "<" at bounding box center [1520, 749] width 27 height 27
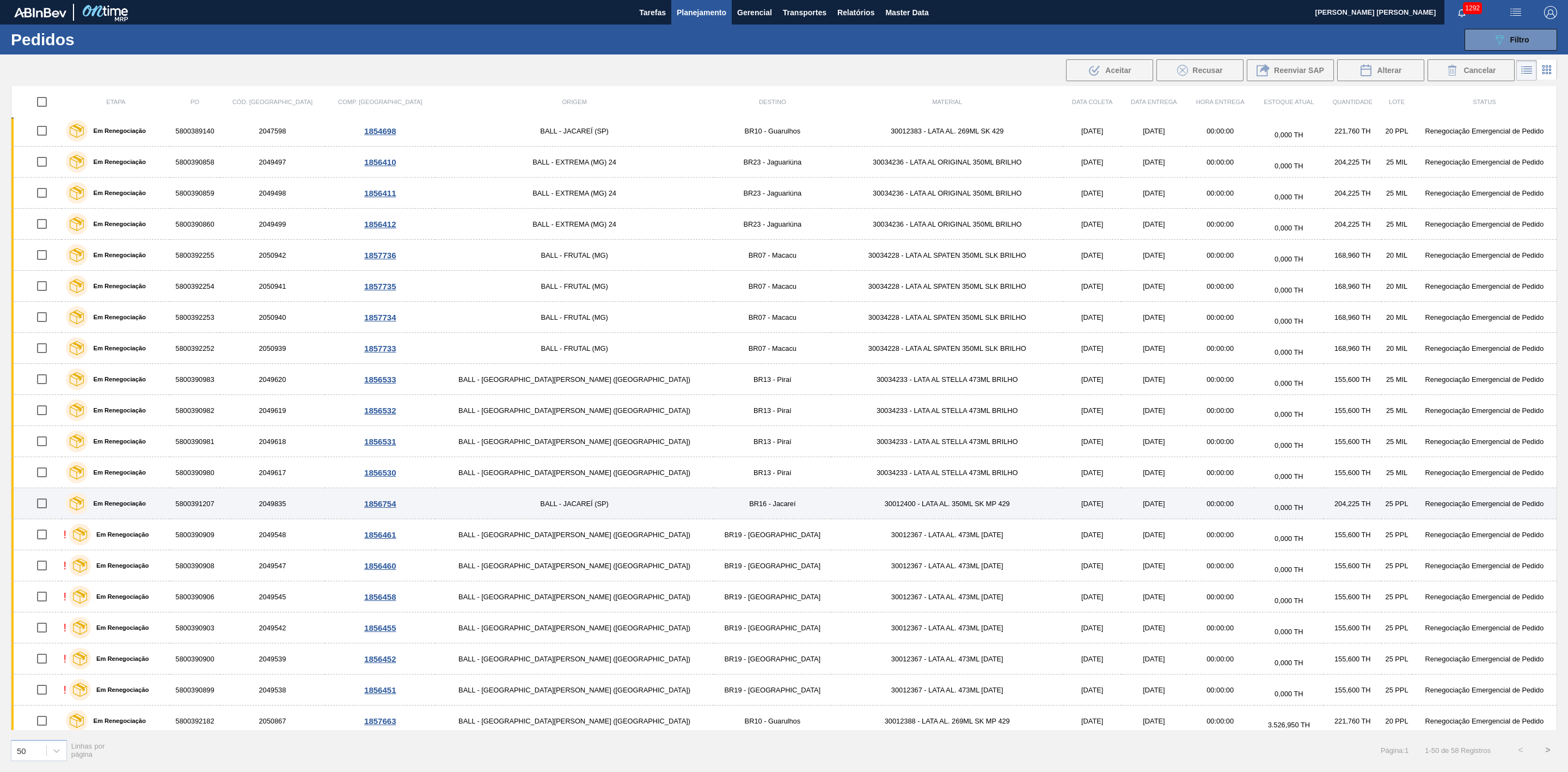
scroll to position [955, 0]
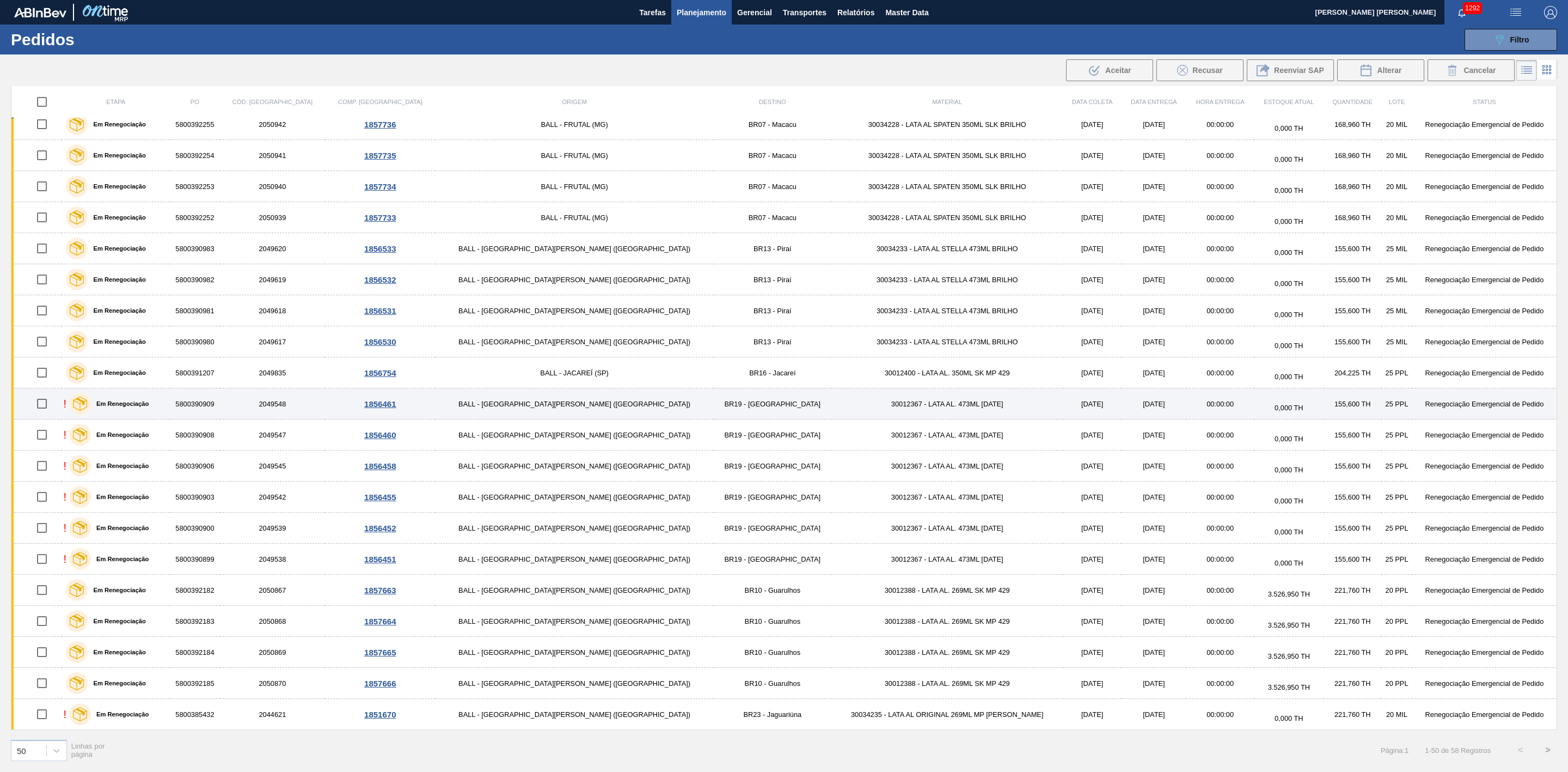
click at [44, 402] on input "checkbox" at bounding box center [42, 403] width 23 height 23
checkbox input "true"
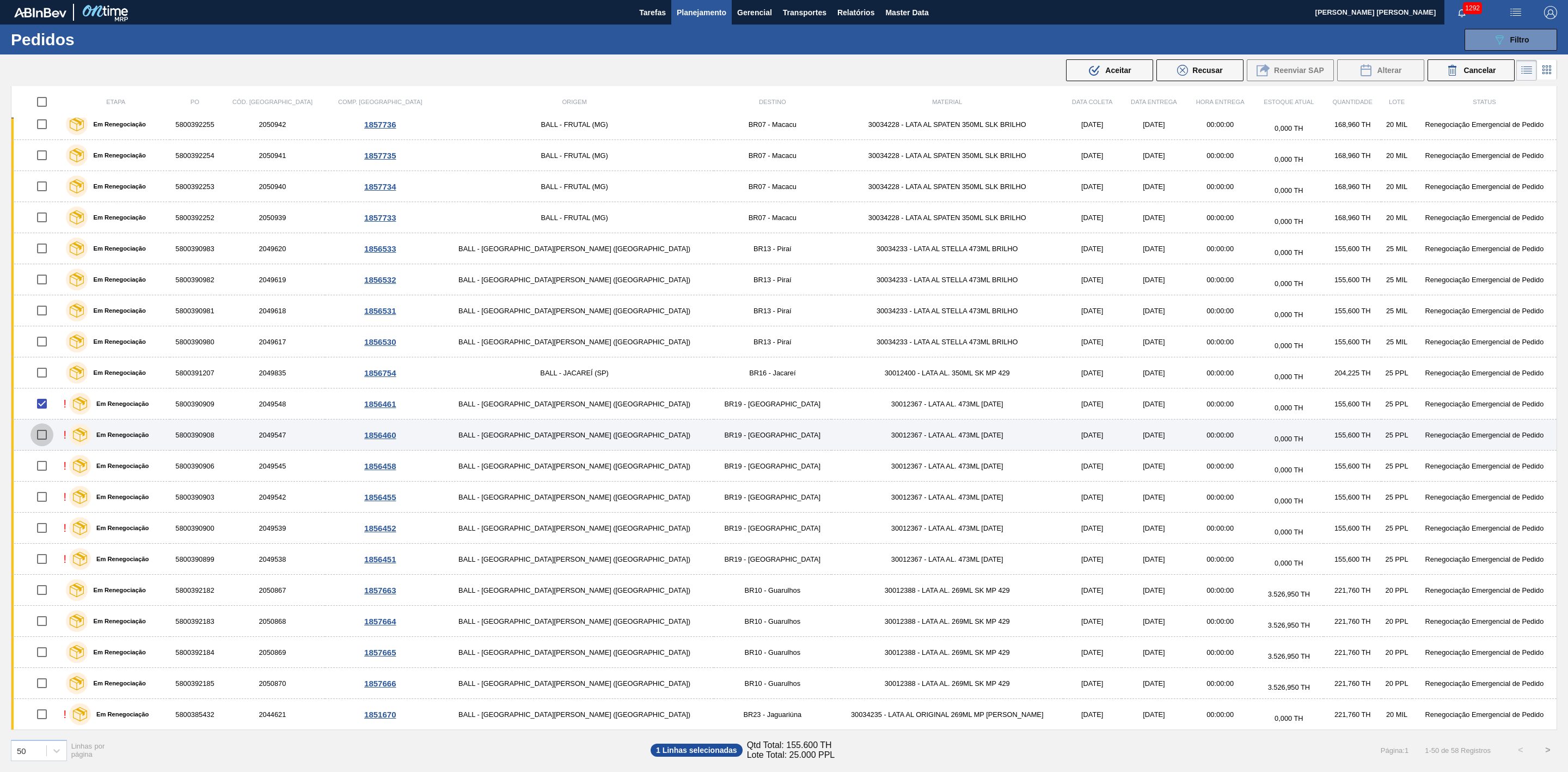
click at [54, 428] on input "checkbox" at bounding box center [42, 434] width 23 height 23
checkbox input "true"
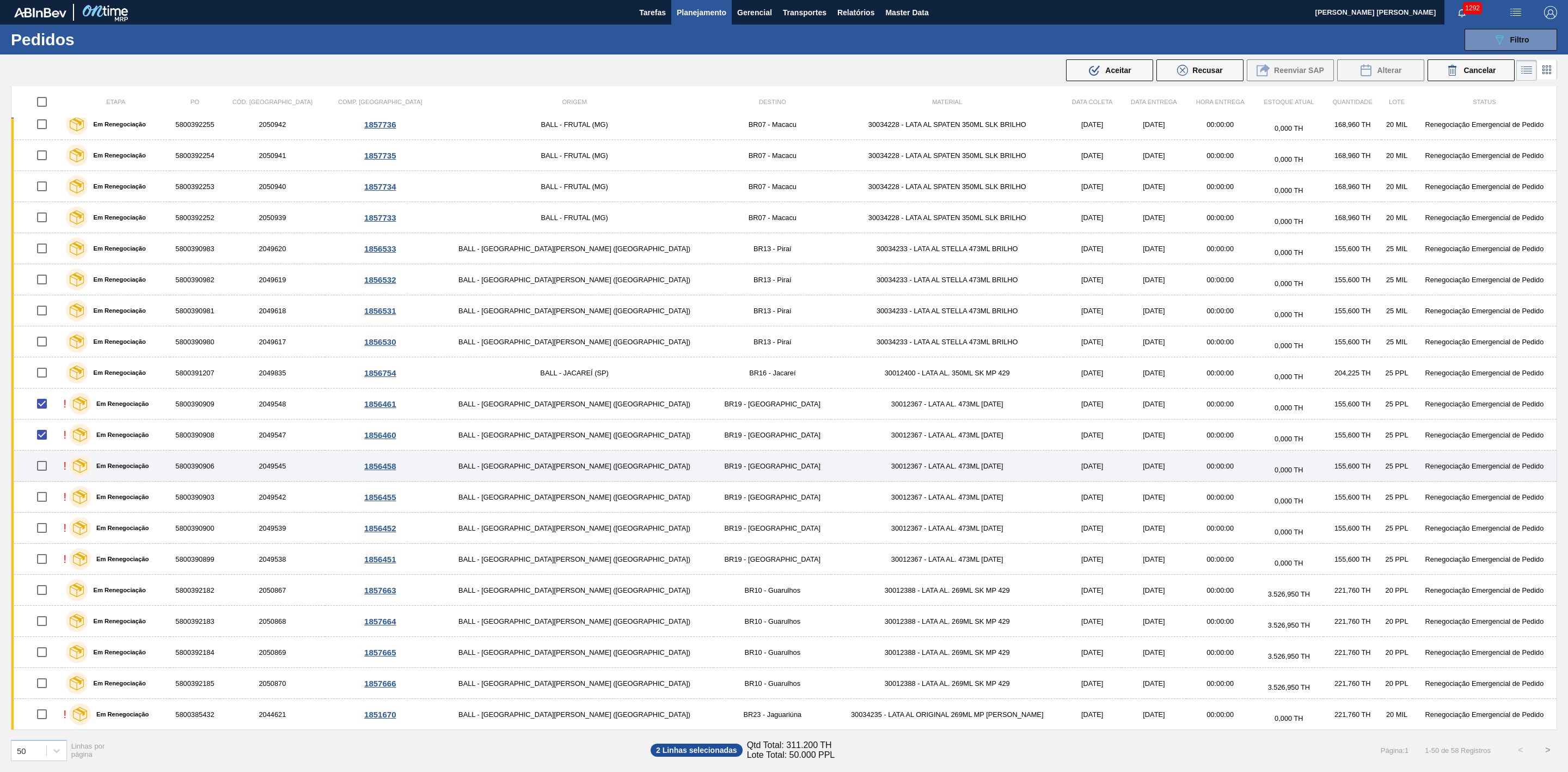
click at [54, 466] on input "checkbox" at bounding box center [42, 465] width 23 height 23
checkbox input "true"
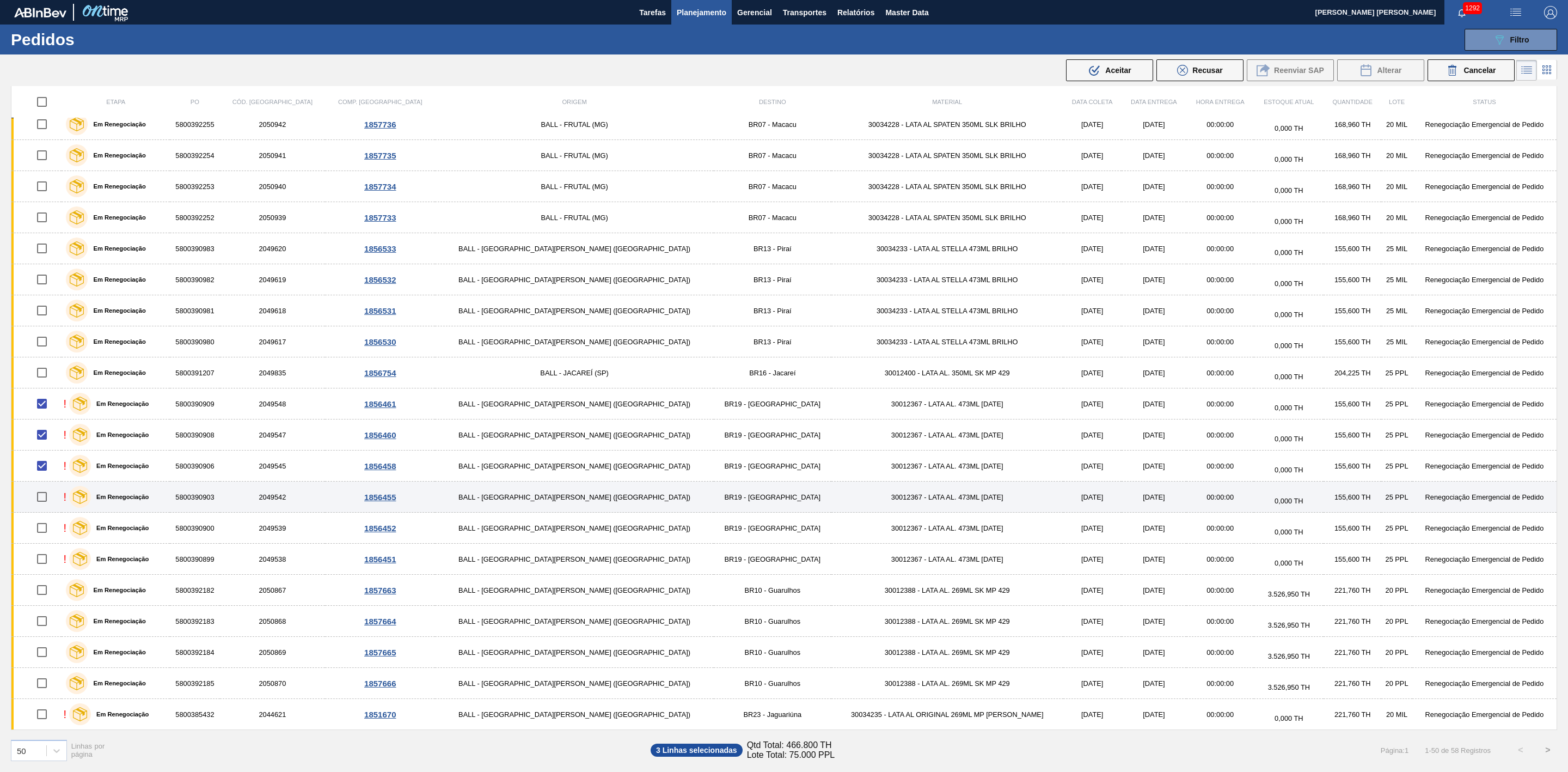
click at [49, 500] on input "checkbox" at bounding box center [42, 496] width 23 height 23
checkbox input "true"
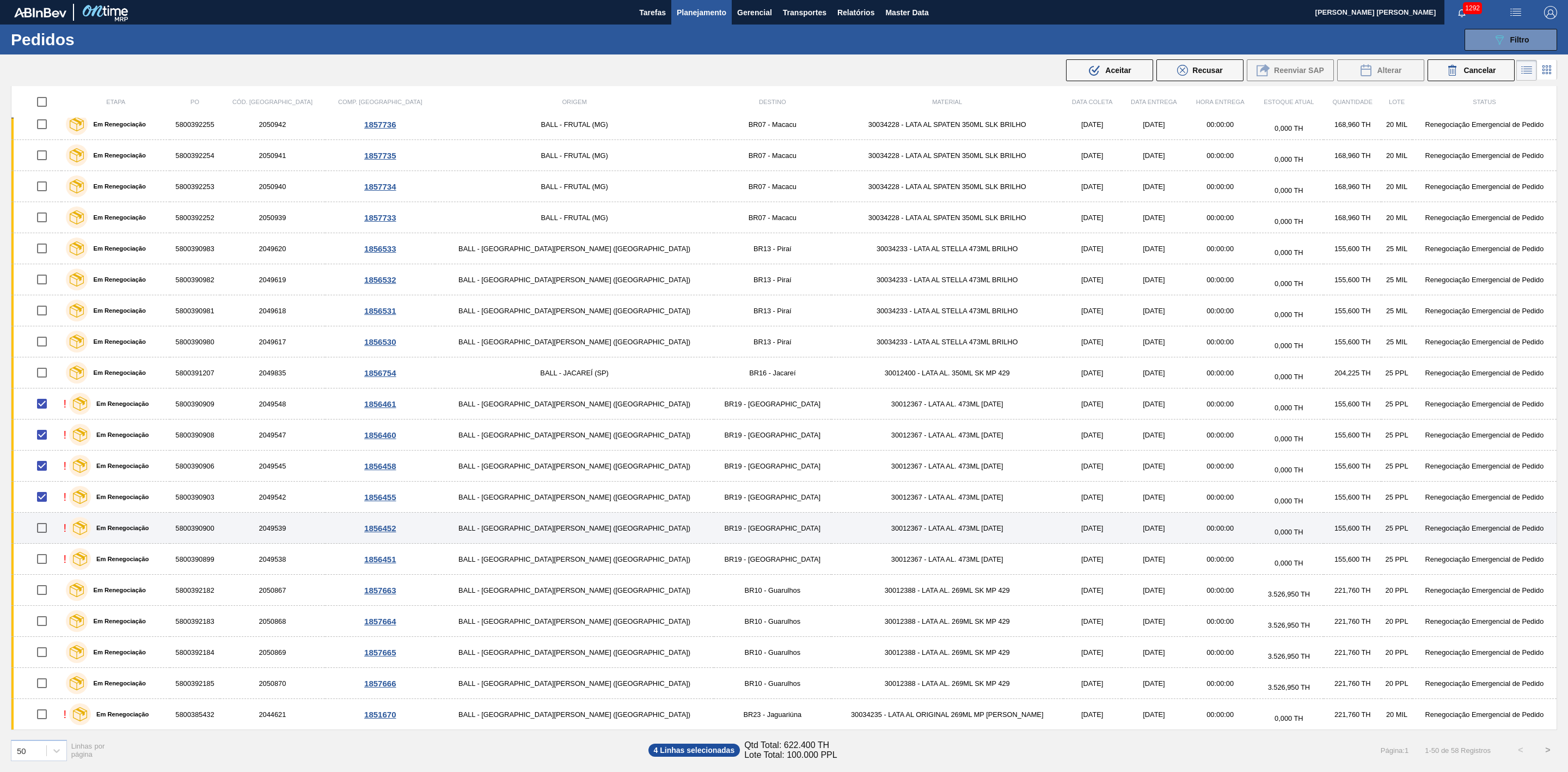
click at [51, 522] on input "checkbox" at bounding box center [42, 528] width 23 height 23
checkbox input "true"
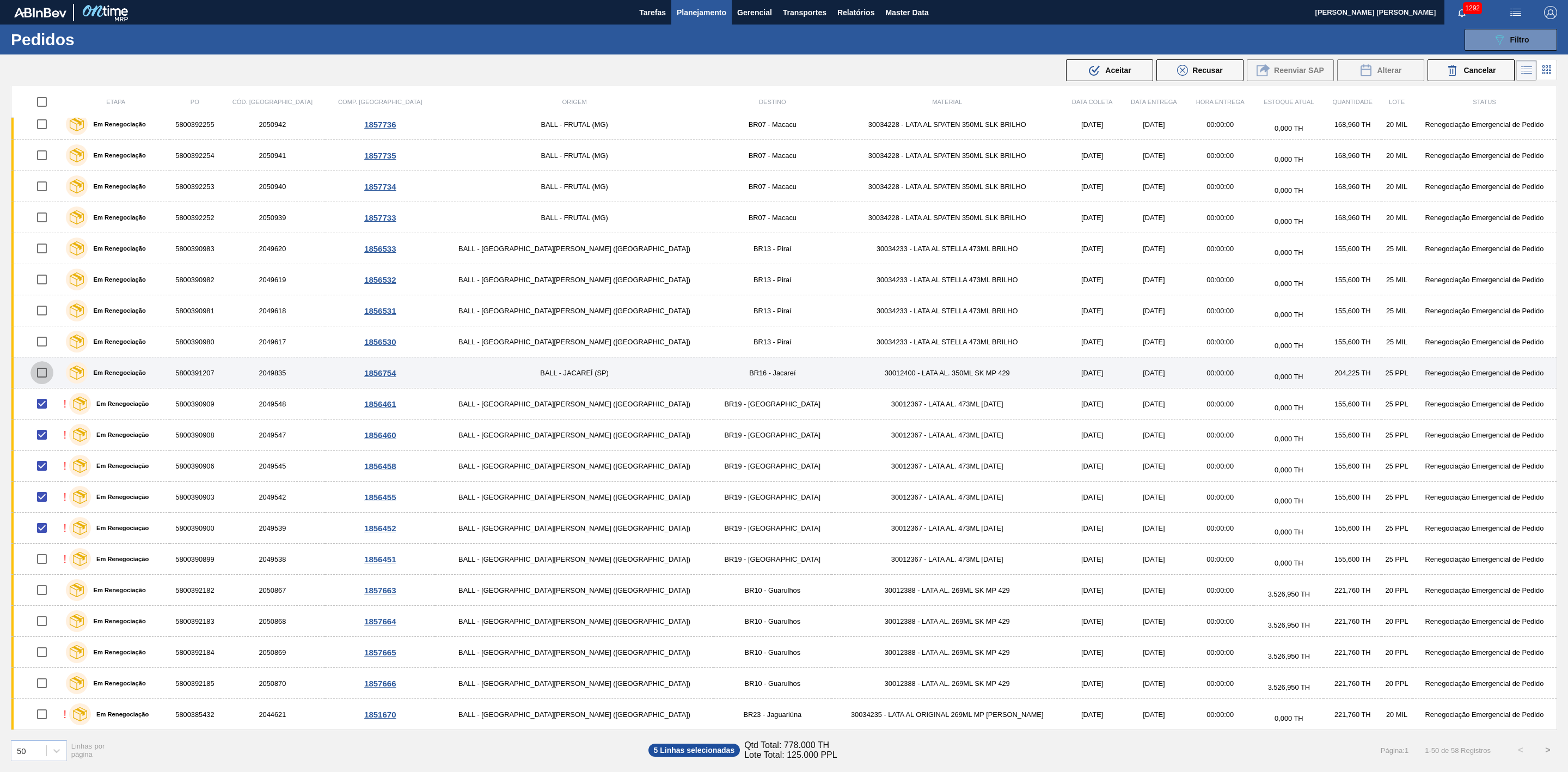
click at [48, 368] on input "checkbox" at bounding box center [42, 372] width 23 height 23
checkbox input "false"
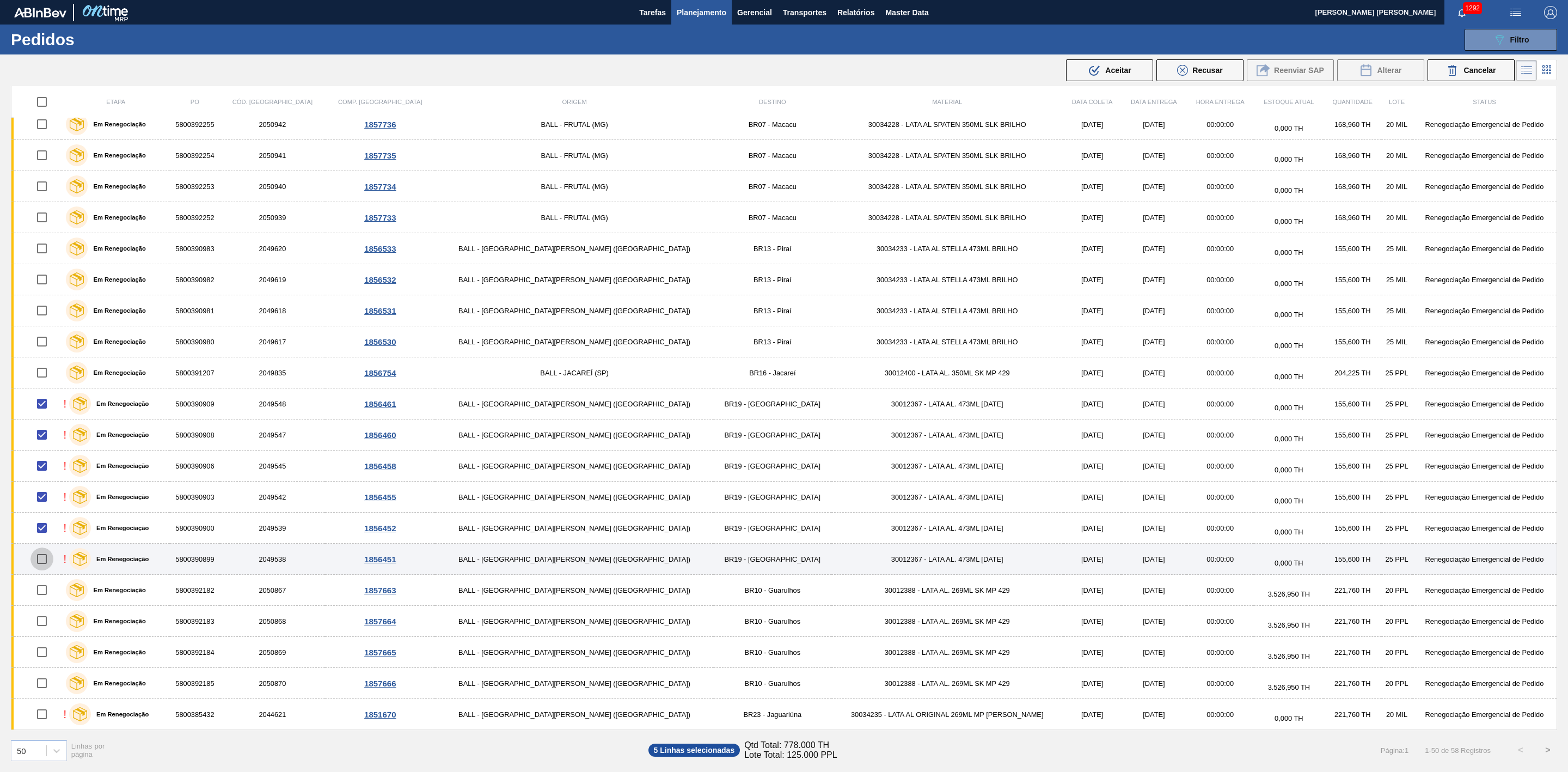
click at [46, 555] on input "checkbox" at bounding box center [42, 559] width 23 height 23
checkbox input "true"
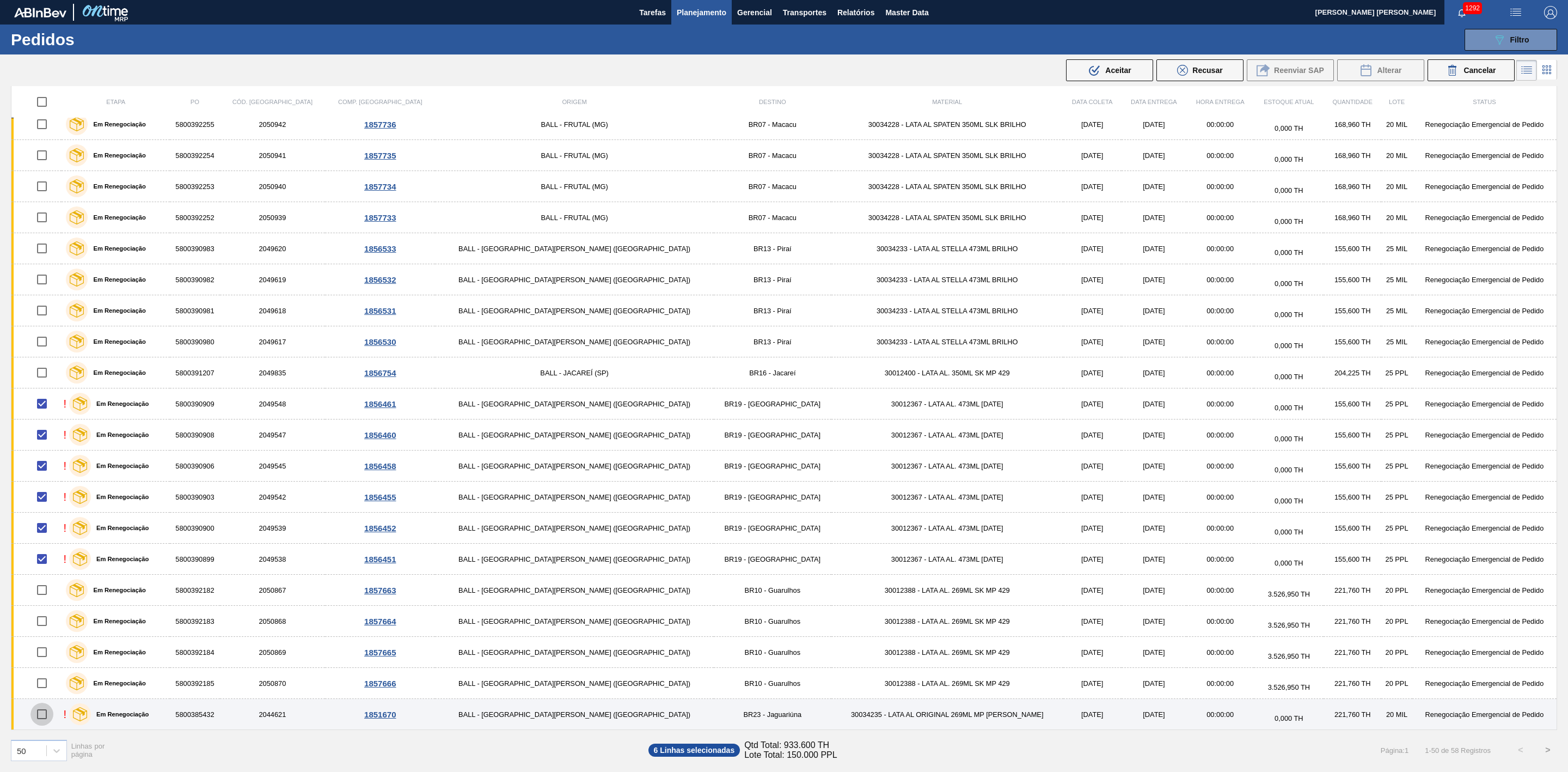
click at [51, 711] on input "checkbox" at bounding box center [42, 713] width 23 height 23
checkbox input "true"
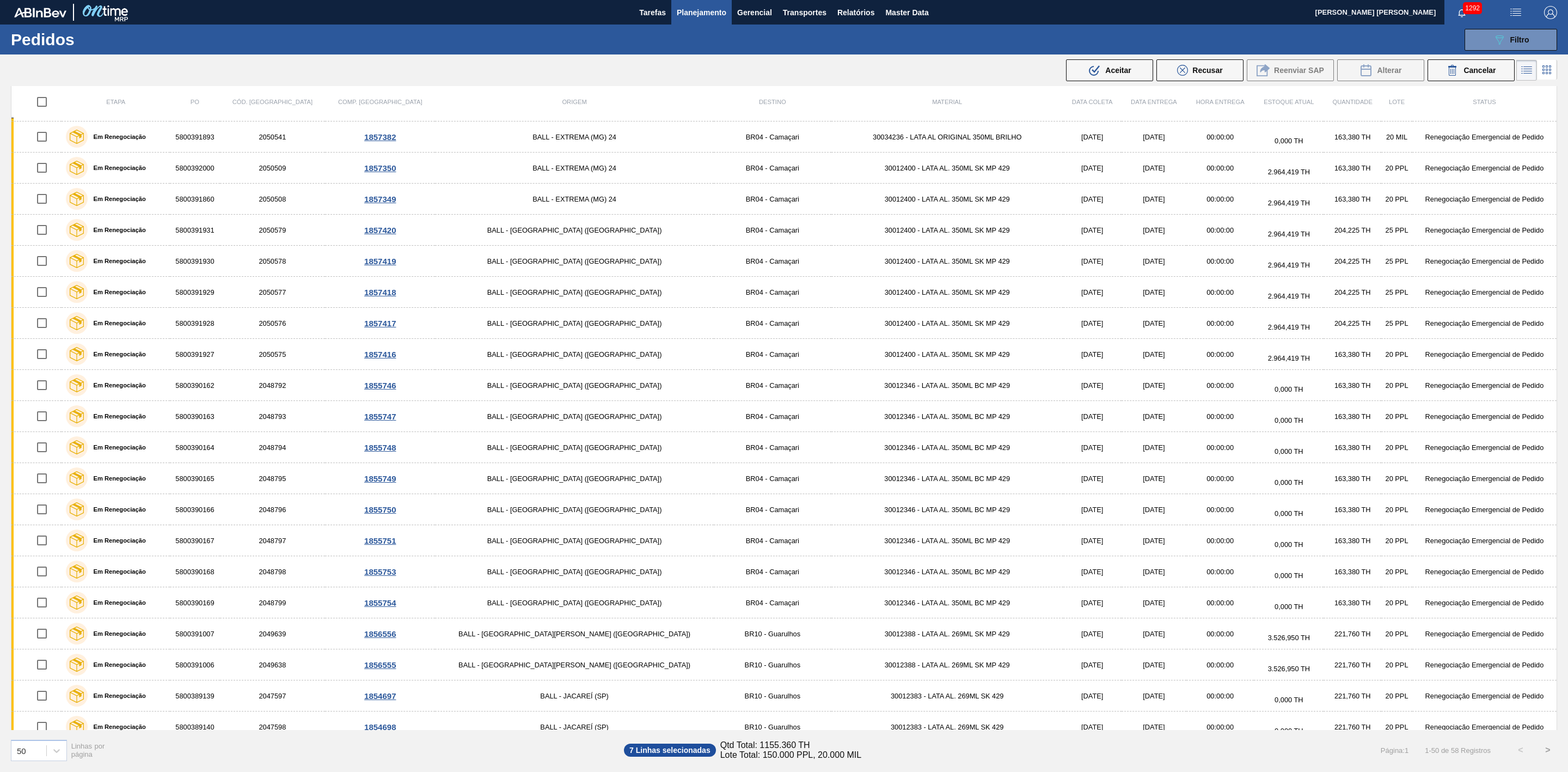
scroll to position [0, 0]
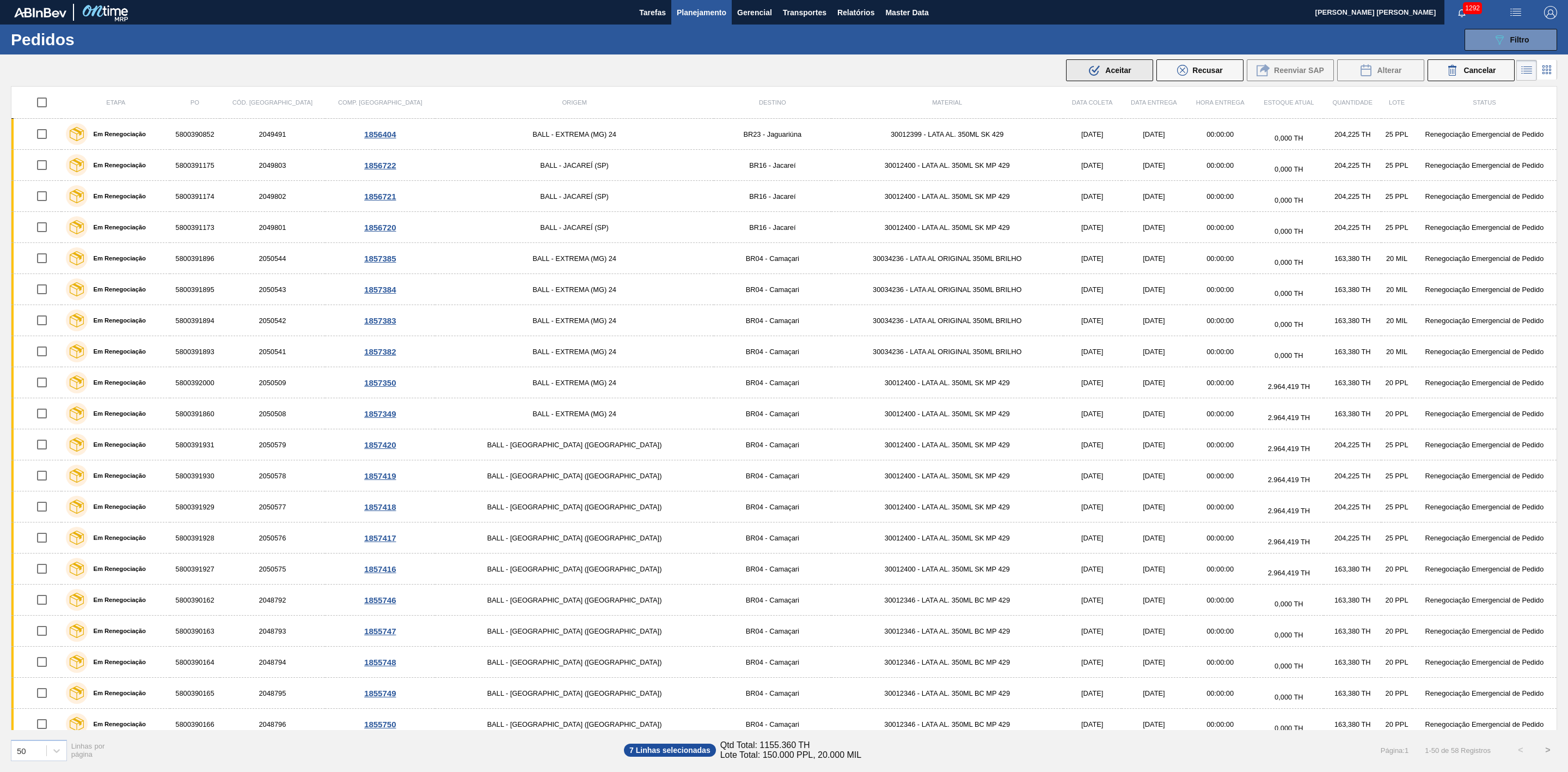
click at [1080, 66] on button ".b{fill:var(--color-action-default)} Aceitar" at bounding box center [1109, 71] width 87 height 22
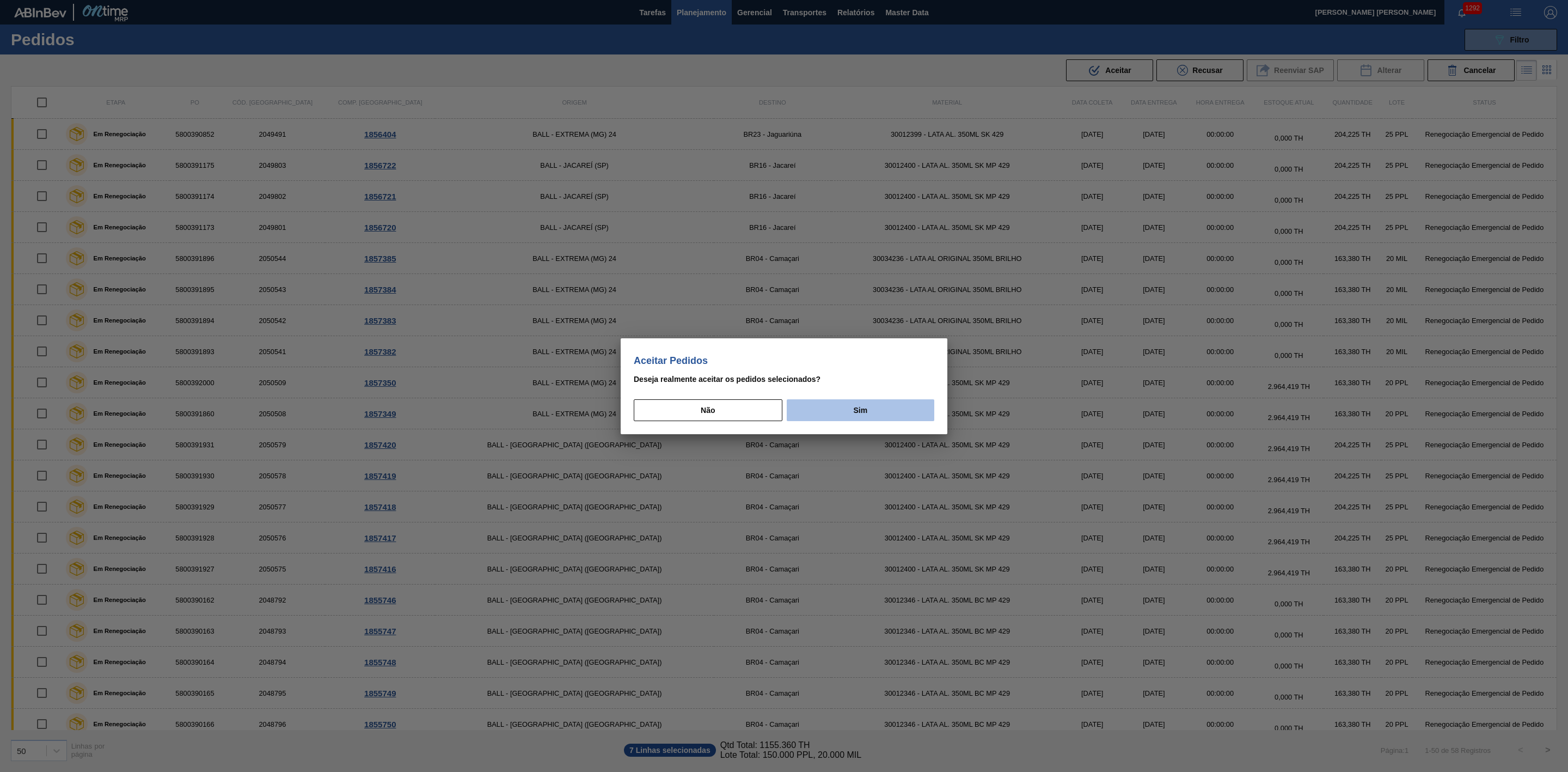
click at [824, 411] on button "Sim" at bounding box center [861, 410] width 148 height 22
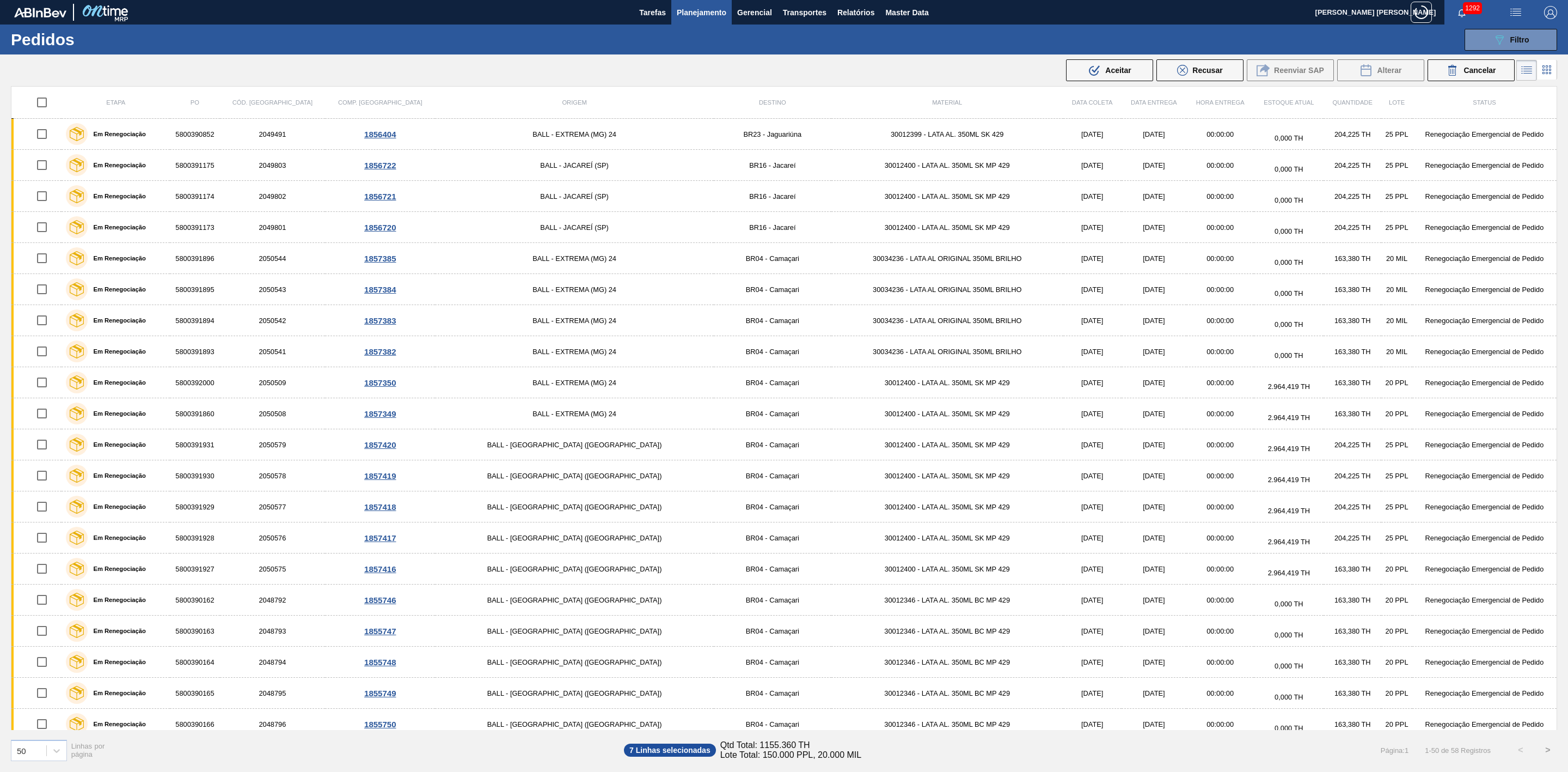
checkbox input "false"
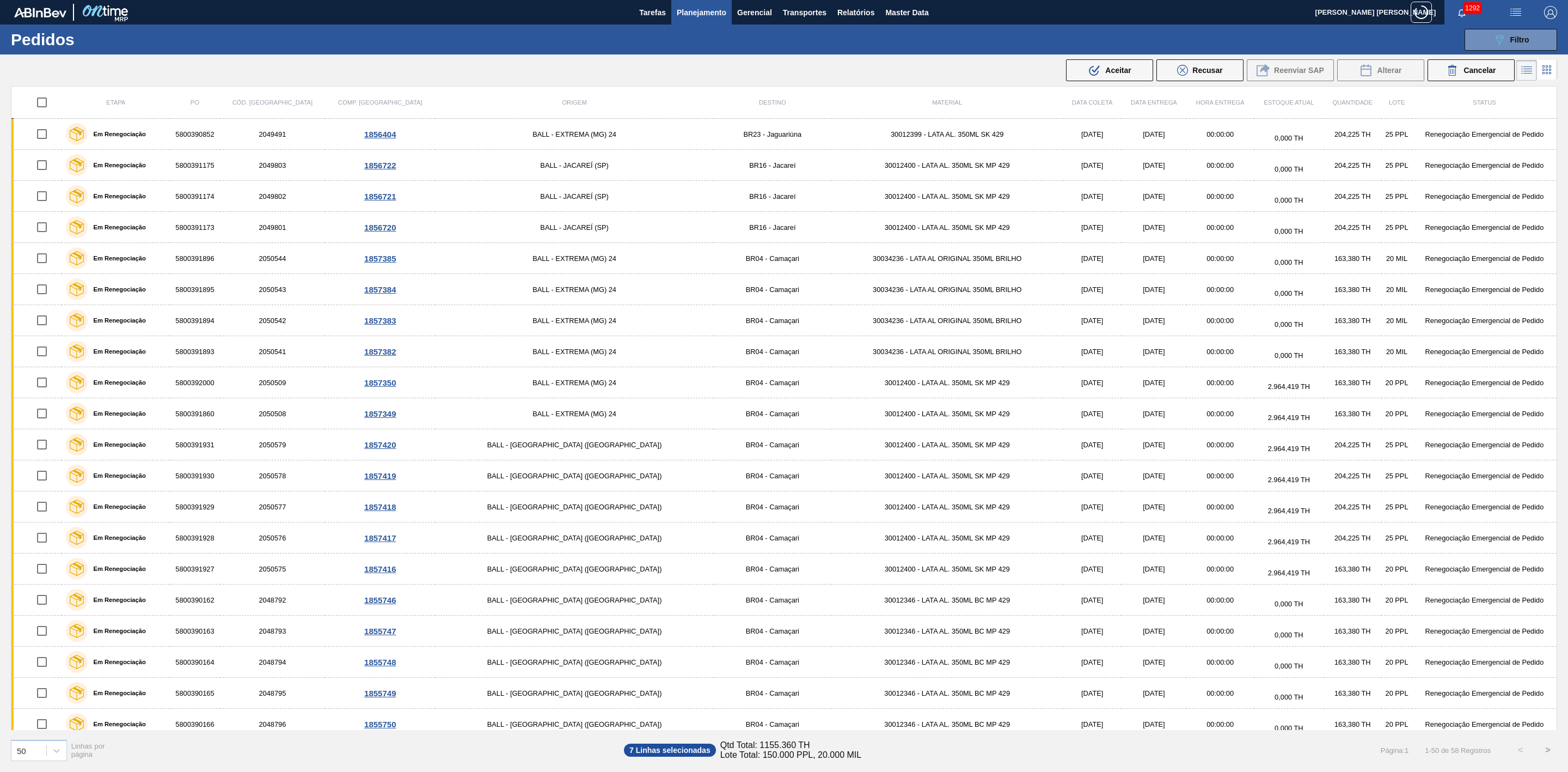
checkbox input "false"
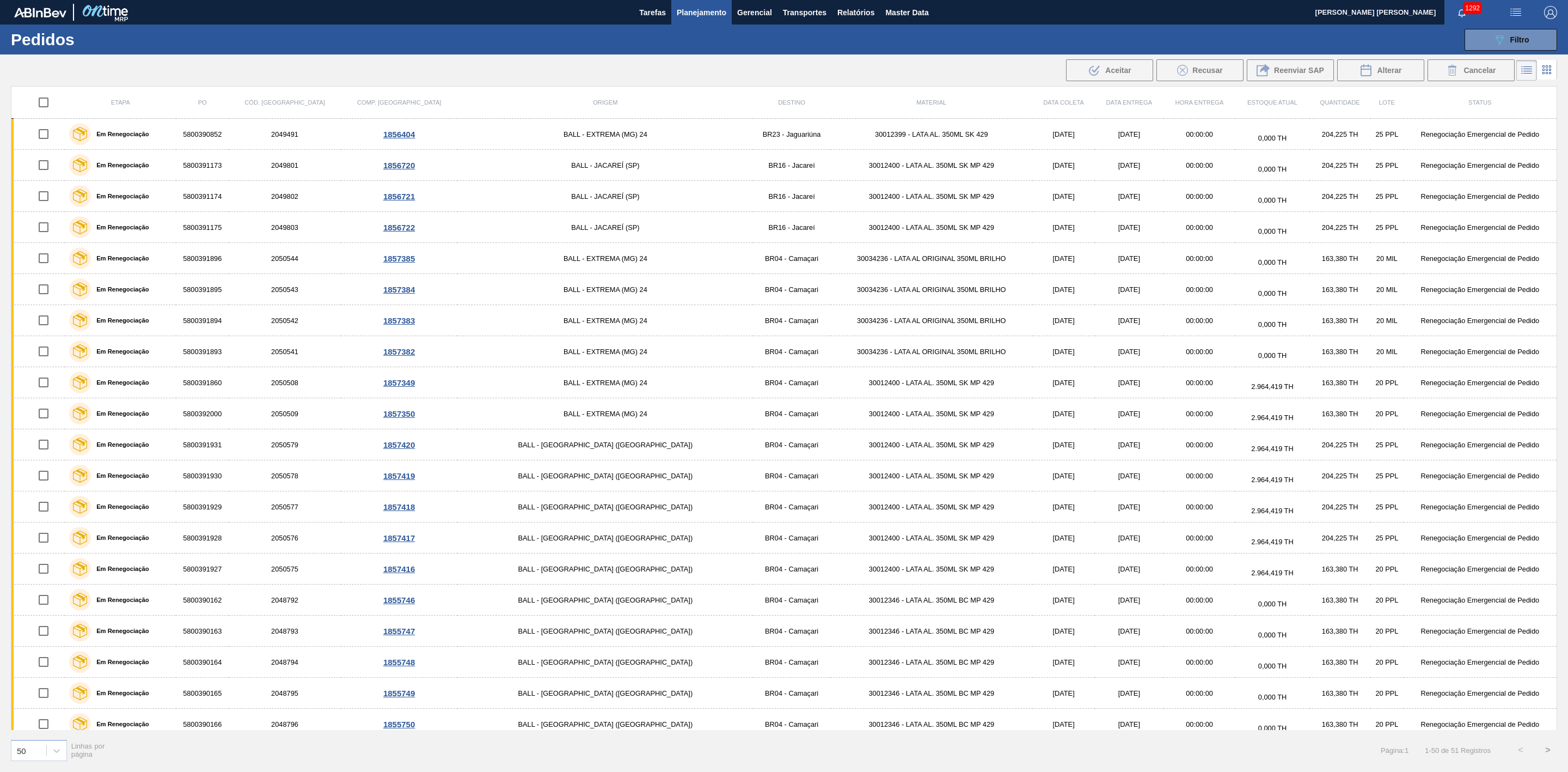
click at [1546, 749] on button ">" at bounding box center [1548, 749] width 27 height 27
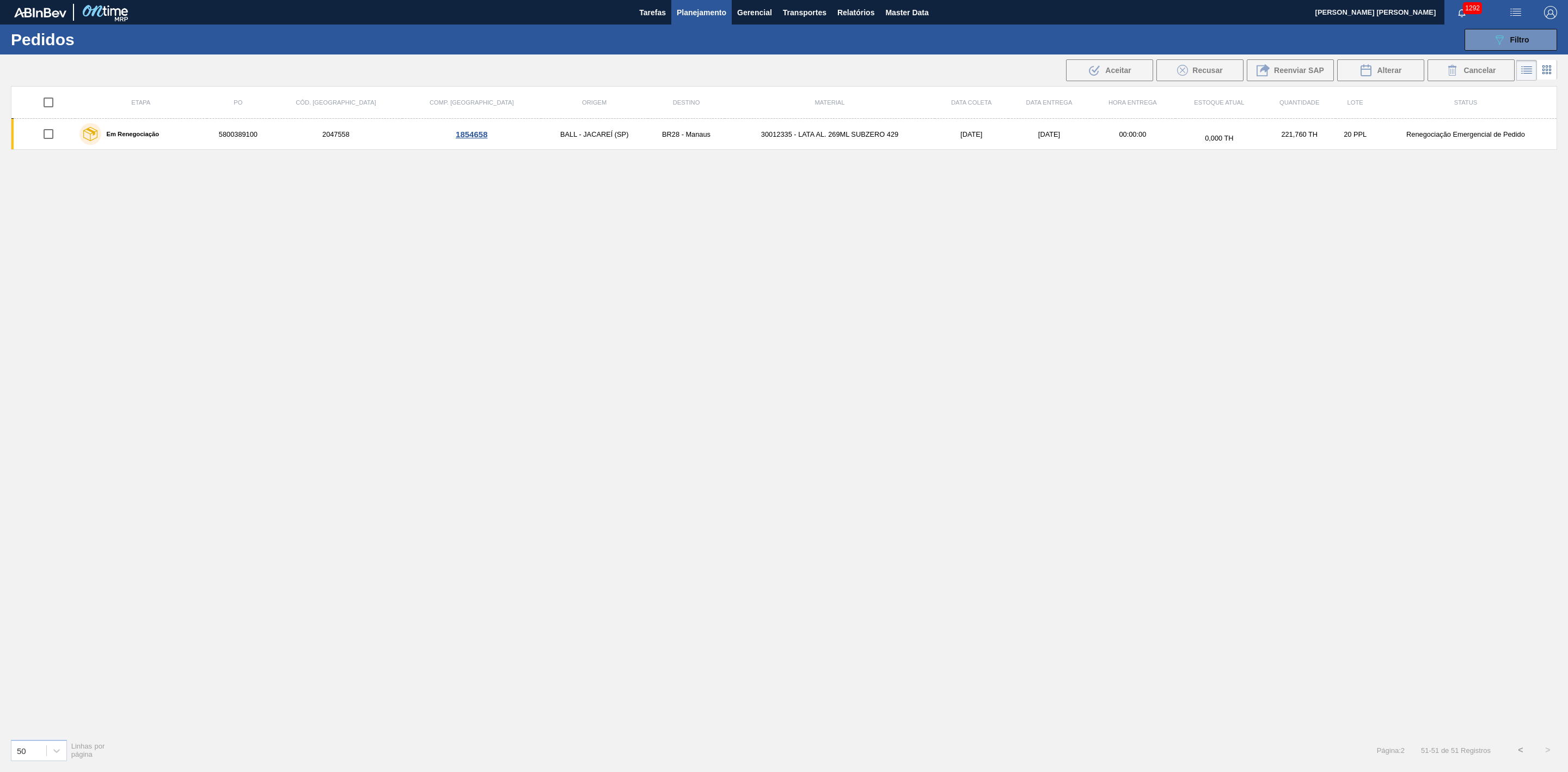
click at [678, 13] on span "Planejamento" at bounding box center [702, 12] width 50 height 13
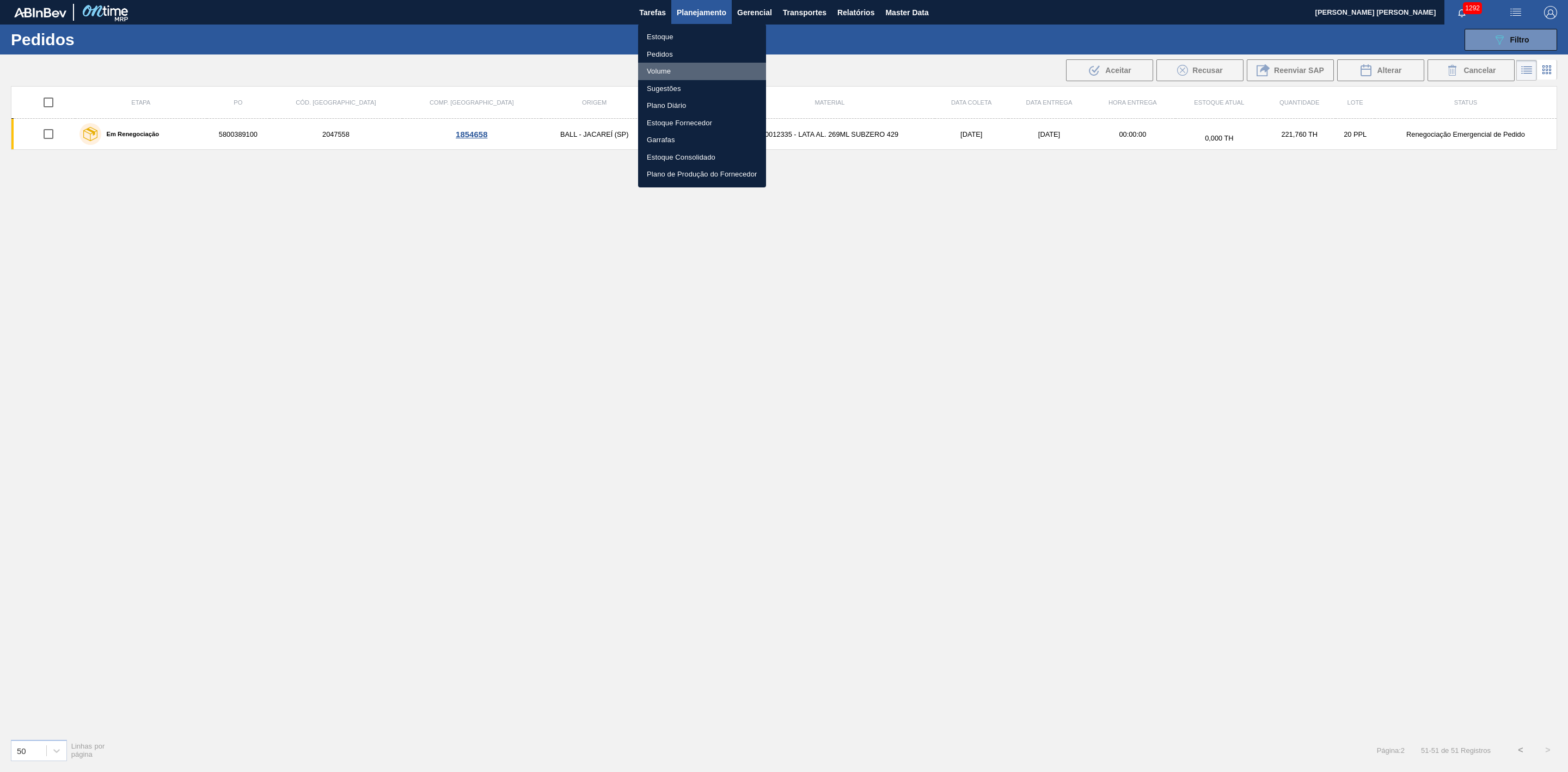
click at [661, 70] on li "Volume" at bounding box center [702, 71] width 128 height 17
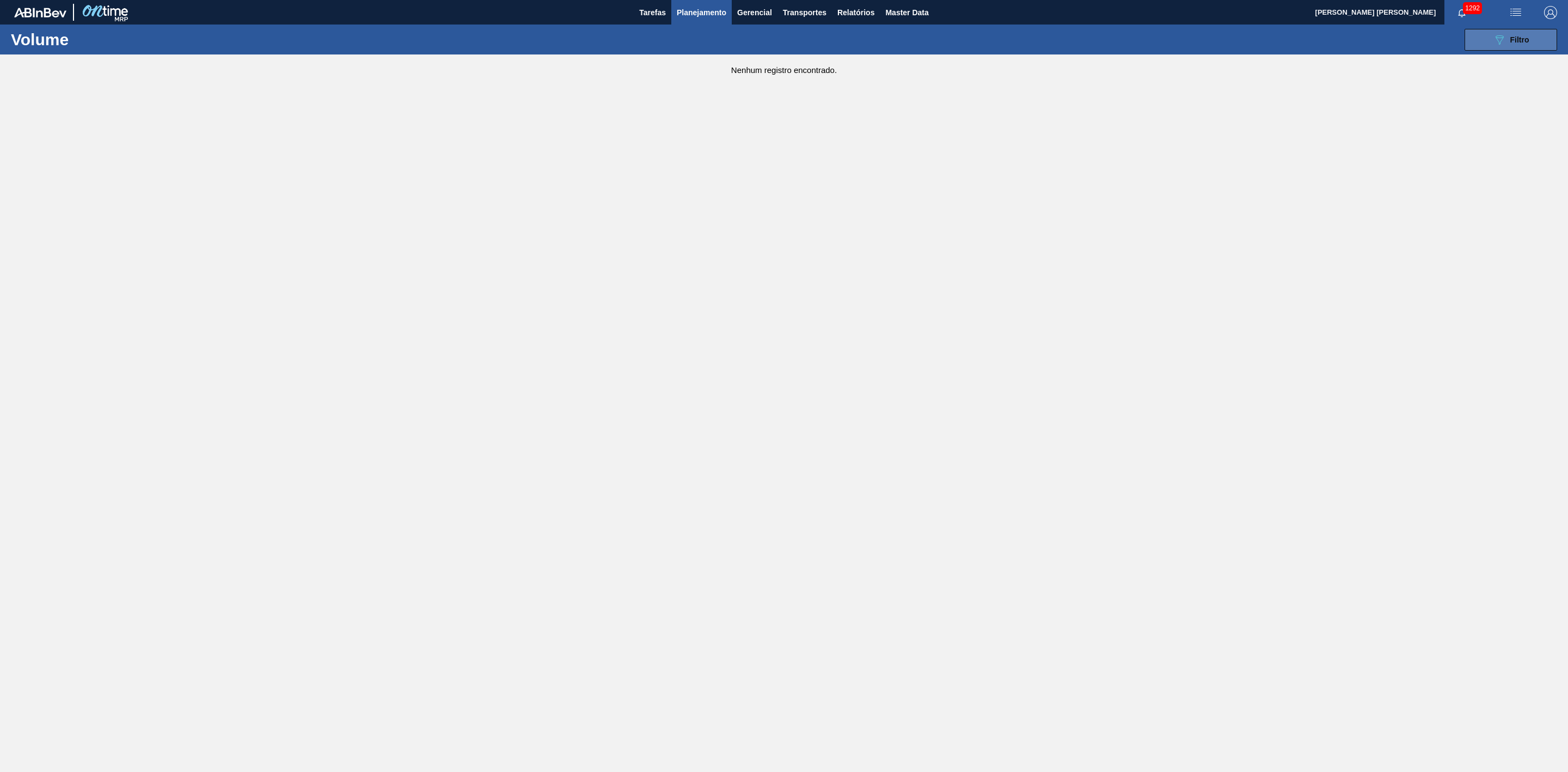
click at [1506, 40] on div "089F7B8B-B2A5-4AFE-B5C0-19BA573D28AC Filtro" at bounding box center [1511, 39] width 37 height 13
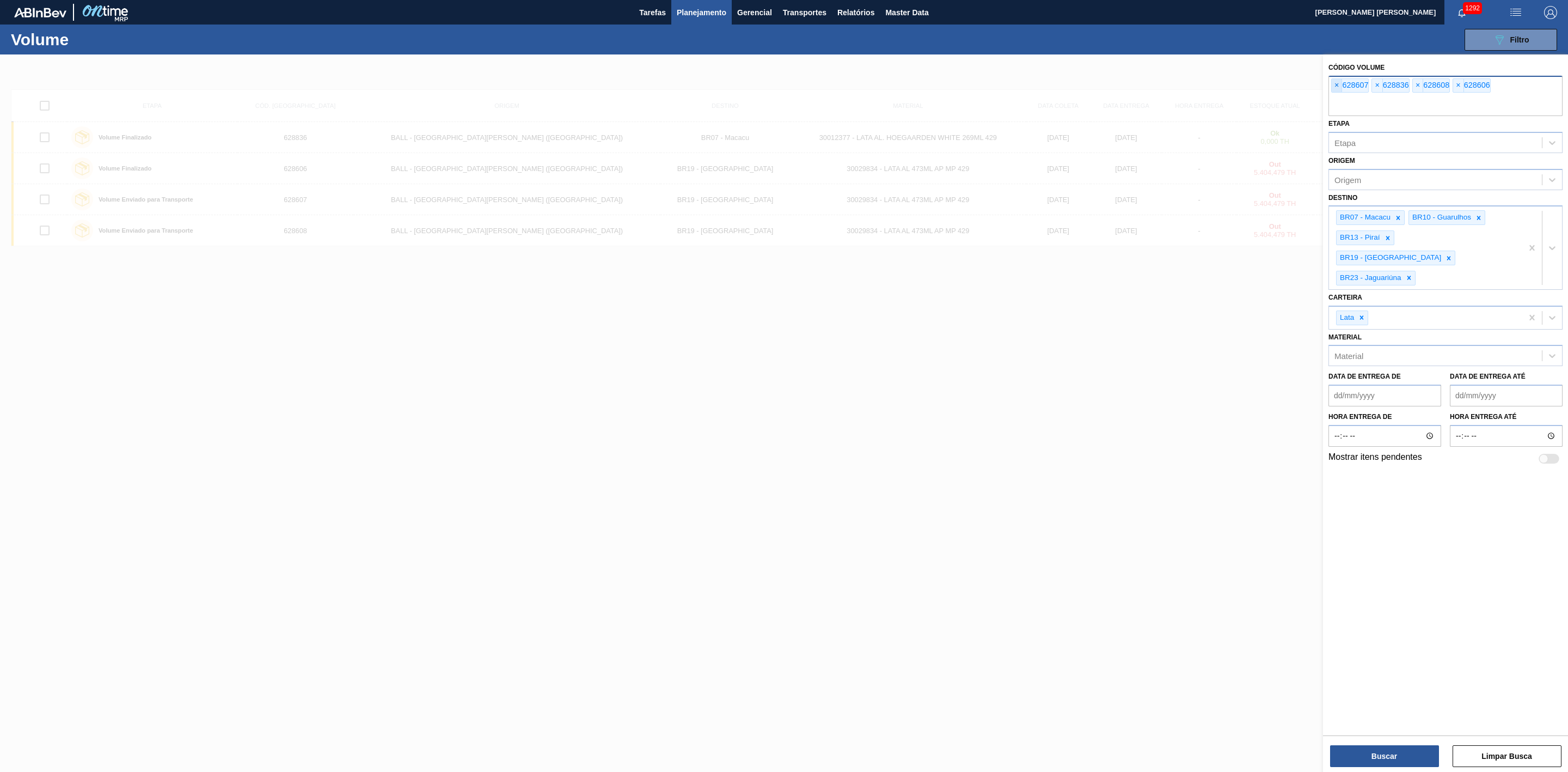
click at [1342, 85] on span "×" at bounding box center [1337, 85] width 10 height 13
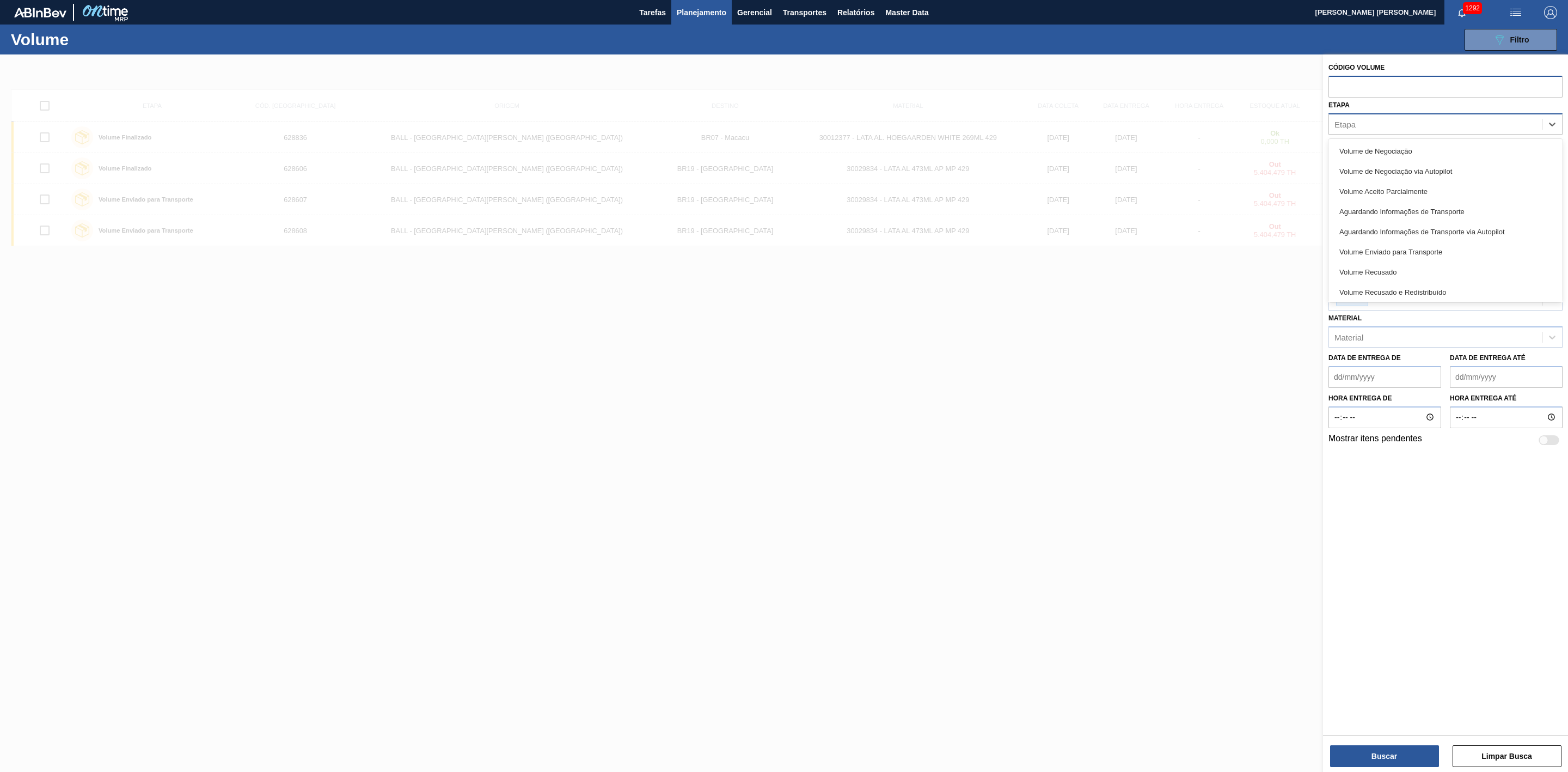
click at [1369, 127] on div "Etapa" at bounding box center [1435, 124] width 212 height 16
click at [1423, 289] on div "Aguardando Confirmação de Aceite Parcial" at bounding box center [1445, 290] width 234 height 20
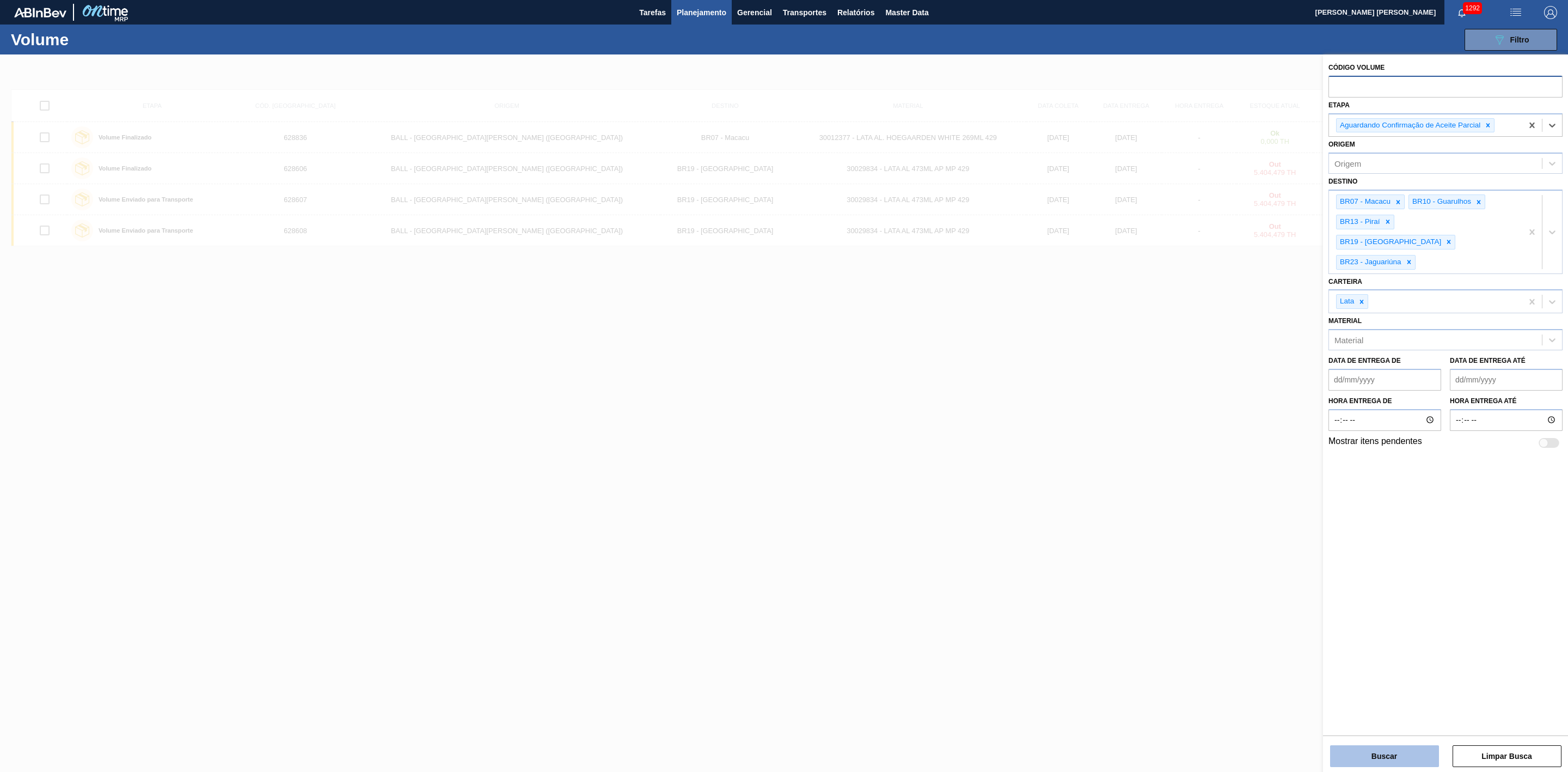
click at [1380, 753] on button "Buscar" at bounding box center [1384, 756] width 109 height 22
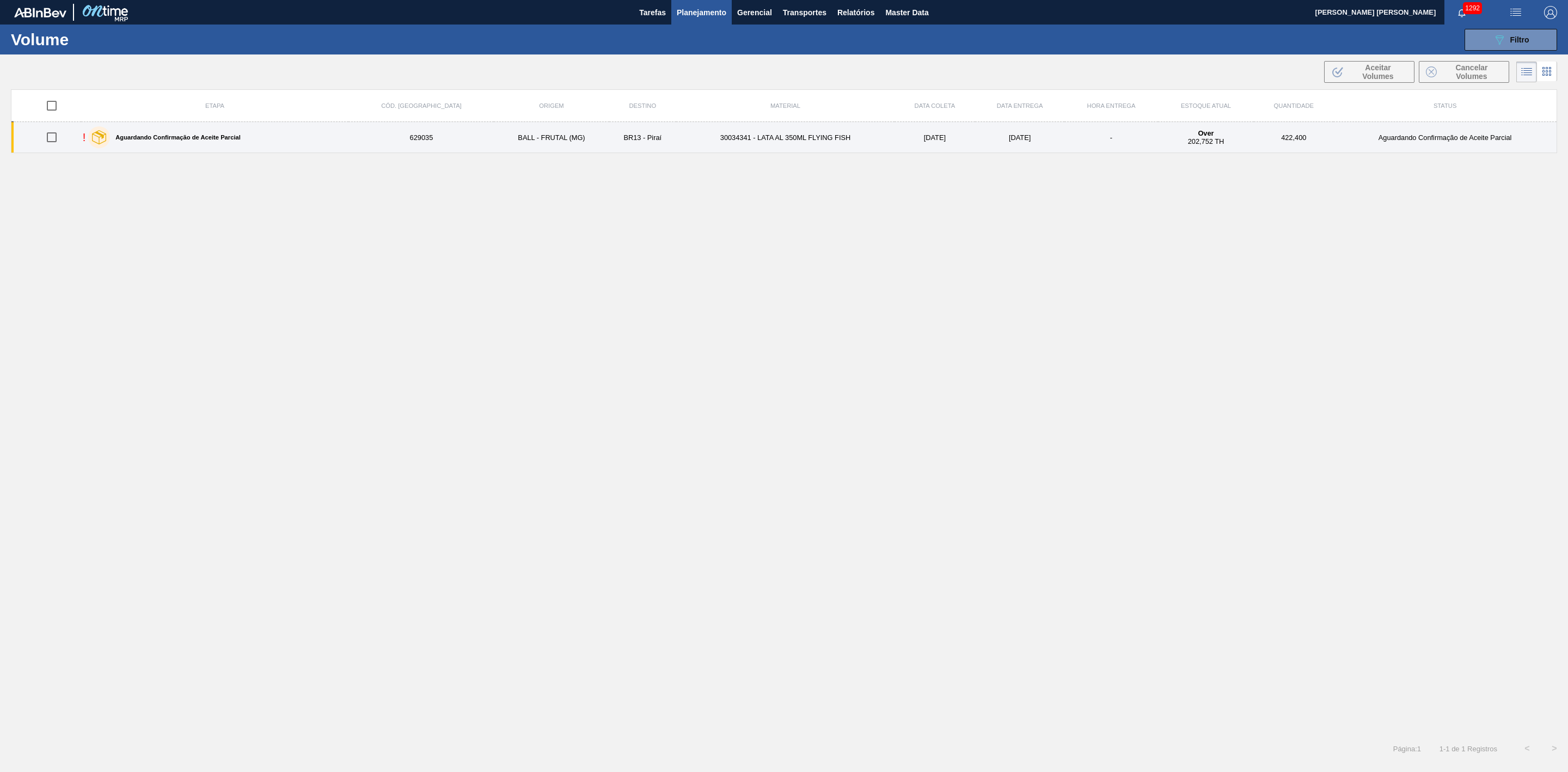
click at [58, 140] on input "checkbox" at bounding box center [51, 137] width 23 height 23
checkbox input "true"
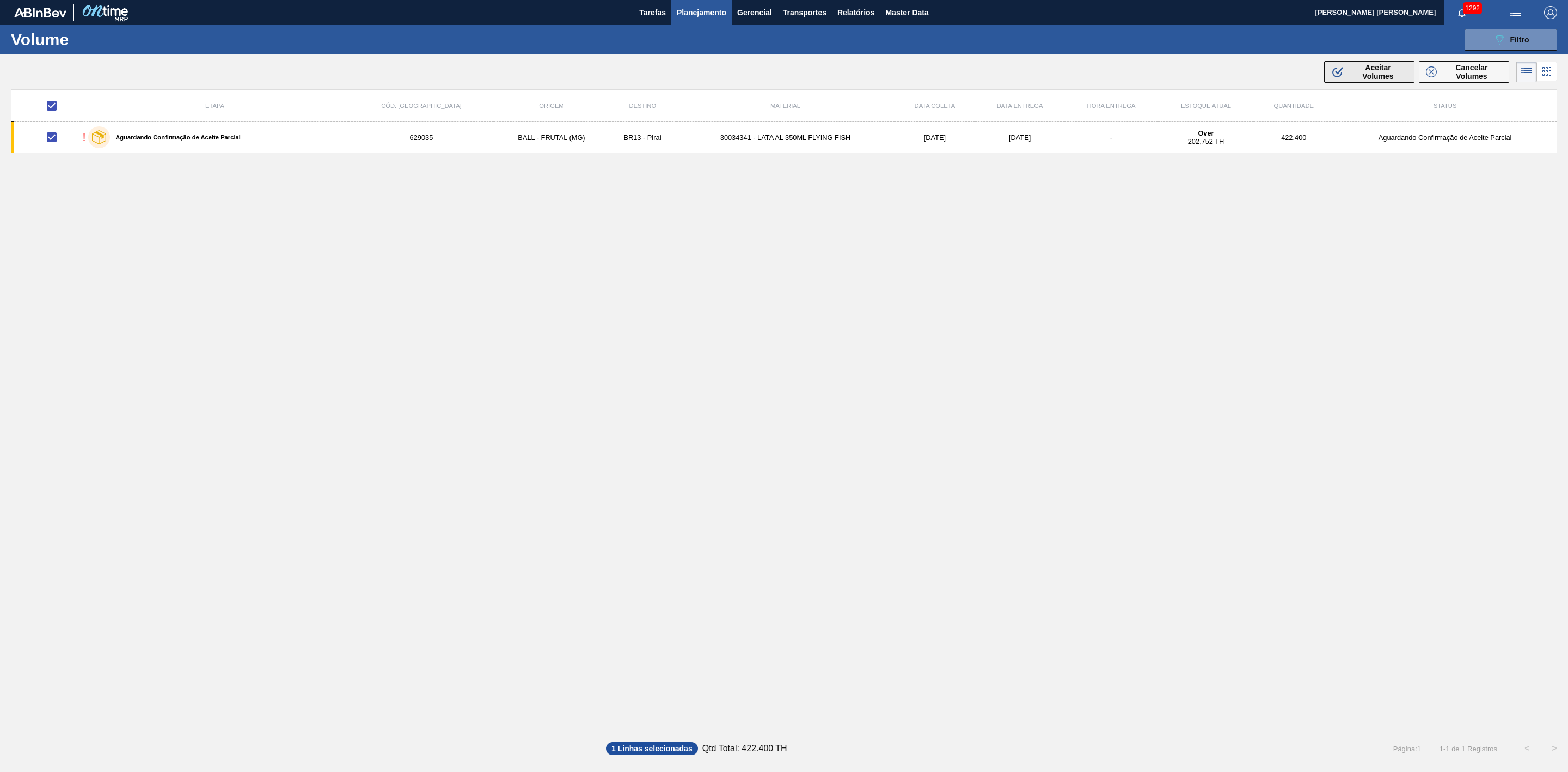
click at [1372, 69] on span "Aceitar Volumes" at bounding box center [1377, 71] width 59 height 17
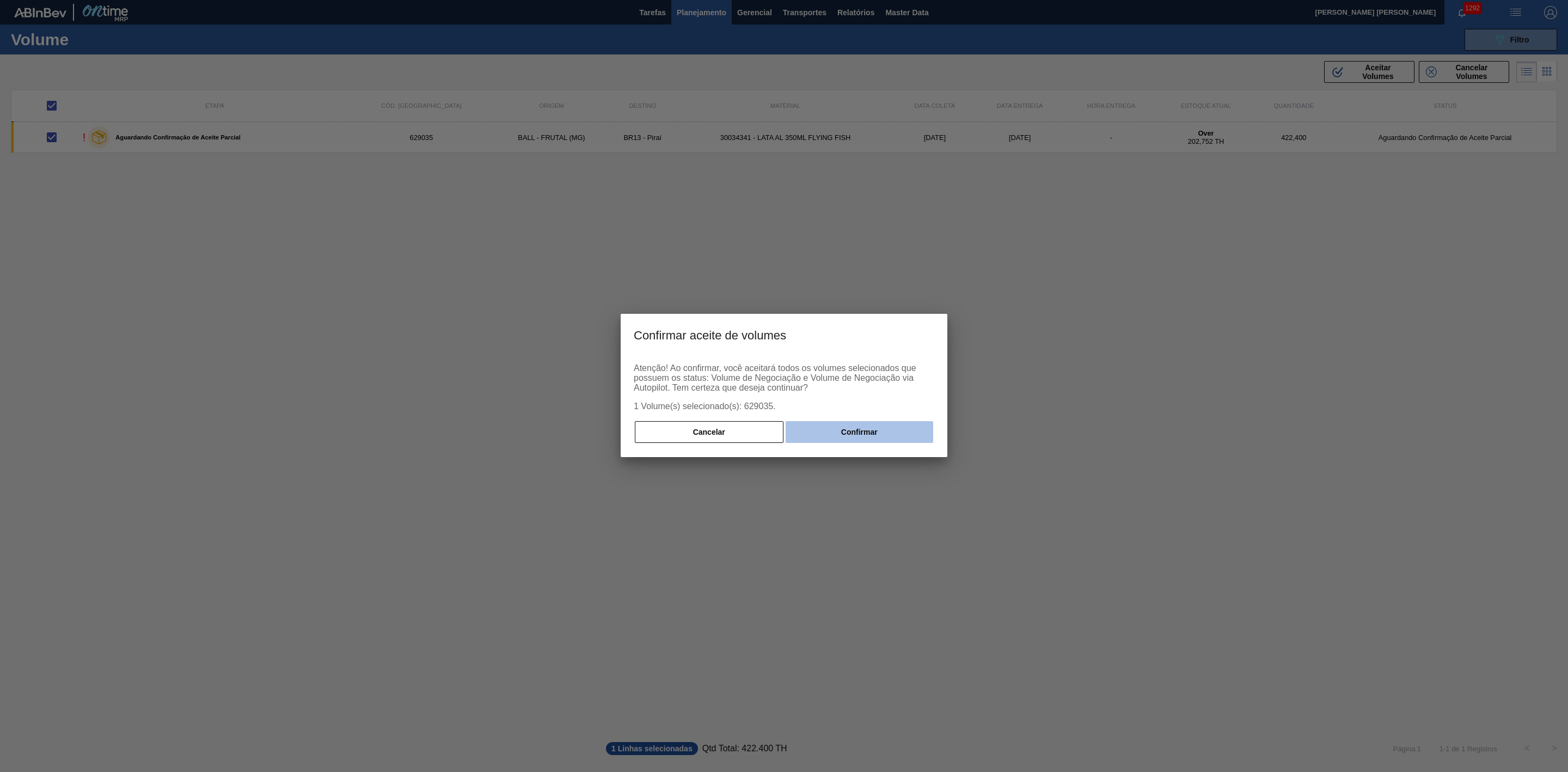
click at [862, 425] on button "Confirmar" at bounding box center [860, 432] width 148 height 22
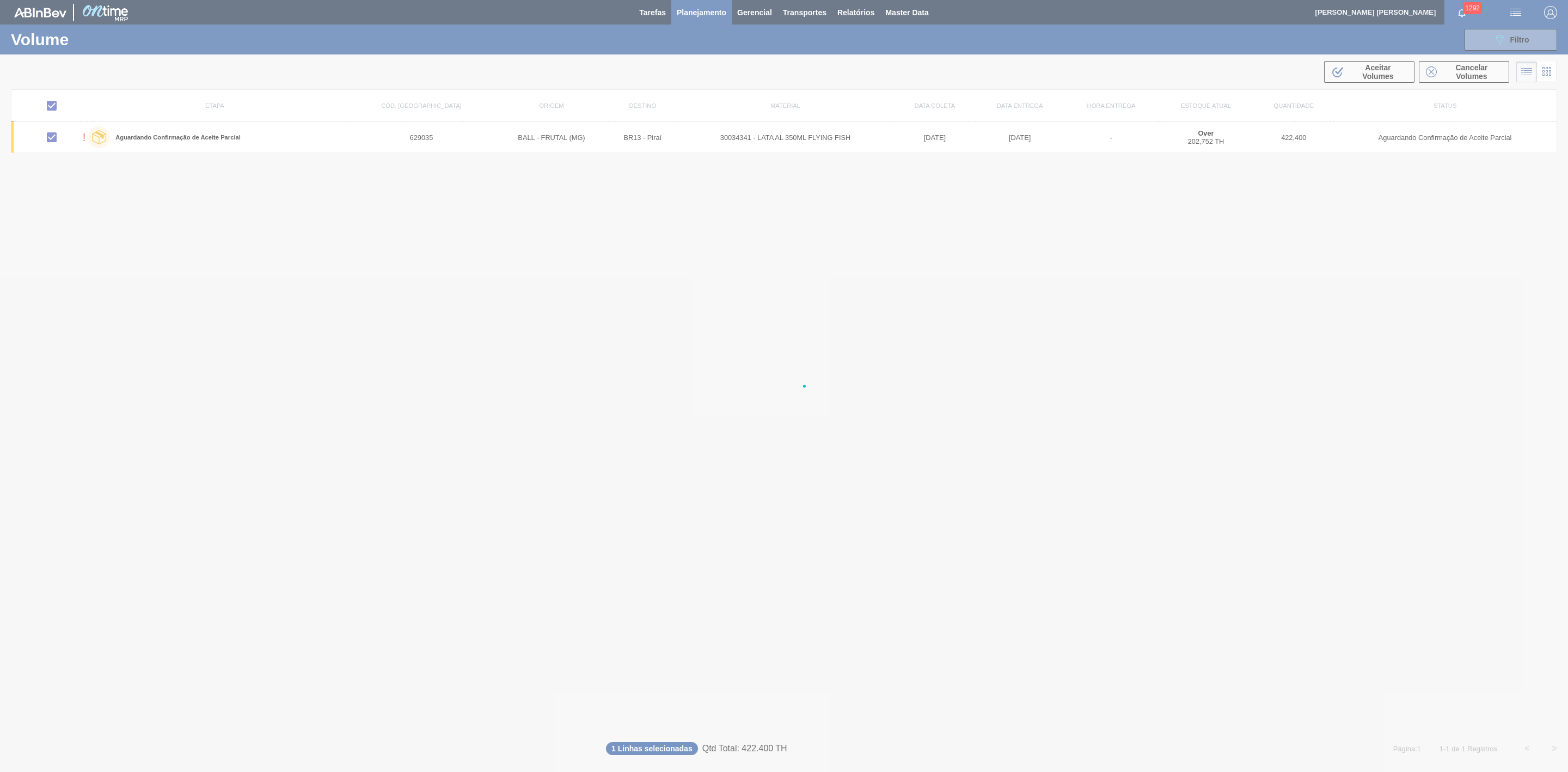
checkbox input "false"
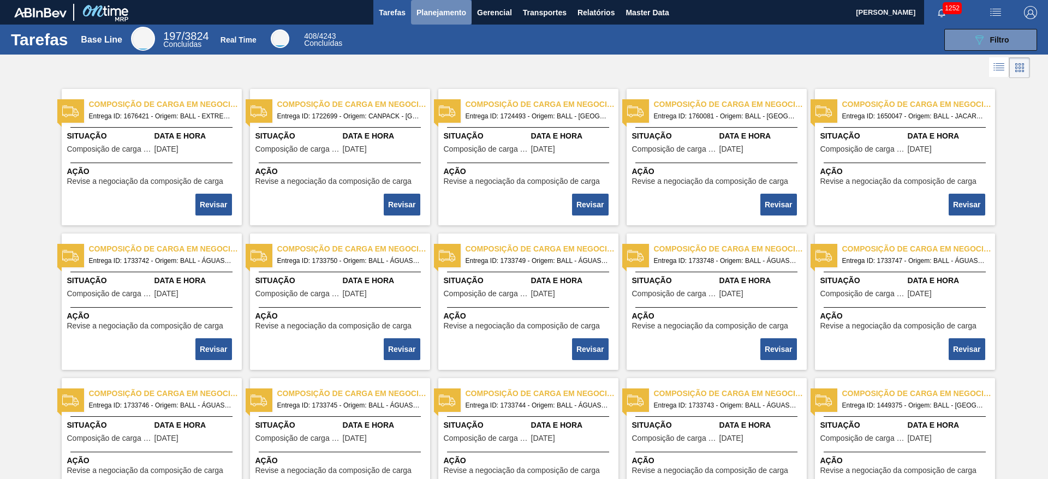
click at [455, 11] on span "Planejamento" at bounding box center [442, 12] width 50 height 13
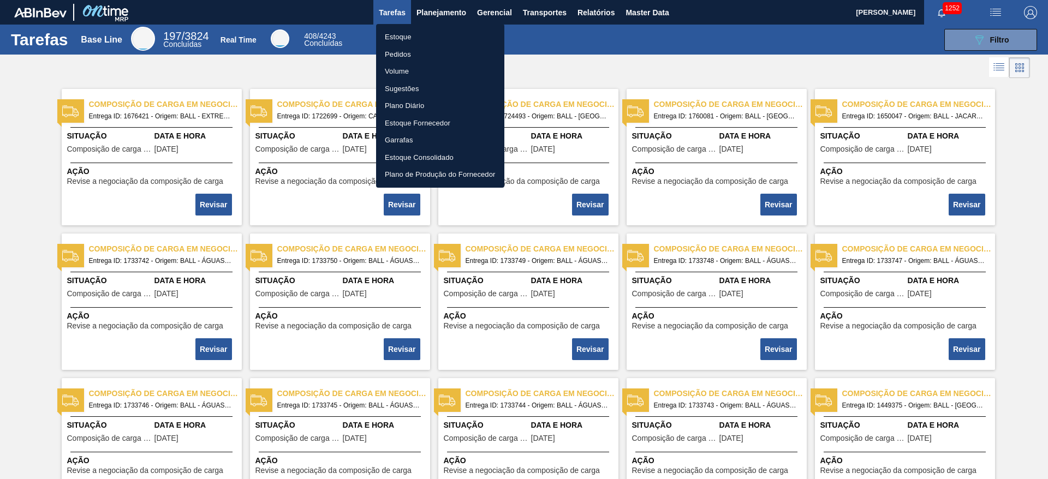
click at [418, 57] on li "Pedidos" at bounding box center [440, 54] width 128 height 17
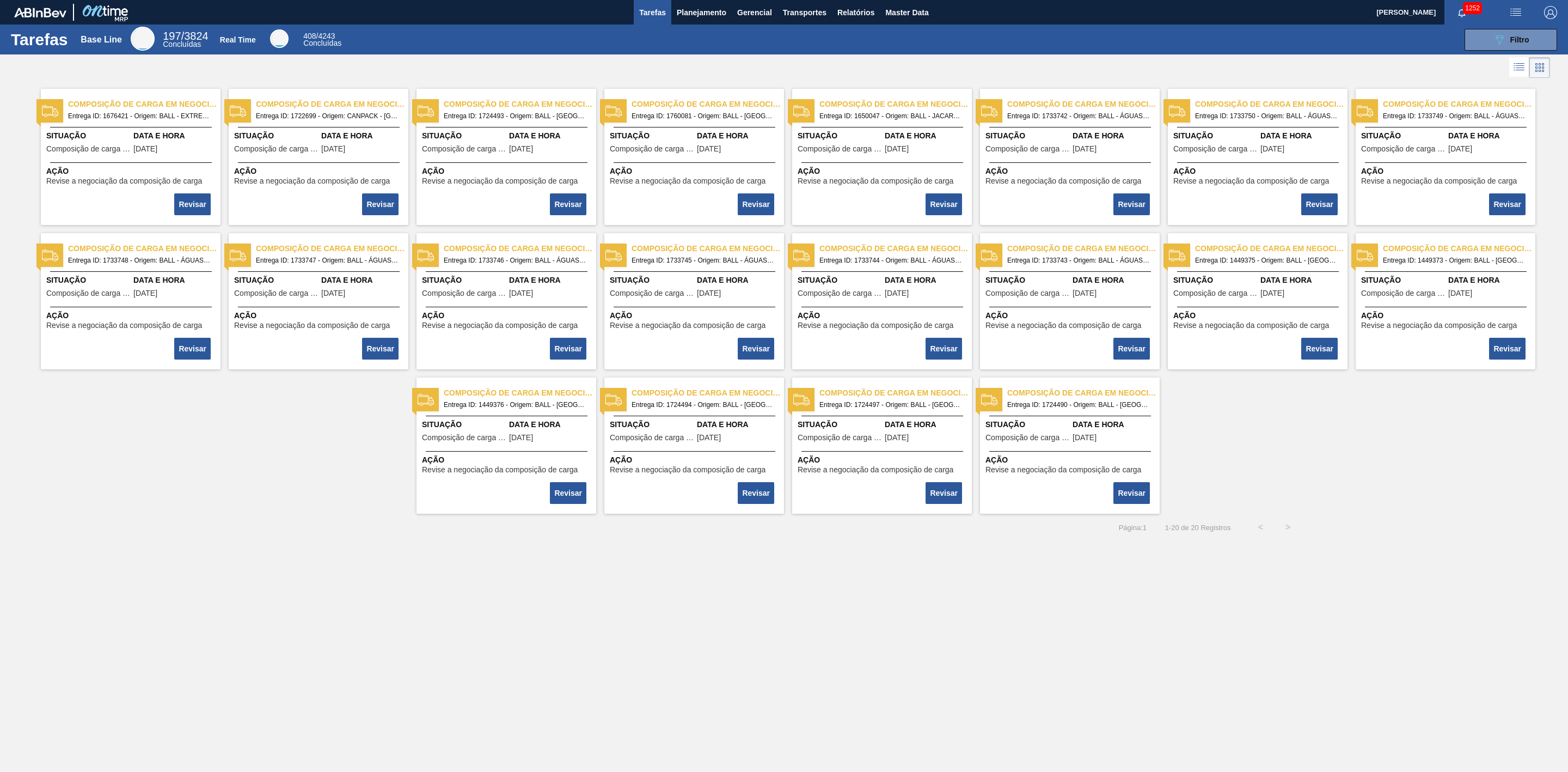
click at [696, 25] on div "Tarefas Base Line 197 / 3824 Concluídas Real Time 408 / 4243 Concluídas 089F7B8…" at bounding box center [784, 40] width 1568 height 30
click at [691, 15] on span "Planejamento" at bounding box center [702, 12] width 50 height 13
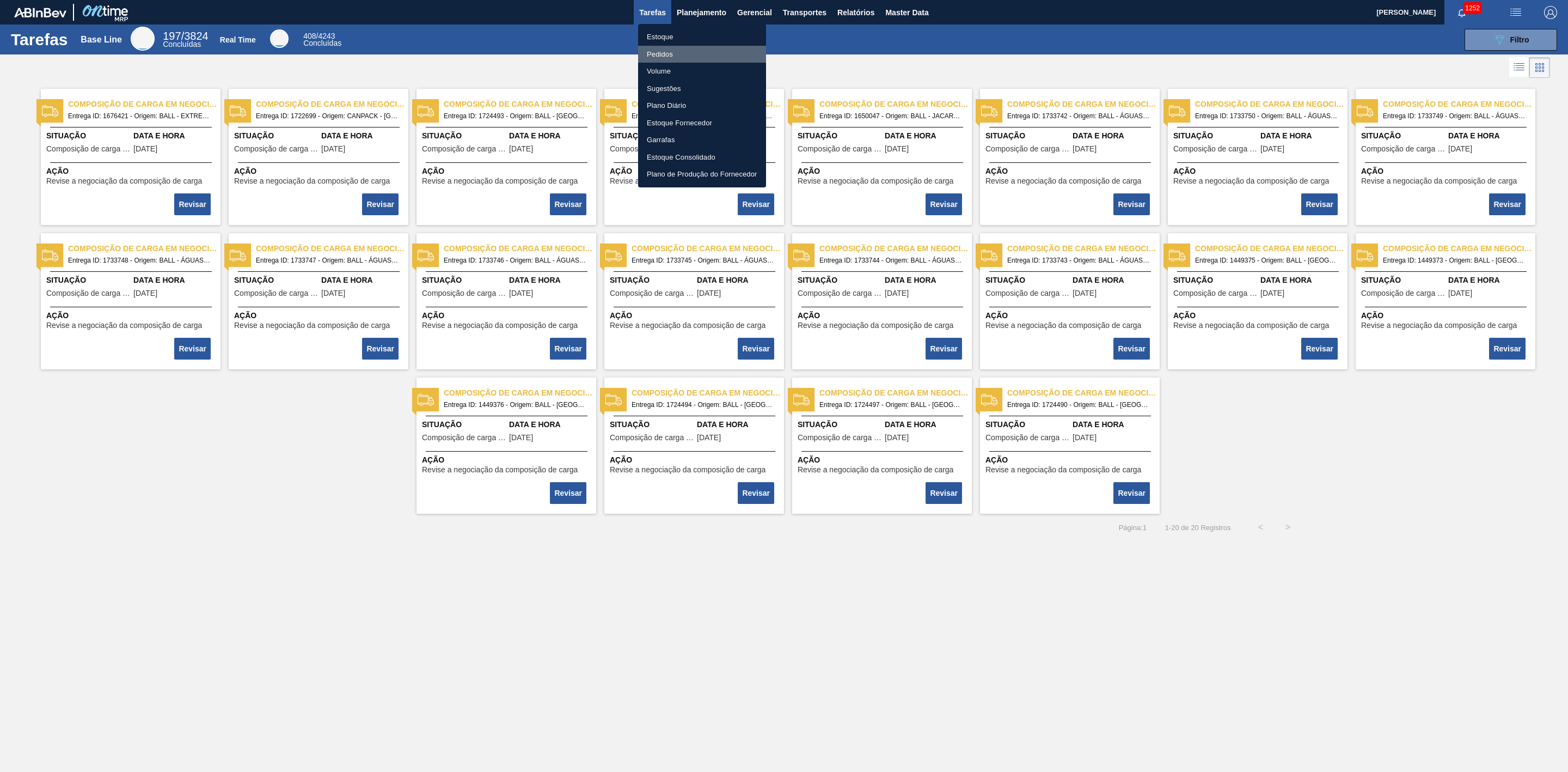
click at [670, 61] on li "Pedidos" at bounding box center [702, 54] width 128 height 17
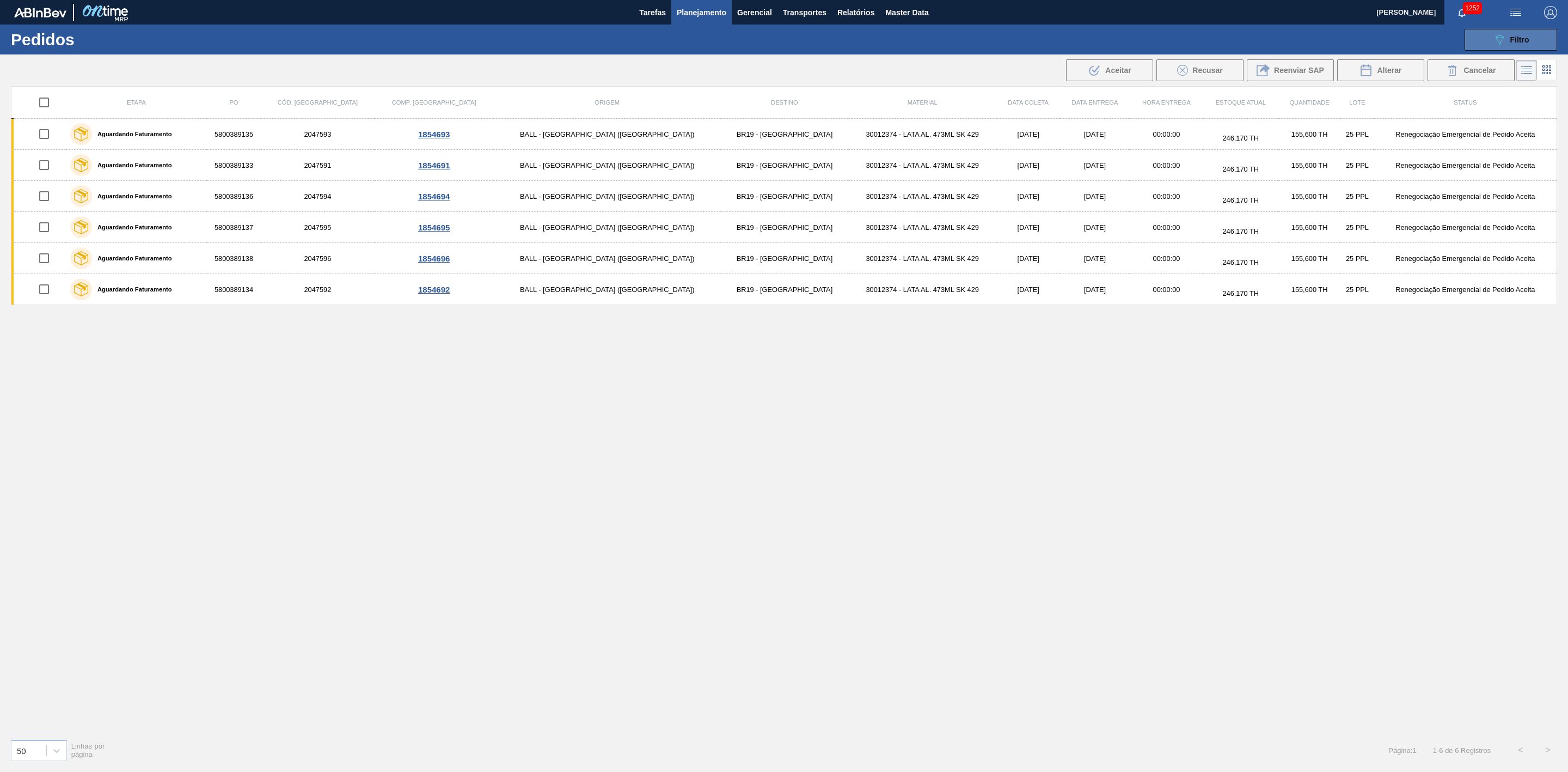
click at [1529, 38] on span "Filtro" at bounding box center [1520, 39] width 19 height 9
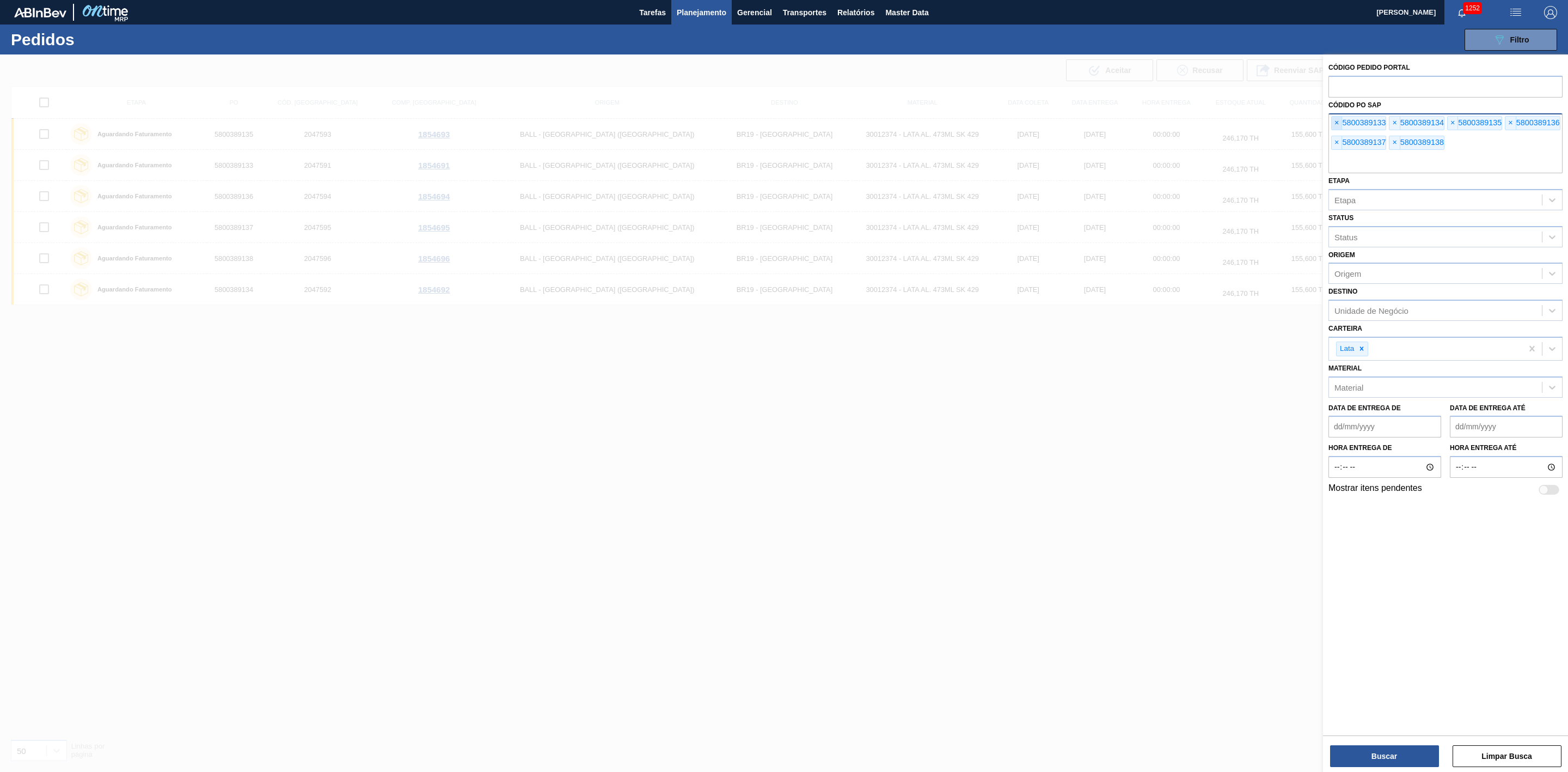
click at [1338, 120] on span "×" at bounding box center [1337, 123] width 10 height 13
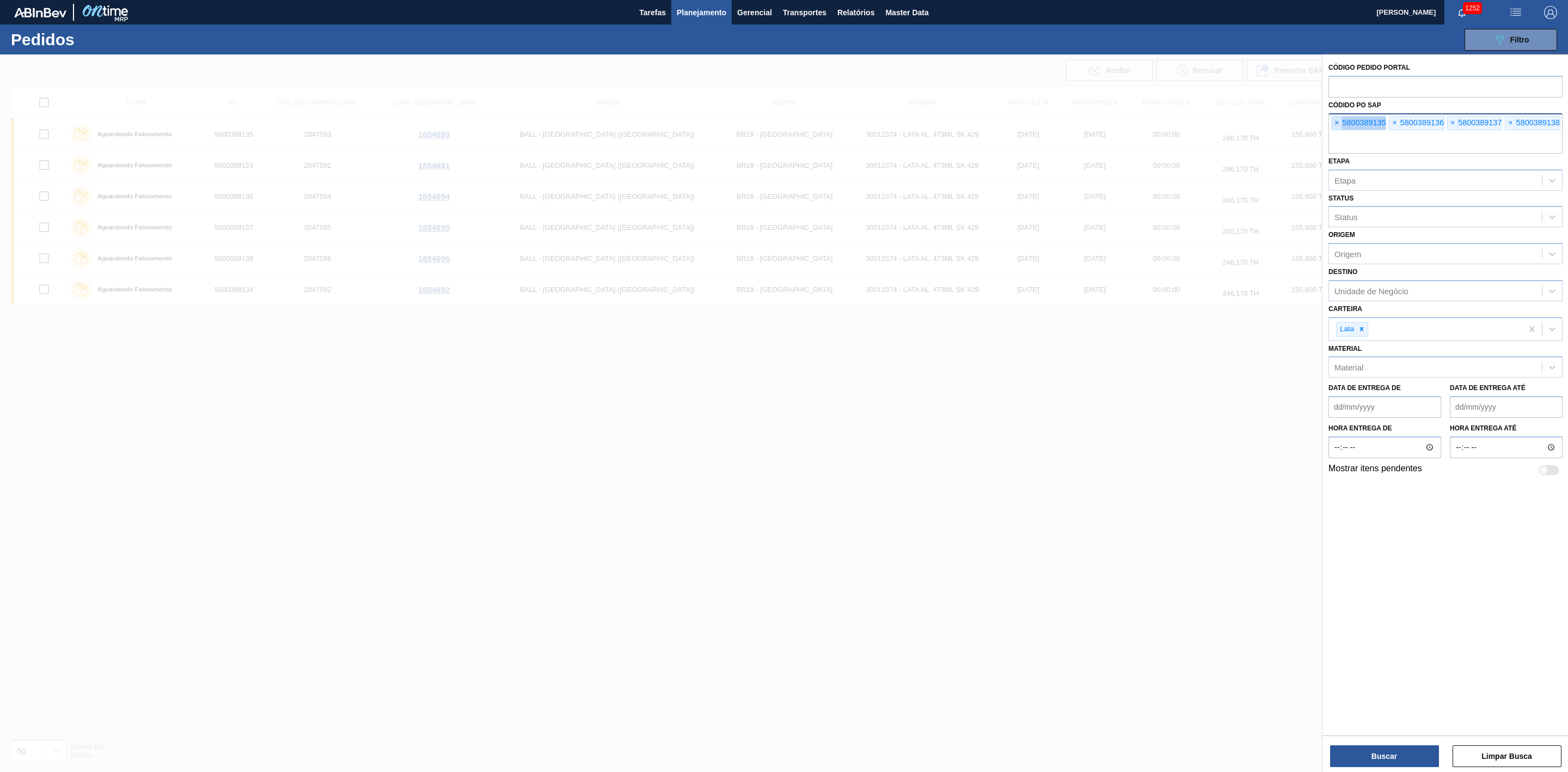
click at [1338, 120] on span "×" at bounding box center [1337, 123] width 10 height 13
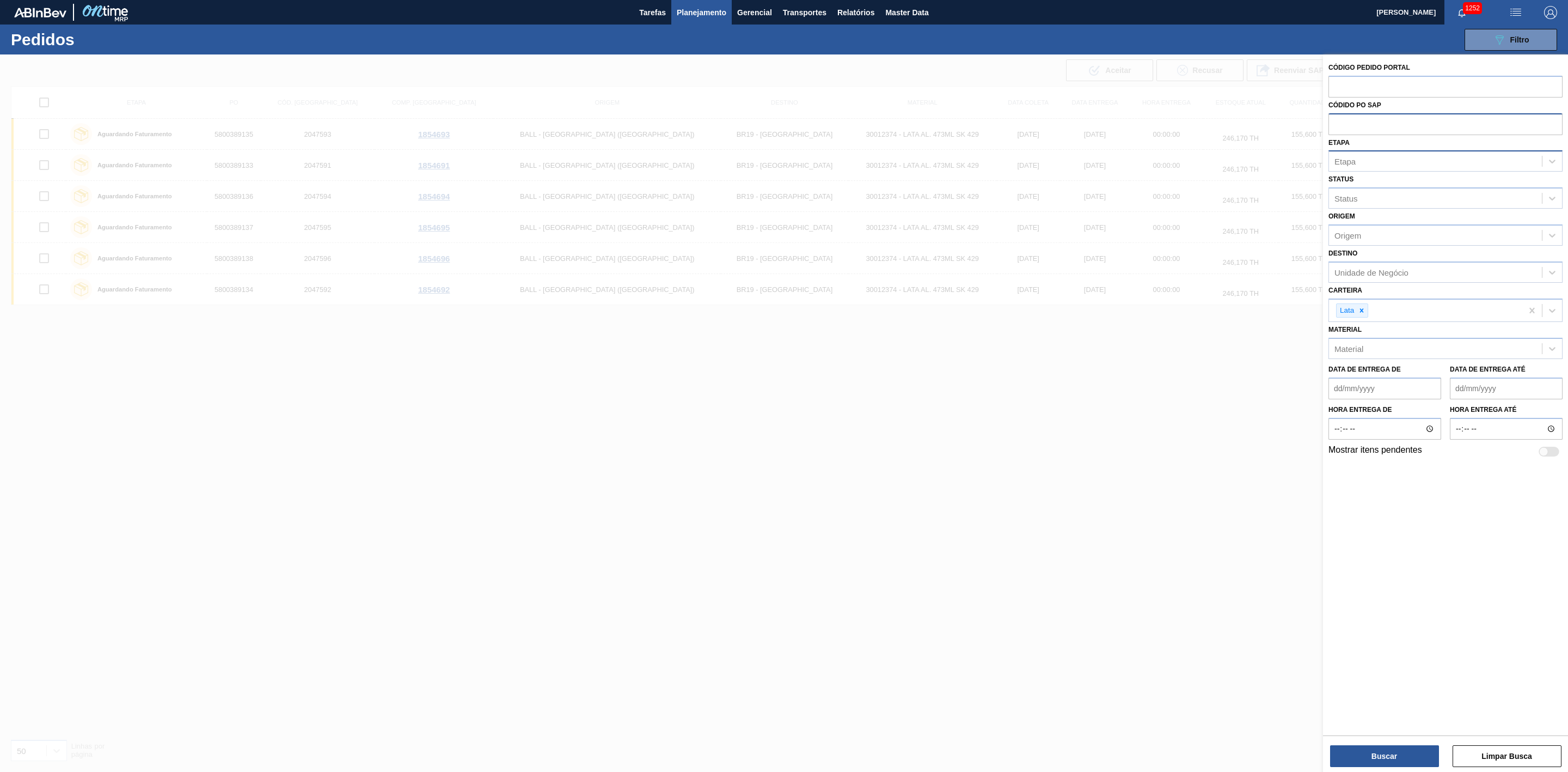
click at [1387, 167] on div "Etapa" at bounding box center [1435, 162] width 212 height 16
click at [1376, 115] on input "text" at bounding box center [1445, 124] width 234 height 21
paste input "text"
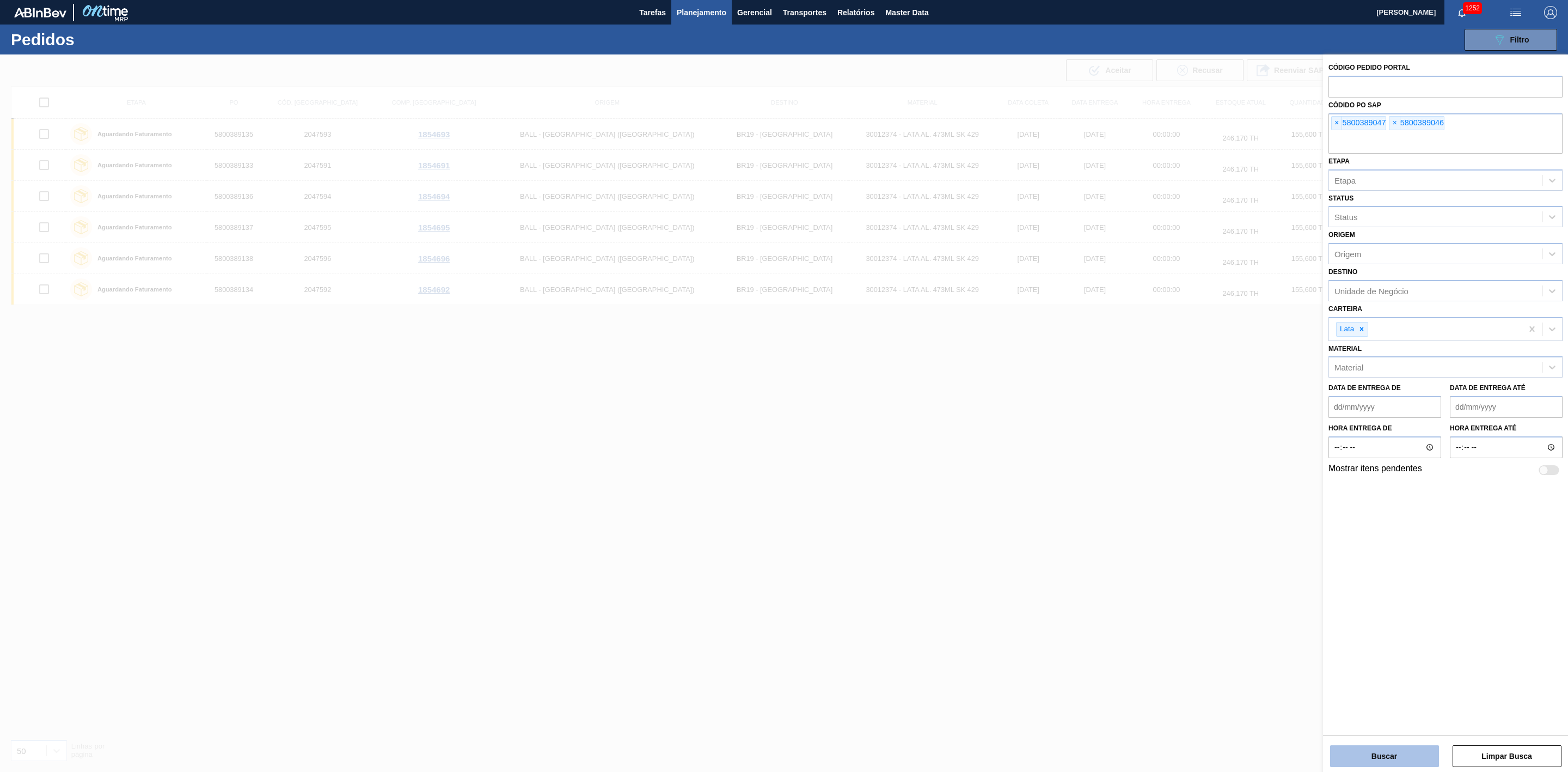
click at [1405, 760] on button "Buscar" at bounding box center [1384, 756] width 109 height 22
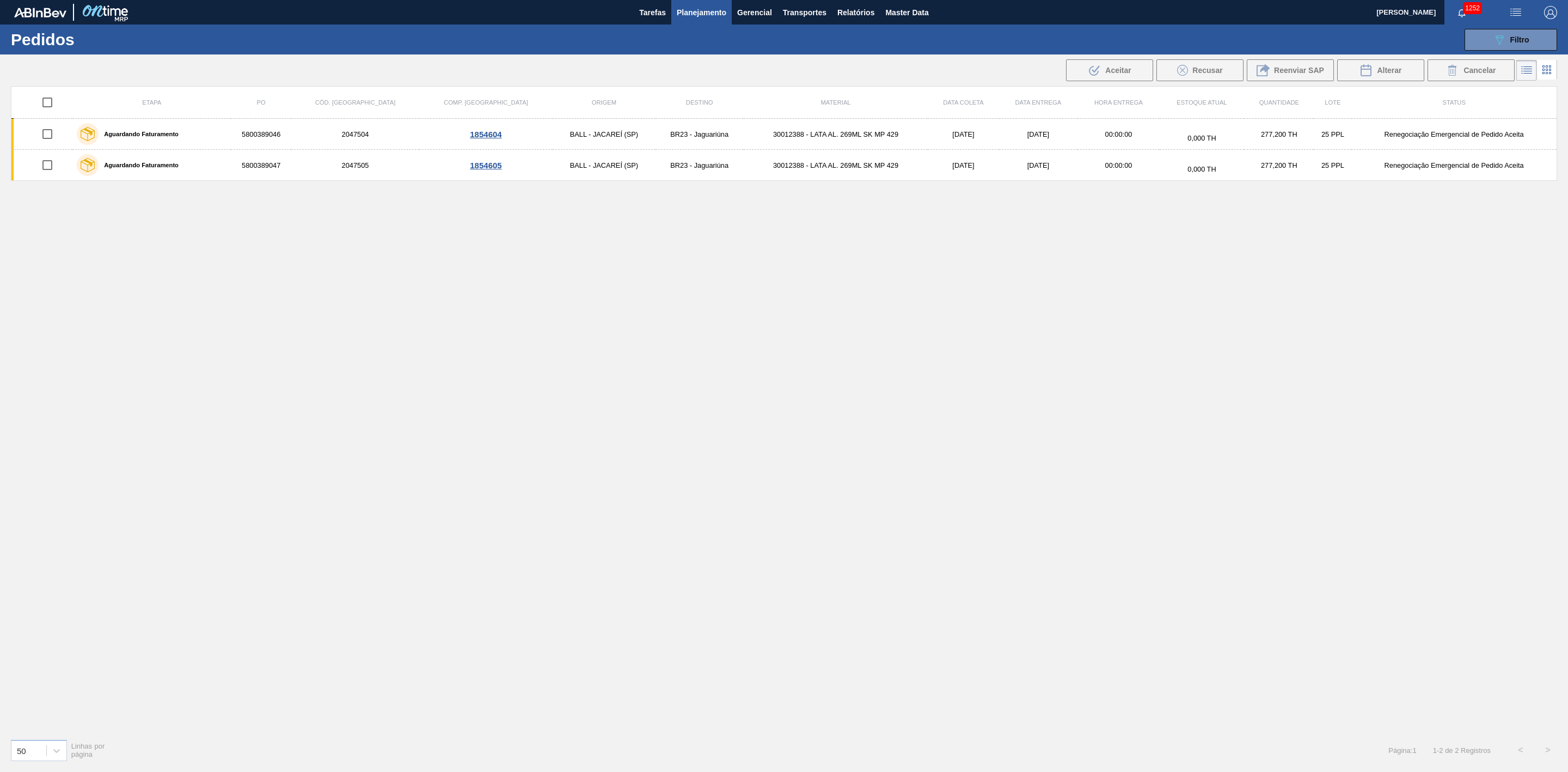
click at [48, 100] on input "checkbox" at bounding box center [47, 102] width 23 height 23
checkbox input "true"
click at [1388, 60] on button "Alterar" at bounding box center [1380, 71] width 87 height 22
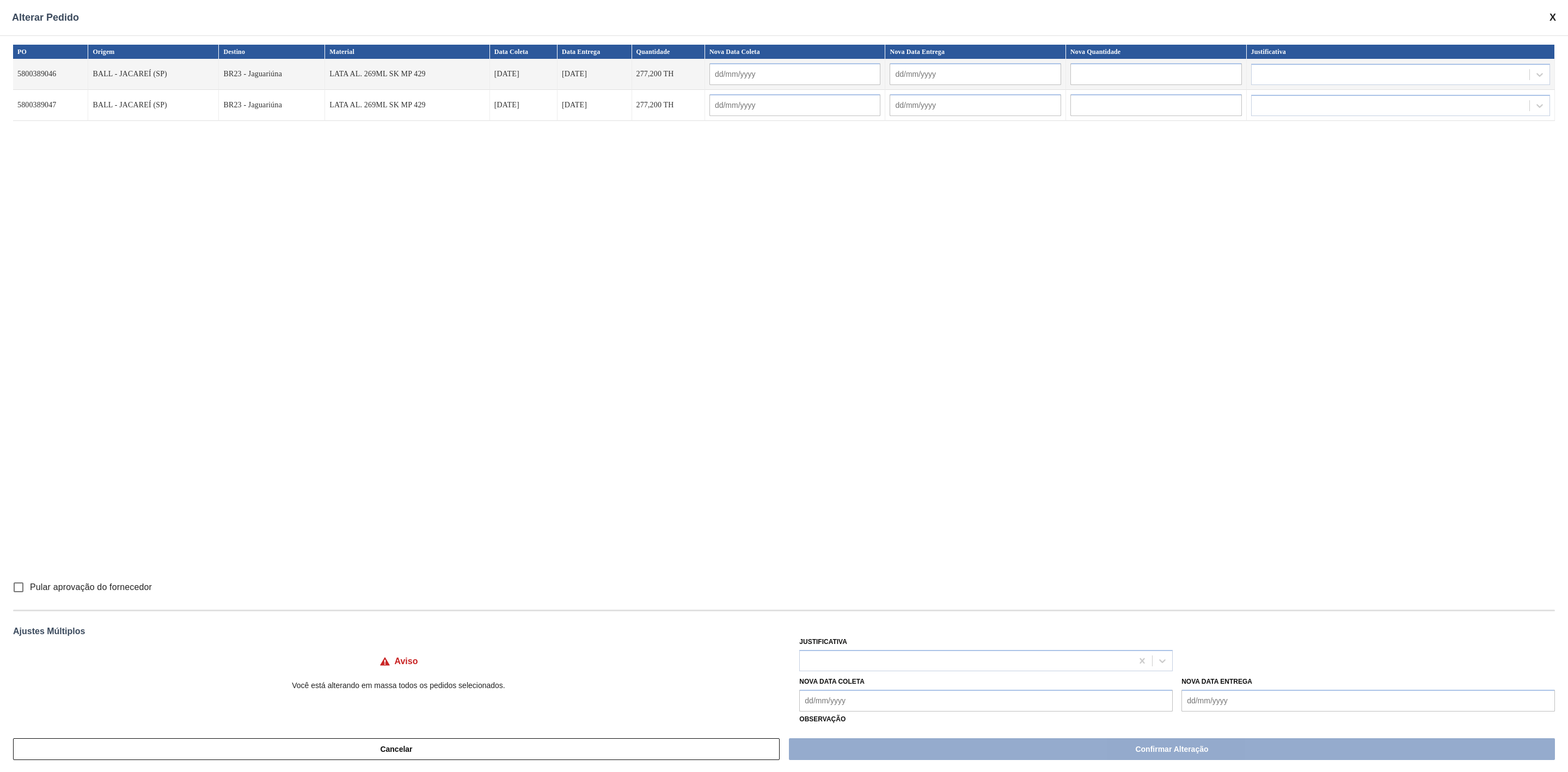
click at [1123, 71] on input "text" at bounding box center [1156, 74] width 172 height 22
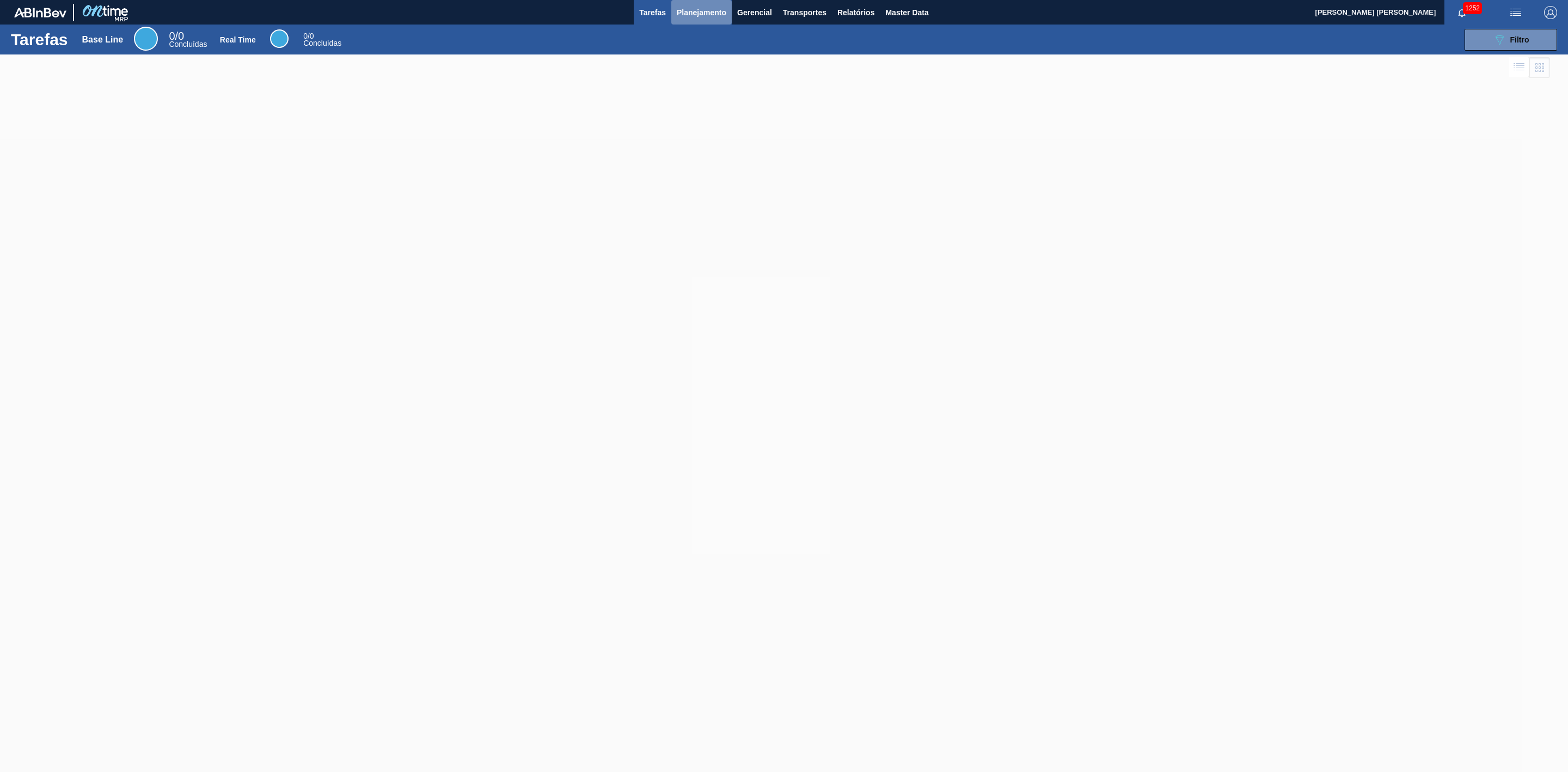
click at [698, 18] on span "Planejamento" at bounding box center [702, 12] width 50 height 13
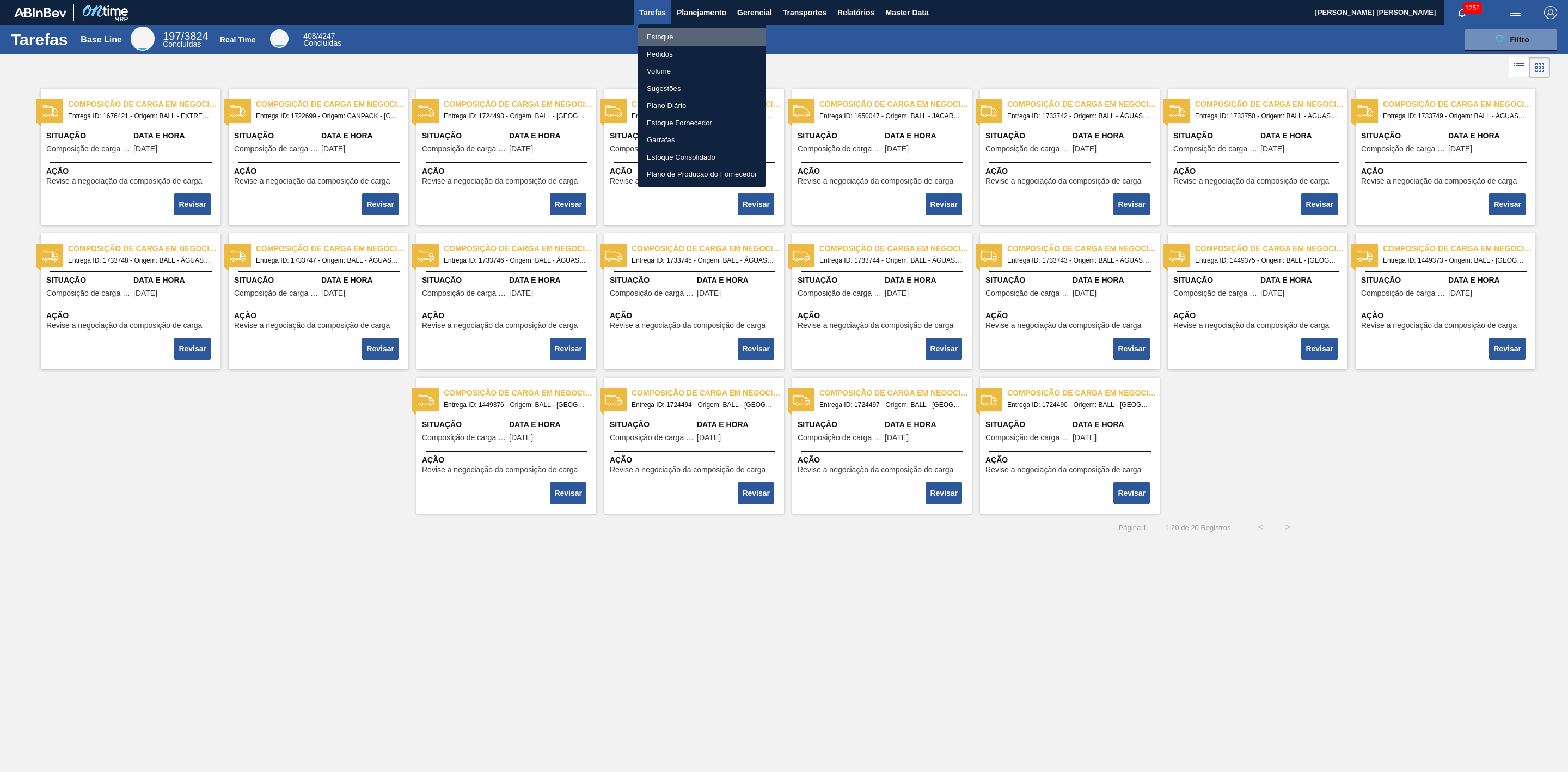
click at [686, 30] on li "Estoque" at bounding box center [702, 36] width 128 height 17
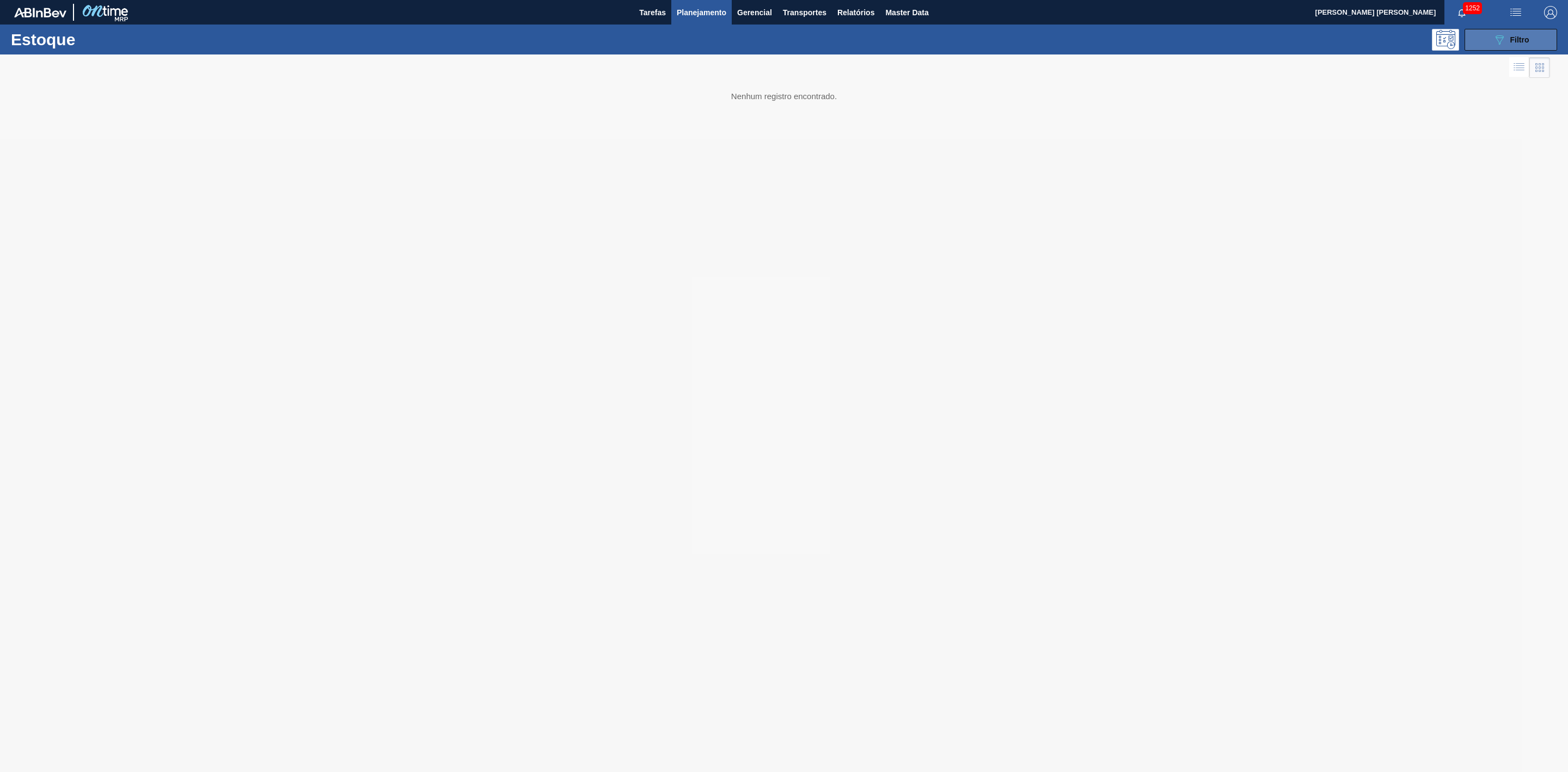
click at [1531, 36] on button "089F7B8B-B2A5-4AFE-B5C0-19BA573D28AC Filtro" at bounding box center [1511, 40] width 93 height 22
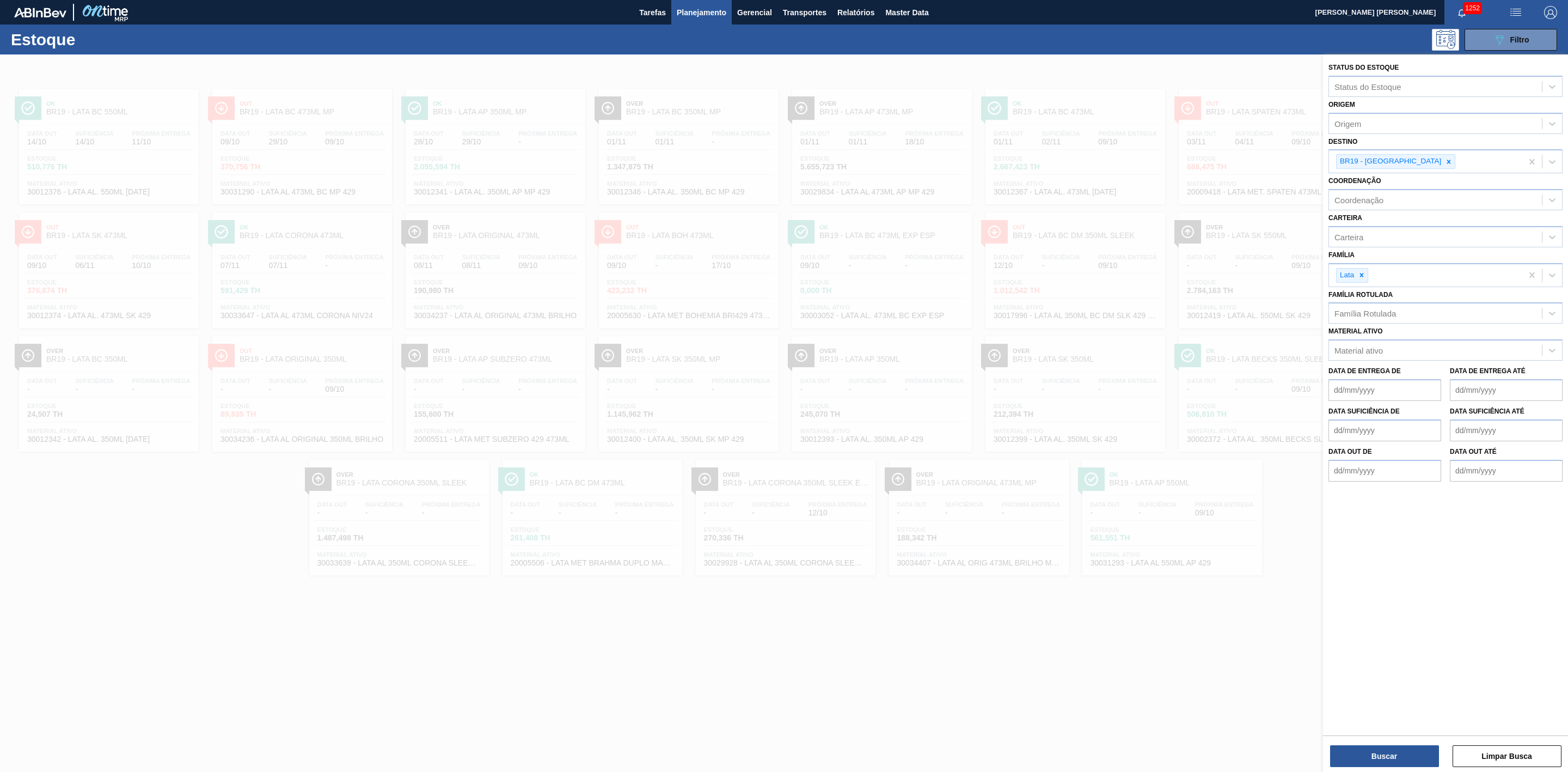
click at [1445, 165] on icon at bounding box center [1449, 162] width 8 height 8
click at [634, 573] on div at bounding box center [784, 441] width 1568 height 772
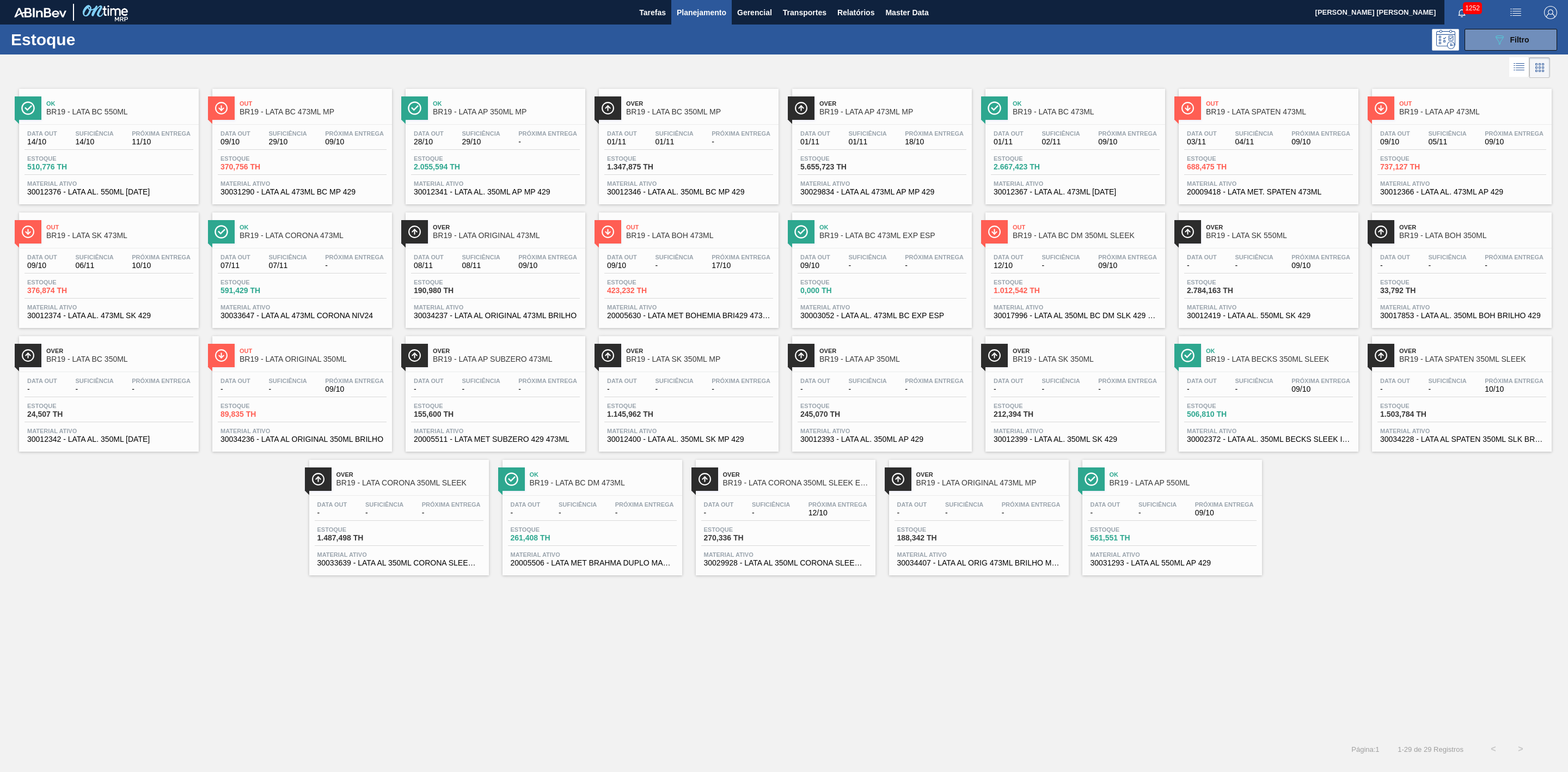
click at [1139, 517] on span "-" at bounding box center [1158, 513] width 38 height 8
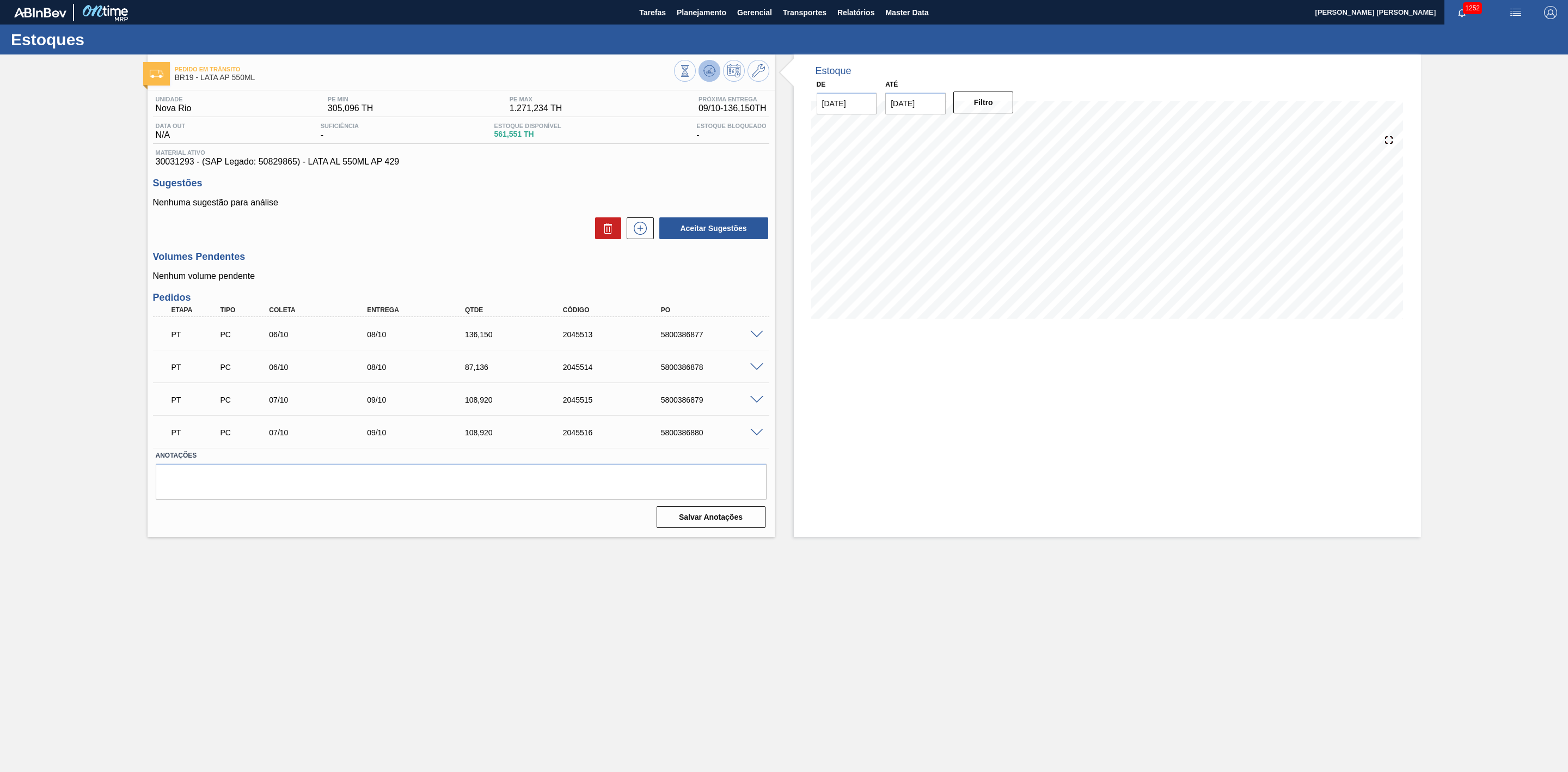
click at [711, 75] on icon at bounding box center [709, 70] width 13 height 13
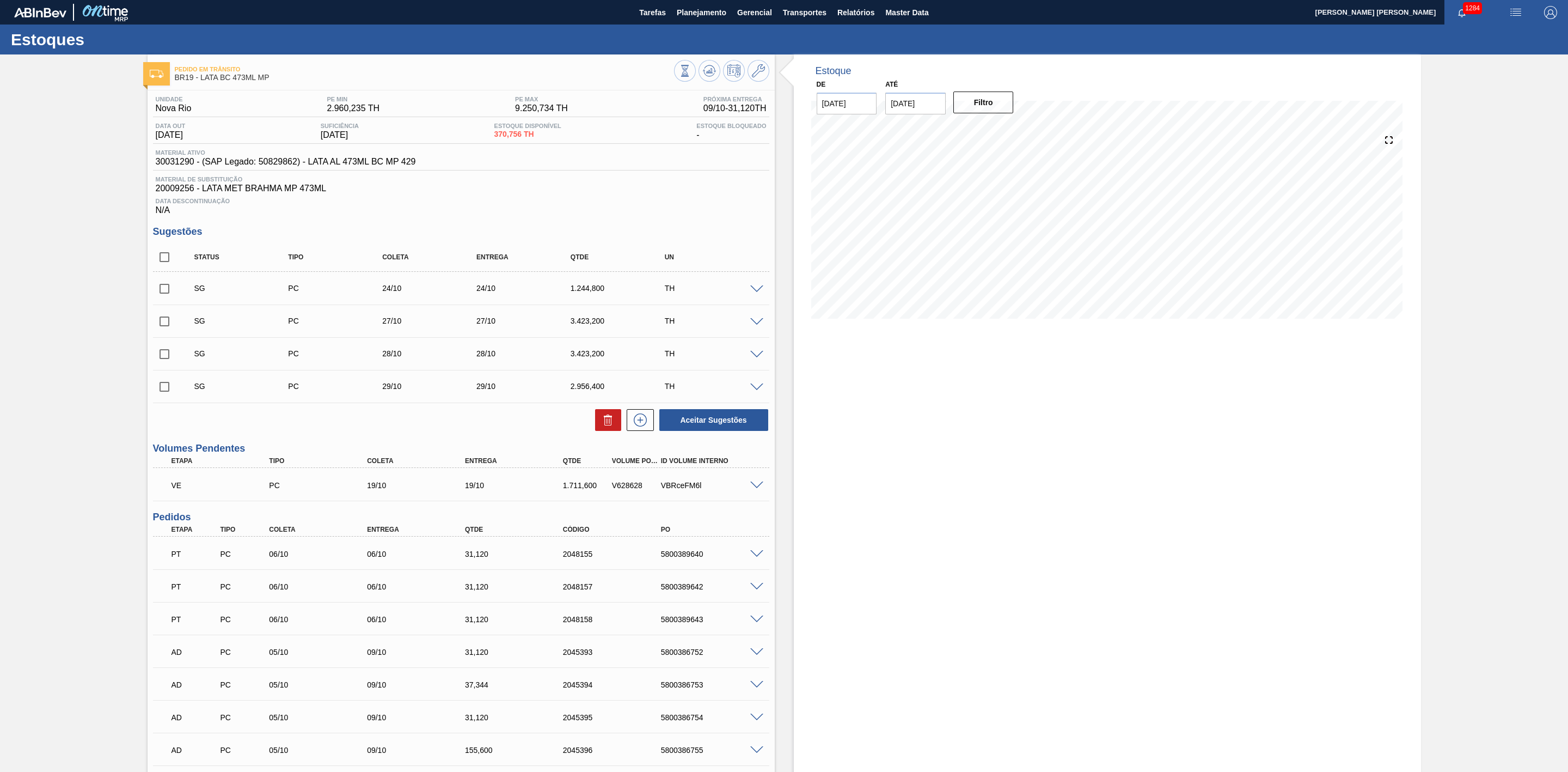
click at [166, 263] on input "checkbox" at bounding box center [164, 256] width 23 height 23
checkbox input "true"
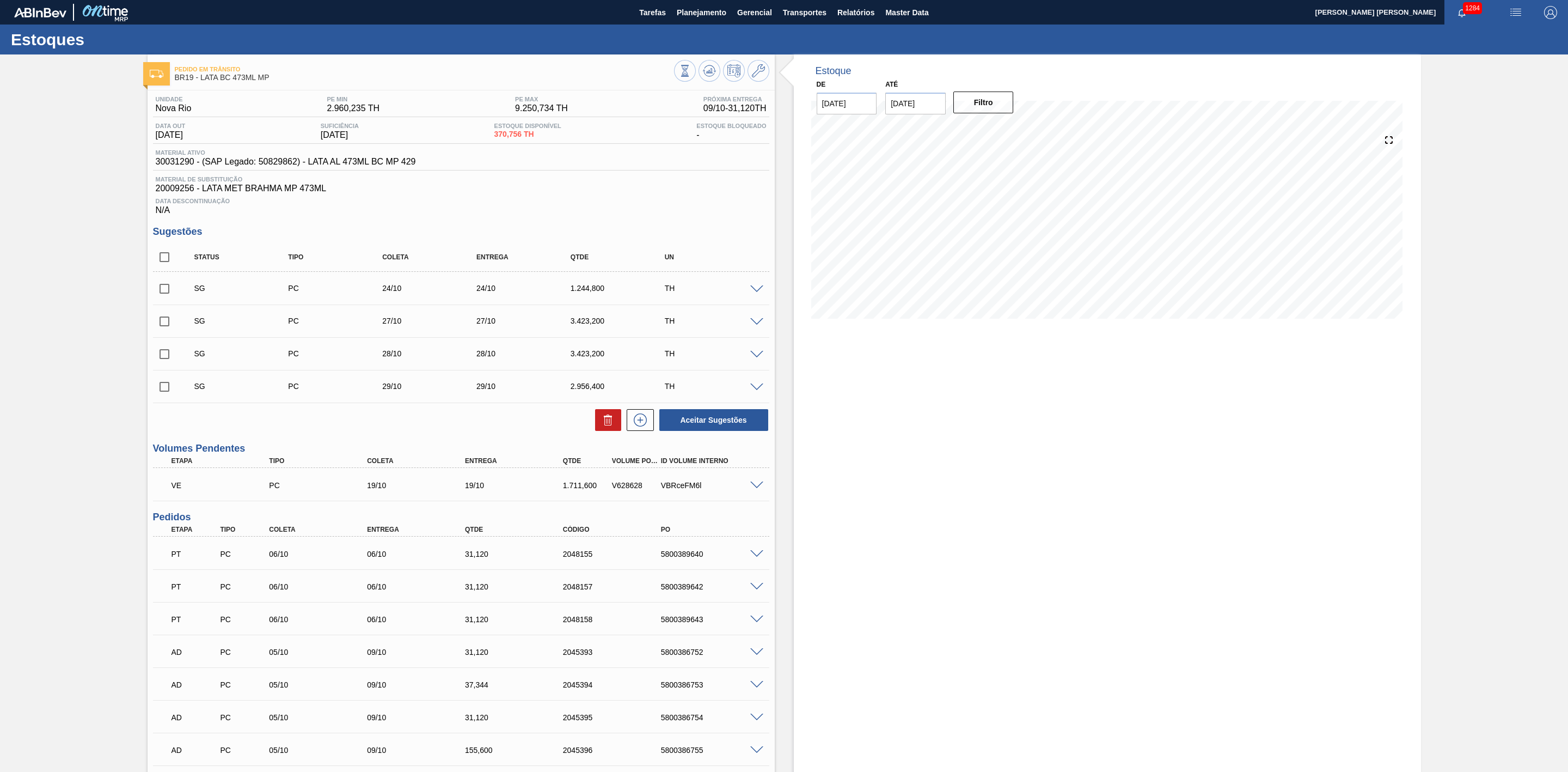
checkbox input "true"
click at [598, 425] on button at bounding box center [608, 420] width 26 height 22
checkbox input "false"
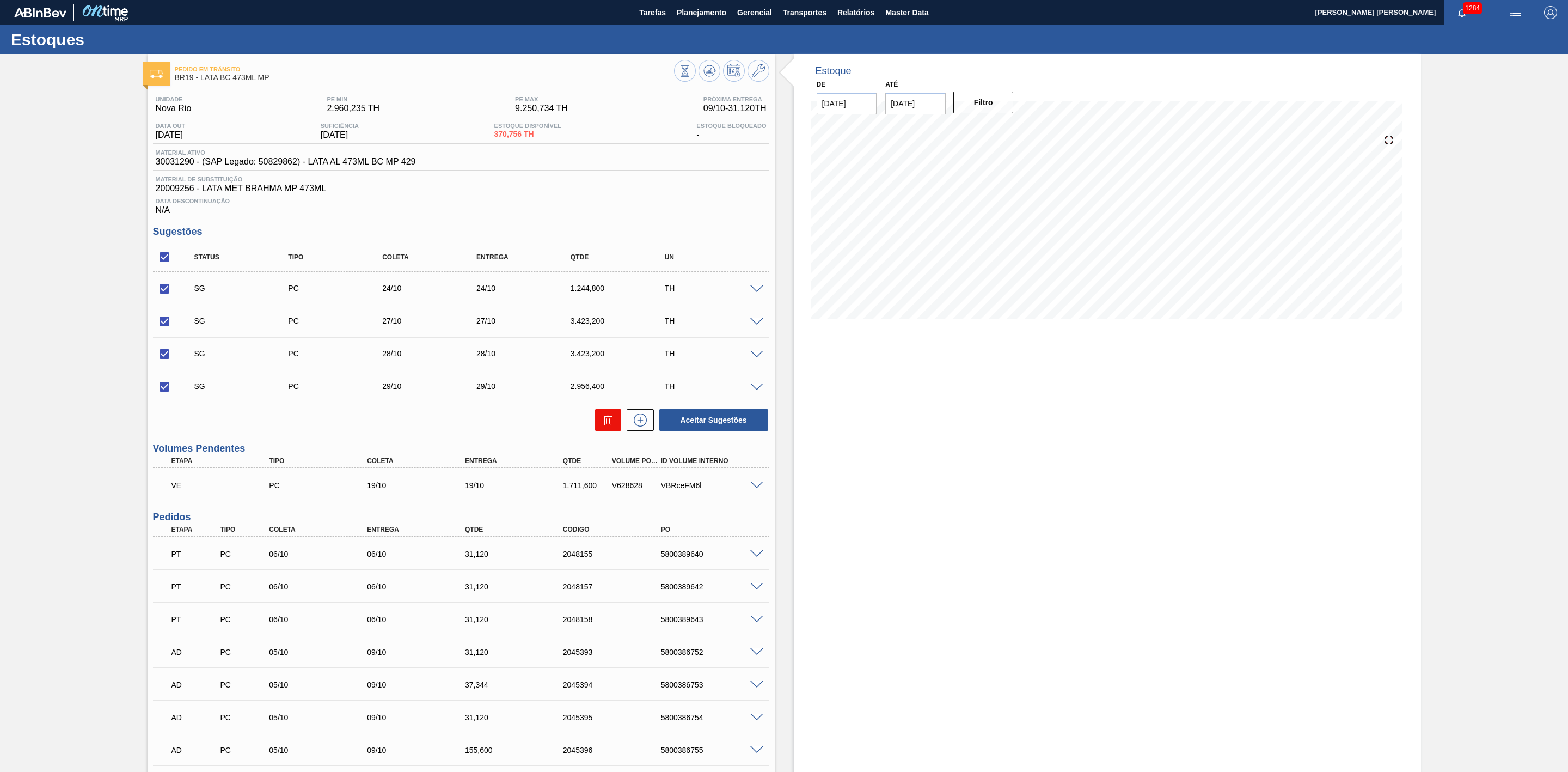
checkbox input "false"
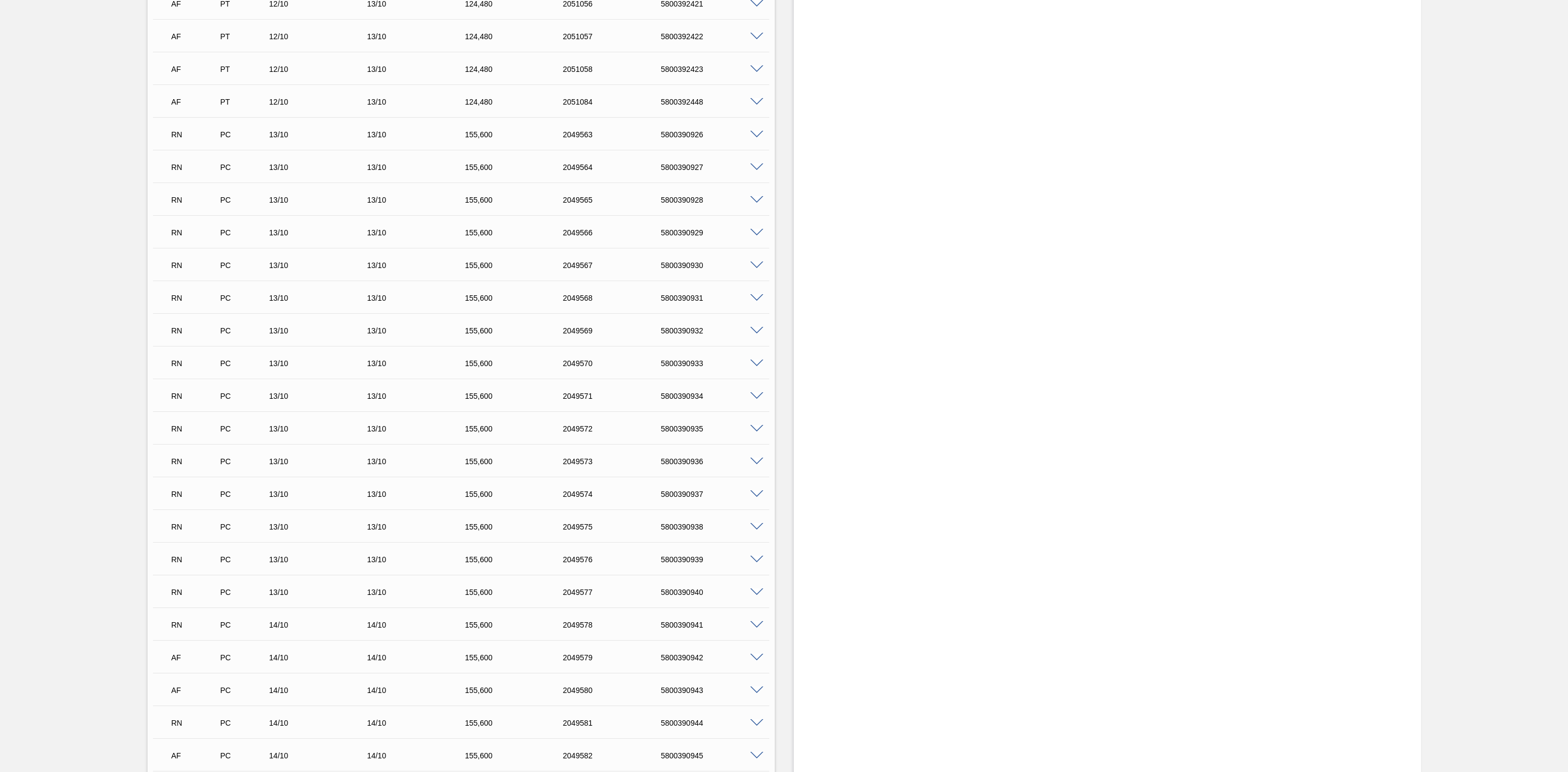
scroll to position [1797, 0]
click at [754, 218] on span at bounding box center [756, 214] width 13 height 8
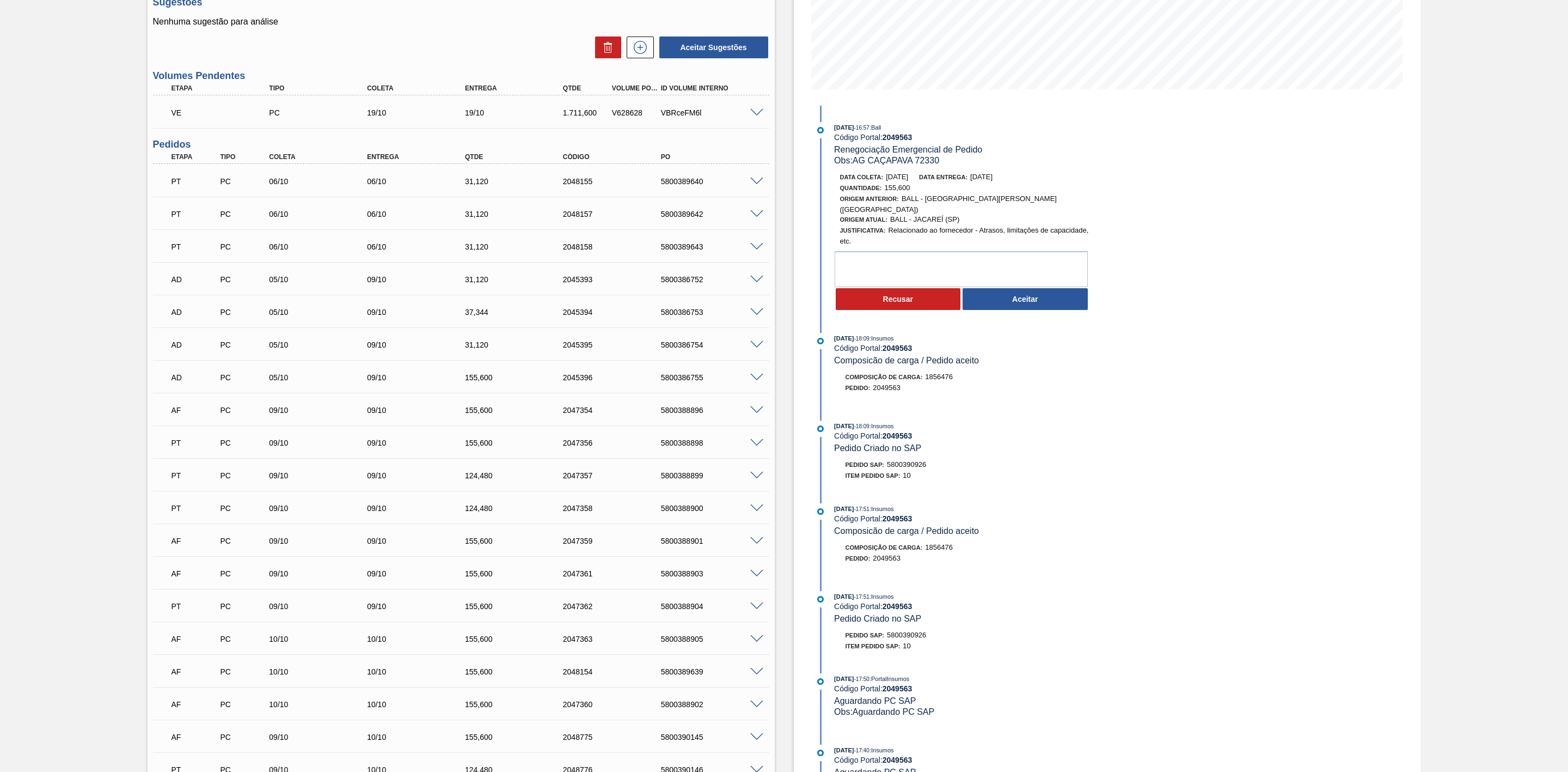
scroll to position [164, 0]
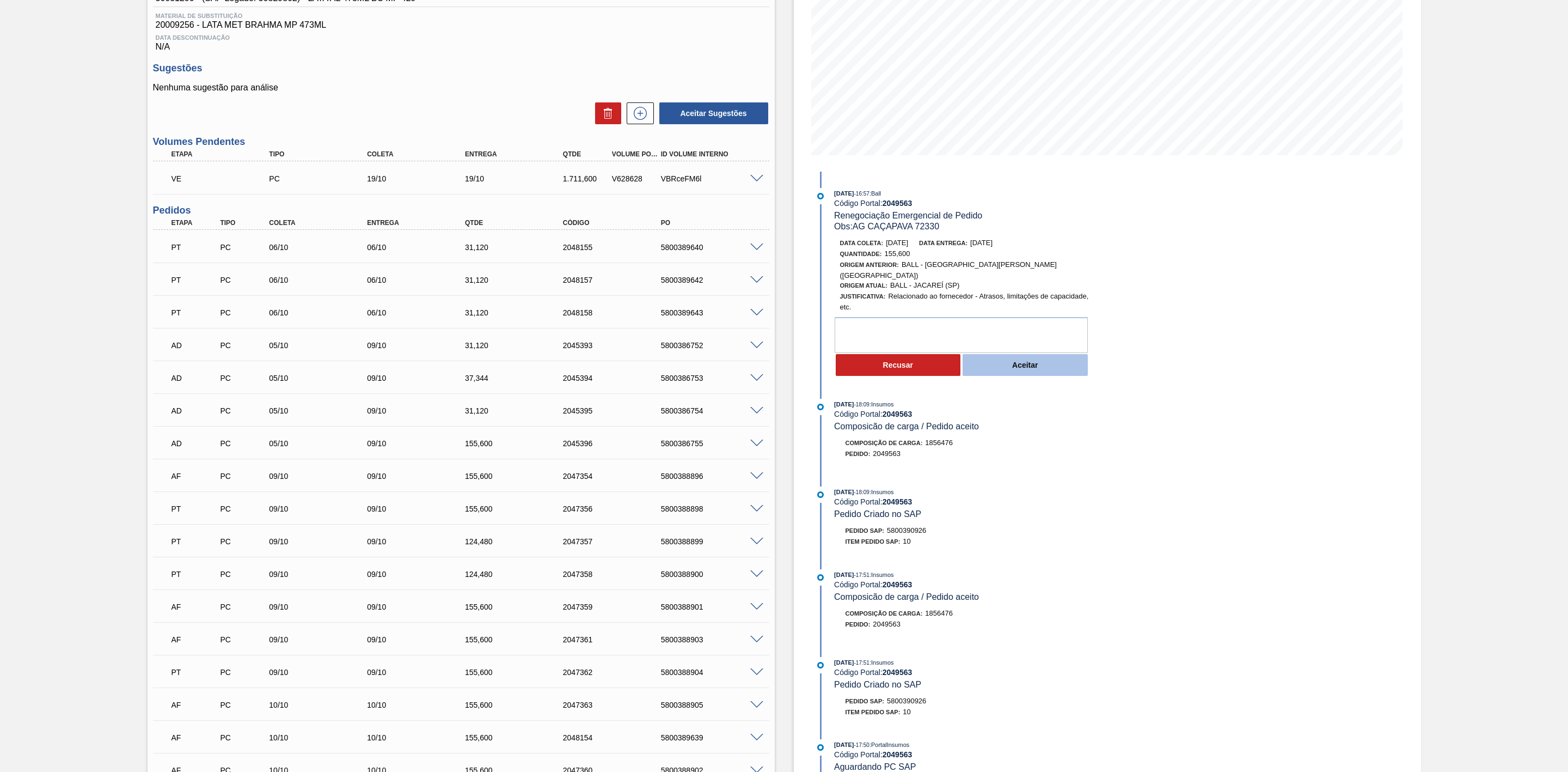
click at [1018, 361] on button "Aceitar" at bounding box center [1025, 365] width 126 height 22
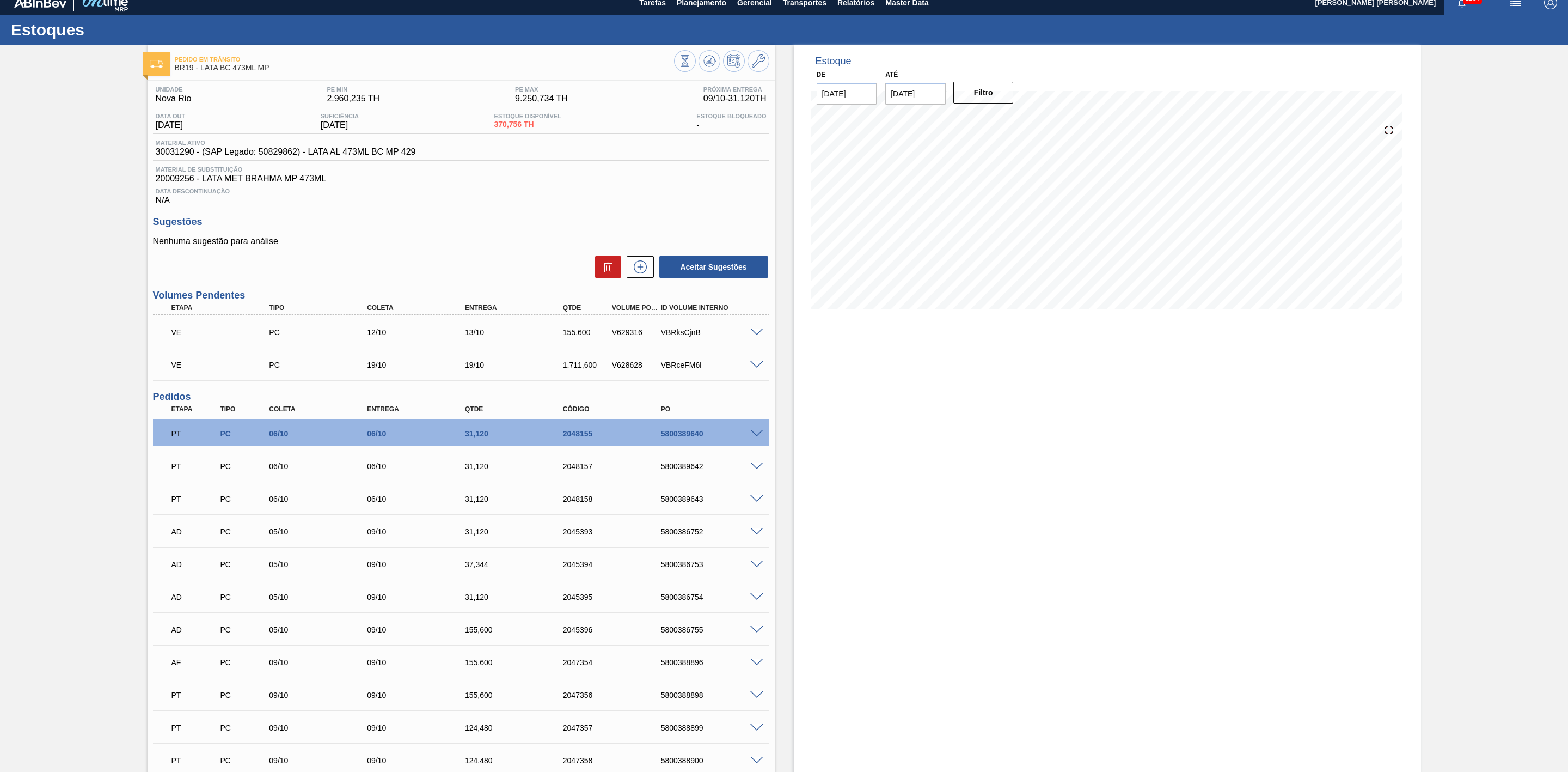
scroll to position [0, 0]
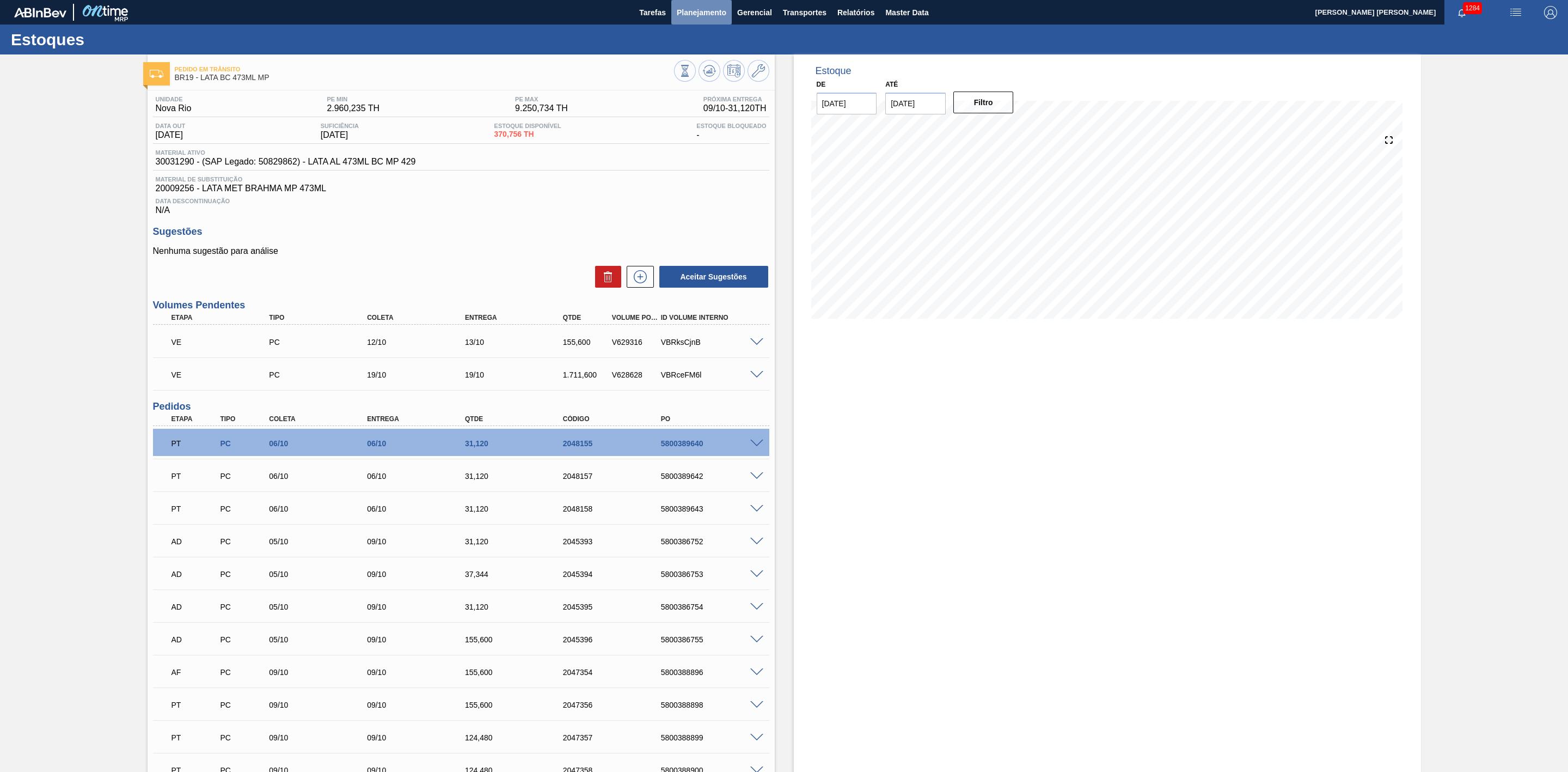
click at [688, 2] on button "Planejamento" at bounding box center [701, 12] width 61 height 25
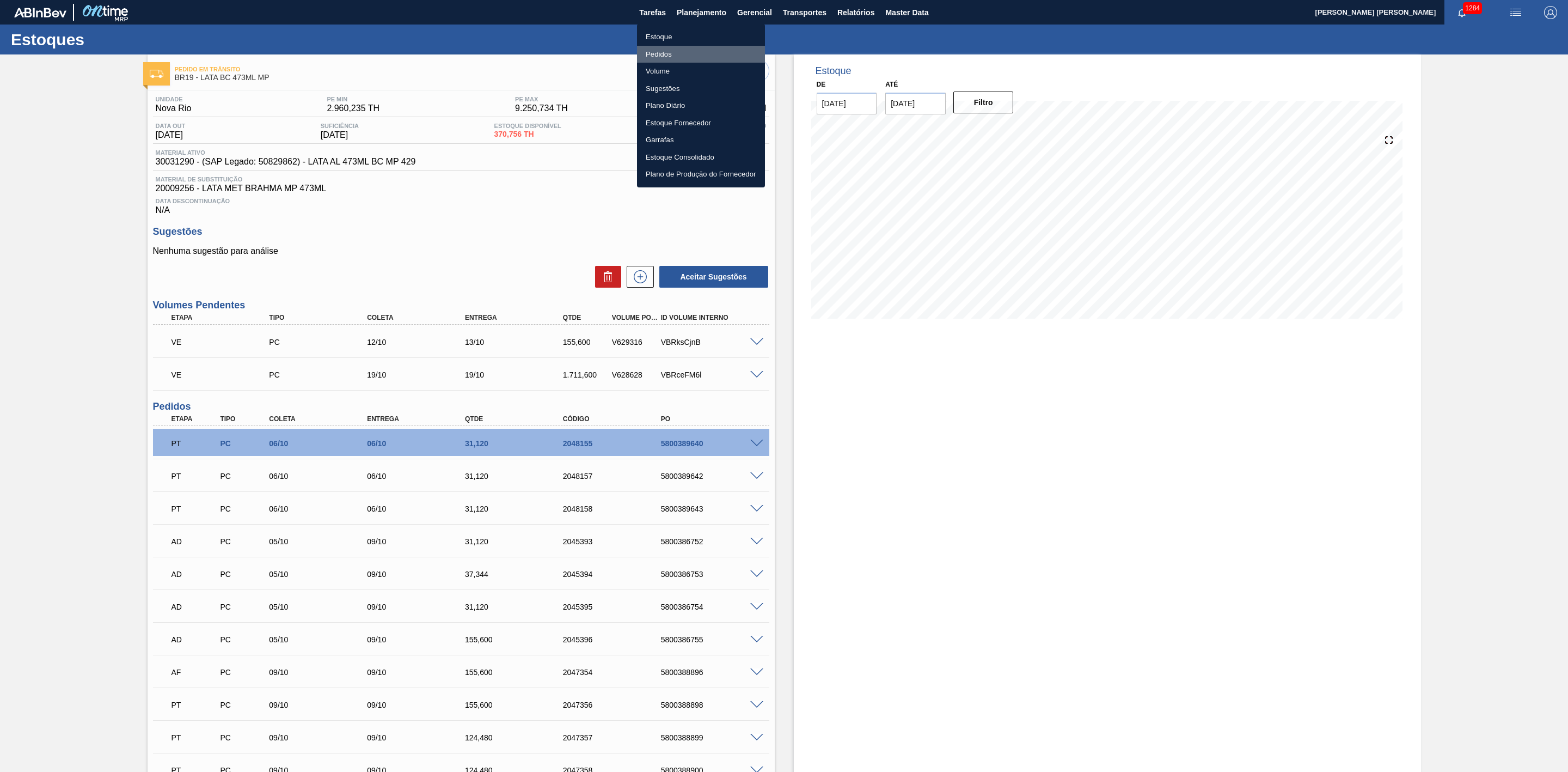
click at [683, 52] on li "Pedidos" at bounding box center [701, 54] width 128 height 17
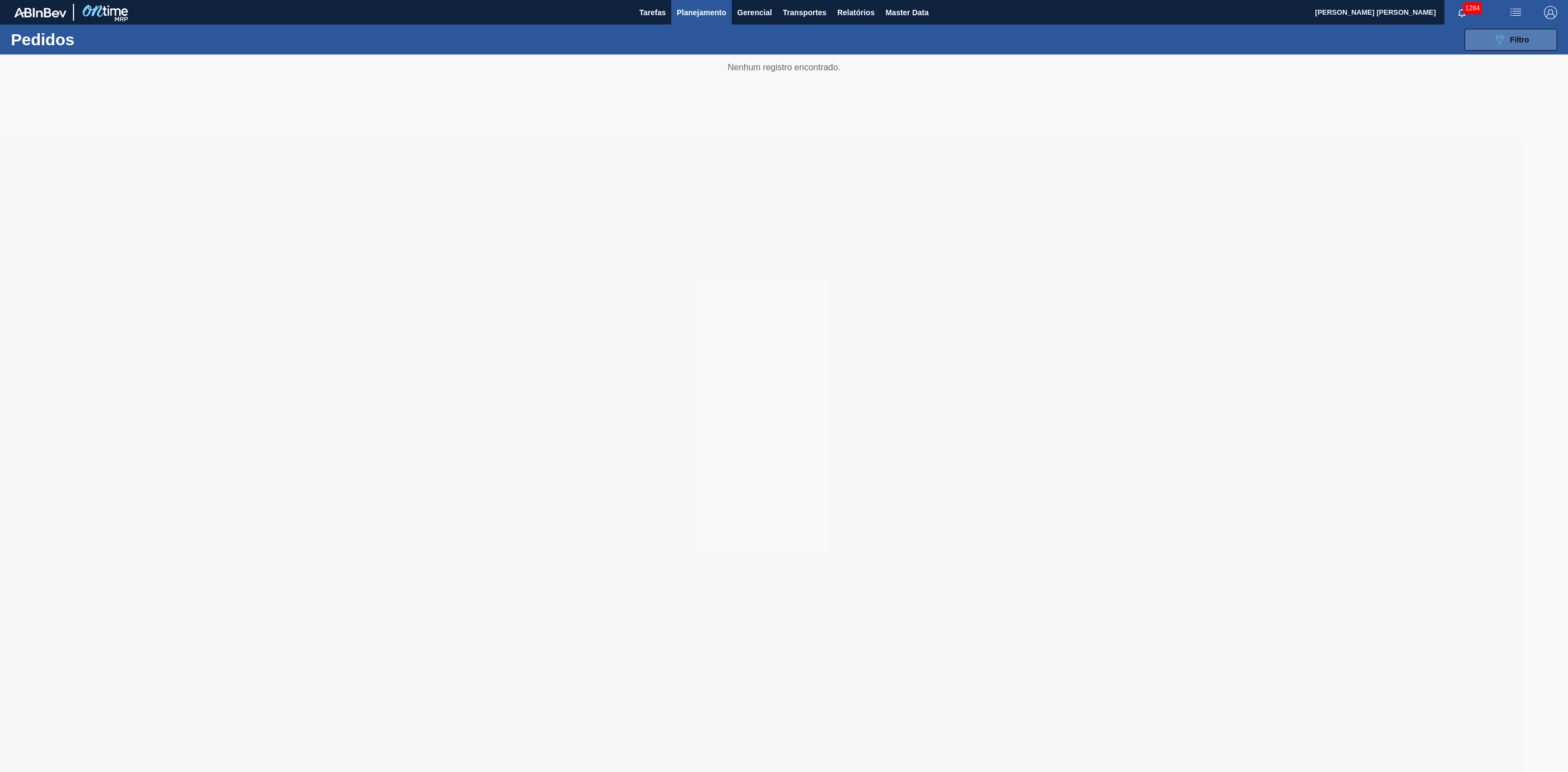
click at [1508, 31] on button "089F7B8B-B2A5-4AFE-B5C0-19BA573D28AC Filtro" at bounding box center [1511, 40] width 93 height 22
click at [1392, 128] on div at bounding box center [784, 413] width 1568 height 717
click at [1395, 126] on div at bounding box center [784, 413] width 1568 height 717
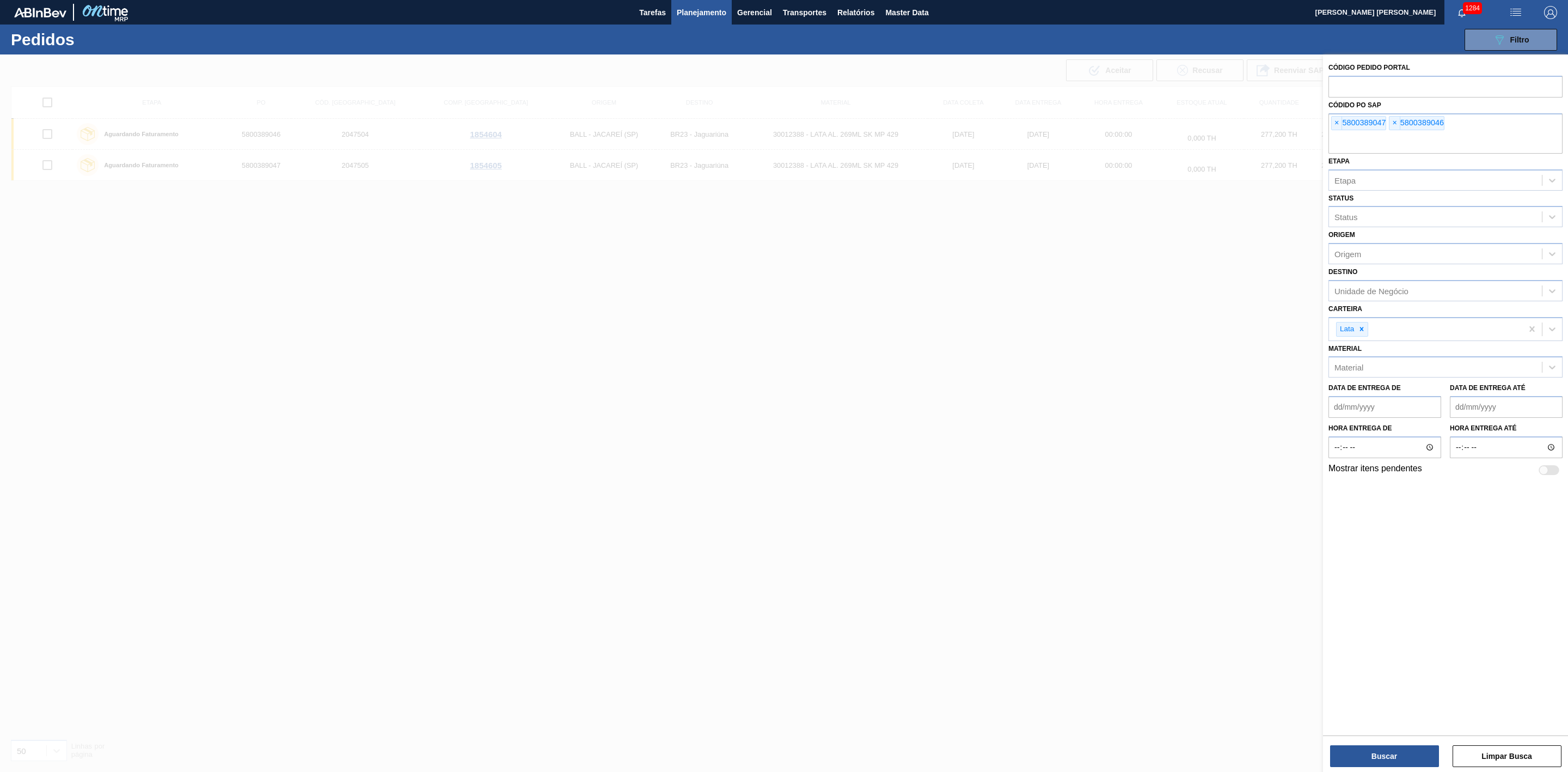
click at [1395, 126] on span "×" at bounding box center [1394, 123] width 10 height 13
click at [1323, 124] on div at bounding box center [784, 441] width 1568 height 772
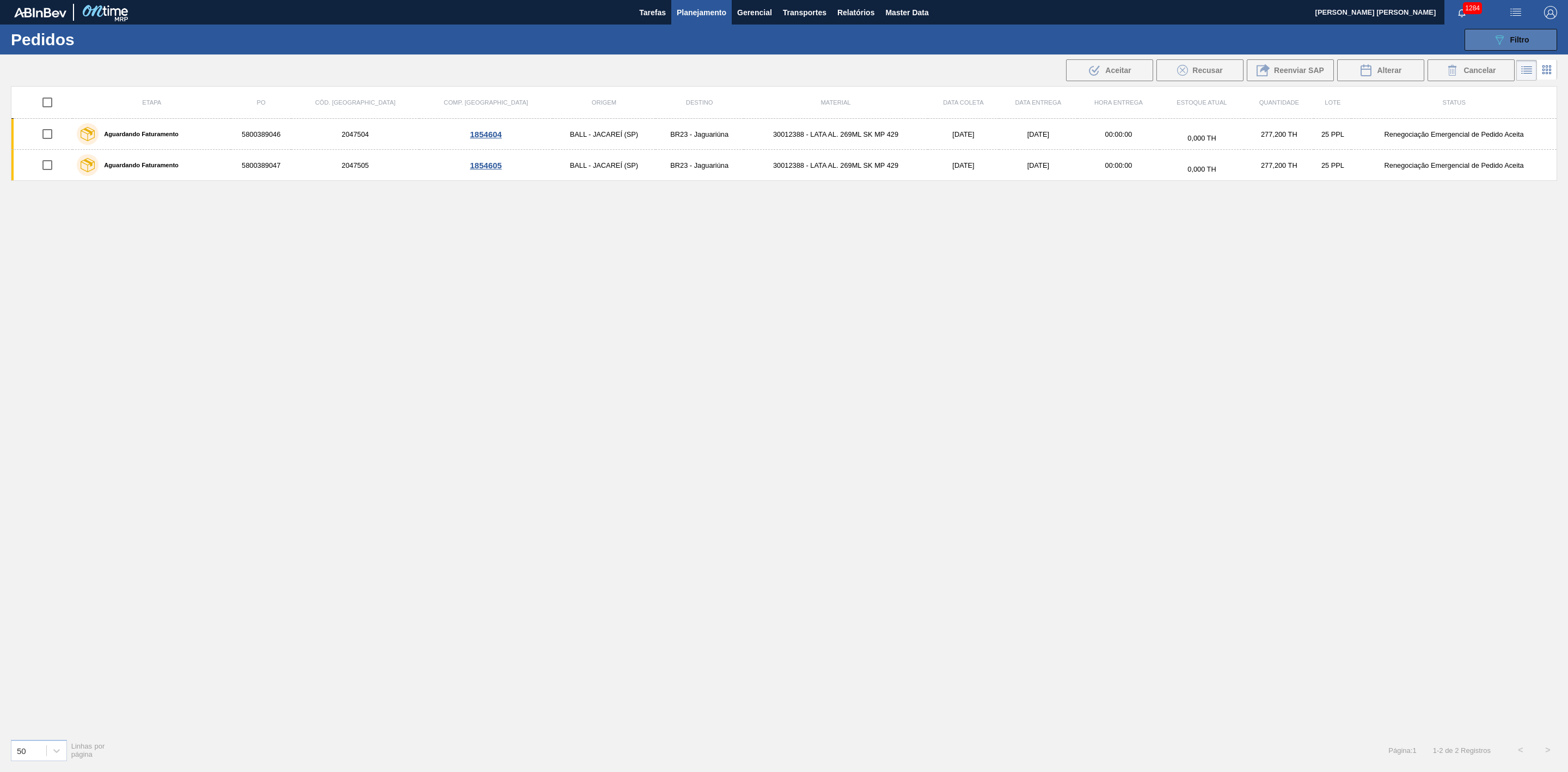
click at [1491, 45] on button "089F7B8B-B2A5-4AFE-B5C0-19BA573D28AC Filtro" at bounding box center [1511, 40] width 93 height 22
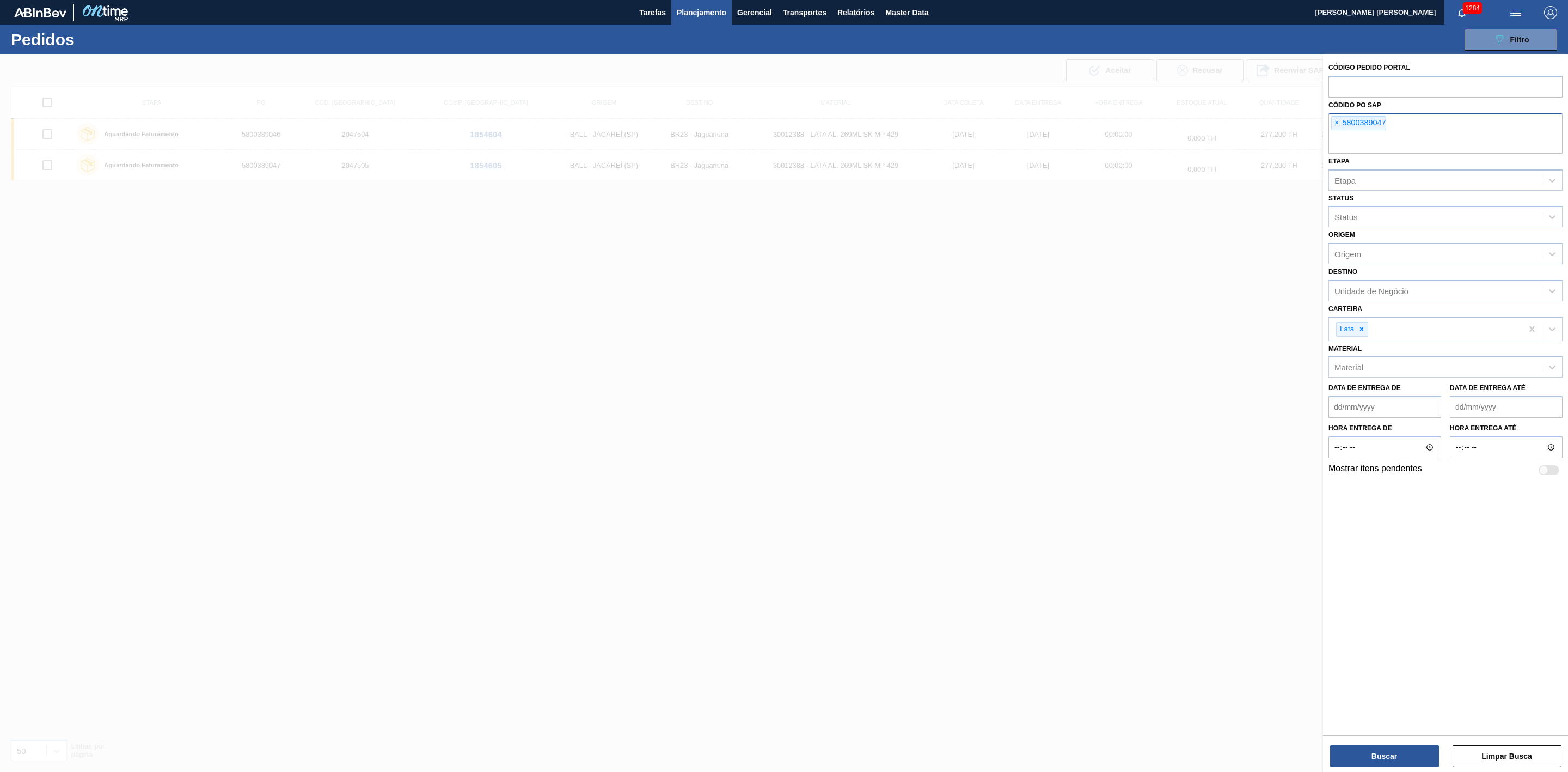
click at [1336, 131] on div "× 5800389047" at bounding box center [1445, 134] width 234 height 40
click at [1336, 125] on span "×" at bounding box center [1337, 123] width 10 height 13
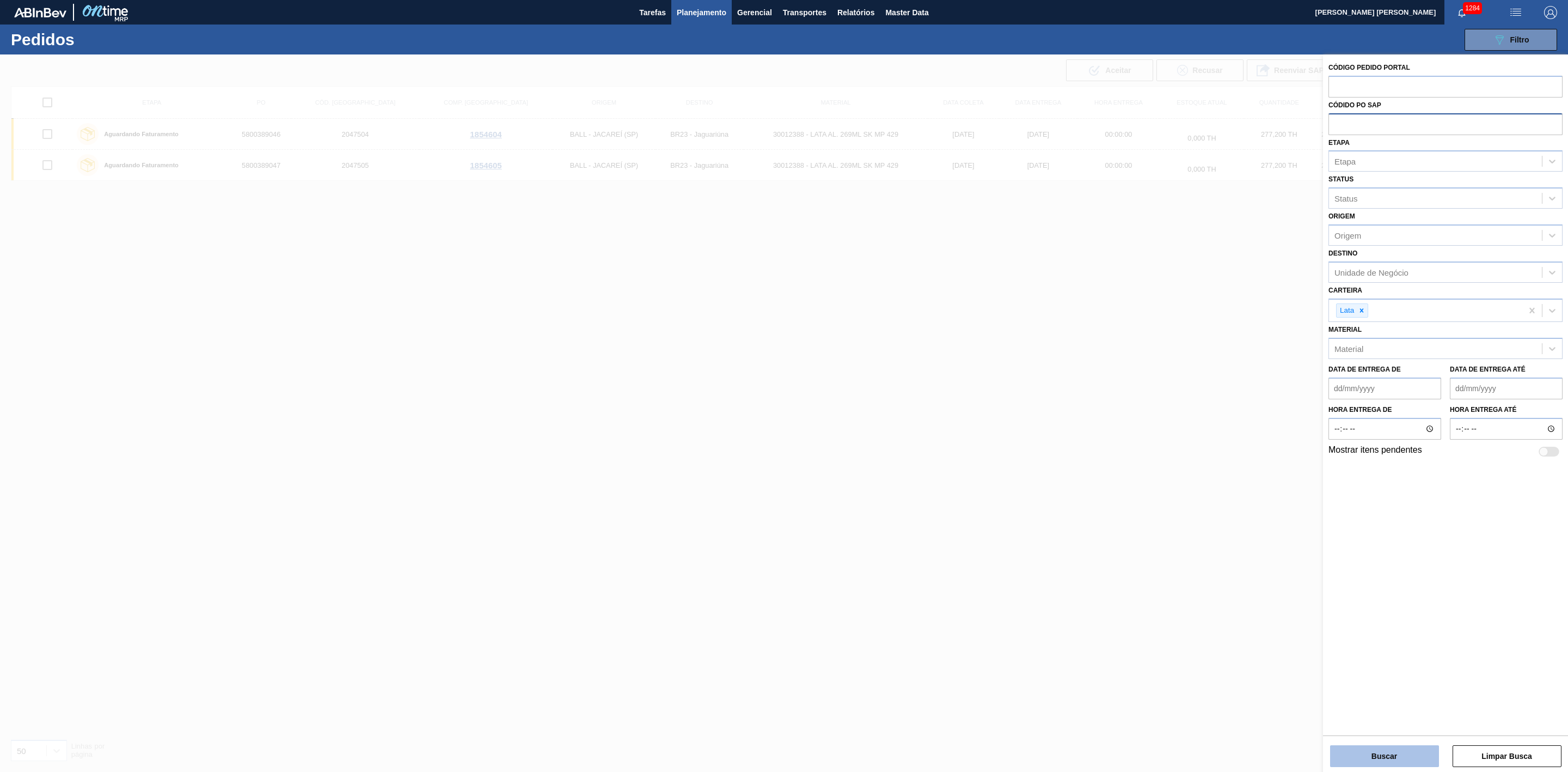
click at [1372, 765] on button "Buscar" at bounding box center [1384, 756] width 109 height 22
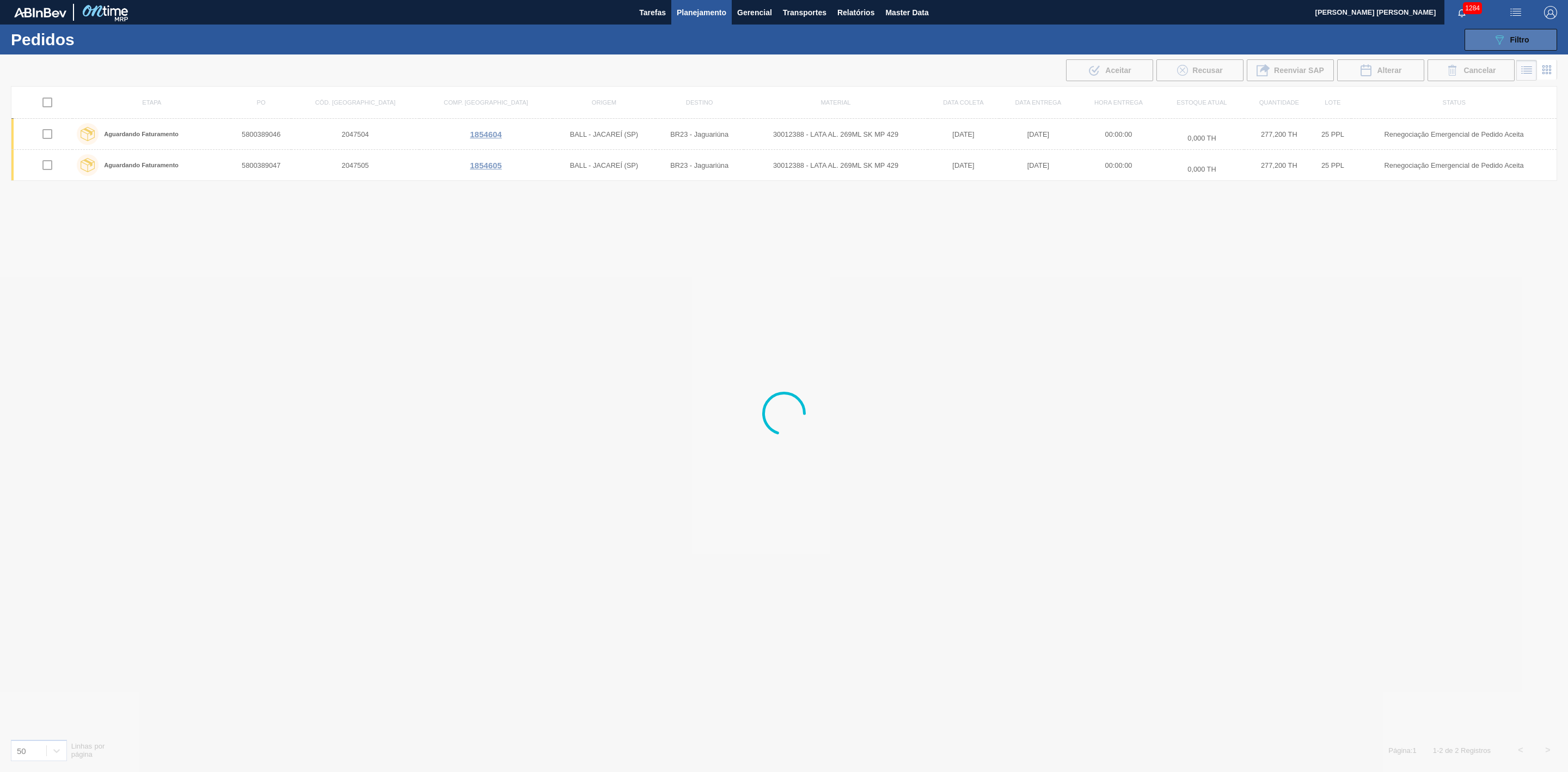
click at [1487, 37] on button "089F7B8B-B2A5-4AFE-B5C0-19BA573D28AC Filtro" at bounding box center [1511, 40] width 93 height 22
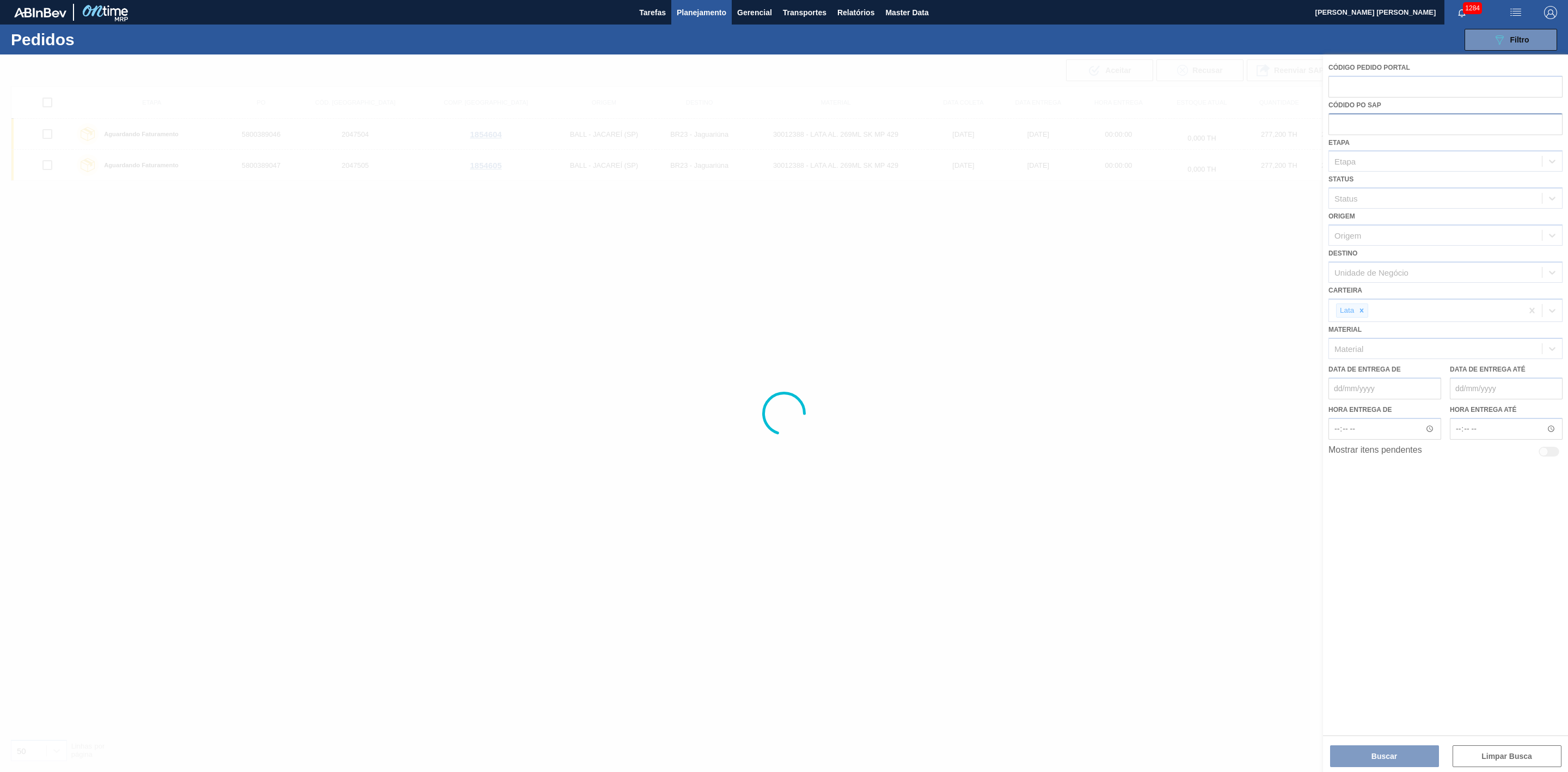
click at [1382, 186] on div at bounding box center [784, 413] width 1568 height 717
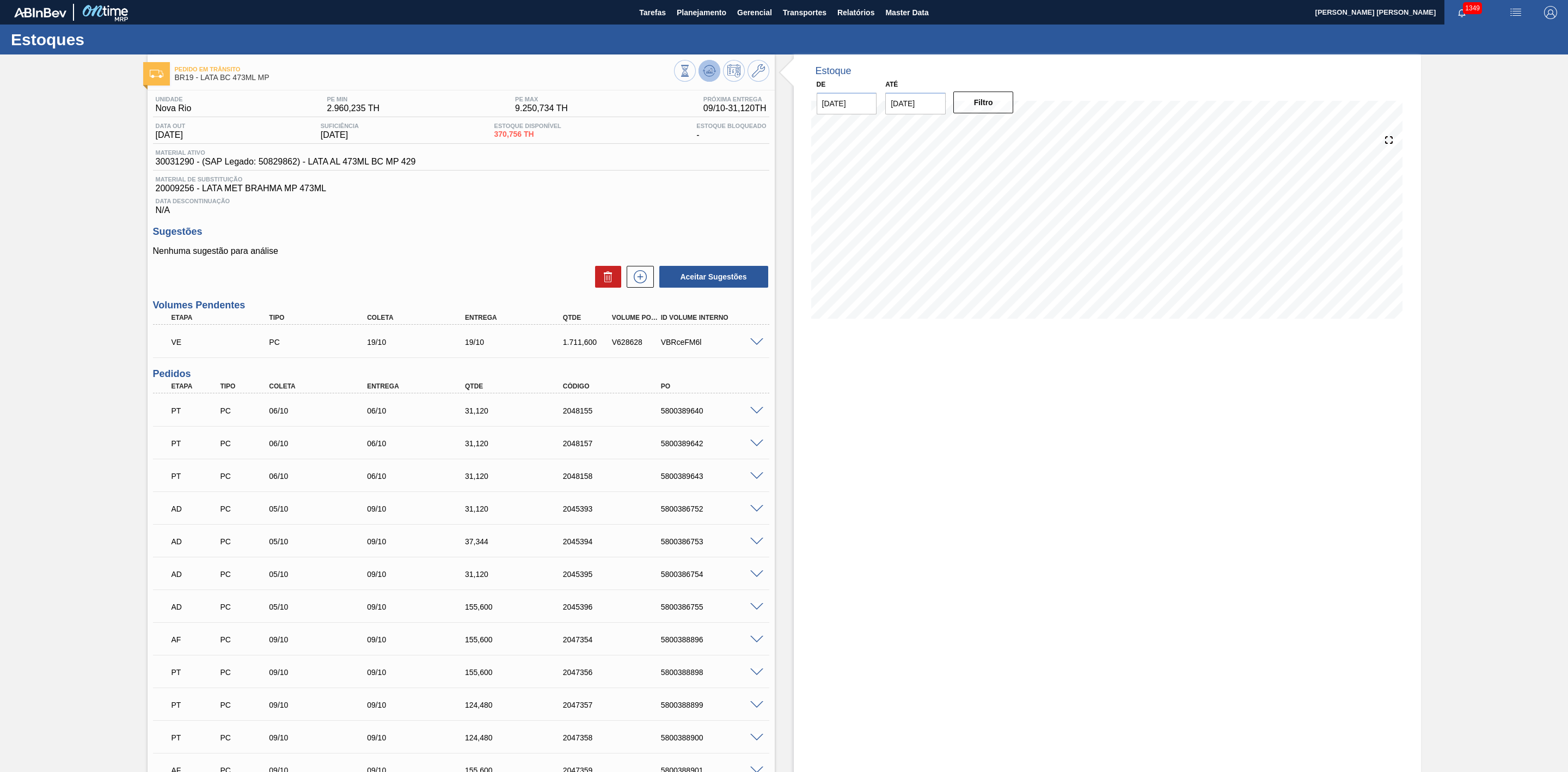
click at [707, 67] on icon at bounding box center [709, 70] width 13 height 13
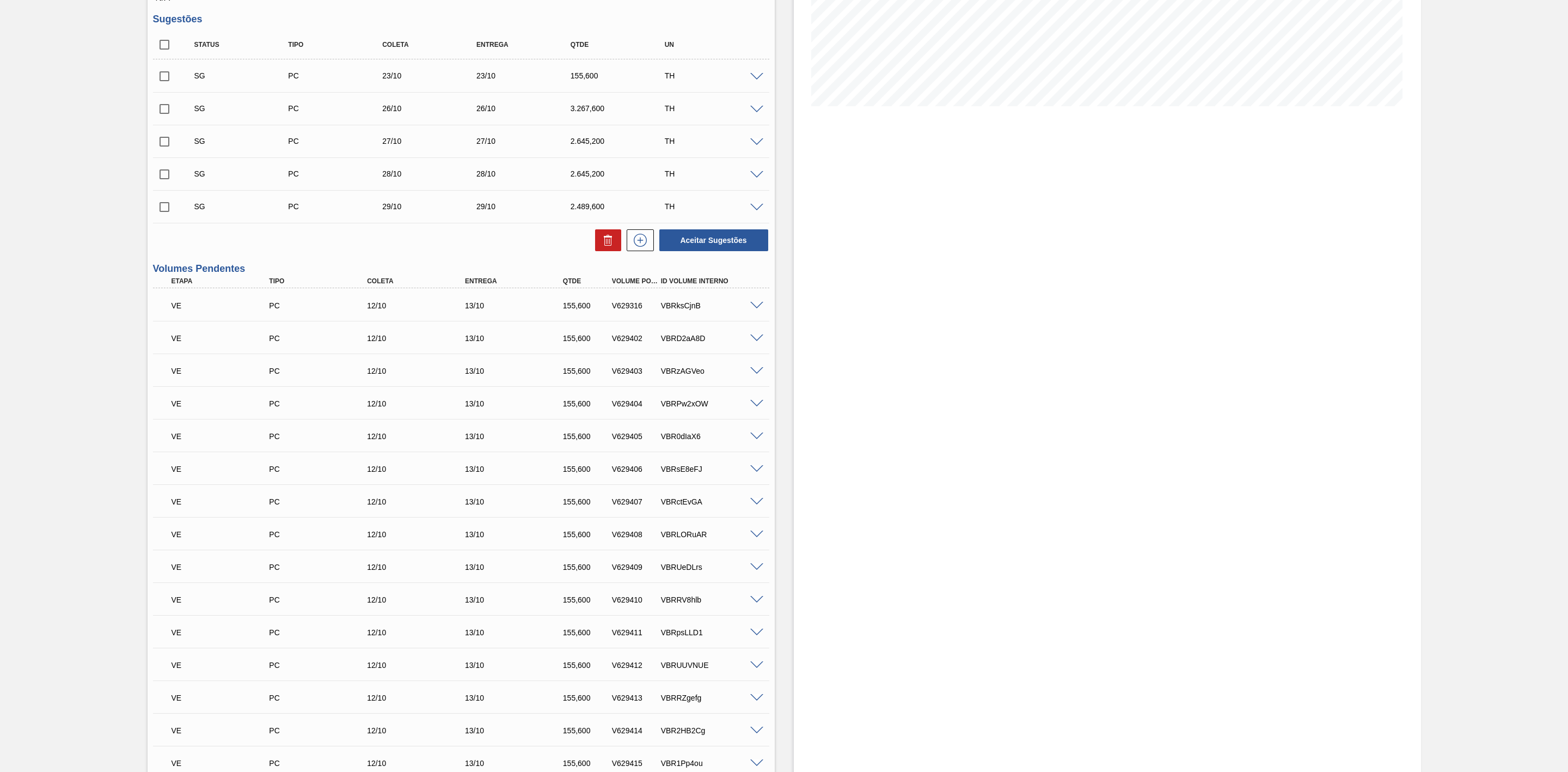
scroll to position [164, 0]
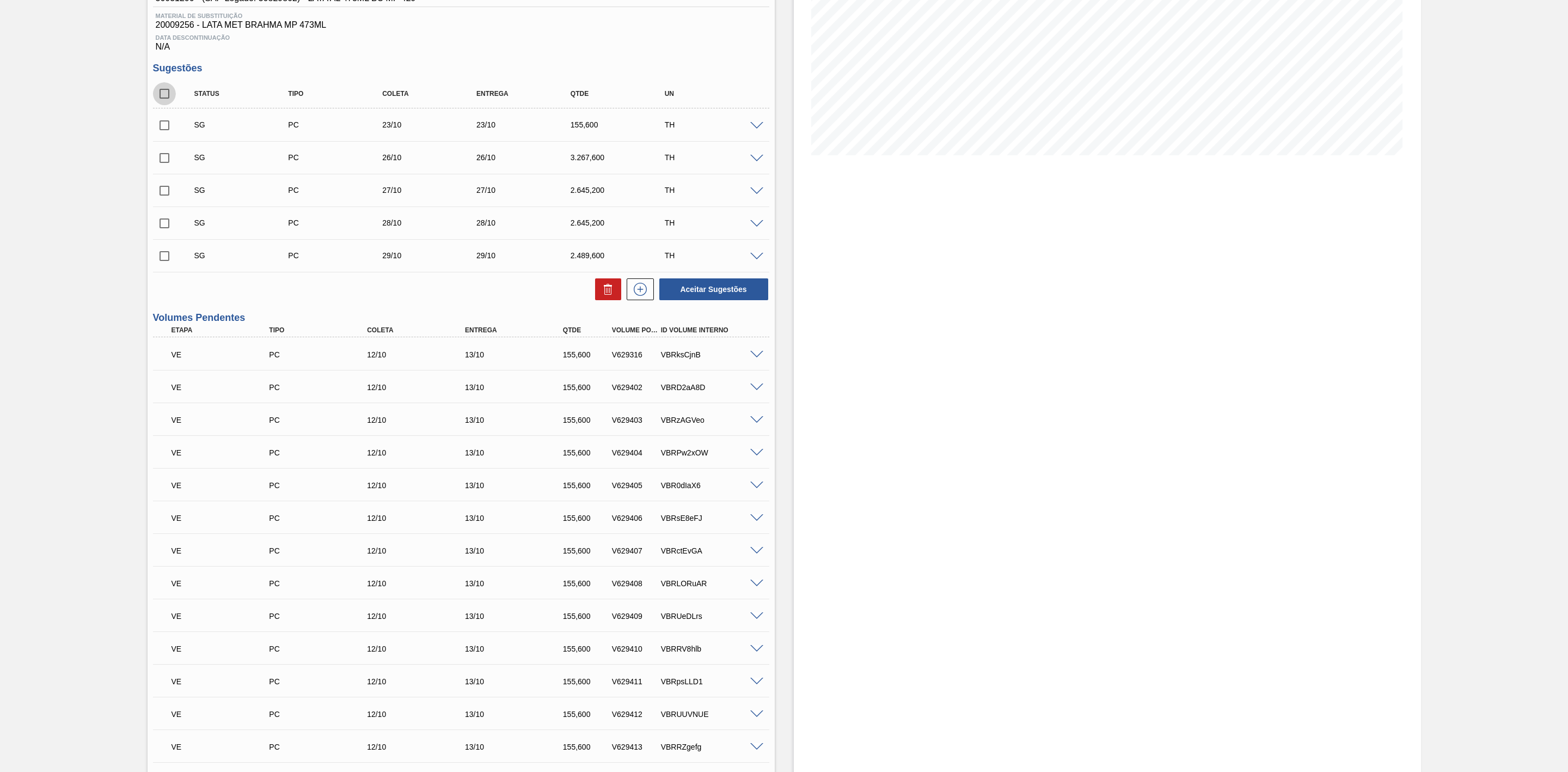
click at [164, 103] on input "checkbox" at bounding box center [164, 93] width 23 height 23
checkbox input "true"
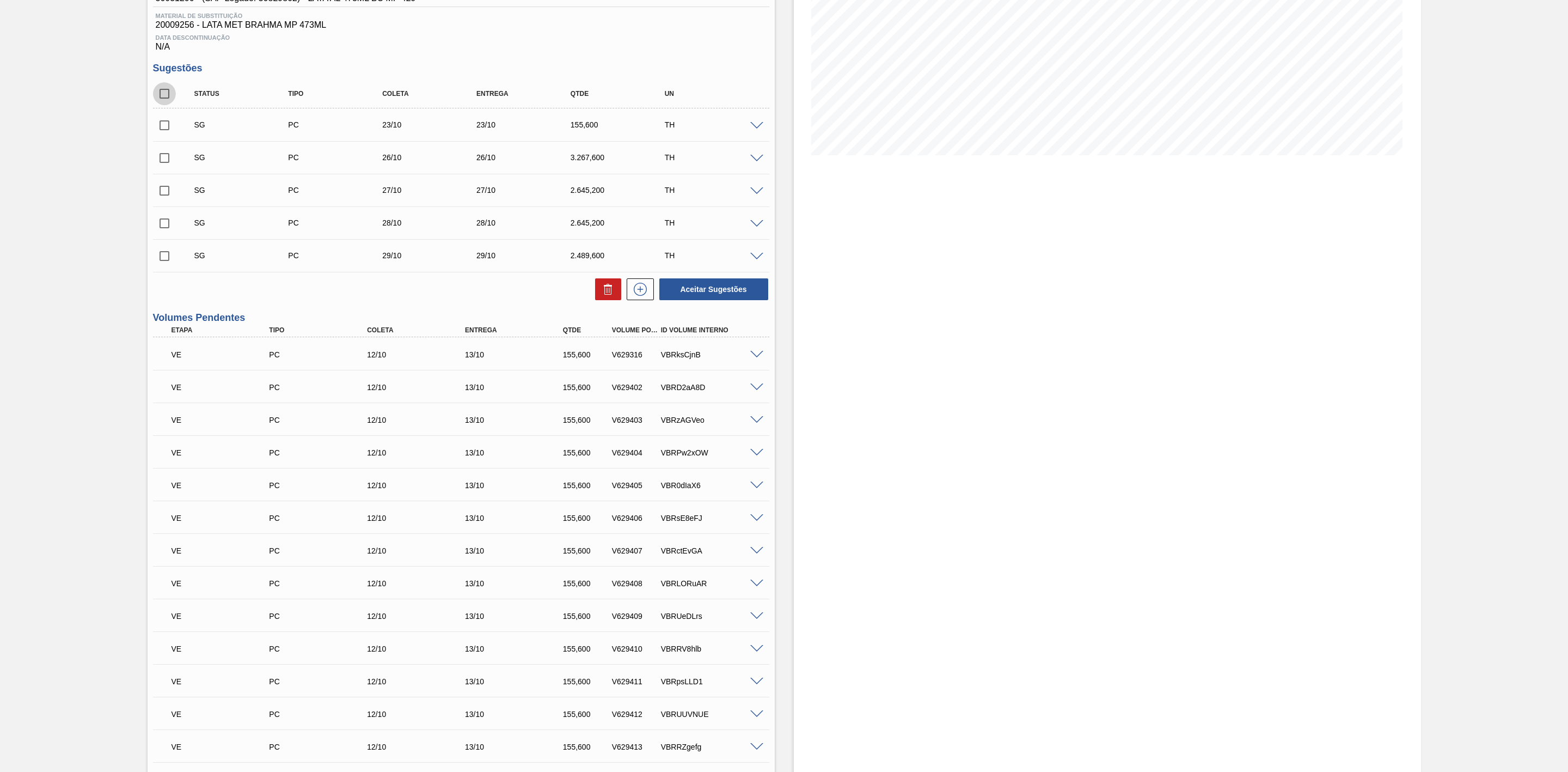
checkbox input "true"
click at [609, 293] on icon at bounding box center [609, 289] width 1 height 5
checkbox input "false"
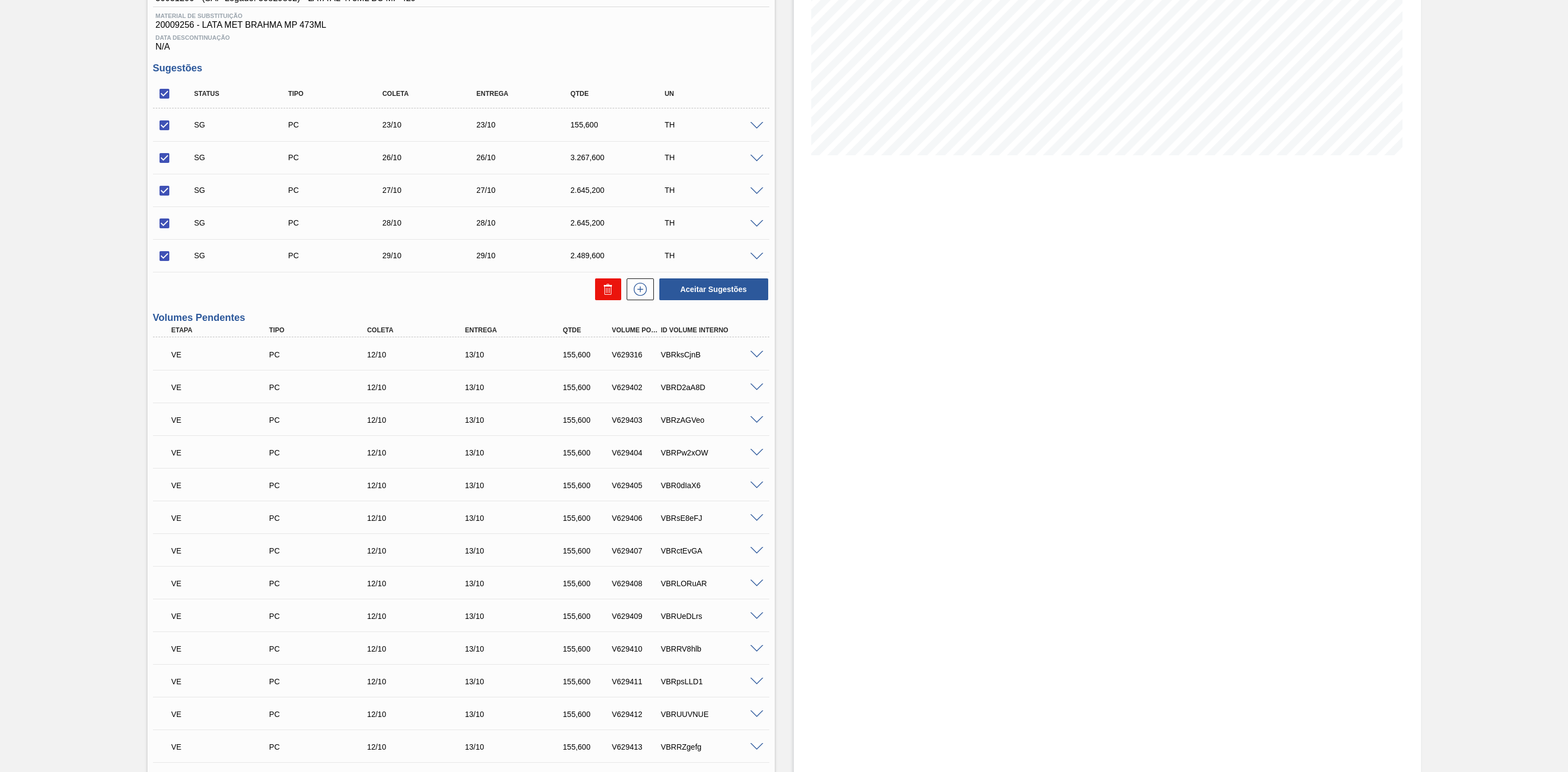
checkbox input "false"
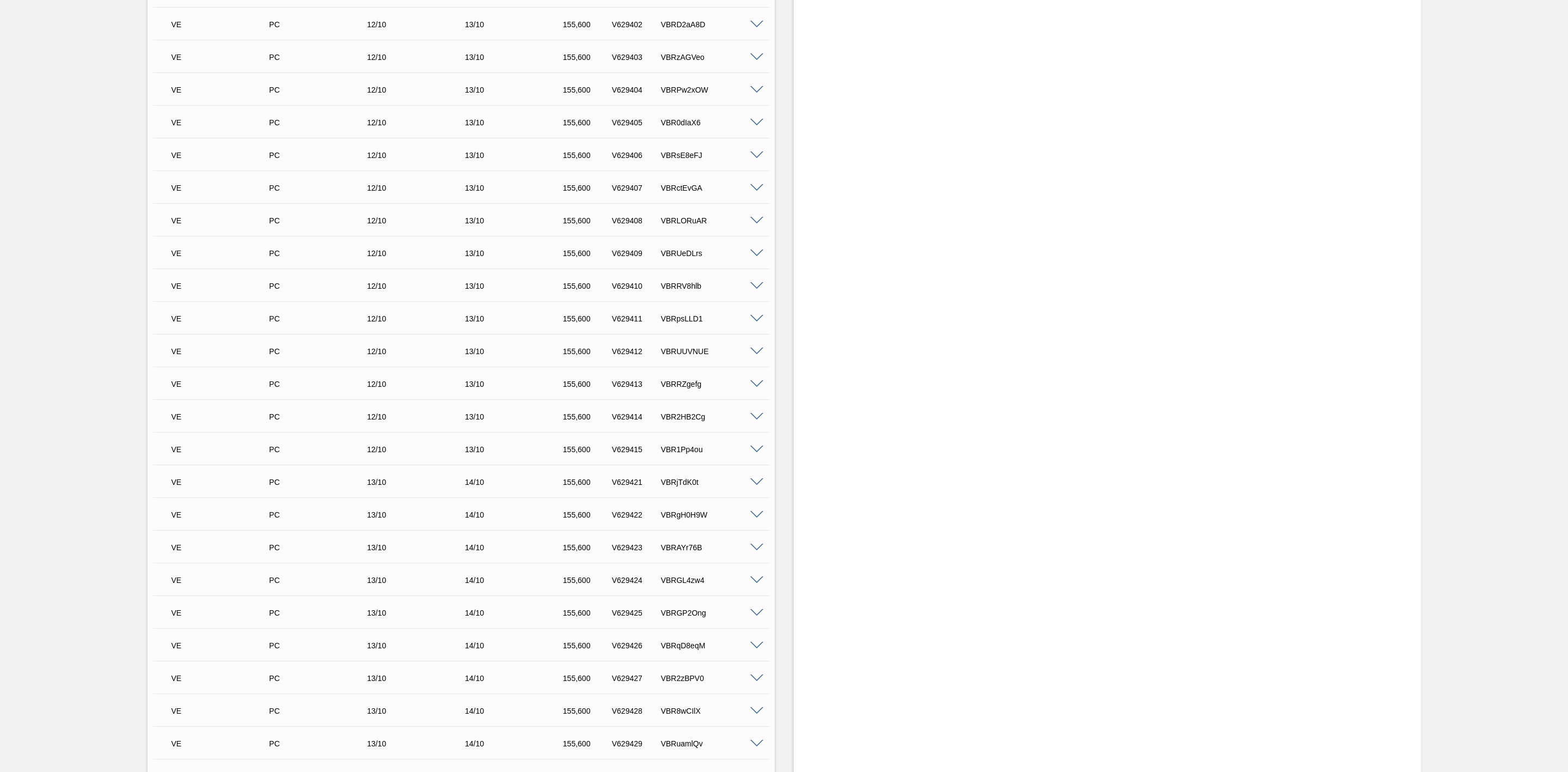
scroll to position [0, 0]
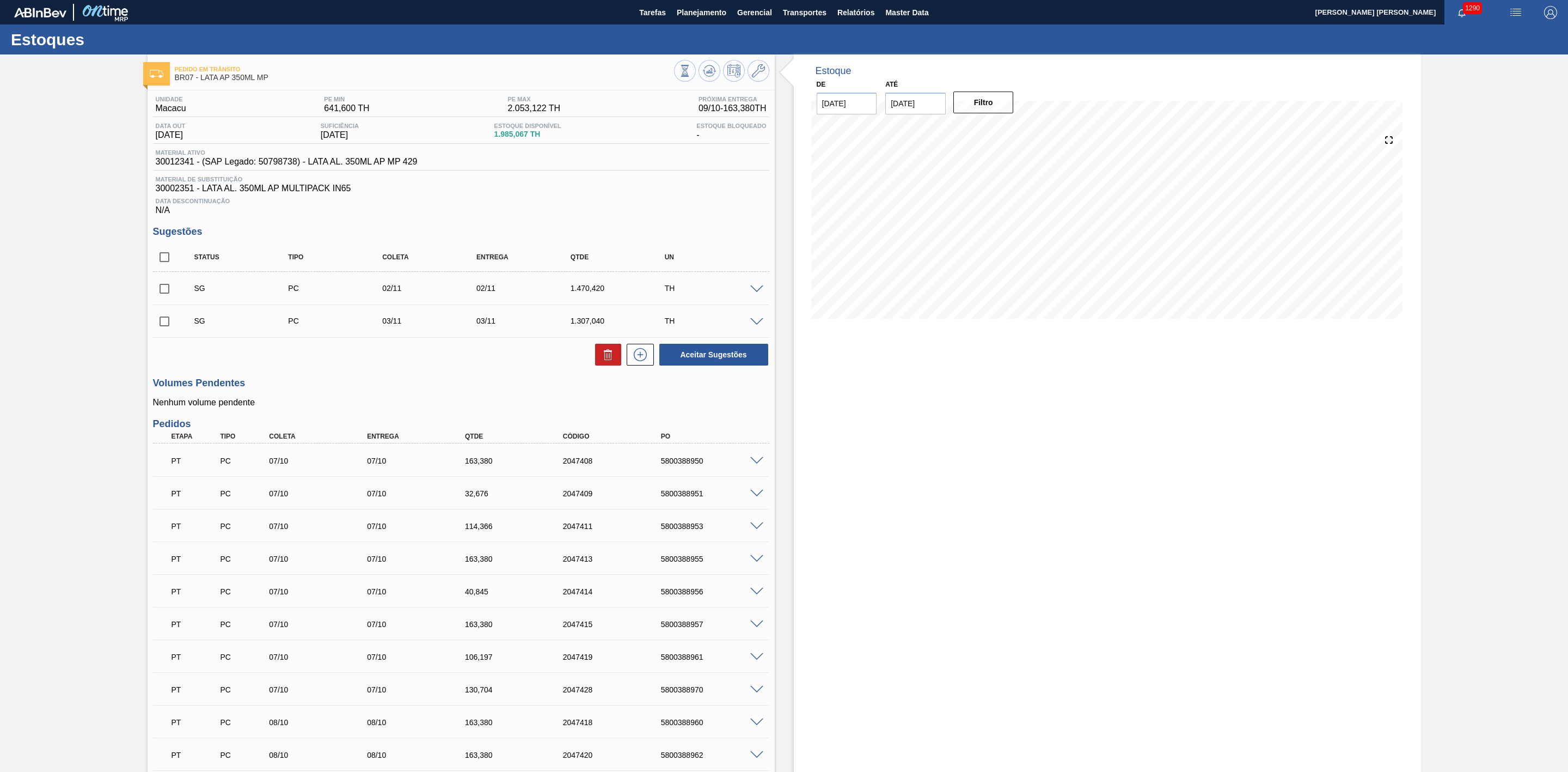
click at [164, 271] on div "Status Tipo Coleta Entrega Qtde UN" at bounding box center [461, 257] width 616 height 29
click at [163, 263] on input "checkbox" at bounding box center [164, 256] width 23 height 23
checkbox input "true"
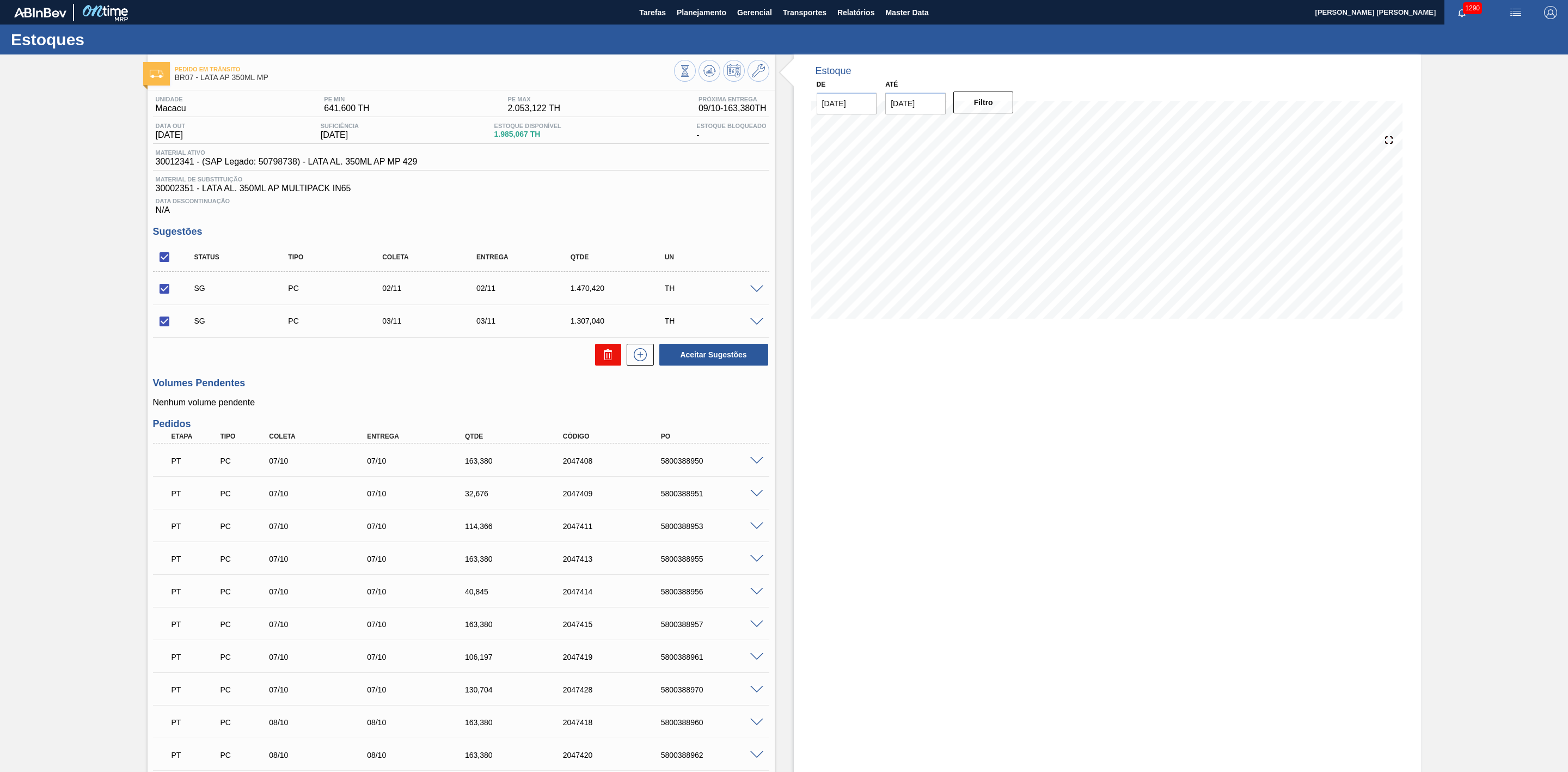
click at [604, 360] on icon at bounding box center [607, 354] width 13 height 13
checkbox input "false"
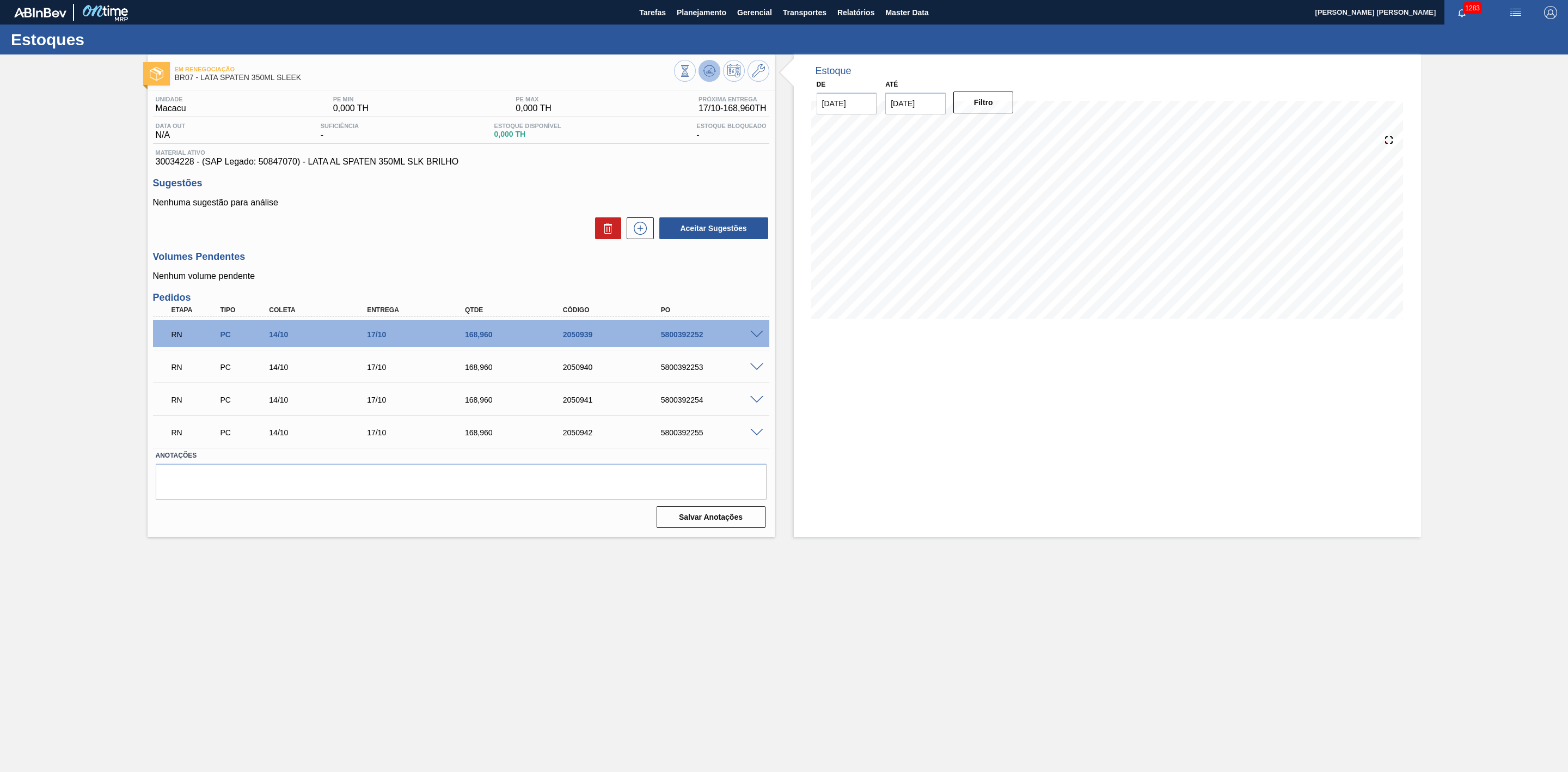
click at [703, 72] on icon at bounding box center [709, 70] width 13 height 13
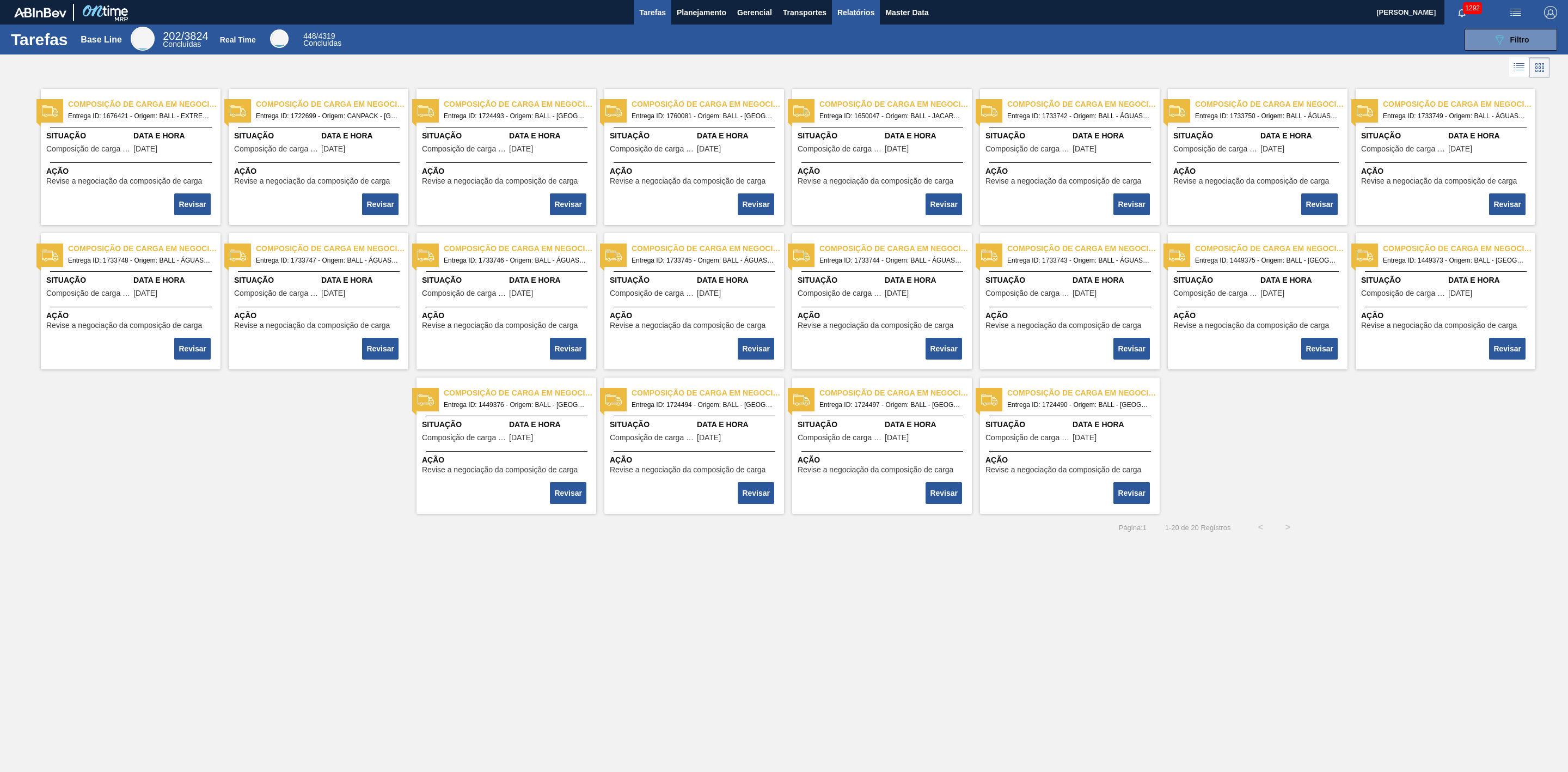
click at [856, 13] on span "Relatórios" at bounding box center [856, 12] width 37 height 13
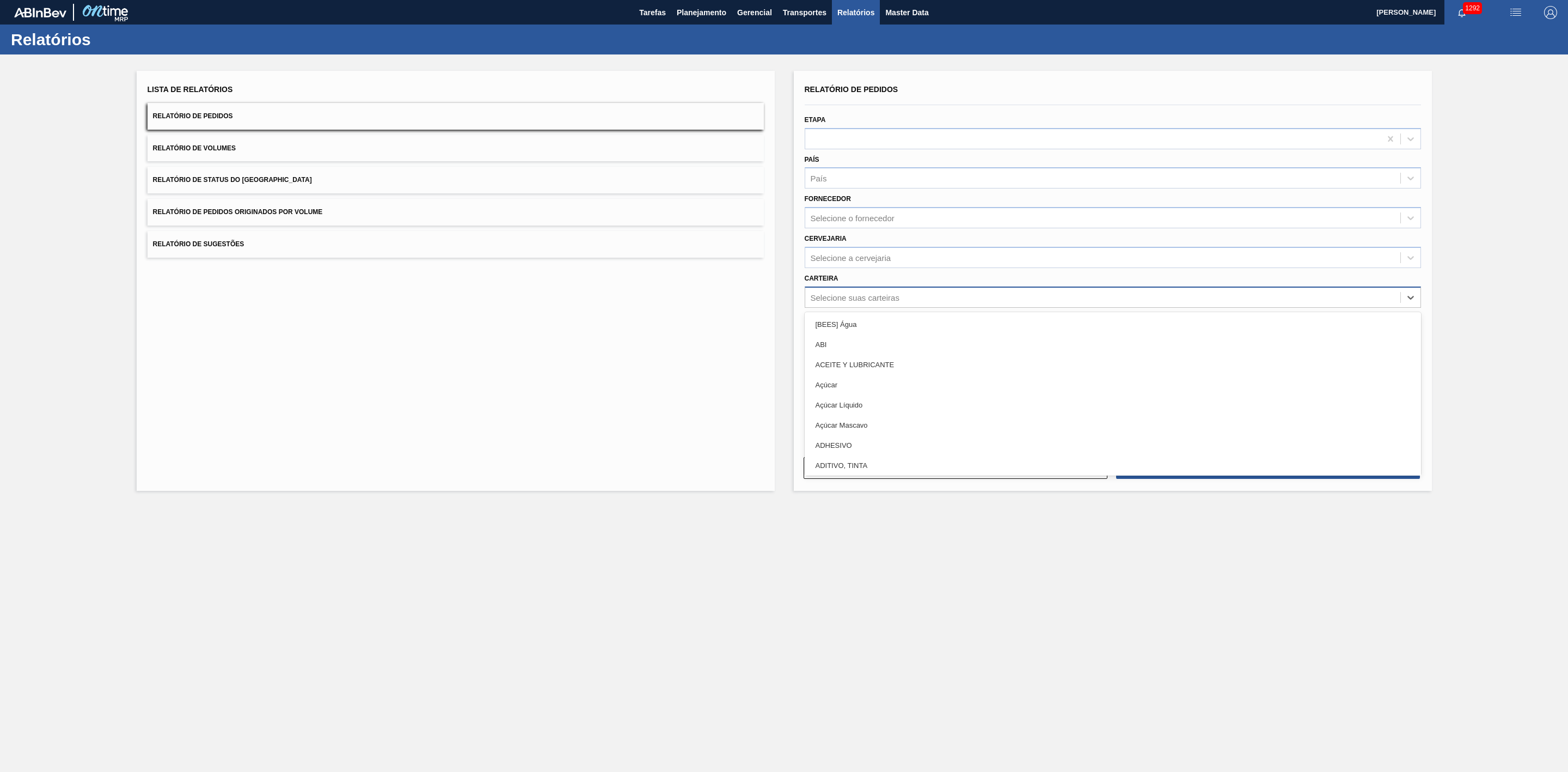
click at [845, 296] on div "Selecione suas carteiras" at bounding box center [855, 296] width 89 height 9
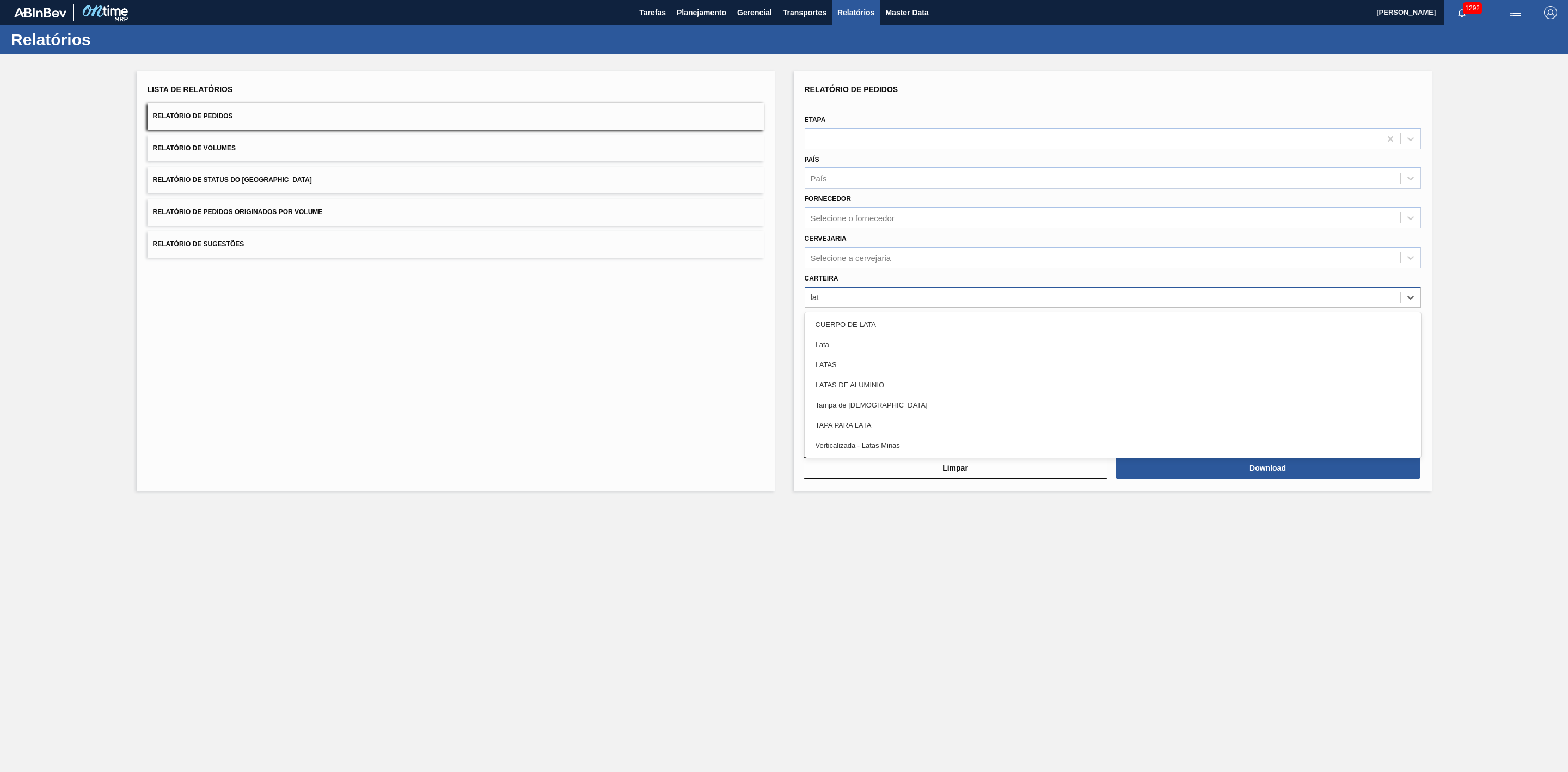
type input "lata"
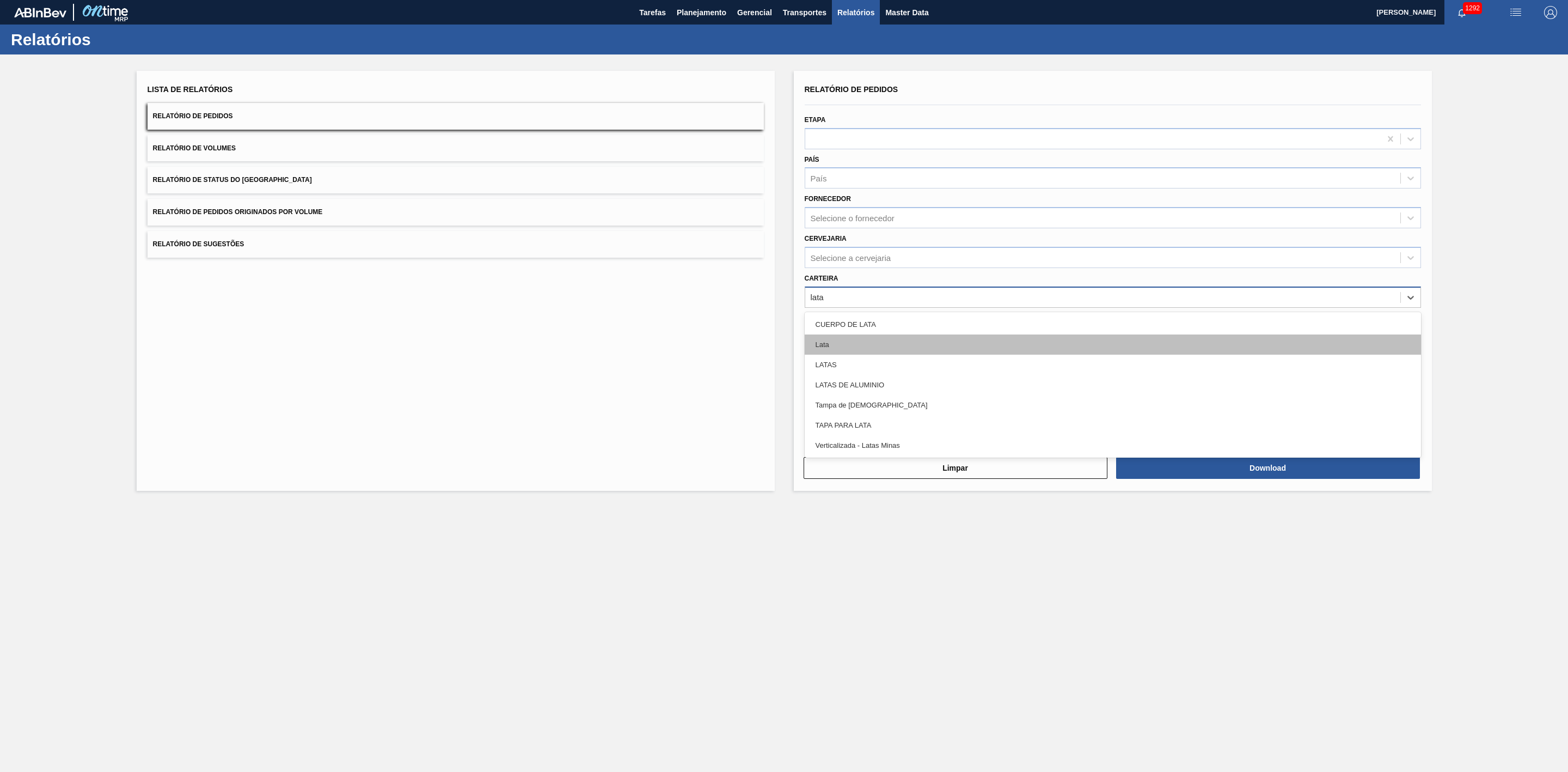
click at [838, 345] on div "Lata" at bounding box center [1113, 344] width 616 height 20
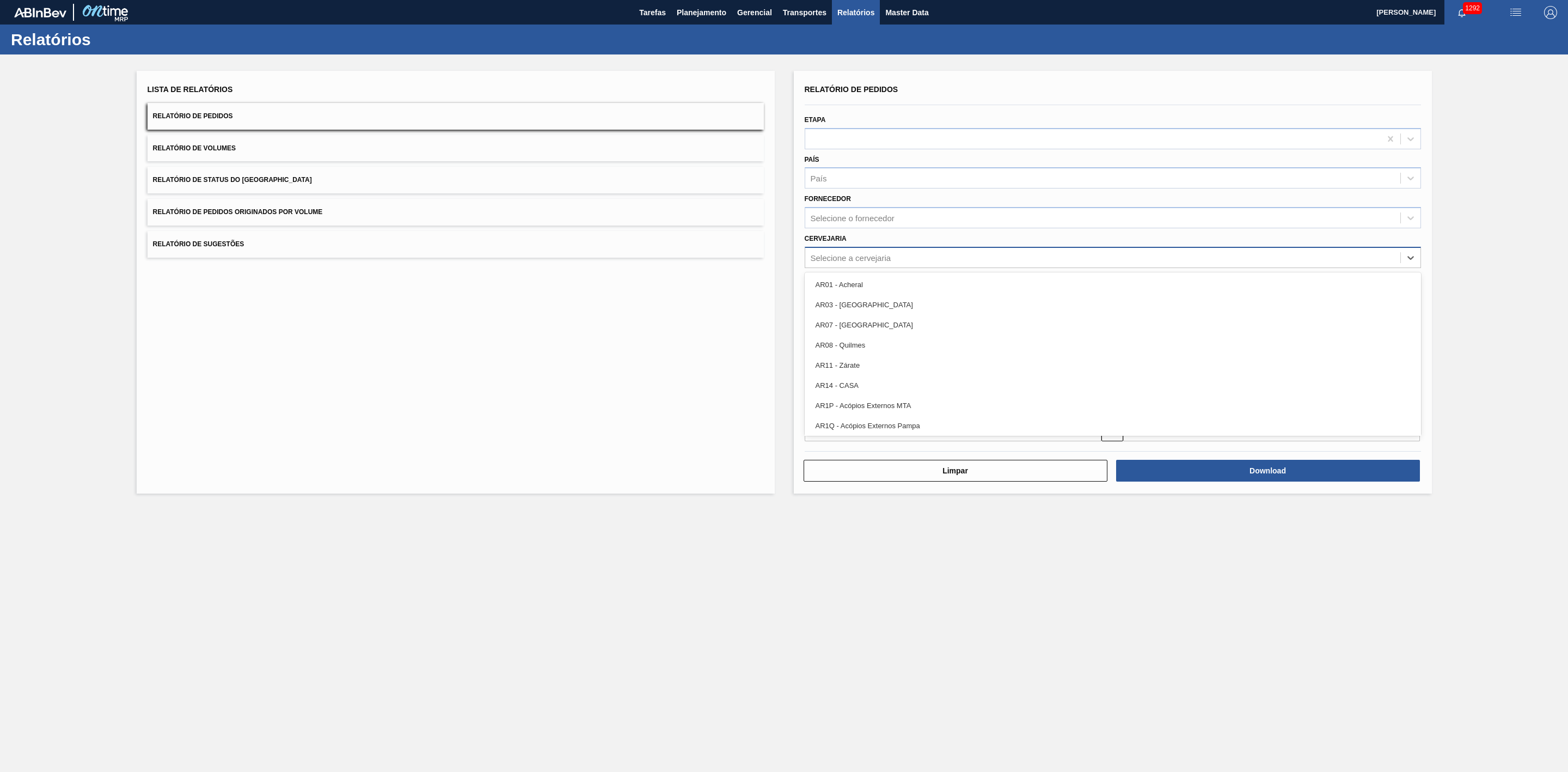
click at [864, 252] on div "Selecione a cervejaria" at bounding box center [851, 256] width 81 height 9
type input "10"
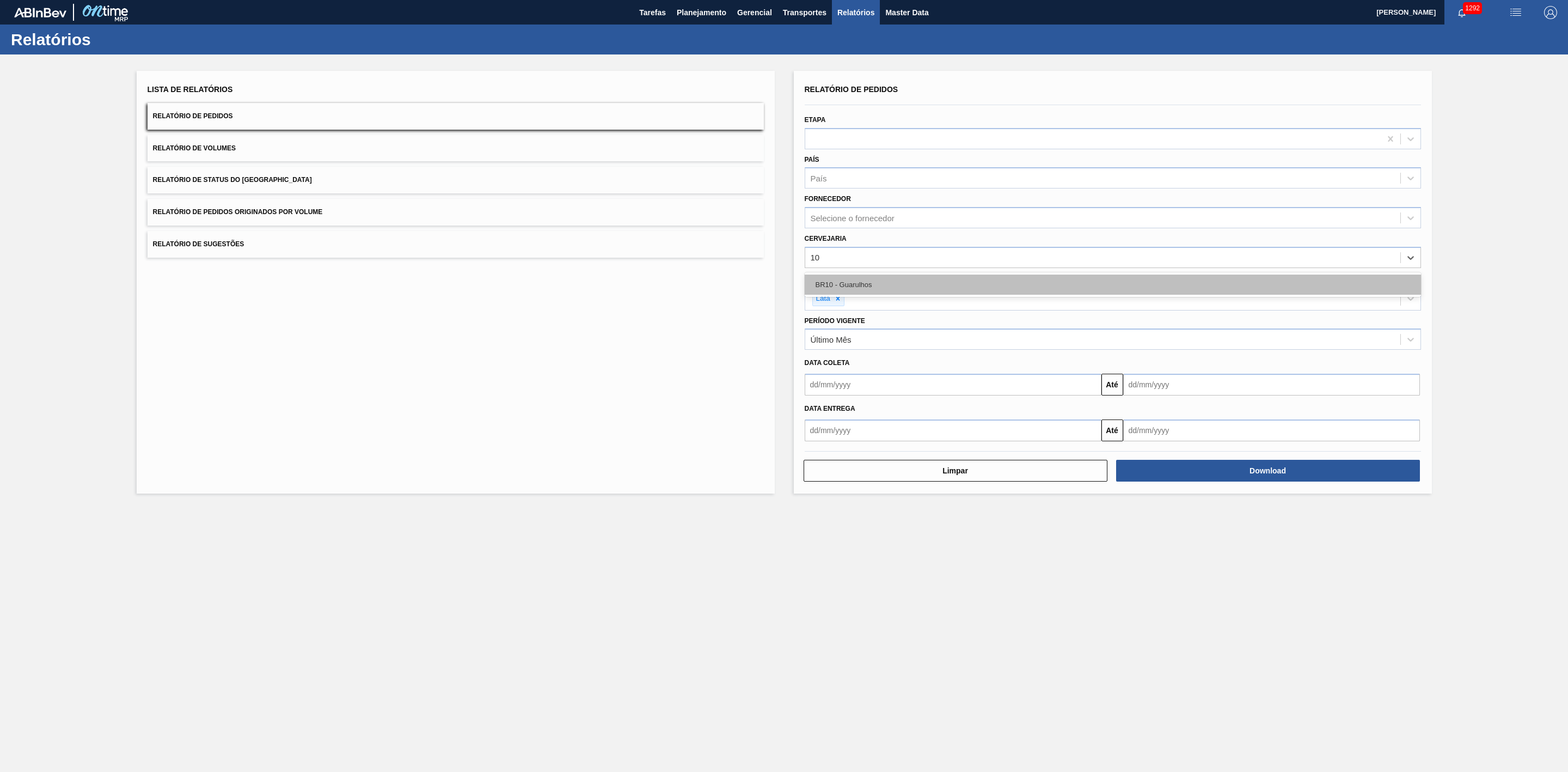
click at [879, 287] on div "BR10 - Guarulhos" at bounding box center [1113, 284] width 616 height 20
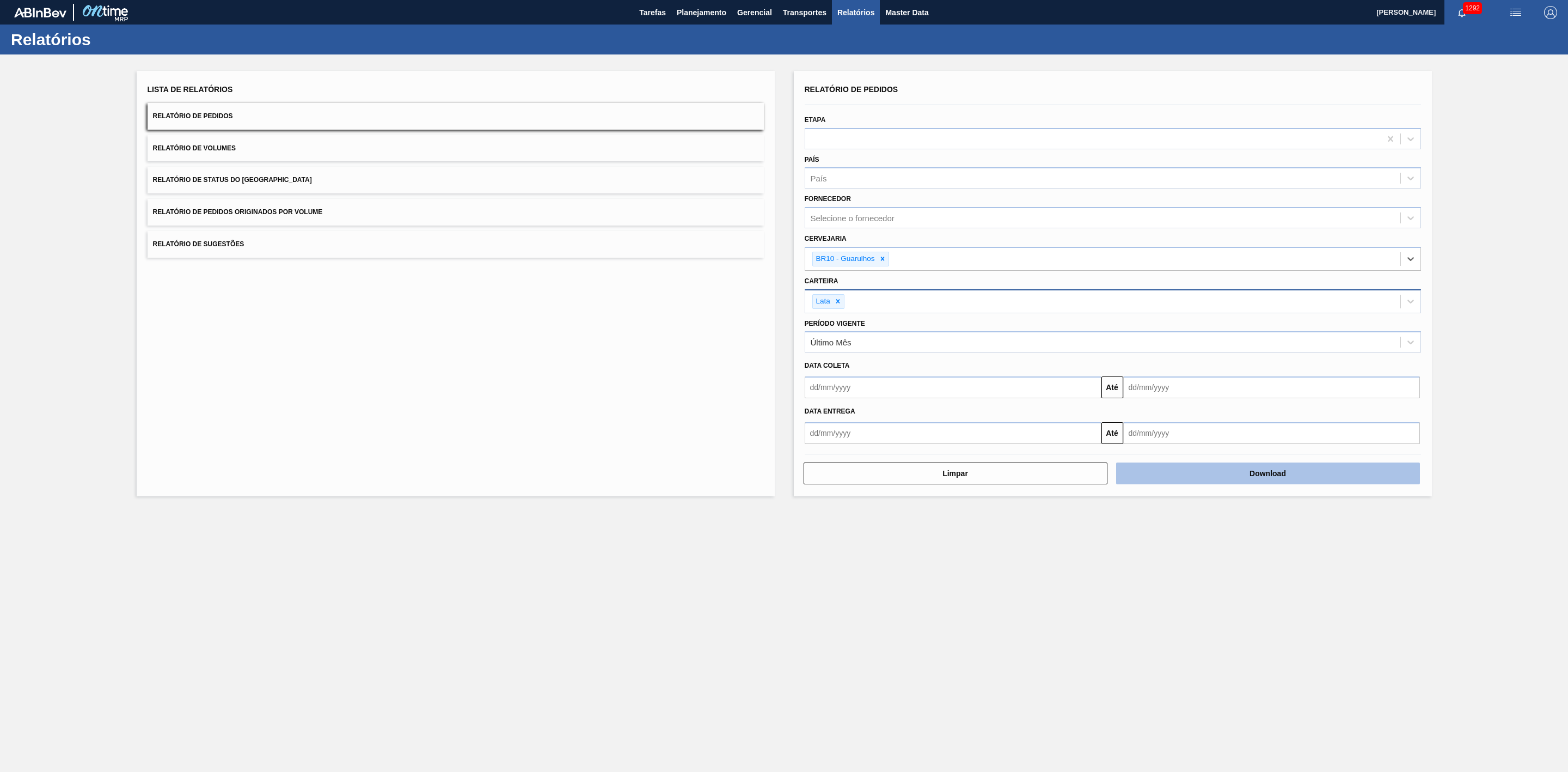
click at [1147, 470] on button "Download" at bounding box center [1268, 474] width 304 height 22
click at [692, 7] on span "Planejamento" at bounding box center [702, 12] width 50 height 13
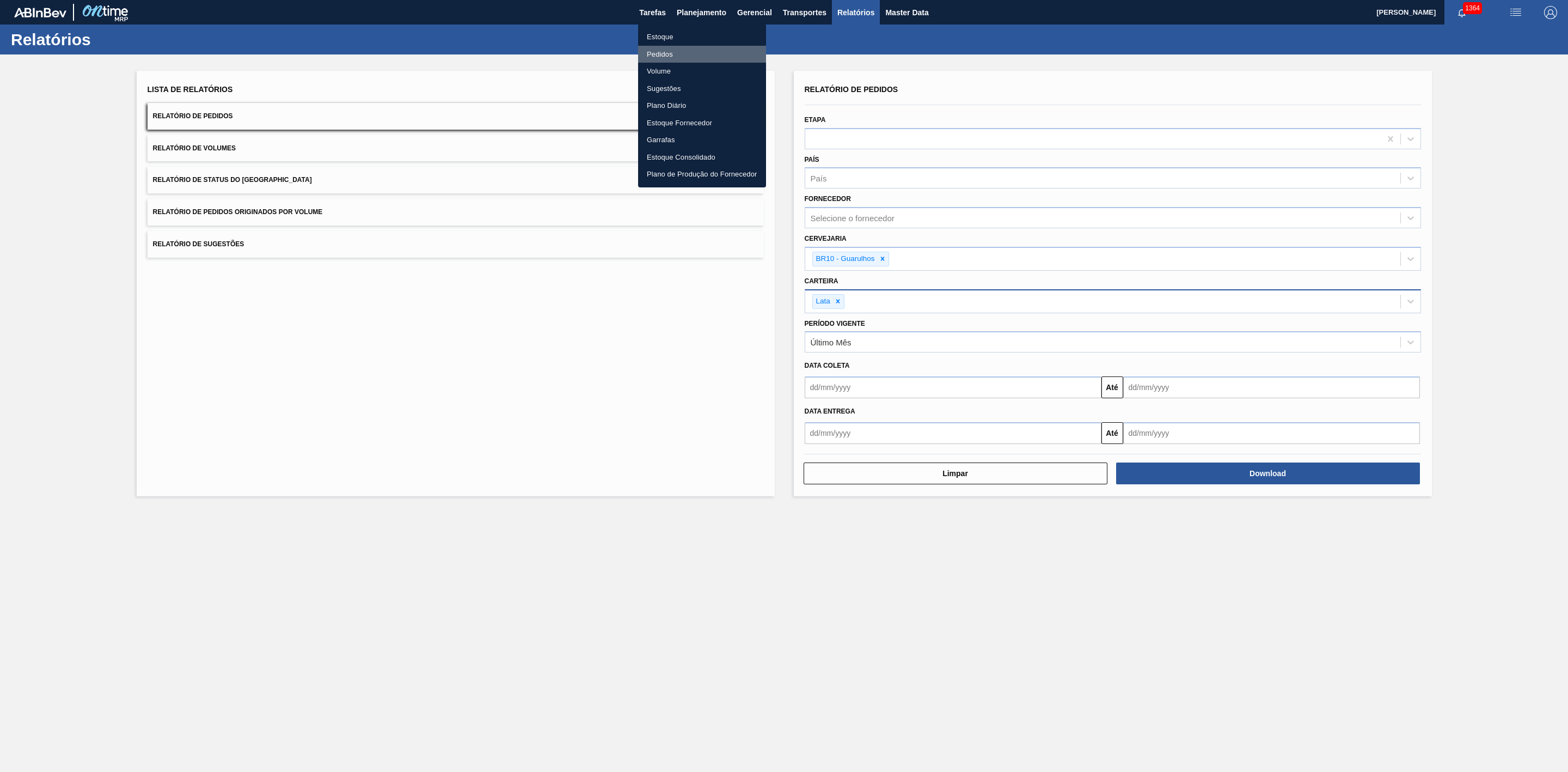
click at [673, 54] on li "Pedidos" at bounding box center [702, 54] width 128 height 17
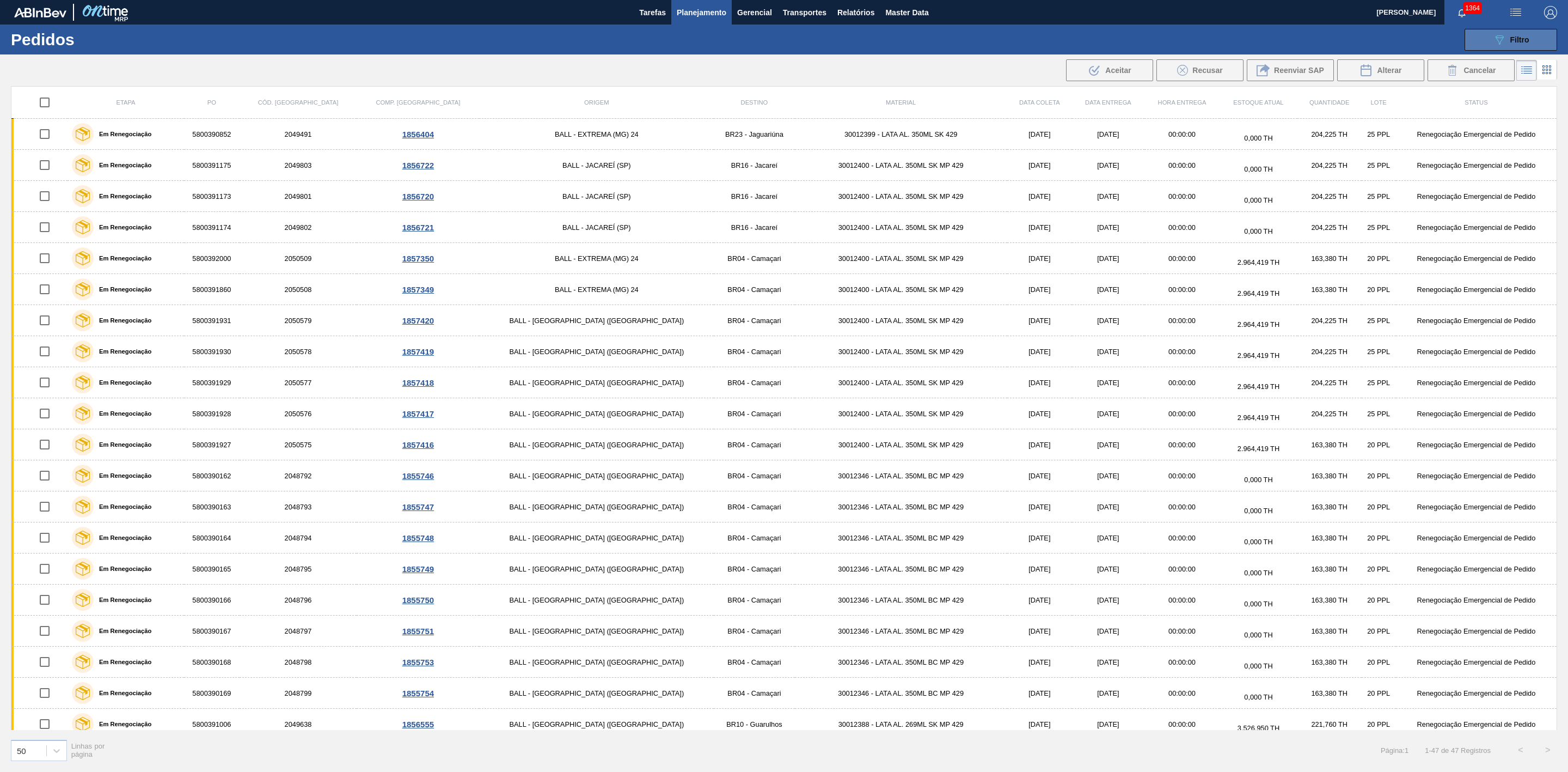
click at [1525, 43] on span "Filtro" at bounding box center [1520, 39] width 19 height 9
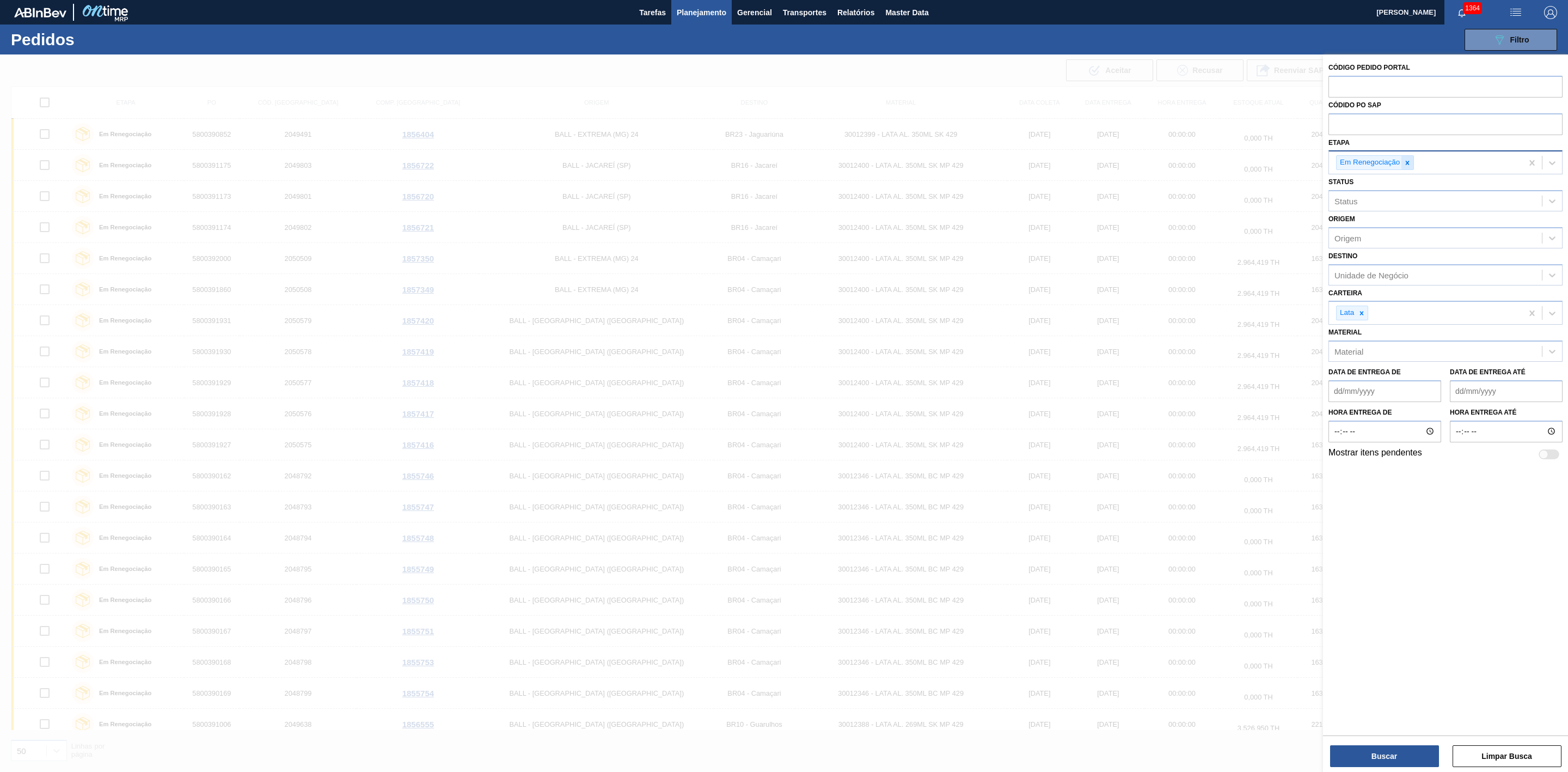
click at [1405, 165] on icon at bounding box center [1408, 163] width 8 height 8
click at [1372, 133] on input "text" at bounding box center [1445, 124] width 234 height 21
paste input "text"
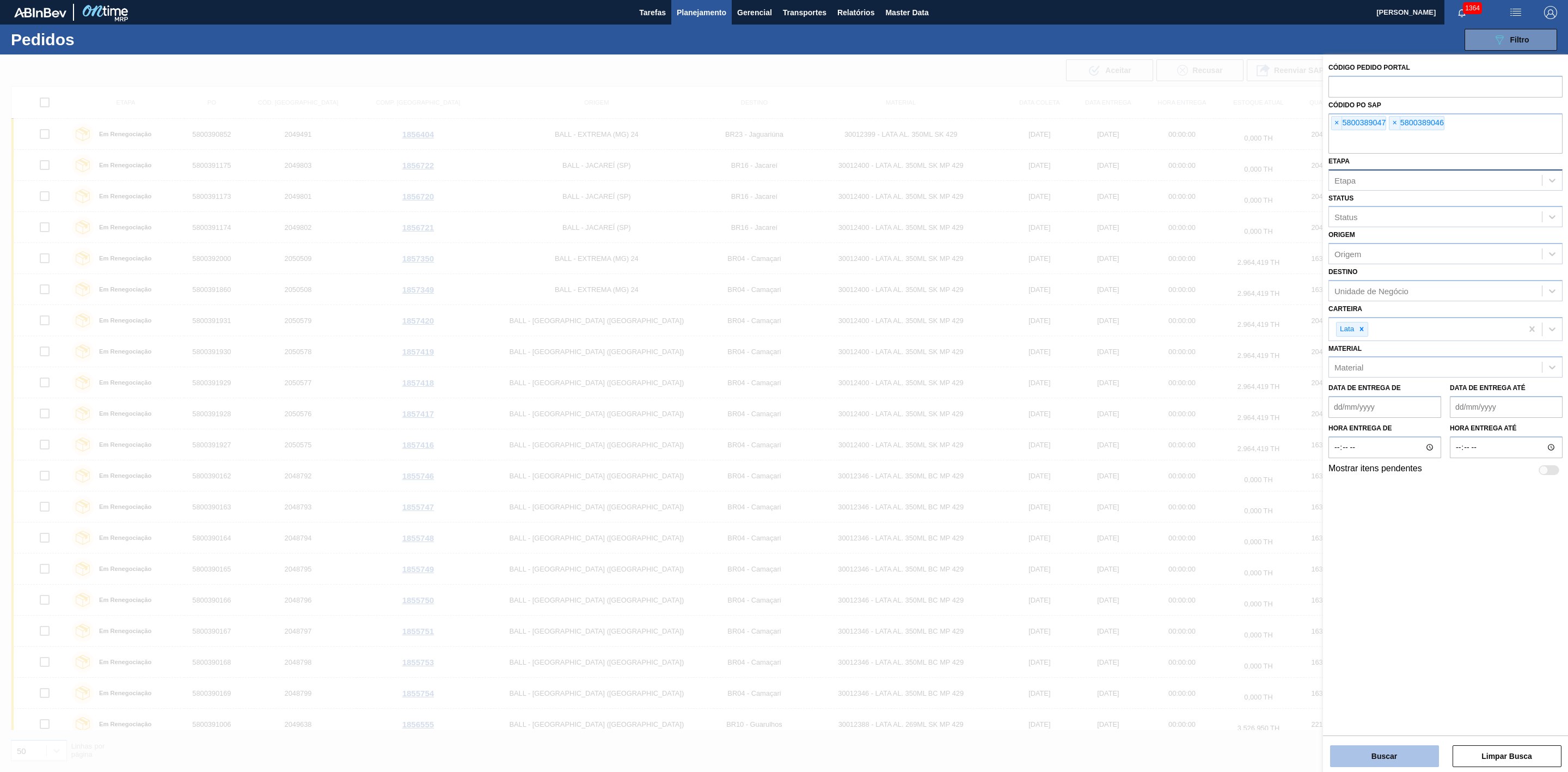
click at [1384, 755] on button "Buscar" at bounding box center [1384, 756] width 109 height 22
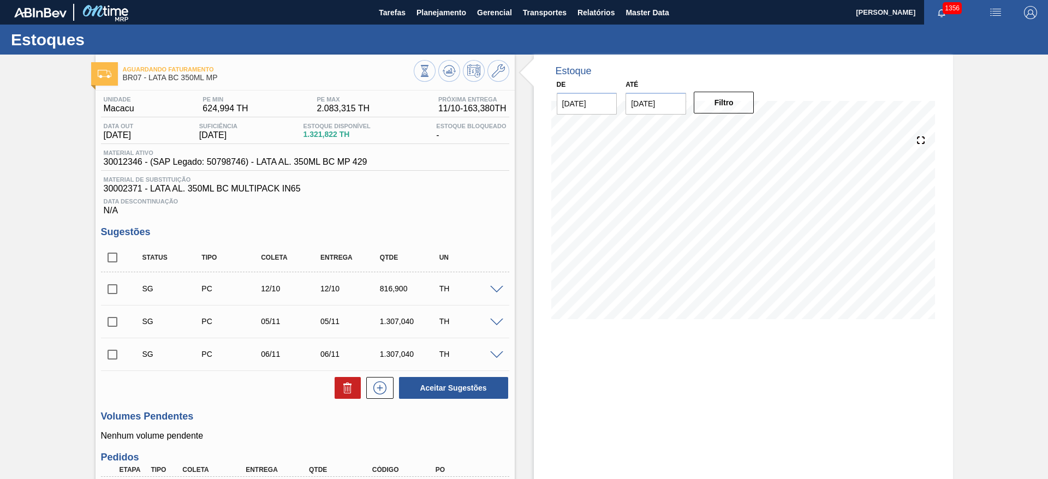
click at [108, 255] on input "checkbox" at bounding box center [112, 257] width 23 height 23
checkbox input "true"
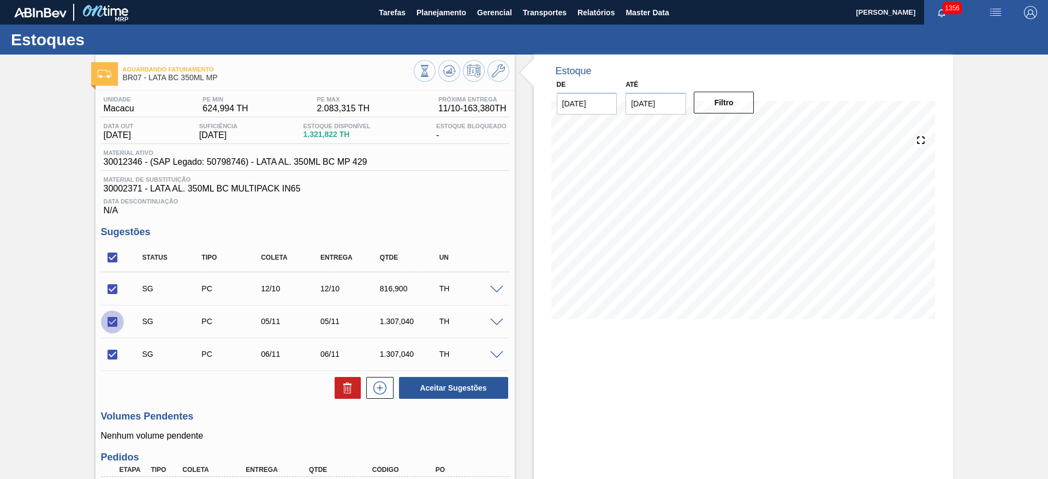
click at [114, 325] on input "checkbox" at bounding box center [112, 322] width 23 height 23
checkbox input "false"
click at [110, 354] on input "checkbox" at bounding box center [112, 354] width 23 height 23
checkbox input "false"
click at [450, 383] on button "Aceitar Sugestões" at bounding box center [453, 388] width 109 height 22
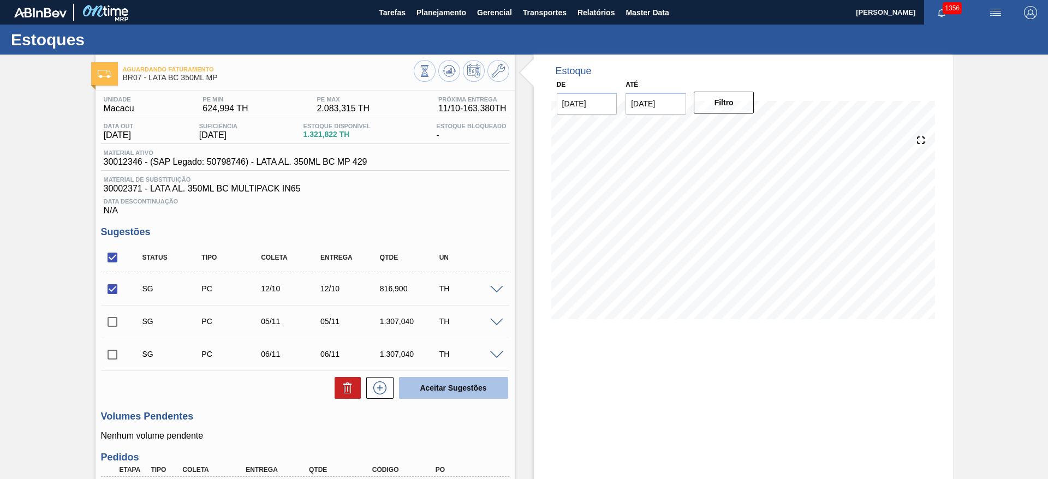
checkbox input "false"
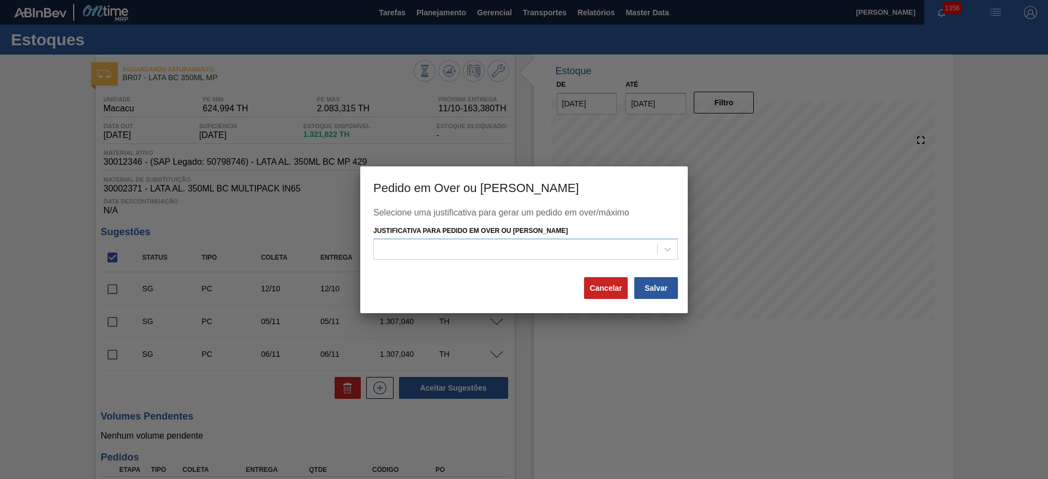
click at [461, 263] on div "Selecione uma justificativa para gerar um pedido em over/máximo Justificativa p…" at bounding box center [523, 242] width 301 height 68
click at [455, 252] on div at bounding box center [515, 250] width 283 height 16
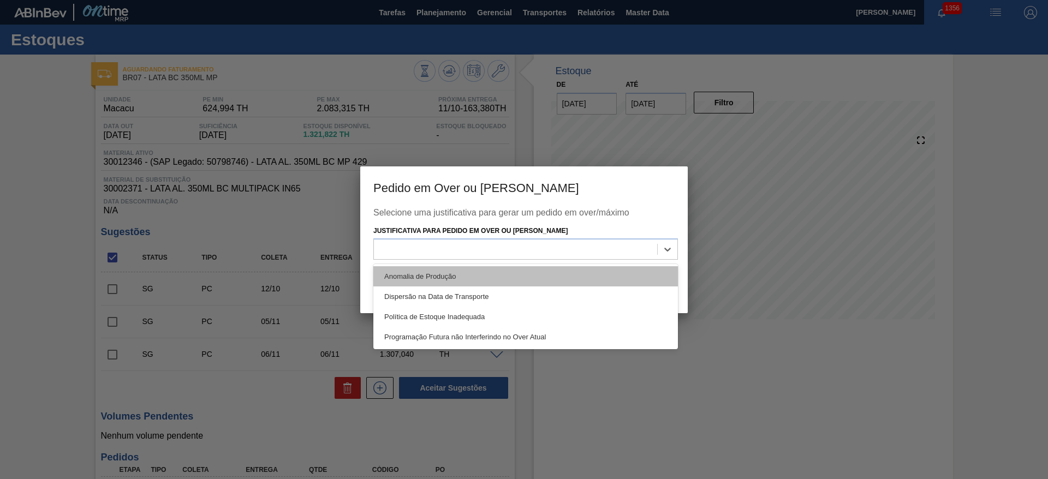
click at [447, 275] on div "Anomalia de Produção" at bounding box center [525, 276] width 305 height 20
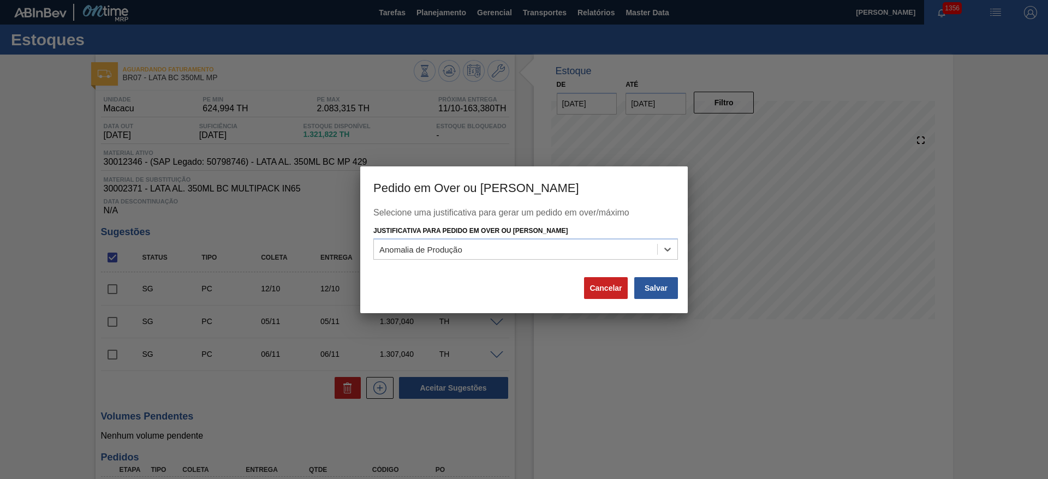
click at [660, 299] on div "Salvar" at bounding box center [656, 288] width 46 height 24
click at [654, 294] on button "Salvar" at bounding box center [656, 288] width 44 height 22
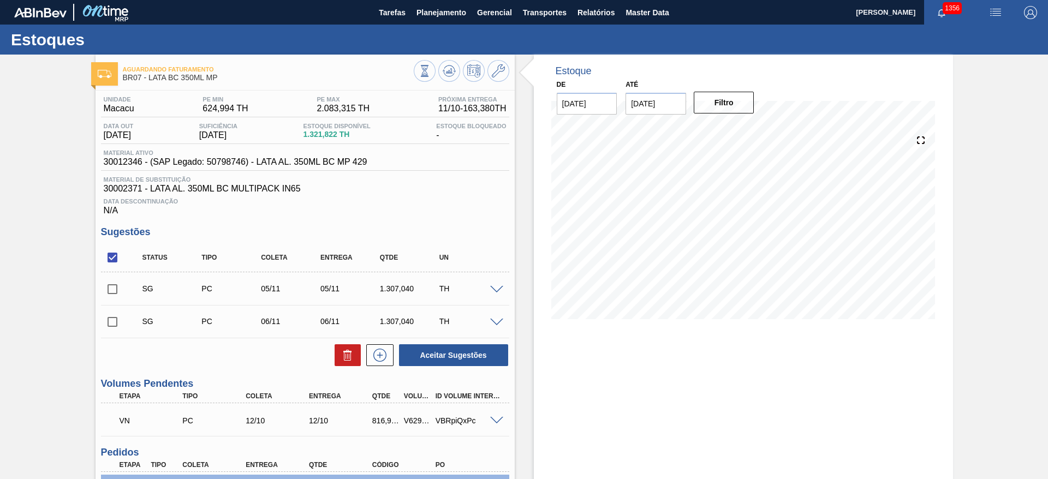
click at [495, 421] on span at bounding box center [496, 421] width 13 height 8
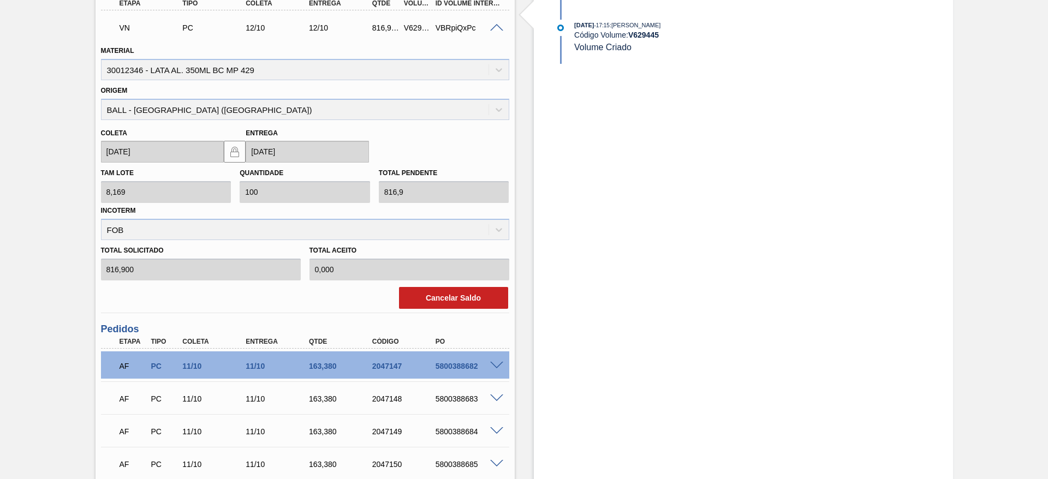
scroll to position [516, 0]
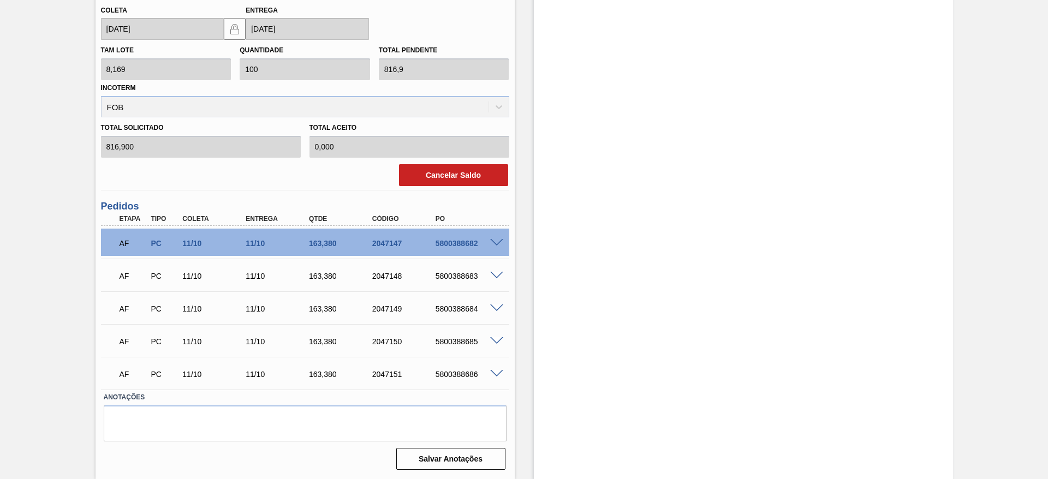
click at [494, 340] on span at bounding box center [496, 341] width 13 height 8
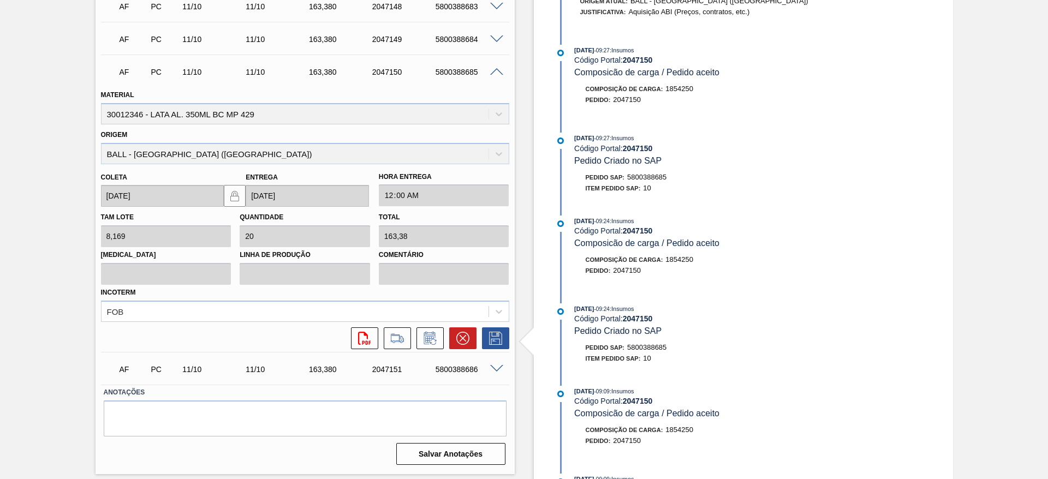
click at [496, 68] on span at bounding box center [496, 72] width 13 height 8
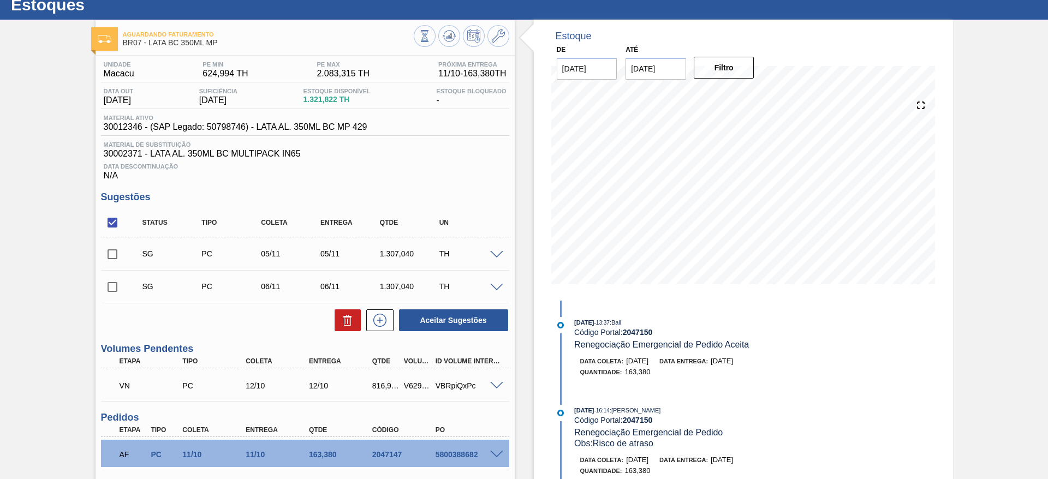
scroll to position [0, 0]
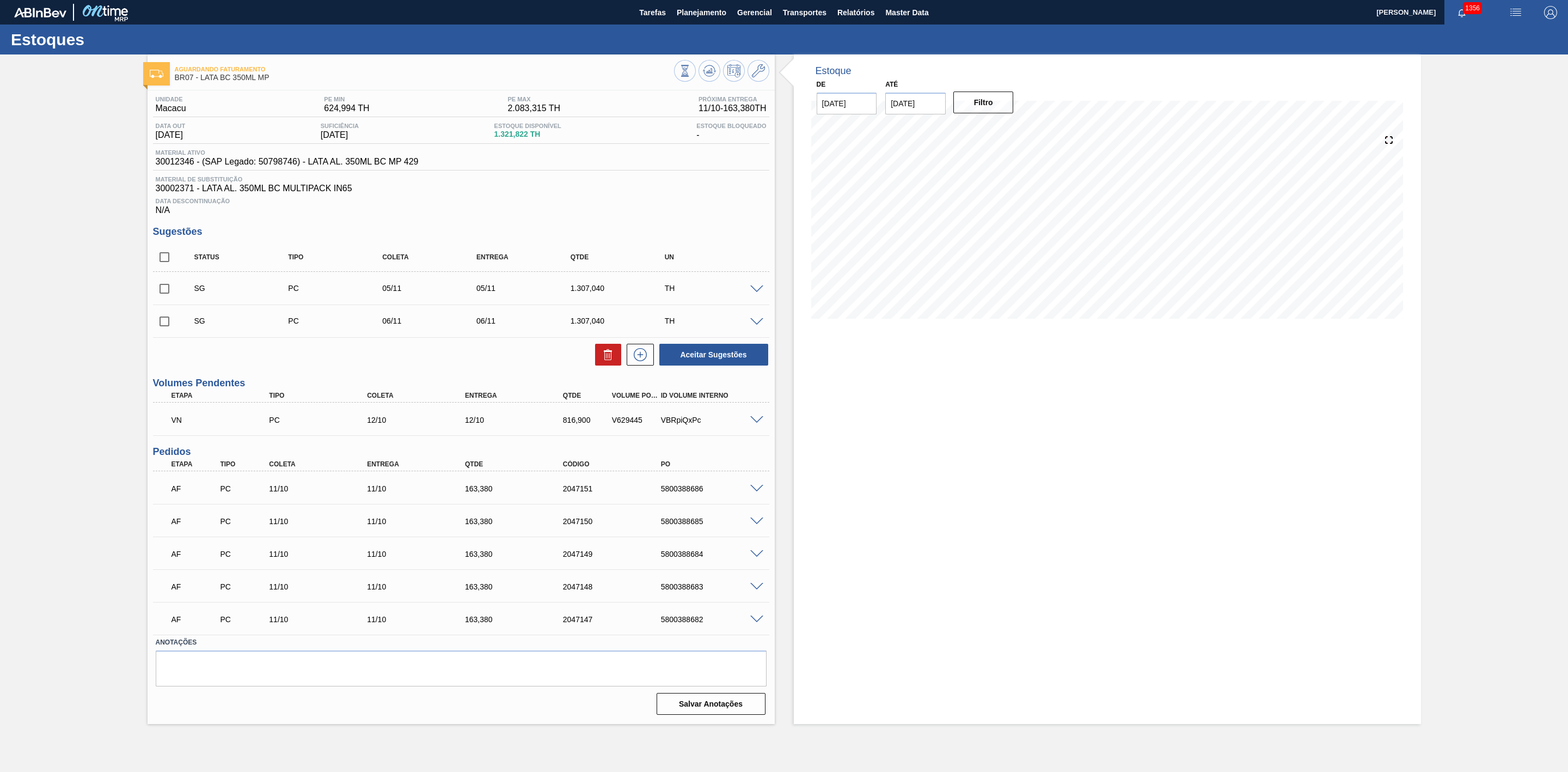
click at [755, 422] on span at bounding box center [756, 420] width 13 height 8
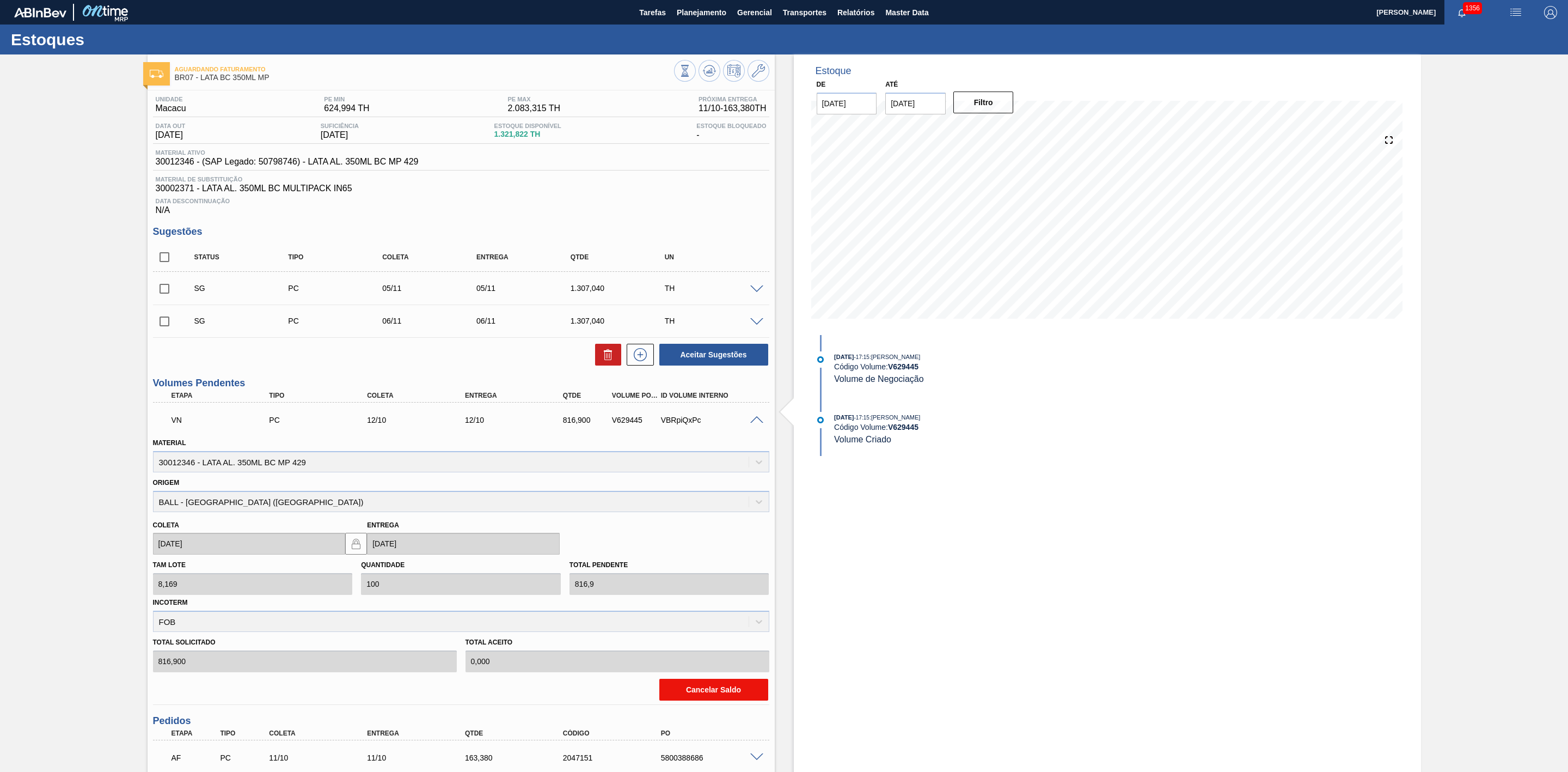
click at [709, 478] on button "Cancelar Saldo" at bounding box center [713, 689] width 109 height 22
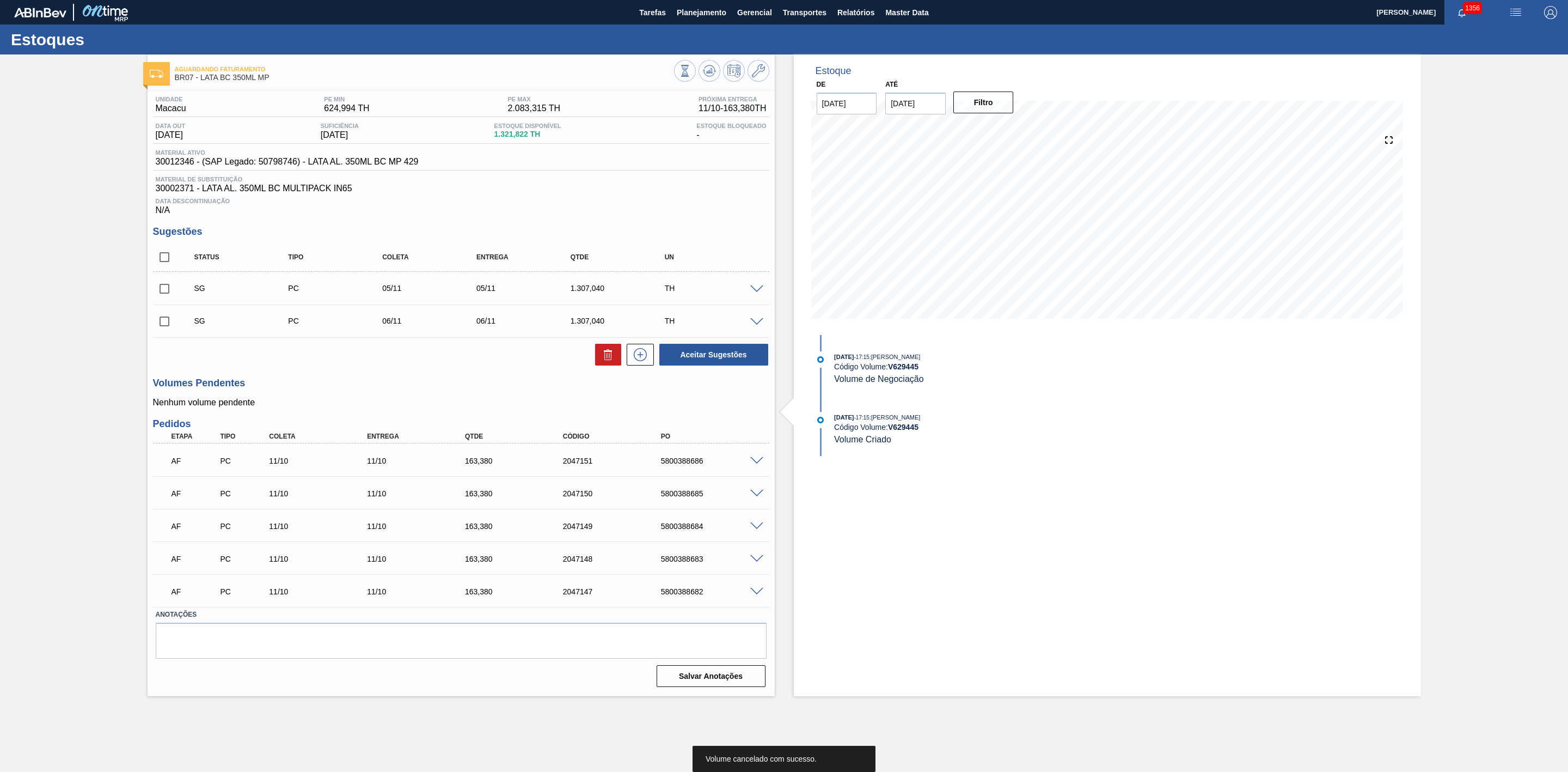
click at [169, 263] on input "checkbox" at bounding box center [164, 256] width 23 height 23
checkbox input "true"
click at [606, 361] on icon at bounding box center [607, 354] width 13 height 13
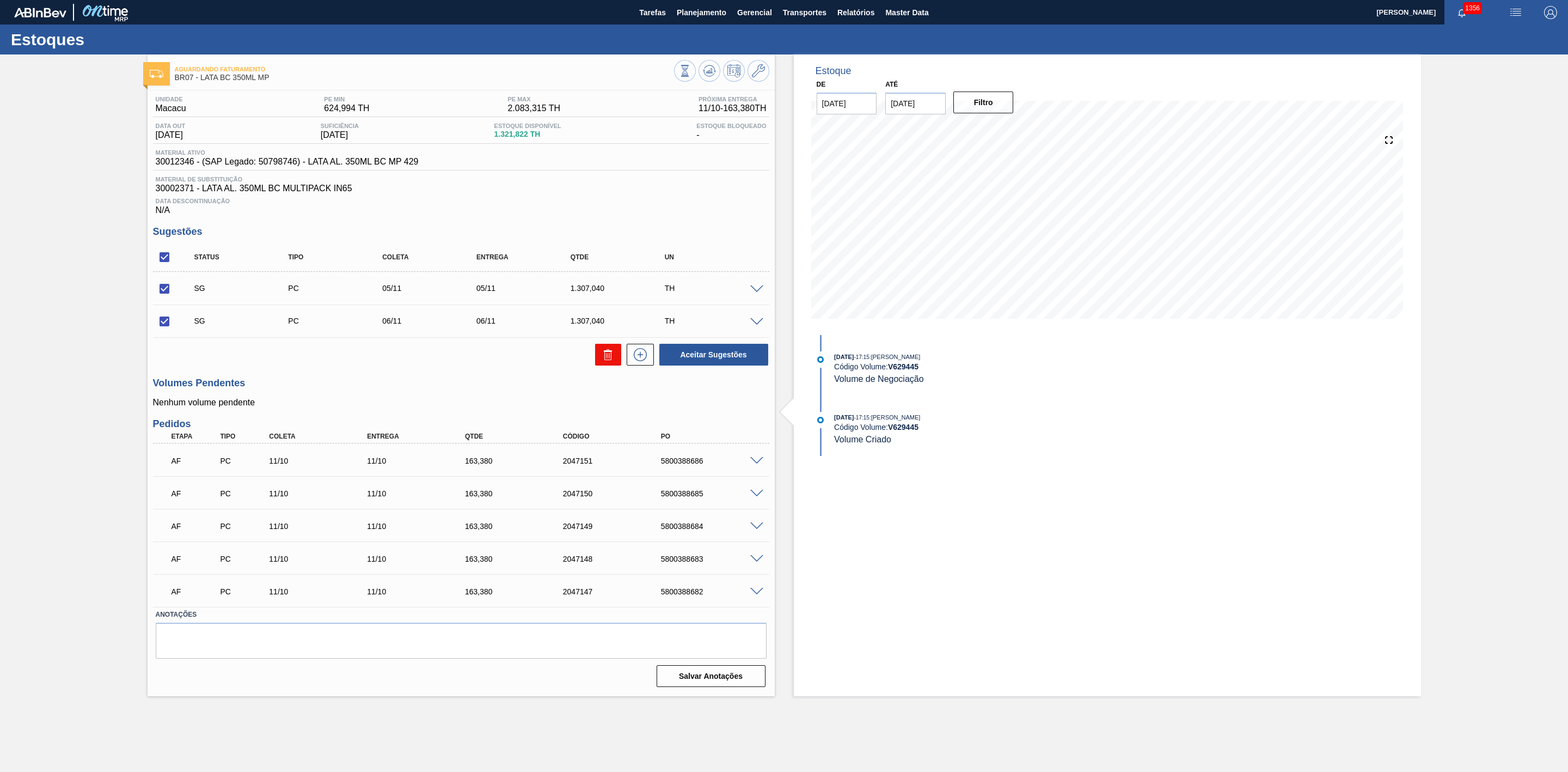
checkbox input "false"
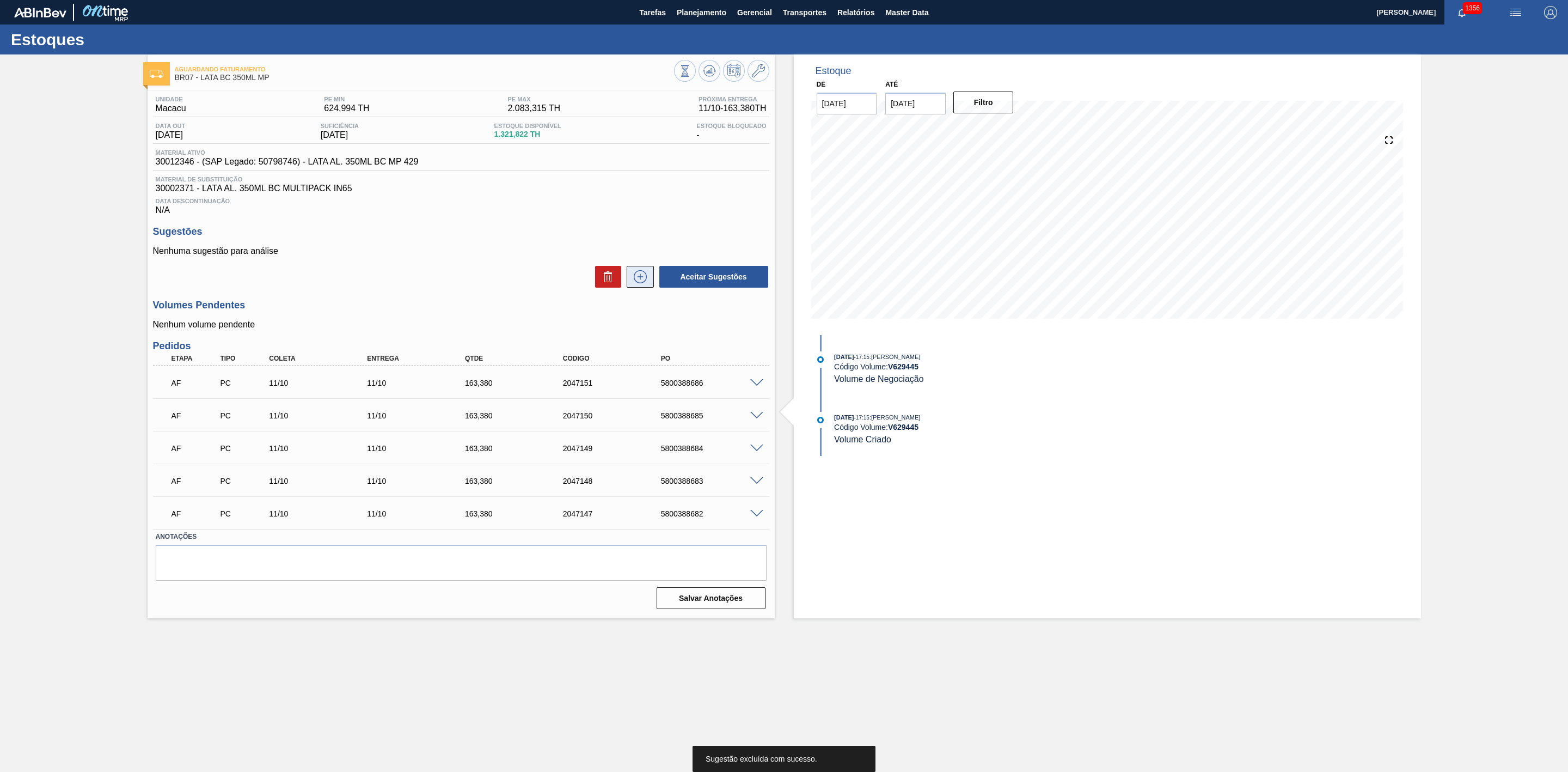
click at [645, 283] on icon at bounding box center [640, 276] width 13 height 13
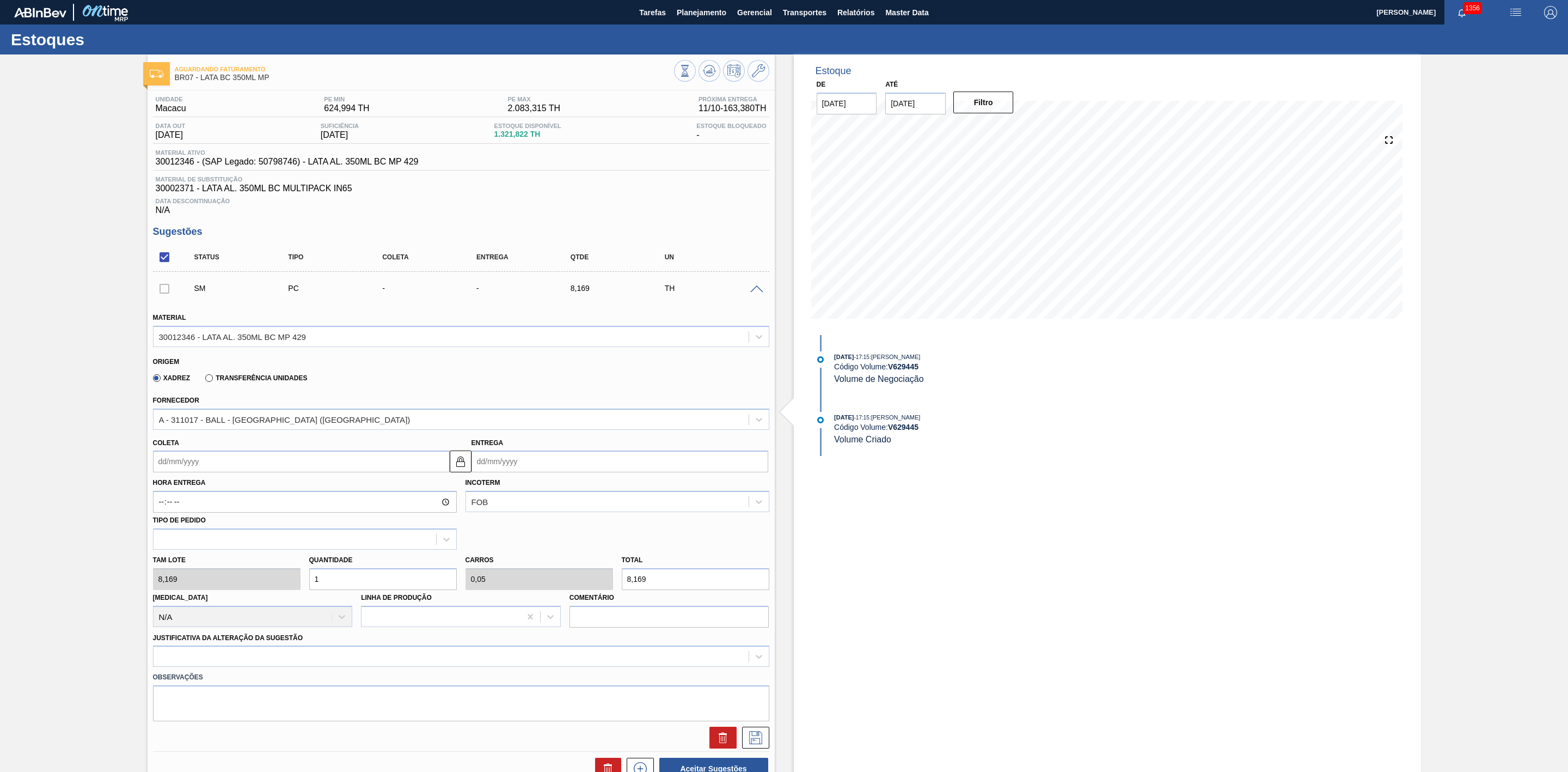
click at [299, 478] on div "Tam lote 8,169 Quantidade 1 Carros 0,05 Total 8,169 Doca N/A Linha de Produção …" at bounding box center [461, 588] width 625 height 78
type input "8"
type input "0,4"
type input "65,352"
type input "80"
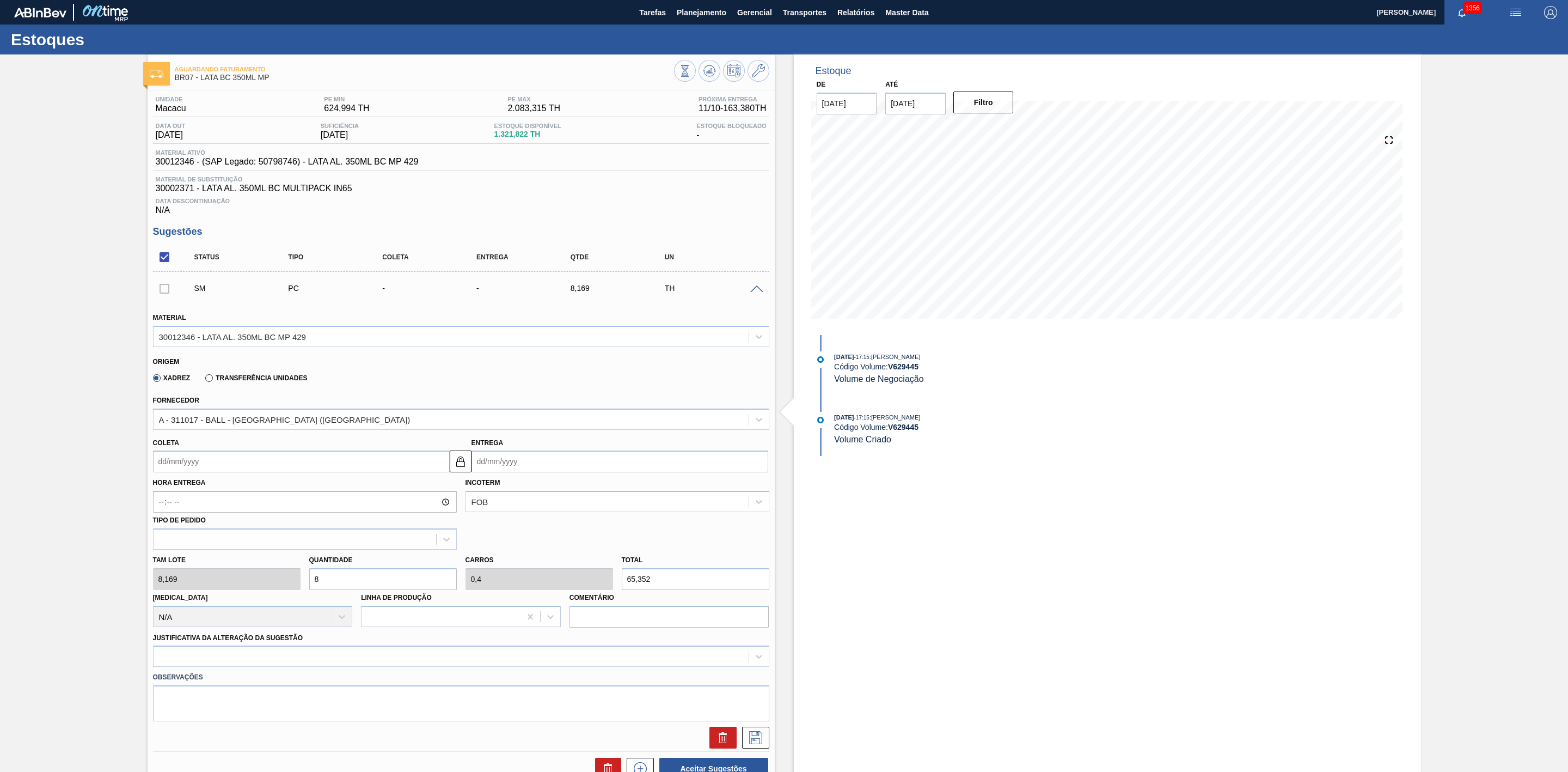
type input "4"
type input "653,52"
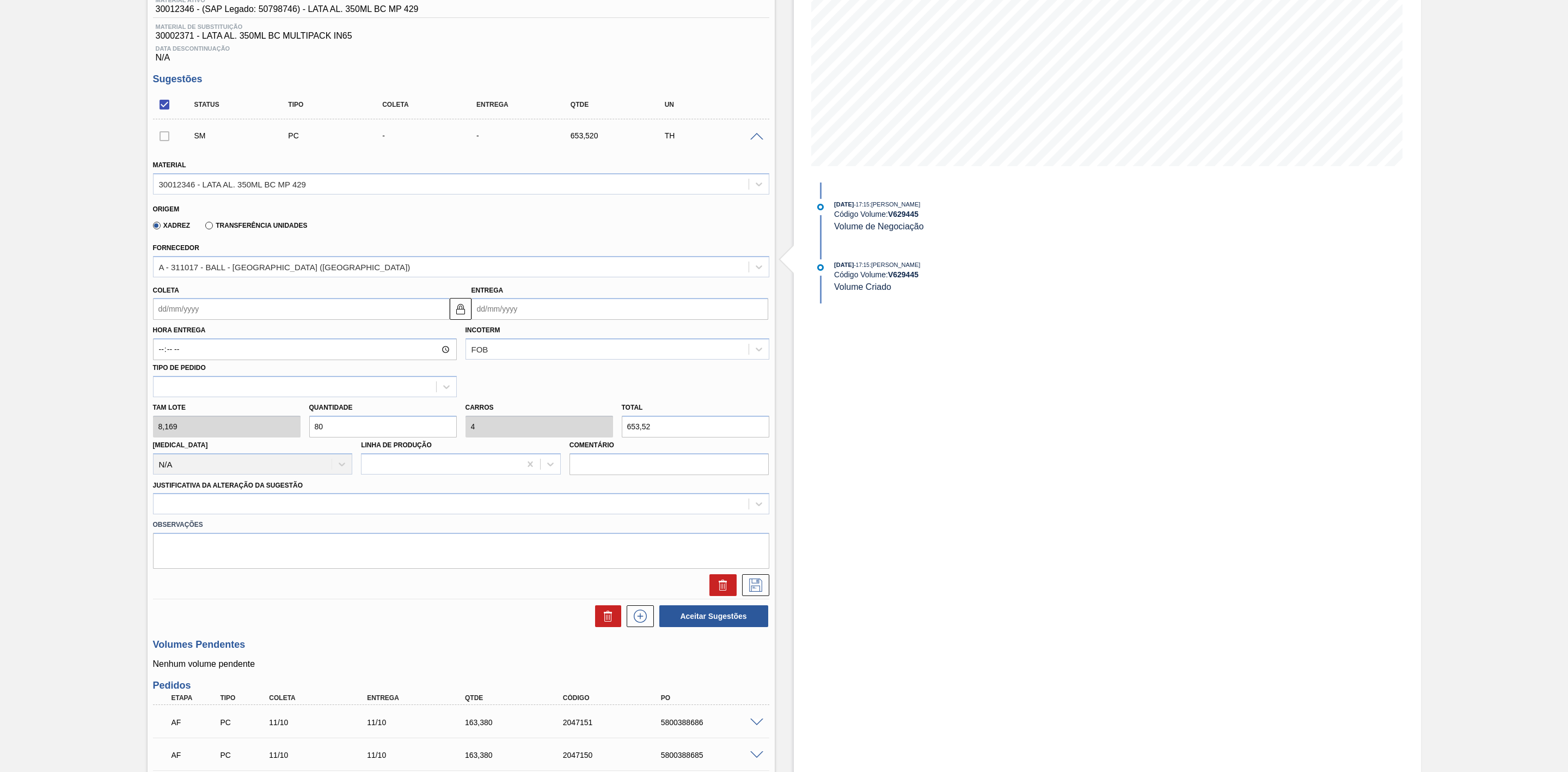
scroll to position [342, 0]
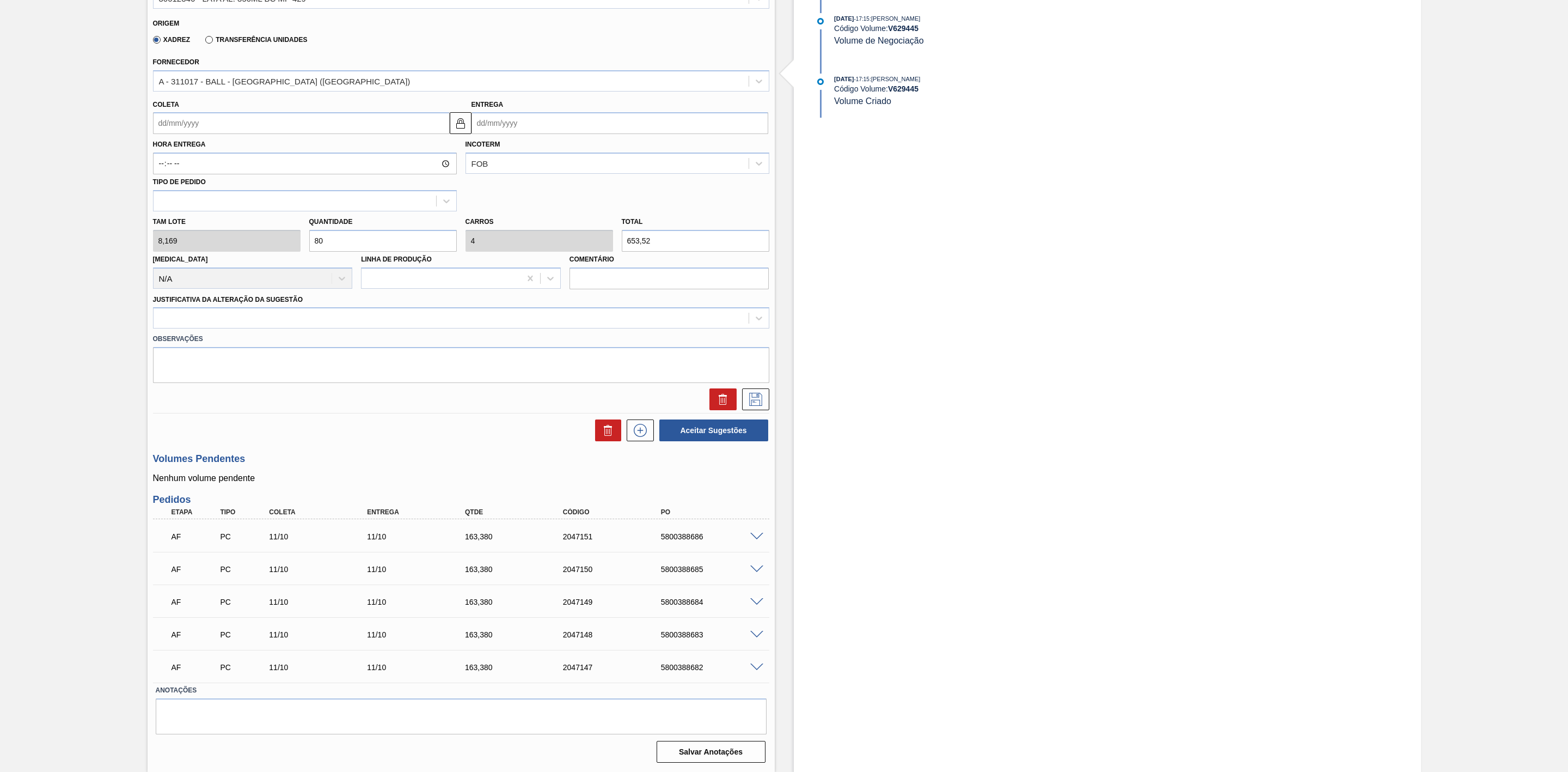
type input "80"
click at [755, 478] on span at bounding box center [756, 601] width 13 height 8
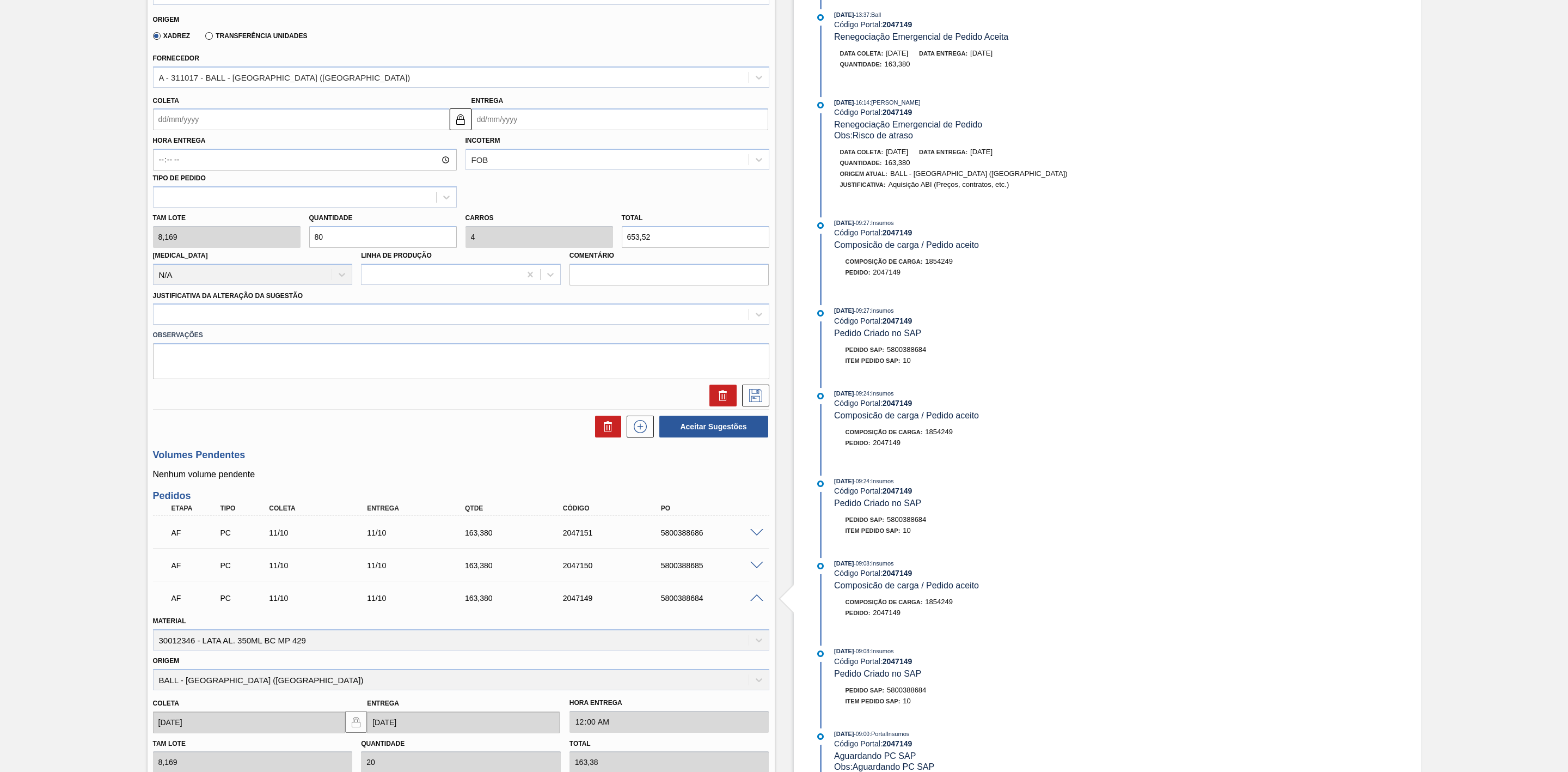
click at [755, 478] on span at bounding box center [756, 598] width 13 height 8
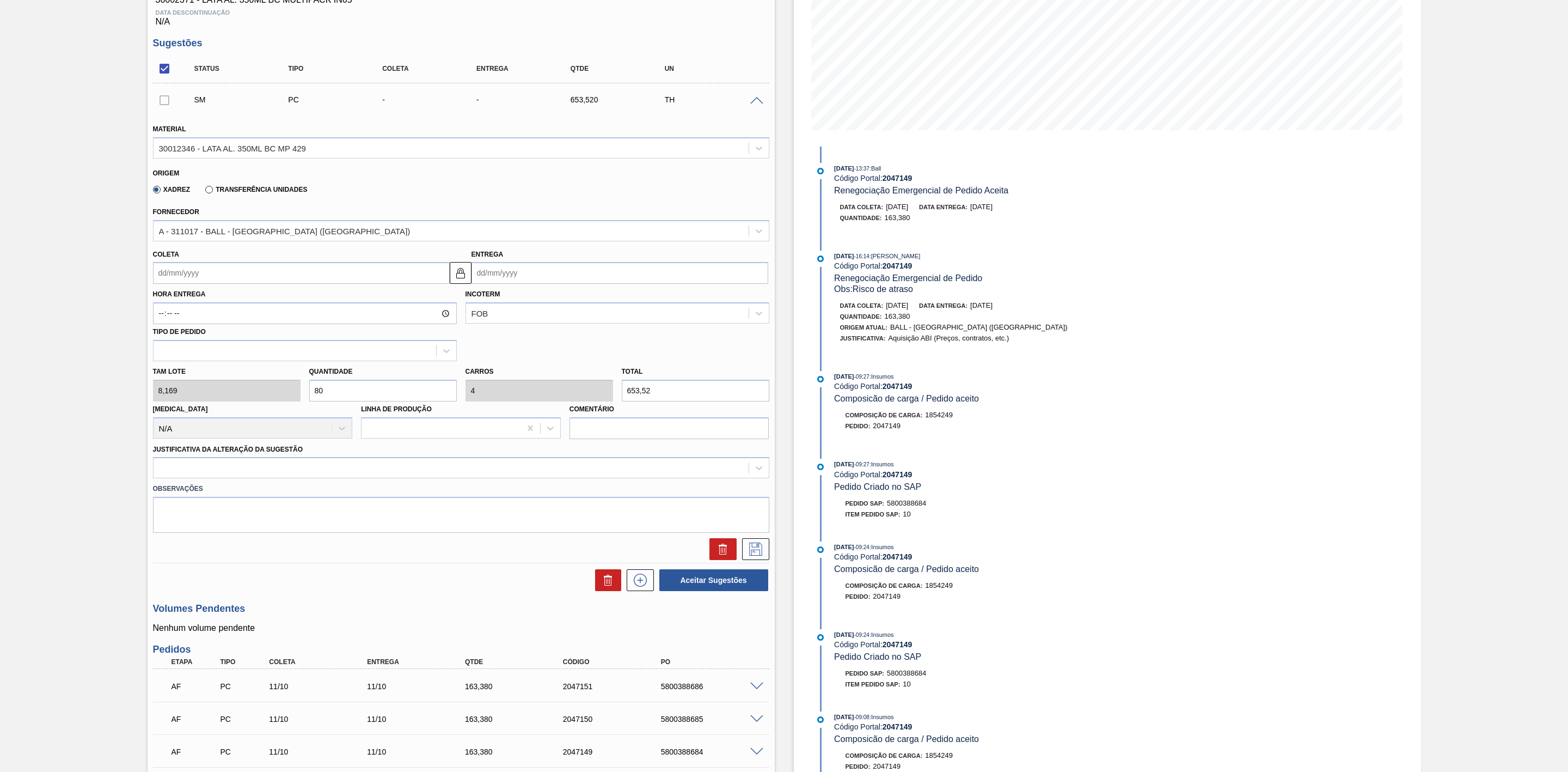
scroll to position [179, 0]
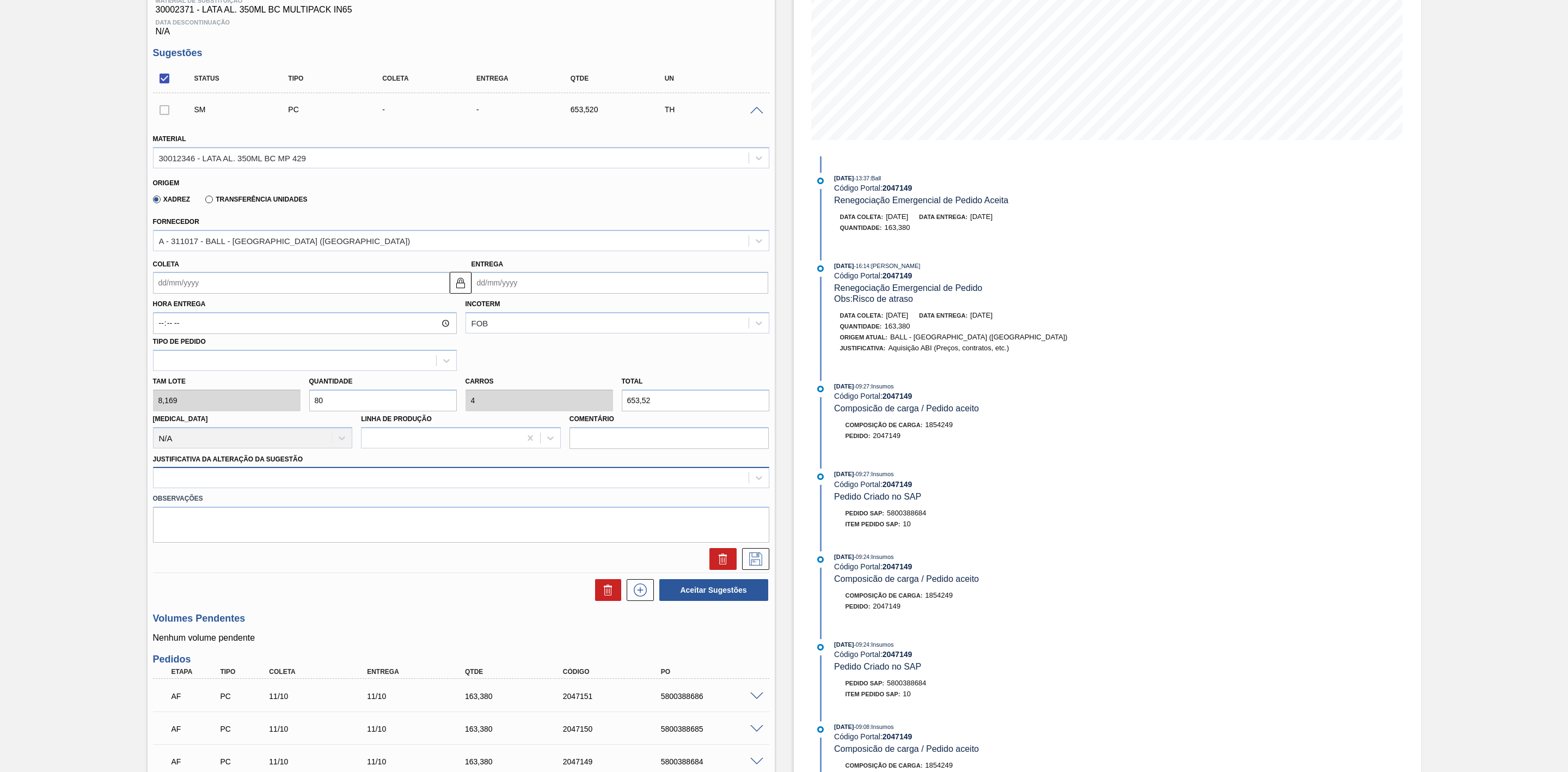
click at [274, 478] on div at bounding box center [451, 478] width 595 height 16
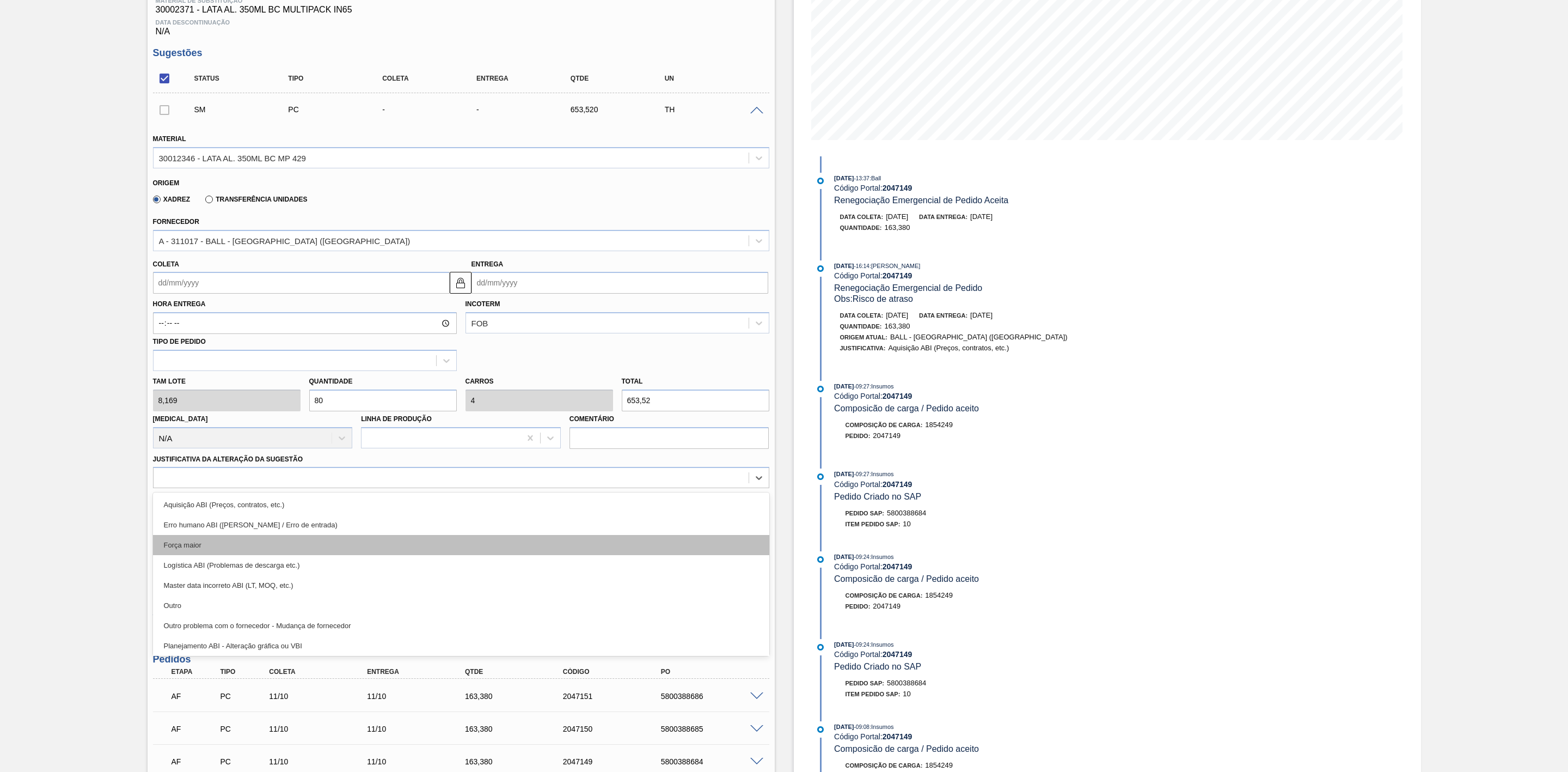
click at [245, 478] on div "Força maior" at bounding box center [461, 545] width 616 height 20
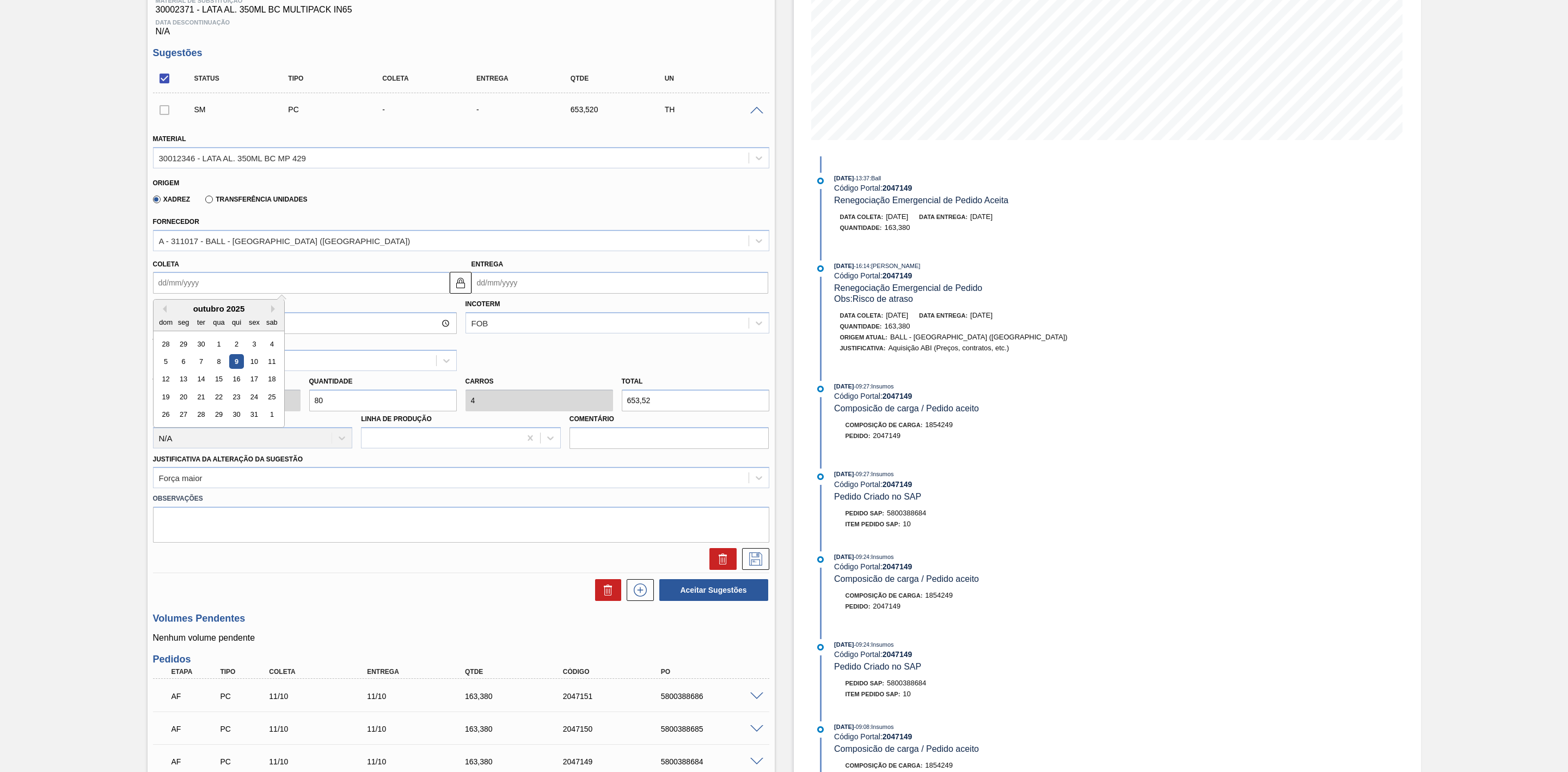
click at [232, 291] on input "Coleta" at bounding box center [301, 282] width 297 height 22
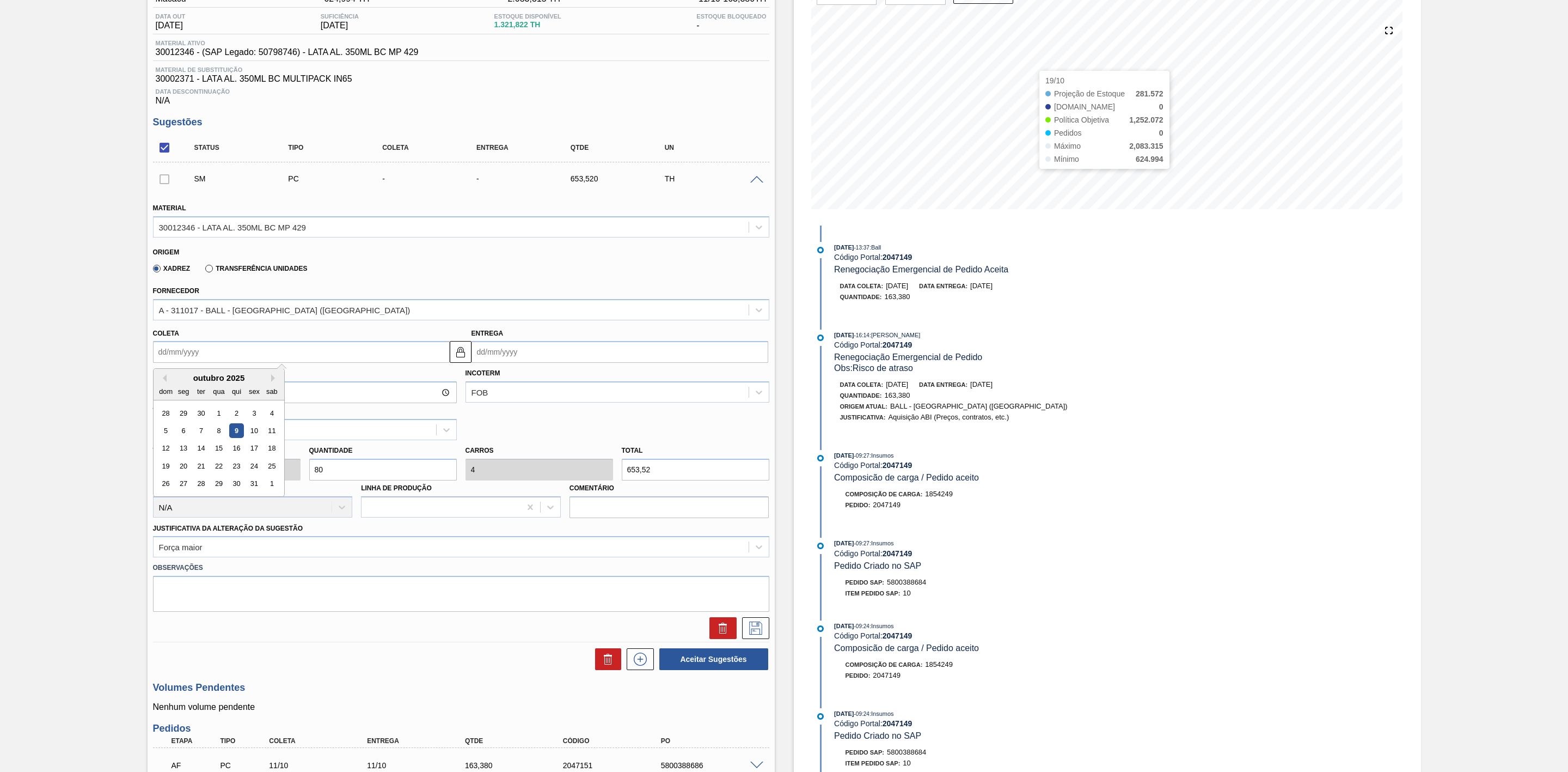
scroll to position [15, 0]
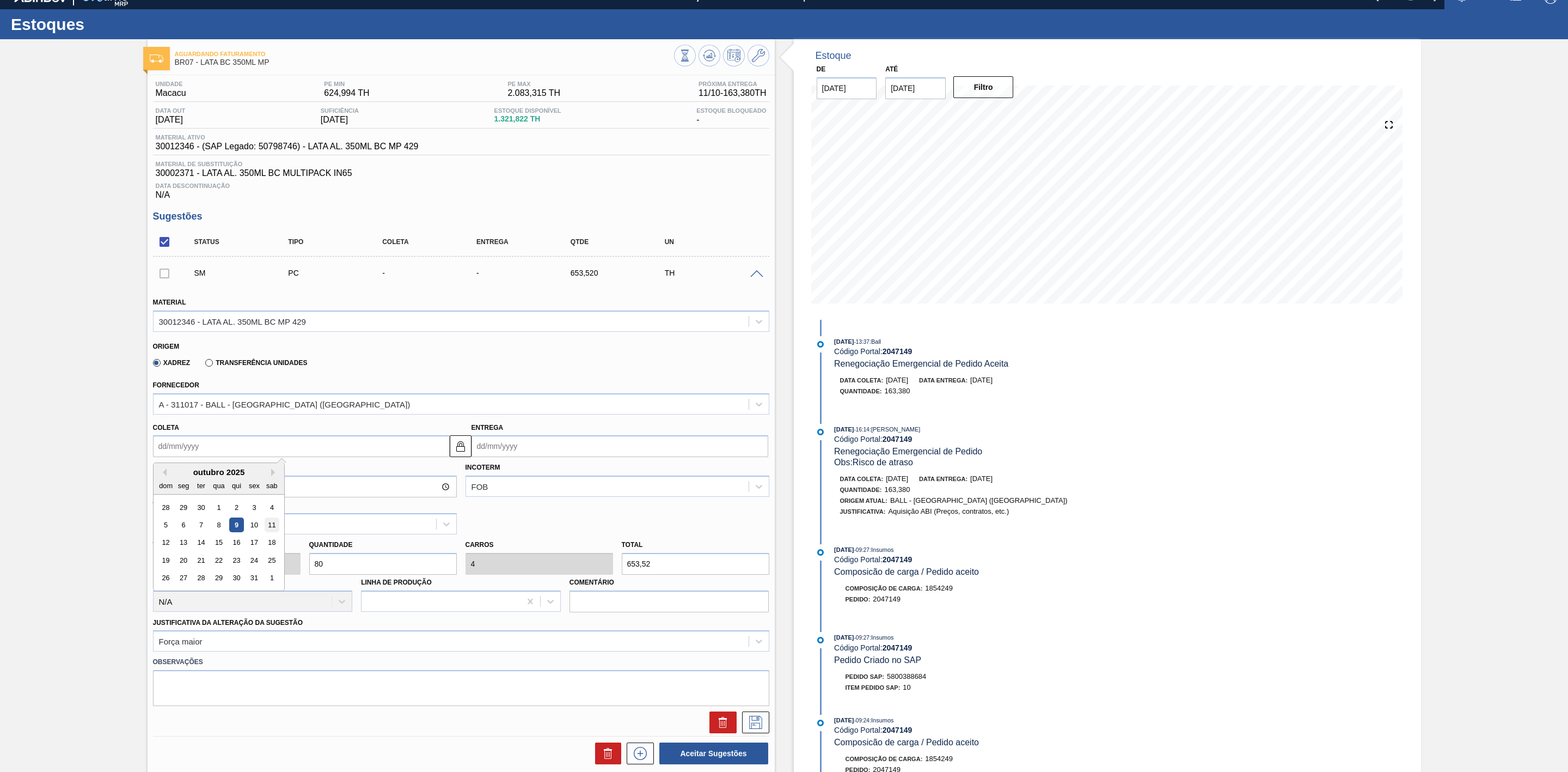
click at [271, 478] on div "11" at bounding box center [271, 525] width 15 height 15
type input "11/10/2025"
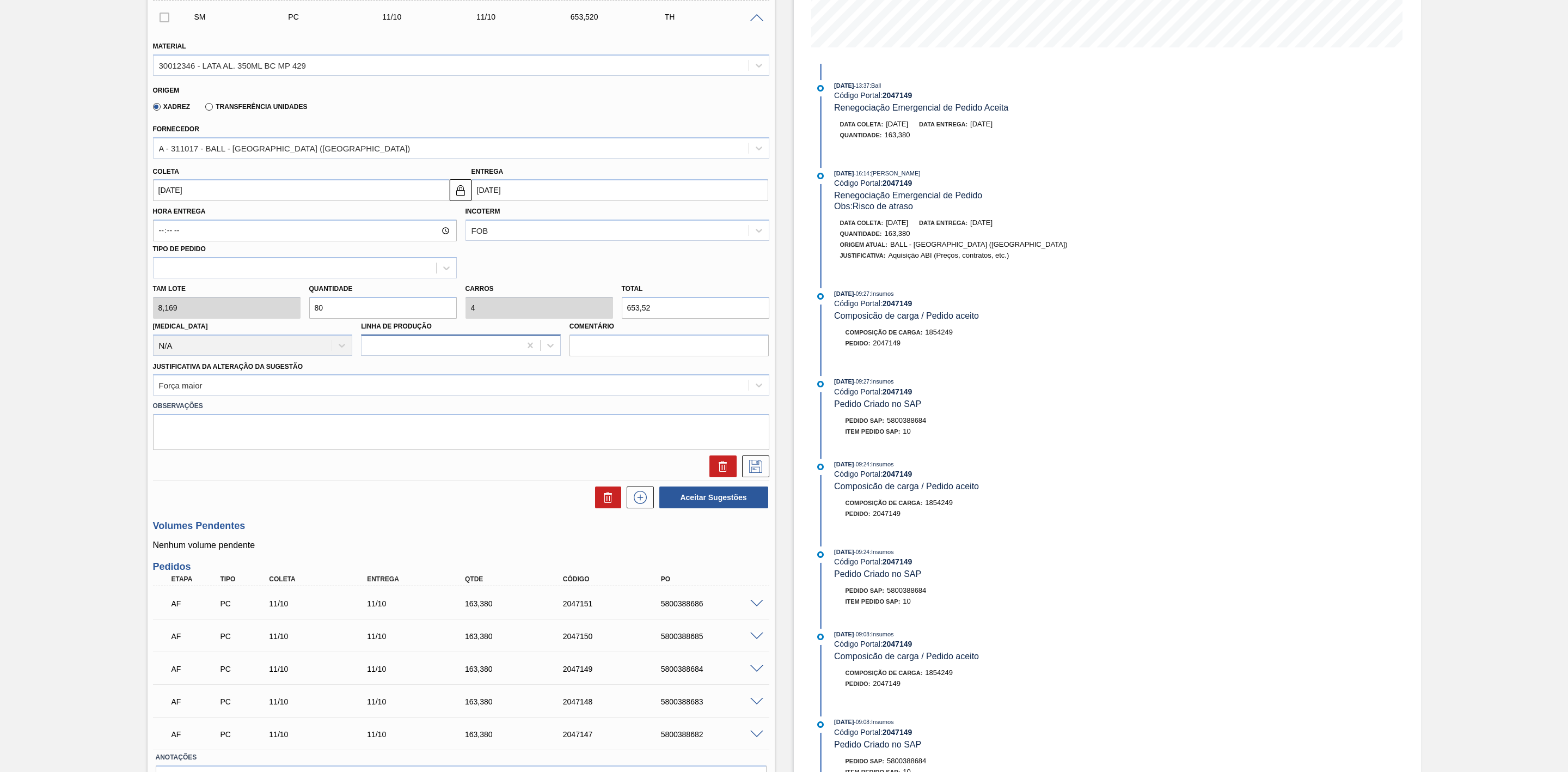
scroll to position [179, 0]
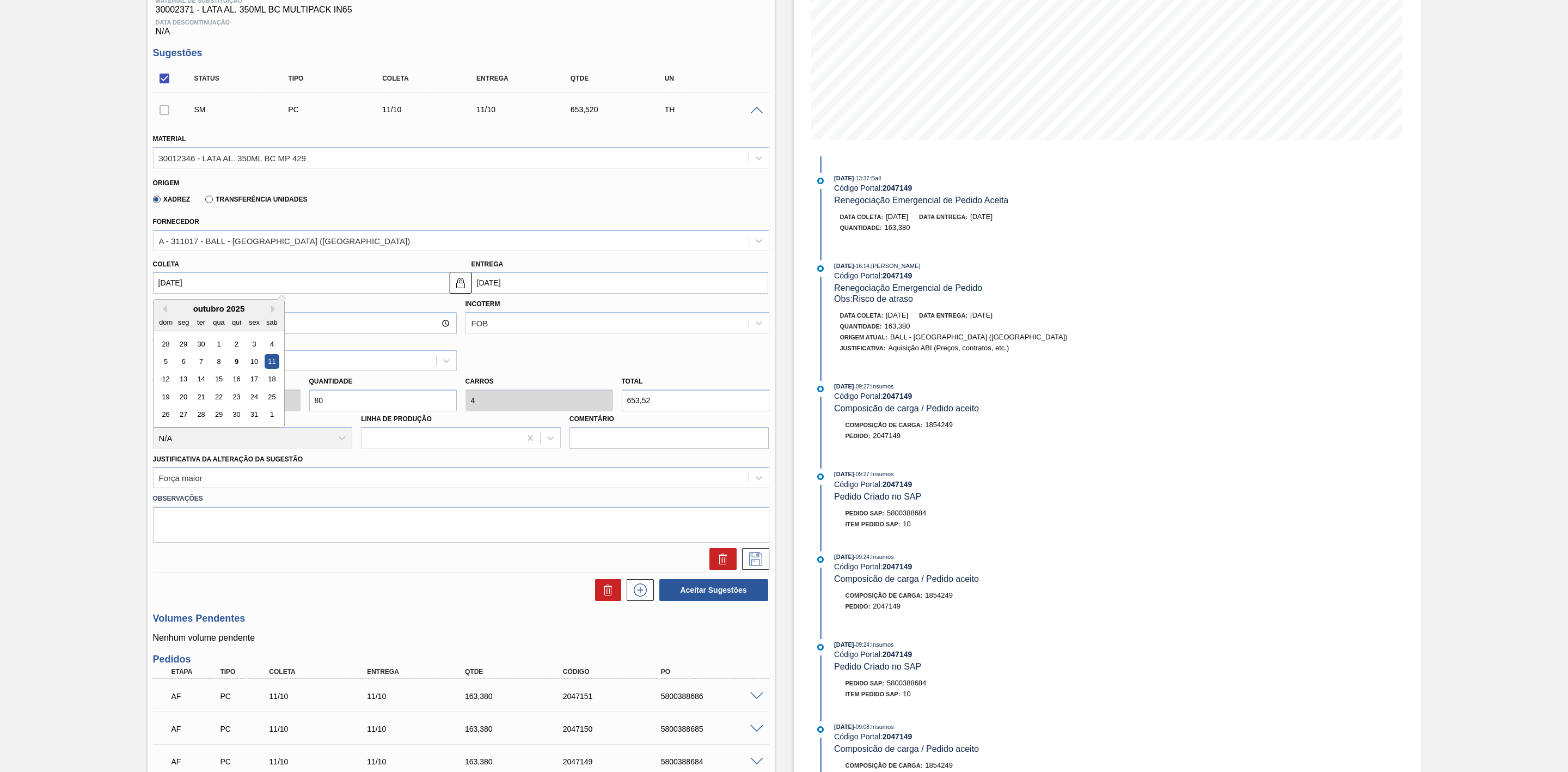
click at [335, 293] on input "11/10/2025" at bounding box center [301, 282] width 297 height 22
click at [170, 386] on div "12" at bounding box center [166, 379] width 15 height 15
type input "12/10/2025"
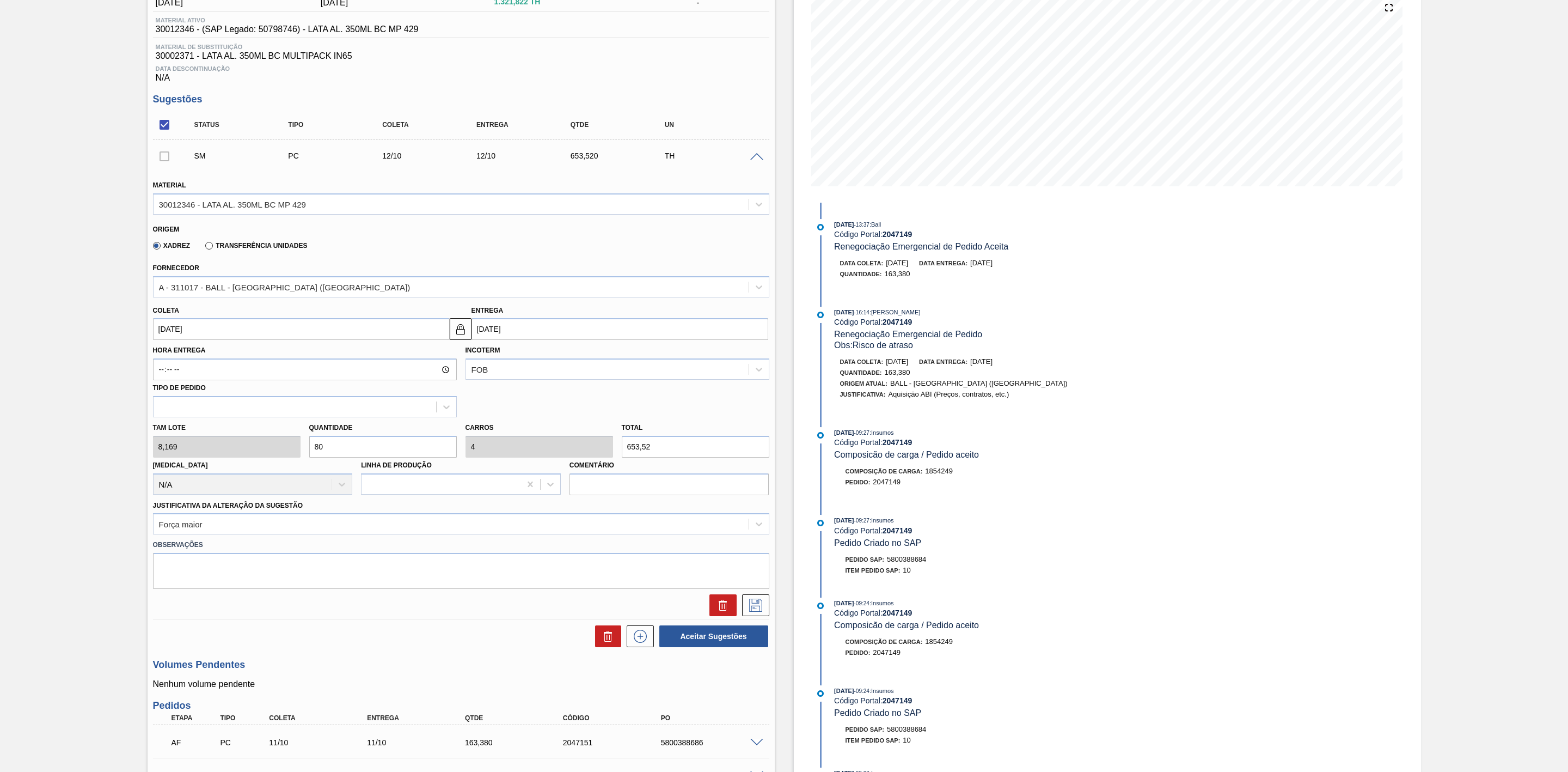
scroll to position [164, 0]
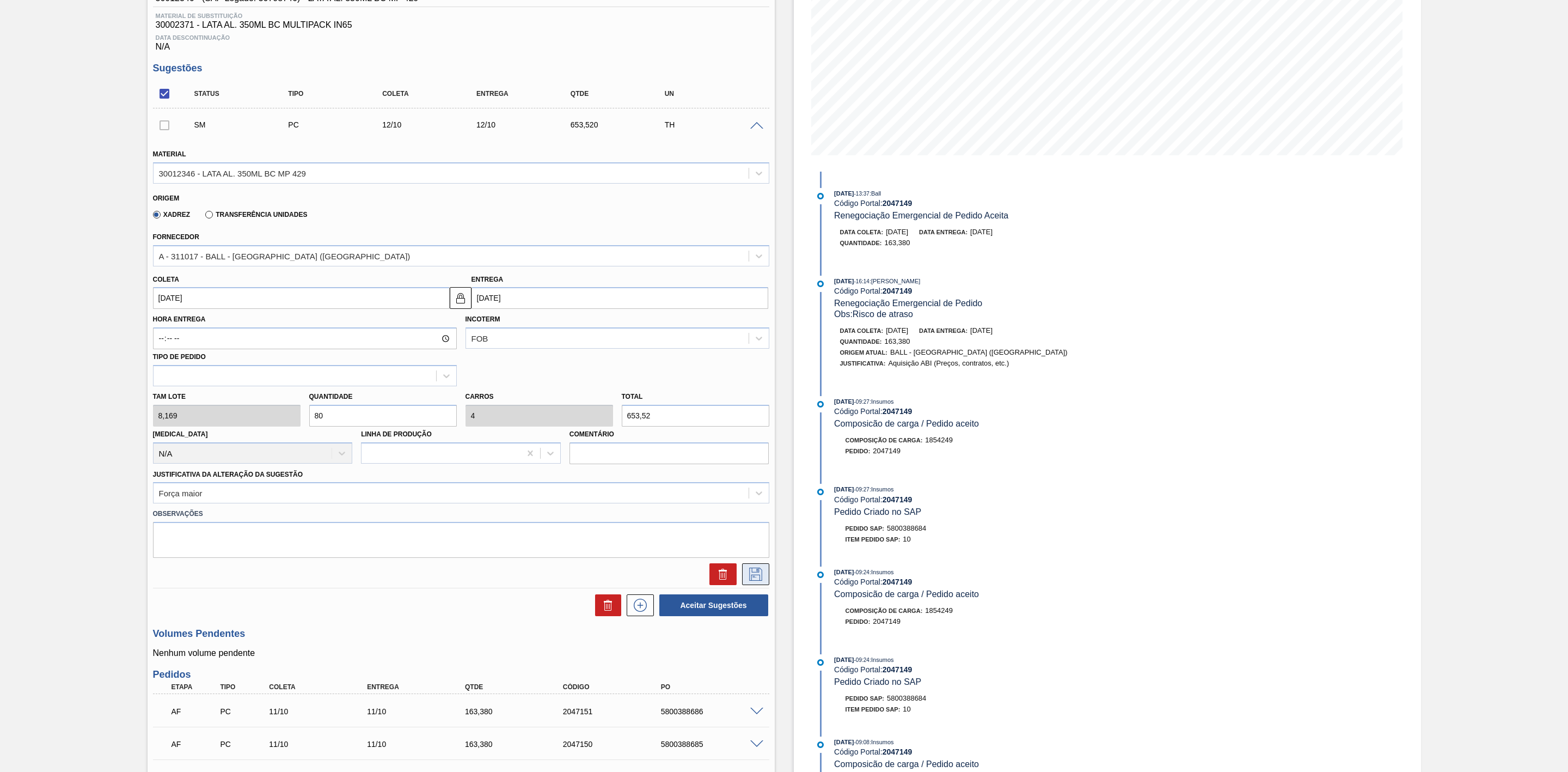
click at [760, 478] on icon at bounding box center [755, 574] width 17 height 13
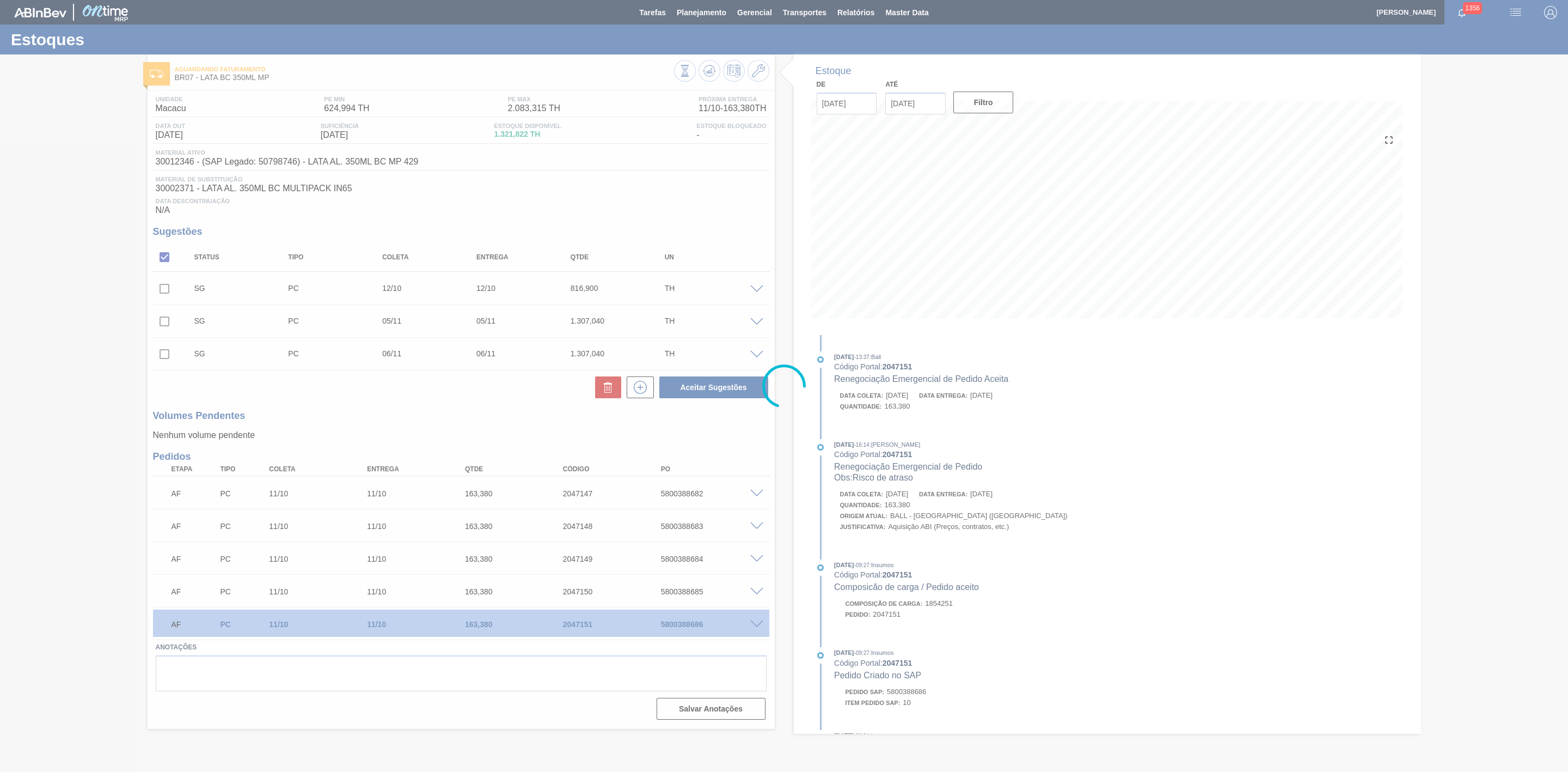
scroll to position [0, 0]
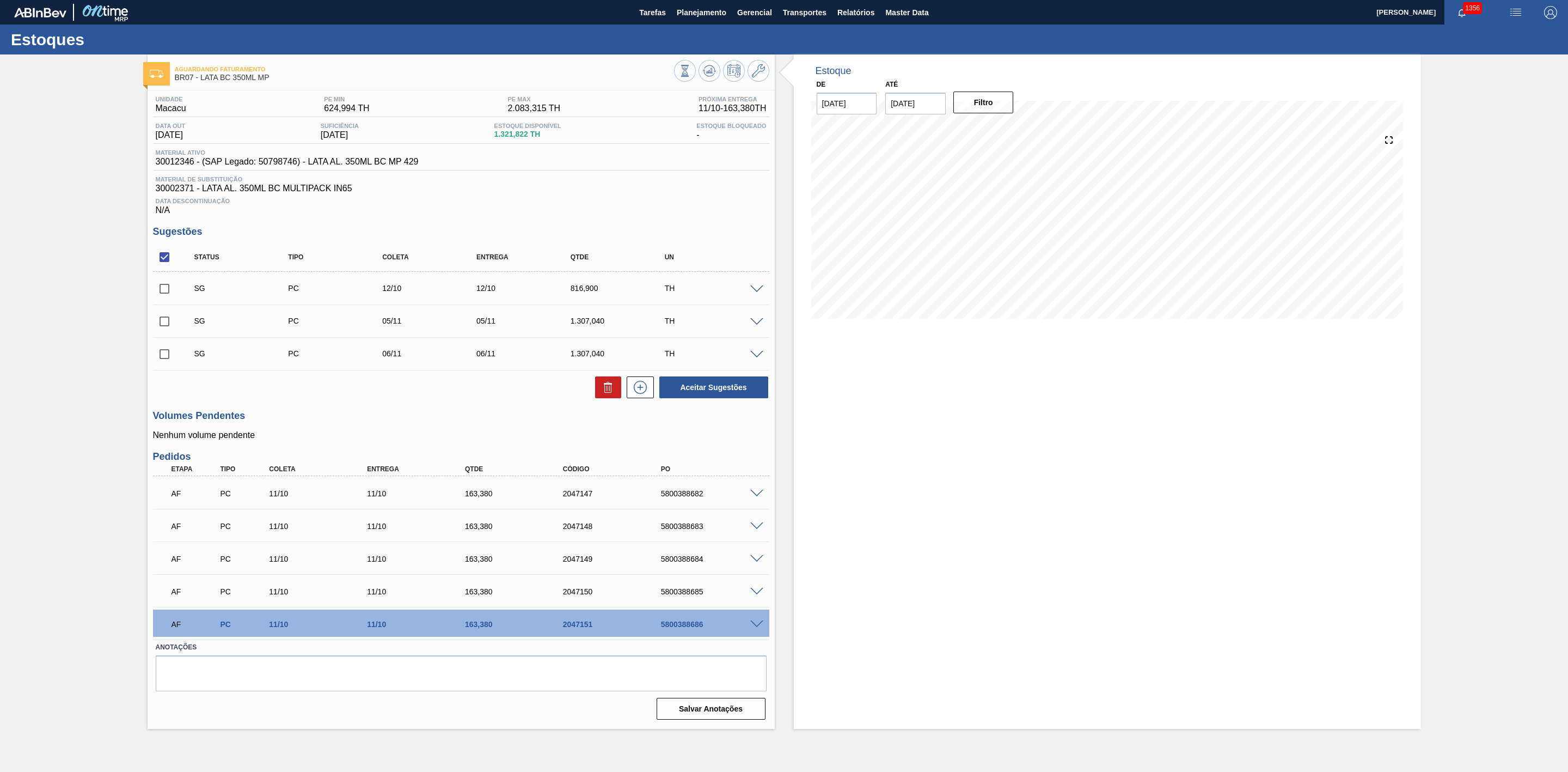
click at [169, 296] on input "checkbox" at bounding box center [164, 288] width 23 height 23
checkbox input "true"
click at [716, 392] on button "Aceitar Sugestões" at bounding box center [713, 387] width 109 height 22
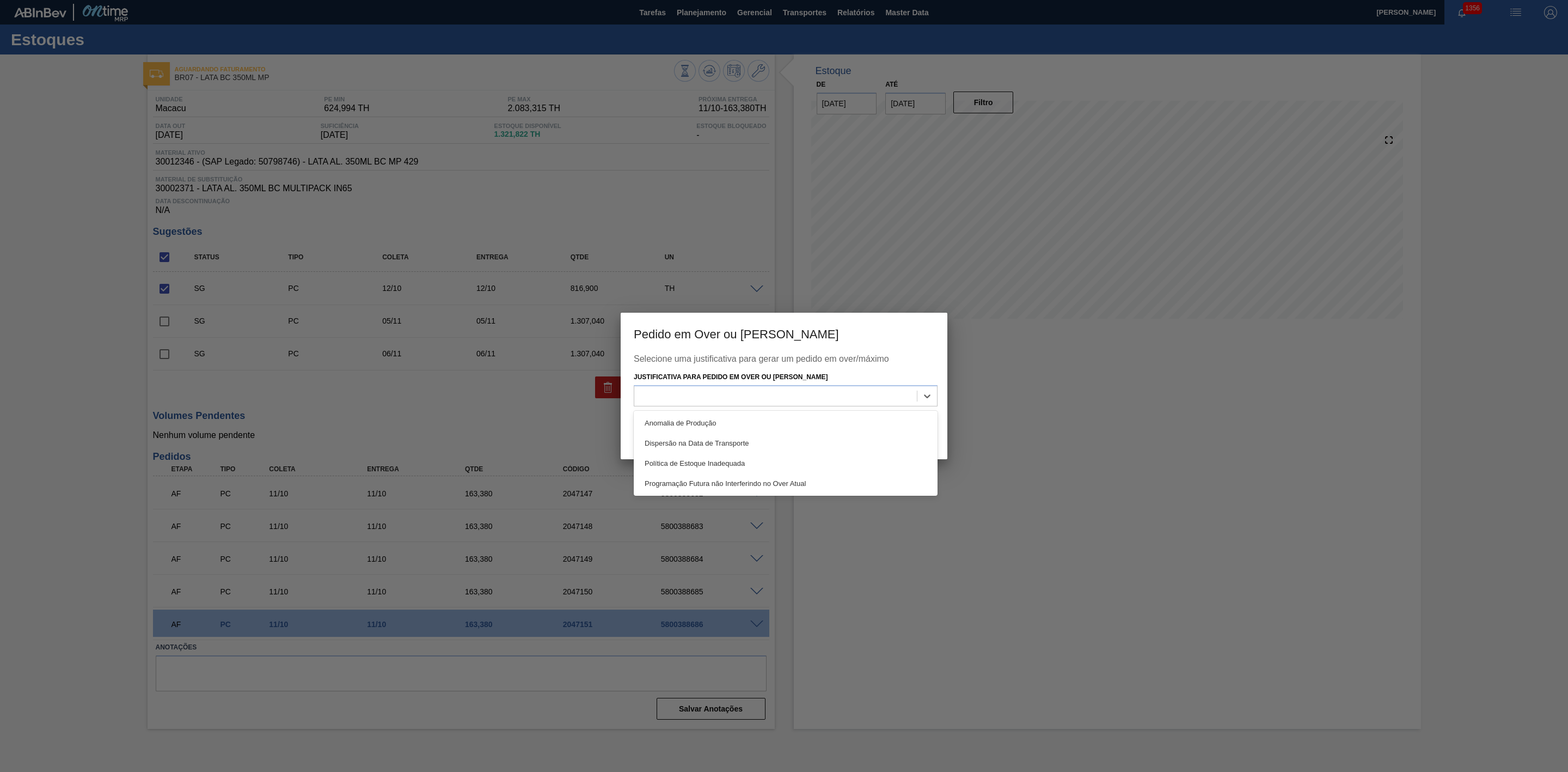
click at [716, 392] on div at bounding box center [775, 396] width 282 height 16
click at [709, 413] on div "Anomalia de Produção" at bounding box center [786, 423] width 304 height 20
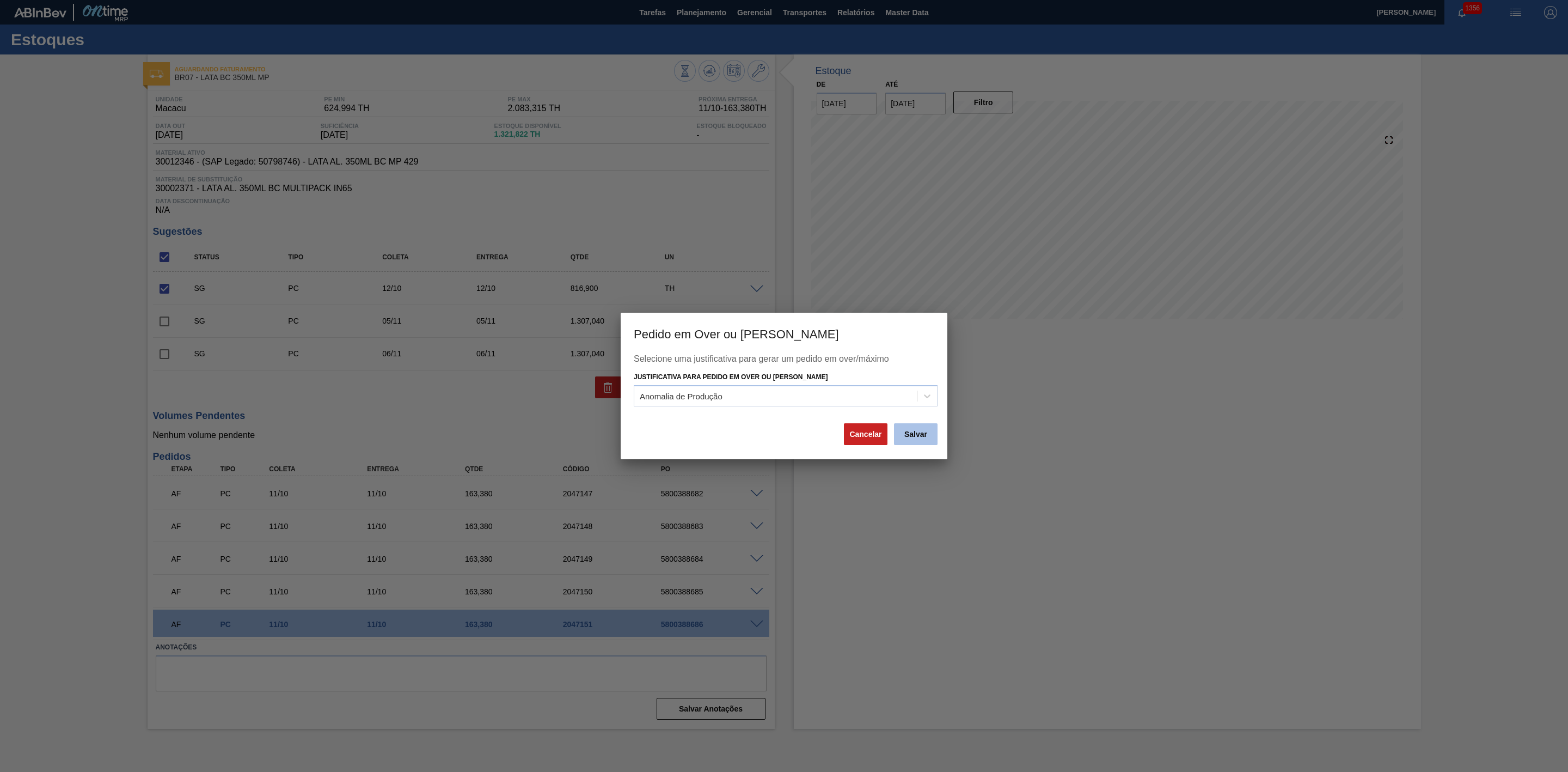
click at [932, 443] on button "Salvar" at bounding box center [917, 434] width 44 height 22
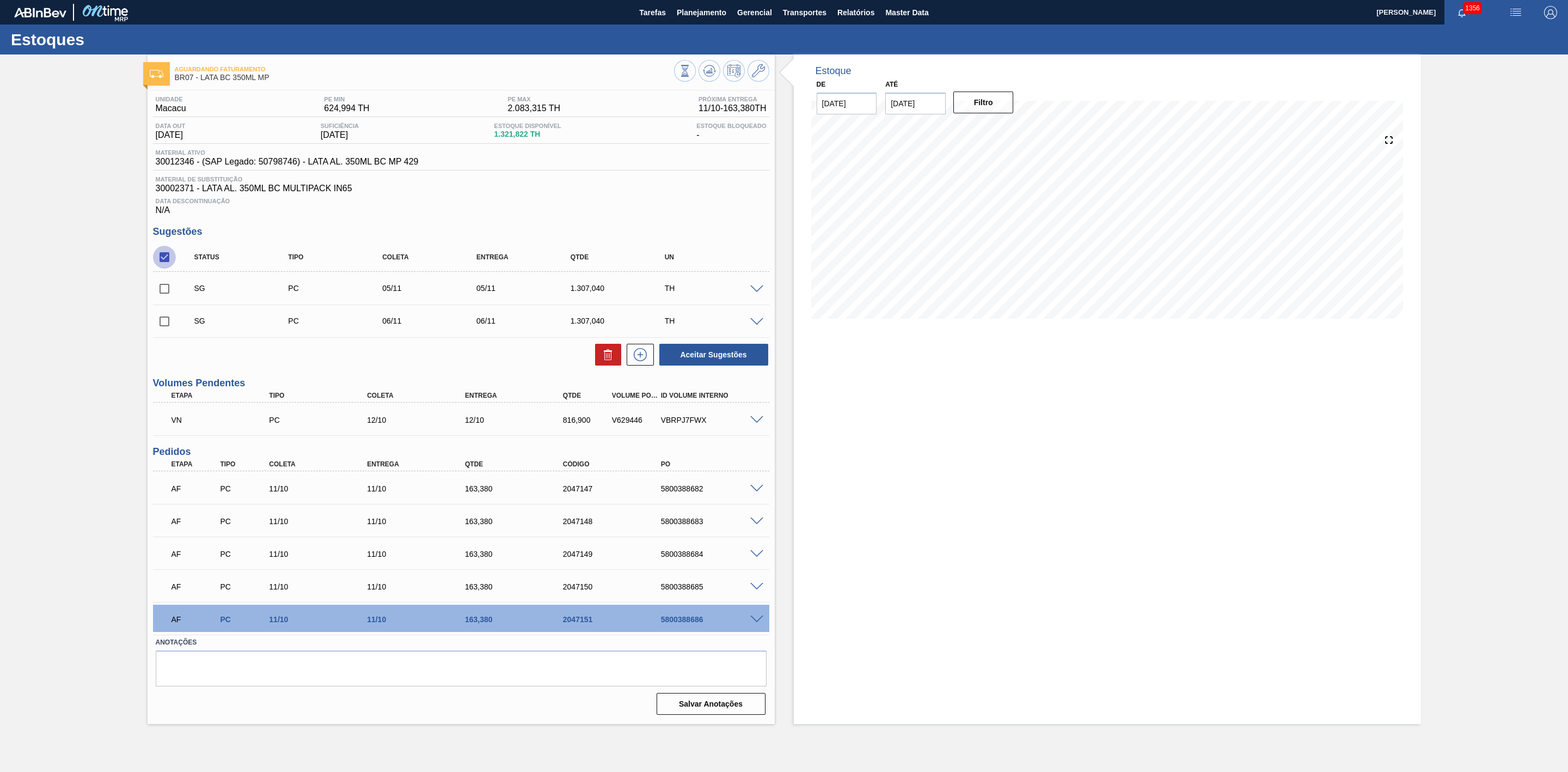
click at [168, 263] on input "checkbox" at bounding box center [164, 256] width 23 height 23
checkbox input "true"
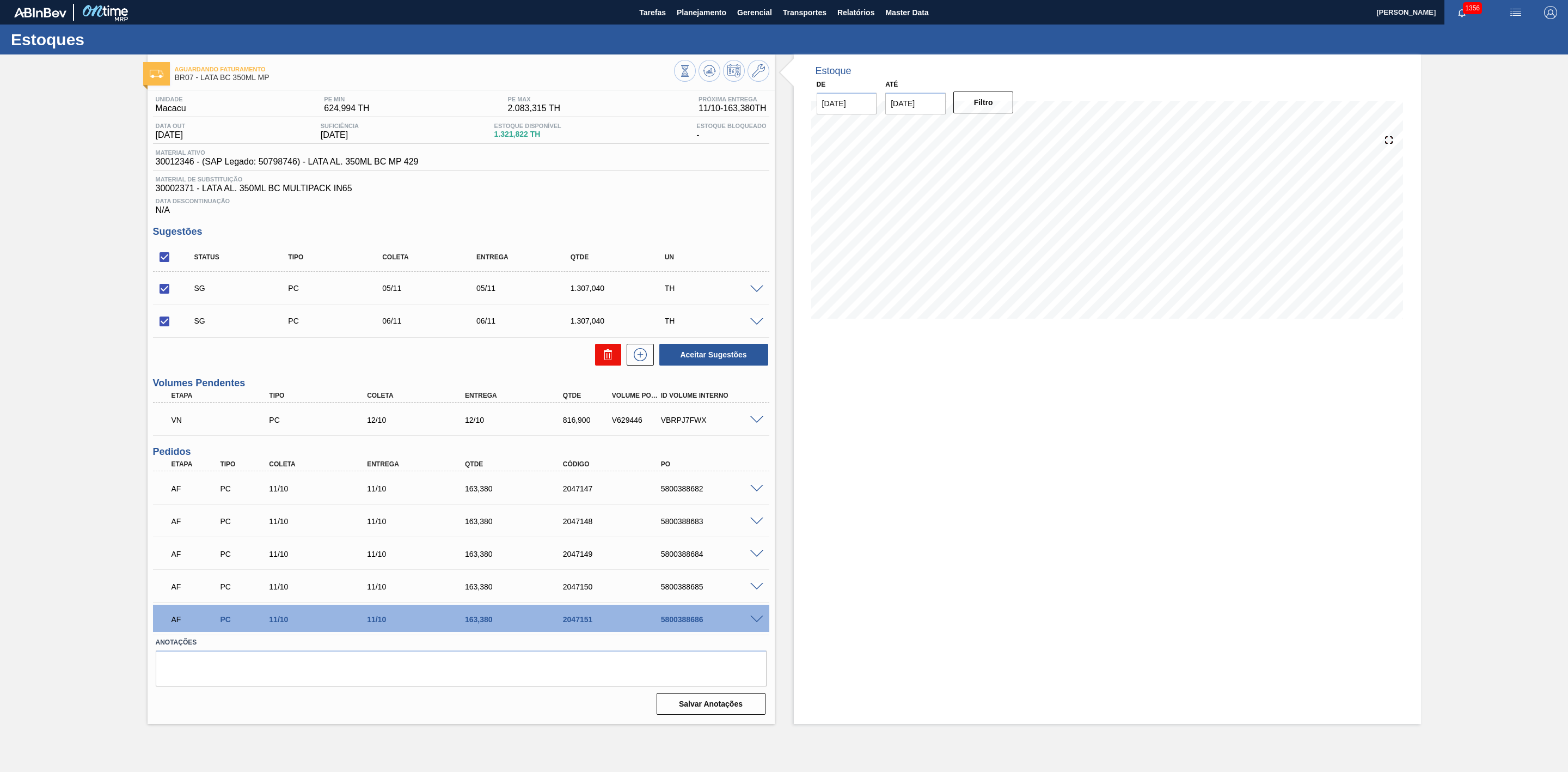
click at [612, 356] on icon at bounding box center [607, 354] width 13 height 13
checkbox input "false"
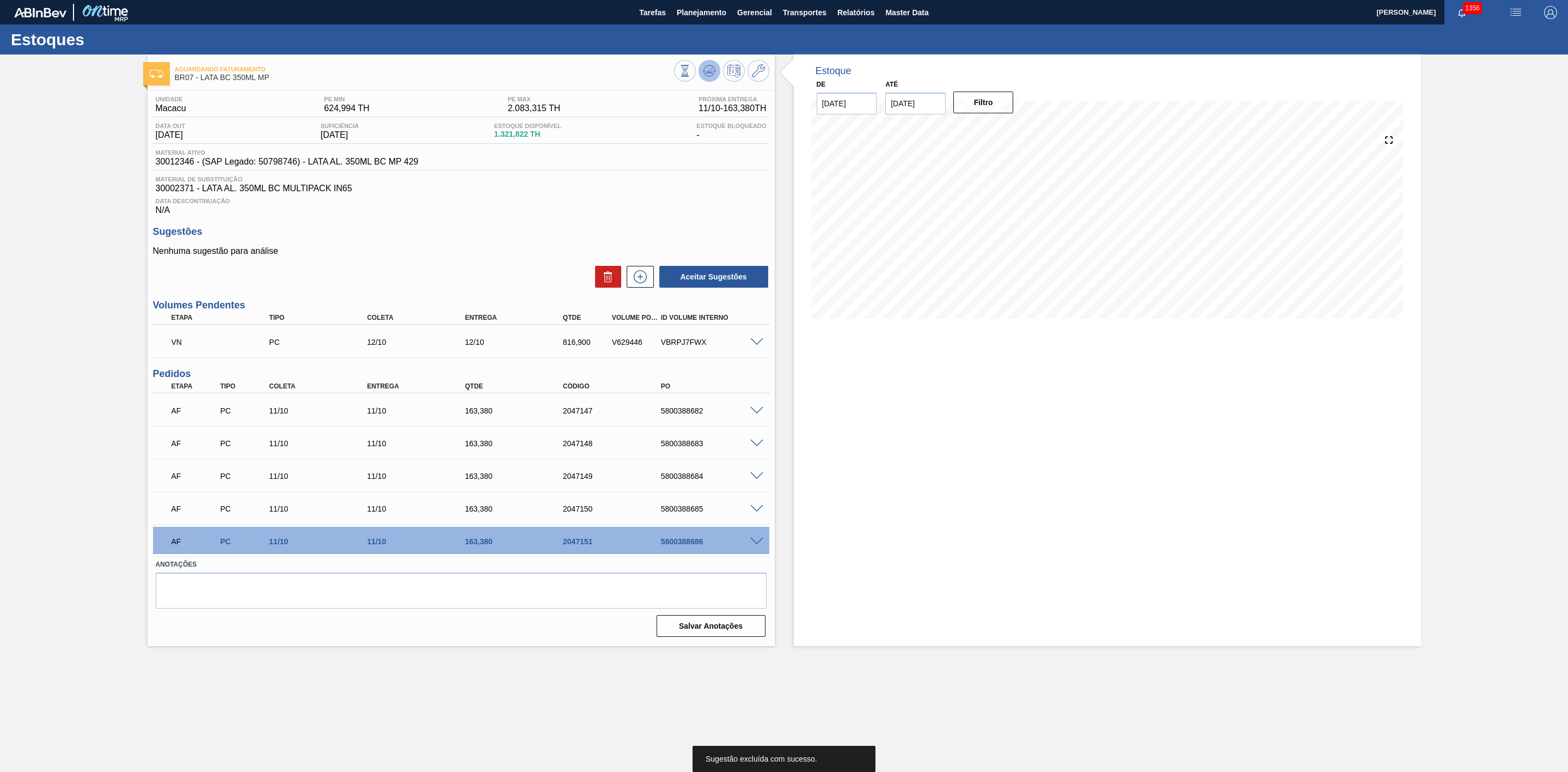
click at [712, 70] on icon at bounding box center [709, 70] width 13 height 13
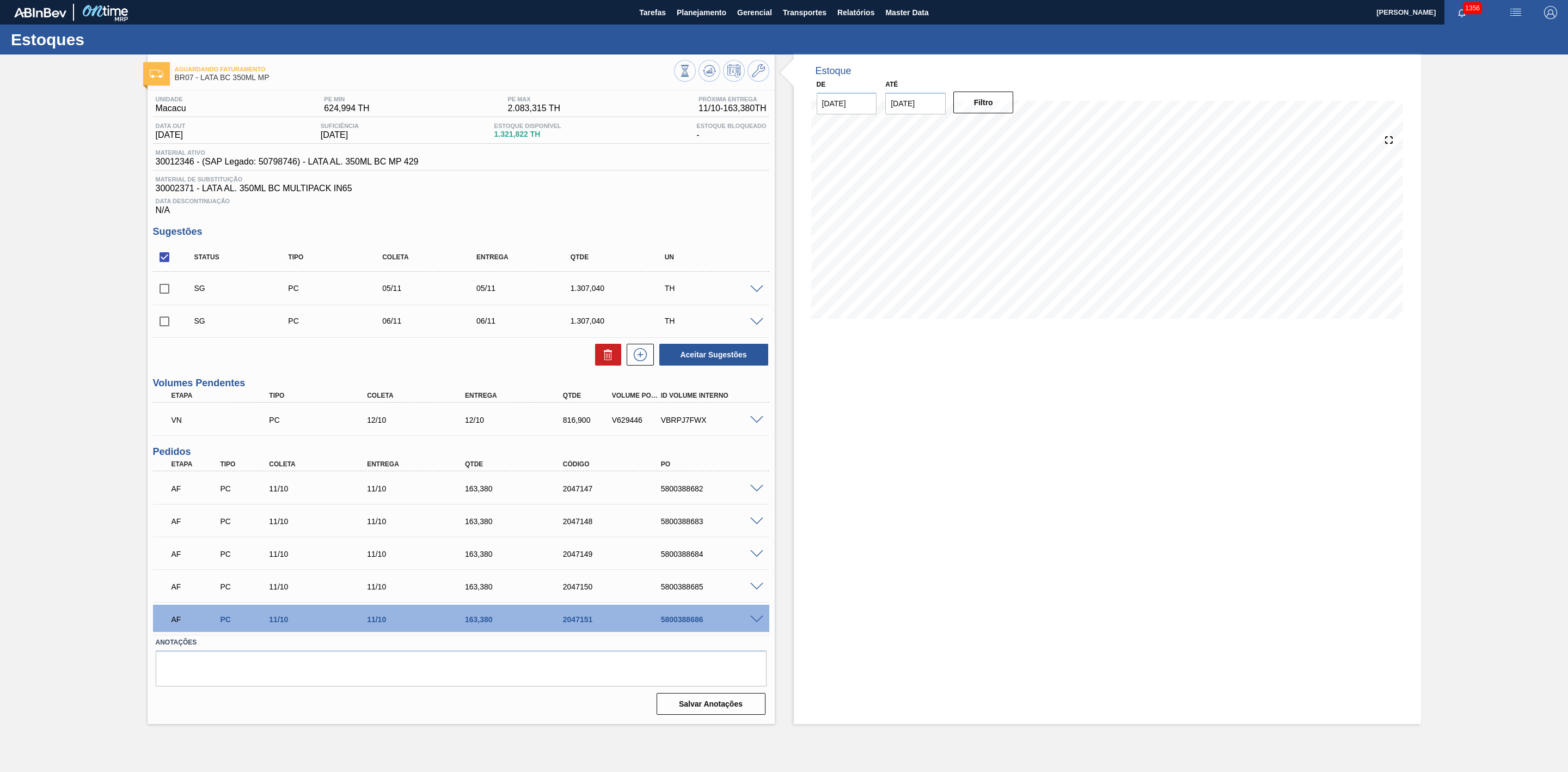
click at [175, 261] on input "checkbox" at bounding box center [164, 256] width 23 height 23
click at [166, 265] on input "checkbox" at bounding box center [164, 256] width 23 height 23
checkbox input "true"
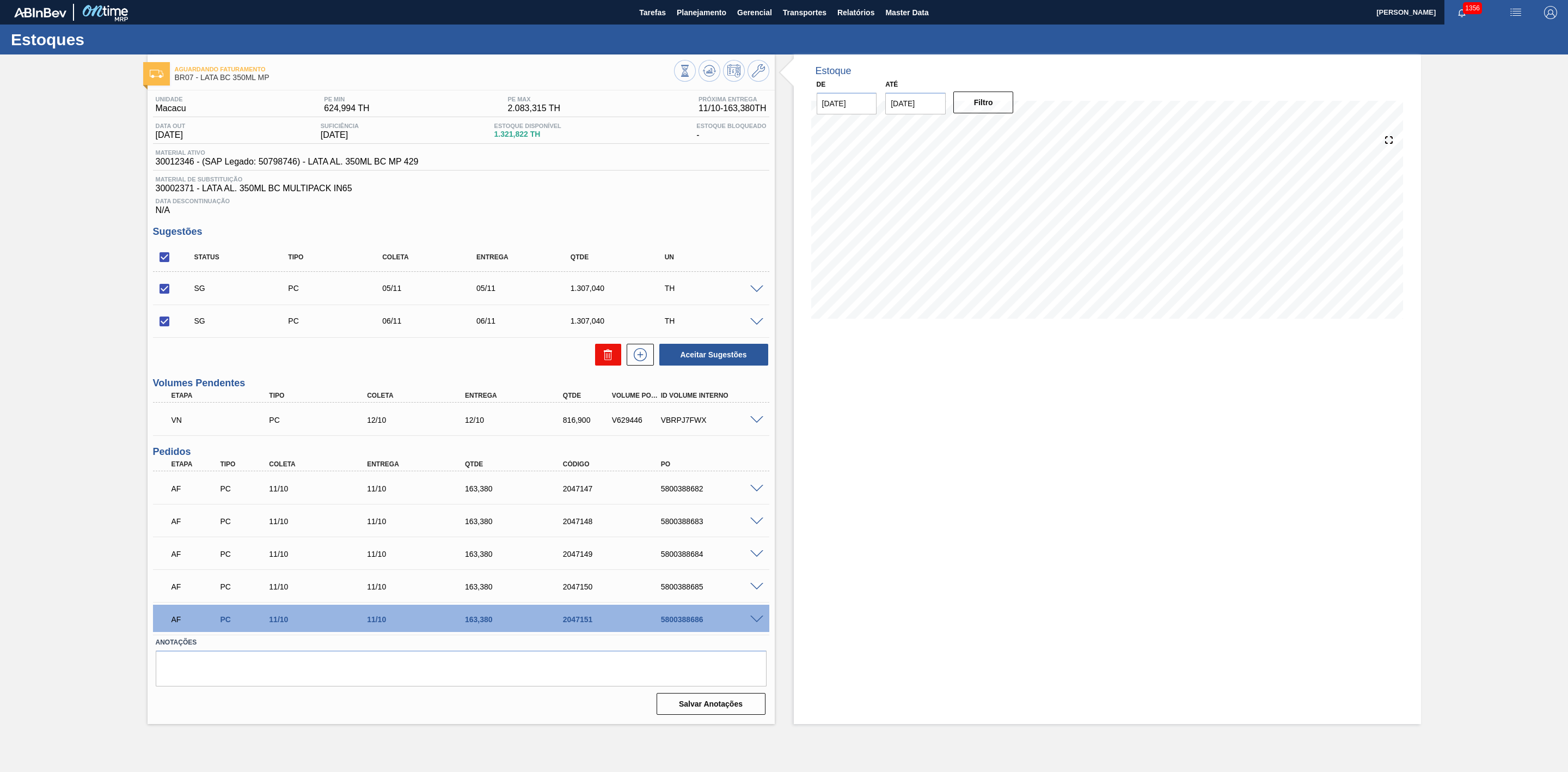
click at [612, 359] on icon at bounding box center [607, 354] width 13 height 13
